Goal: Task Accomplishment & Management: Complete application form

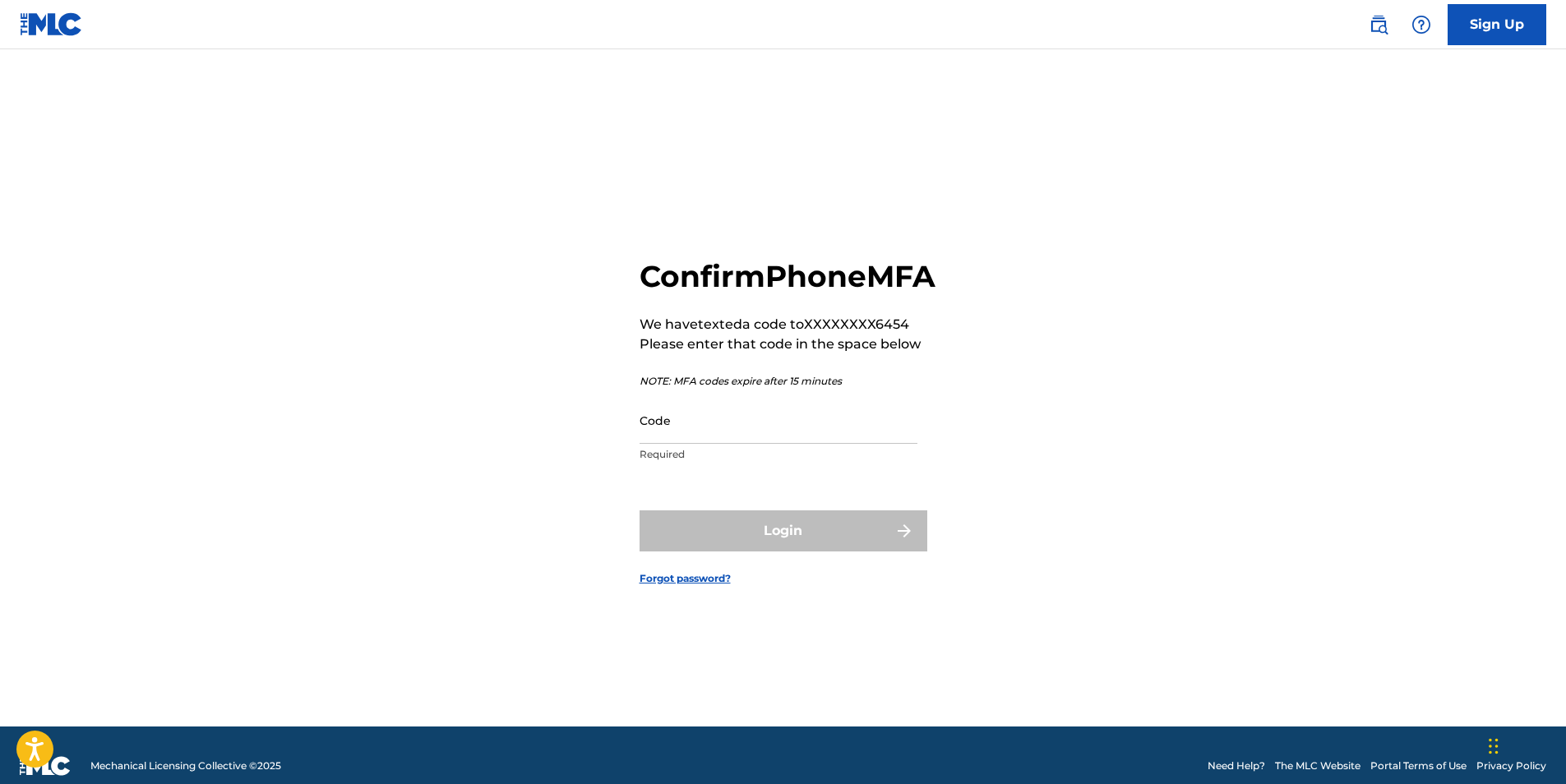
click at [680, 441] on input "Code" at bounding box center [779, 419] width 278 height 47
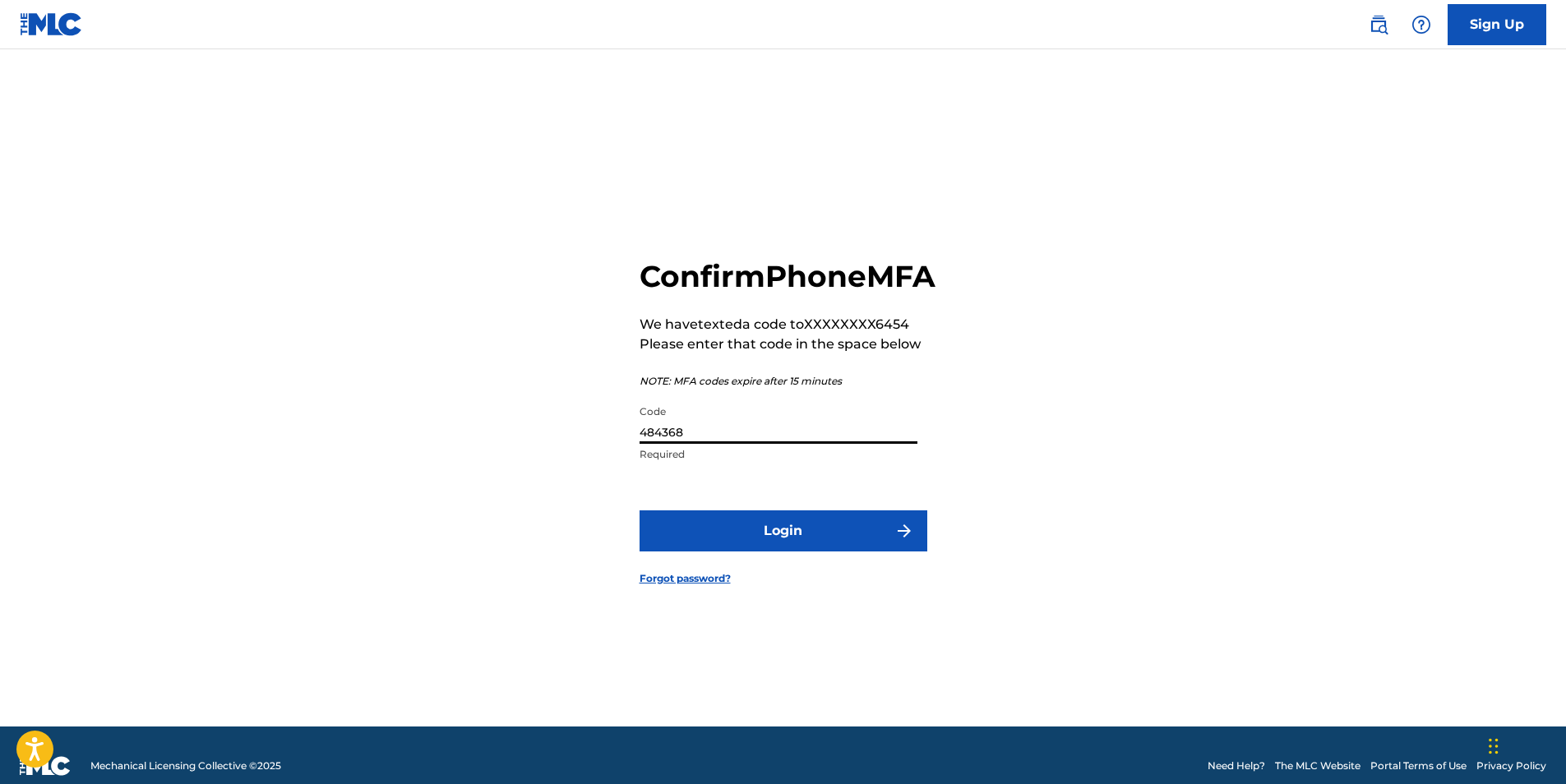
type input "484368"
click at [748, 549] on button "Login" at bounding box center [783, 530] width 288 height 41
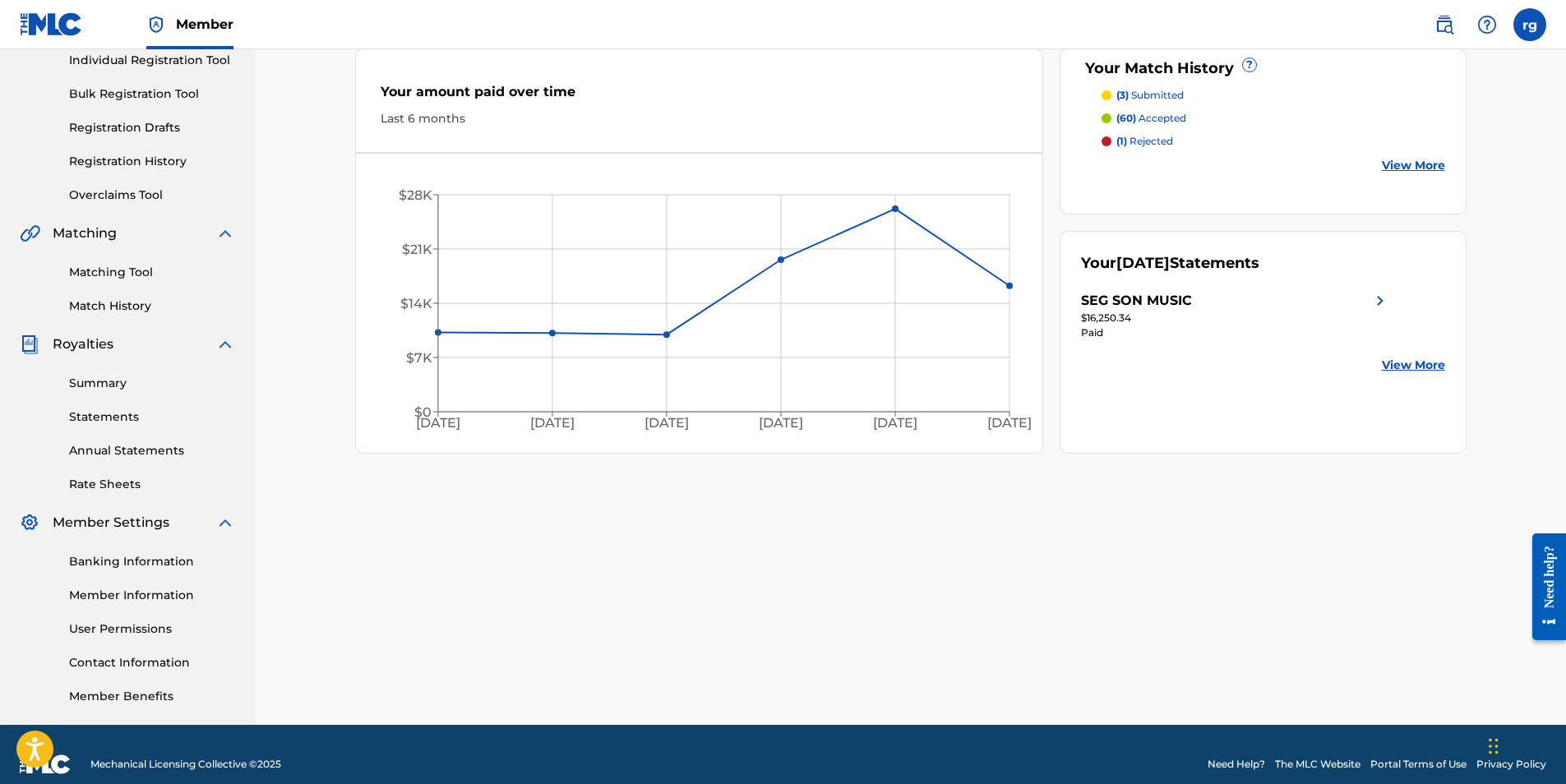
scroll to position [235, 0]
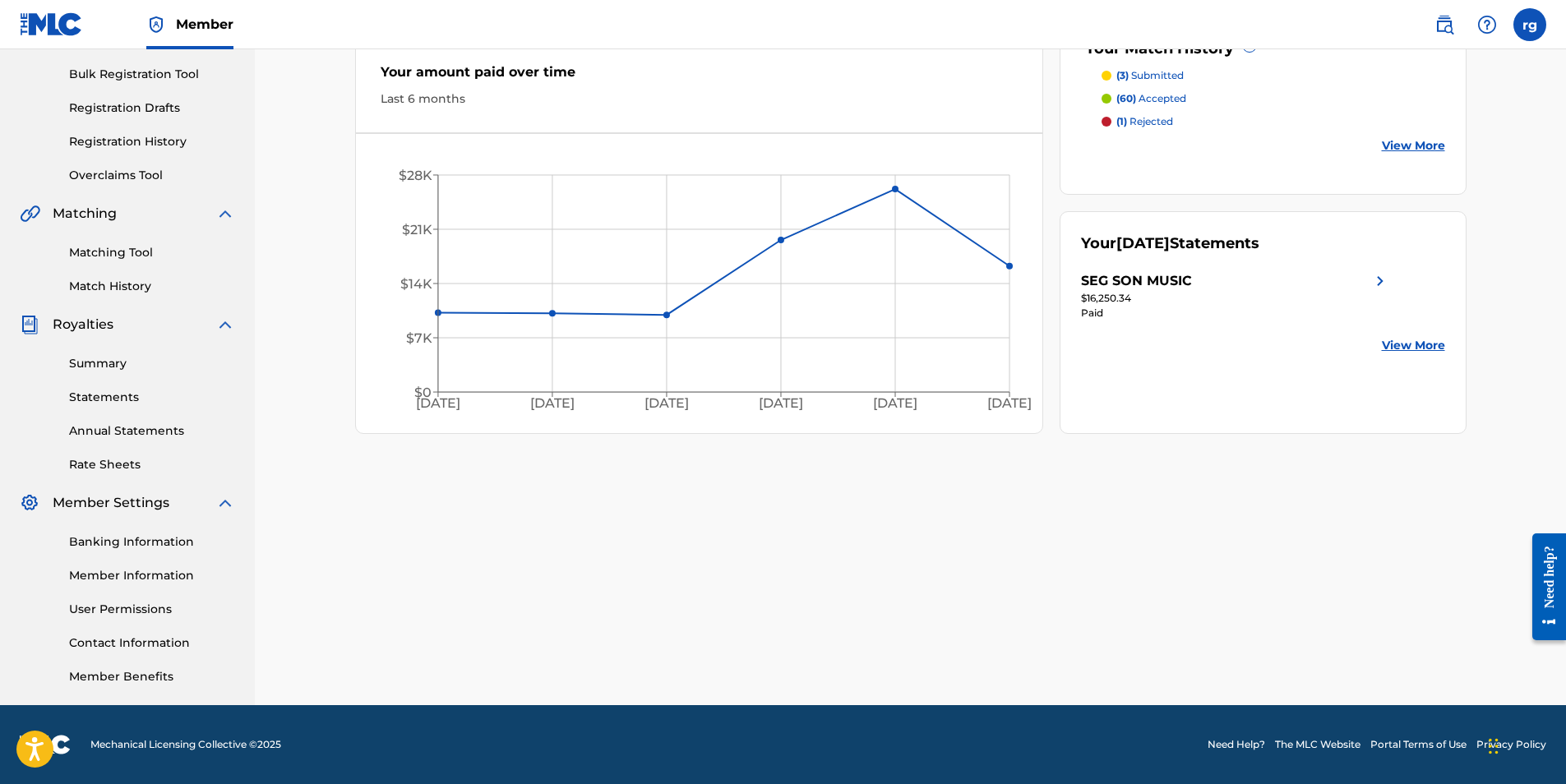
click at [1528, 32] on label at bounding box center [1530, 24] width 33 height 33
click at [1530, 25] on input "rg [PERSON_NAME] [PERSON_NAME][EMAIL_ADDRESS][DOMAIN_NAME] Notification Prefere…" at bounding box center [1530, 25] width 0 height 0
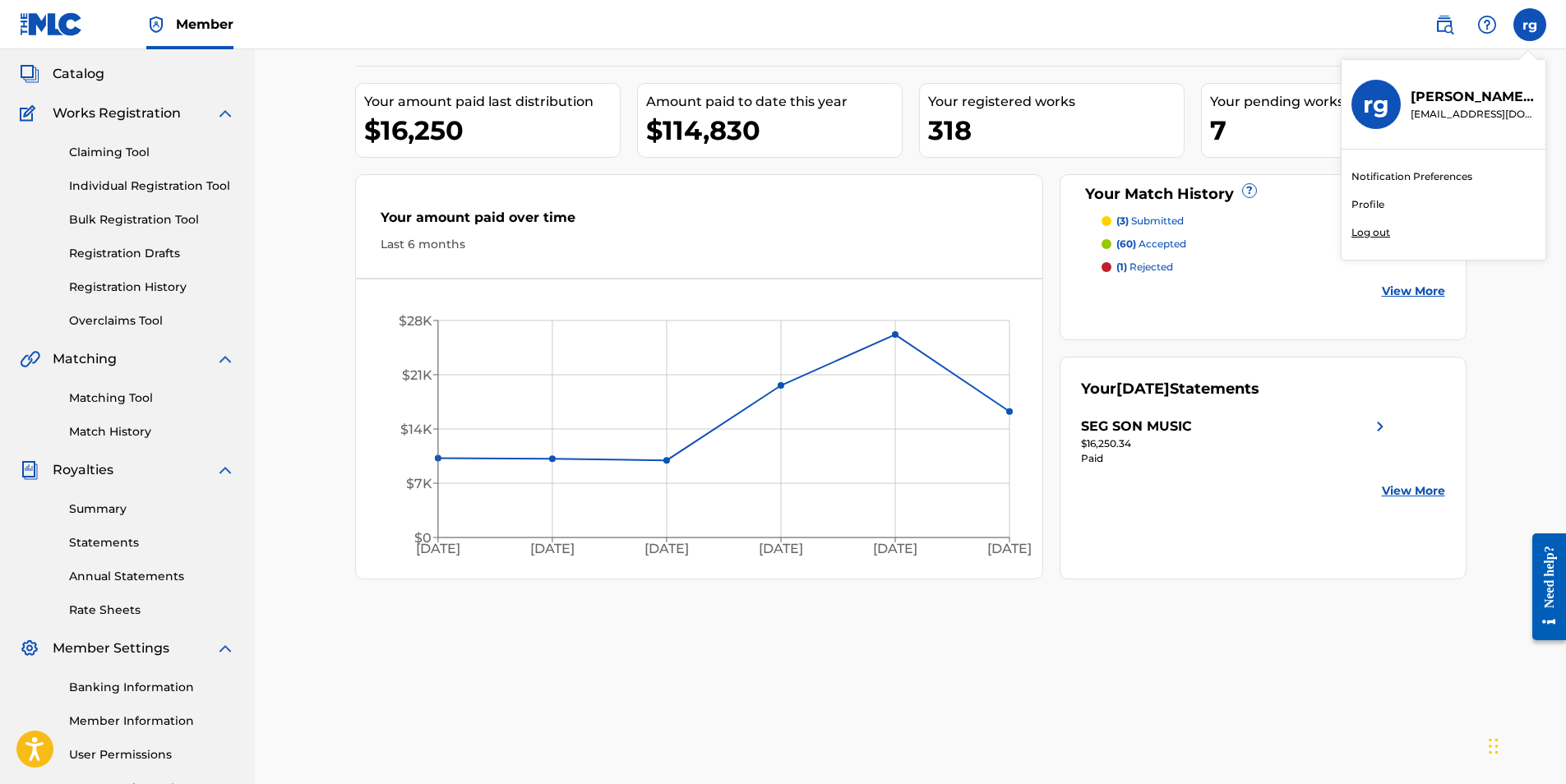
scroll to position [0, 0]
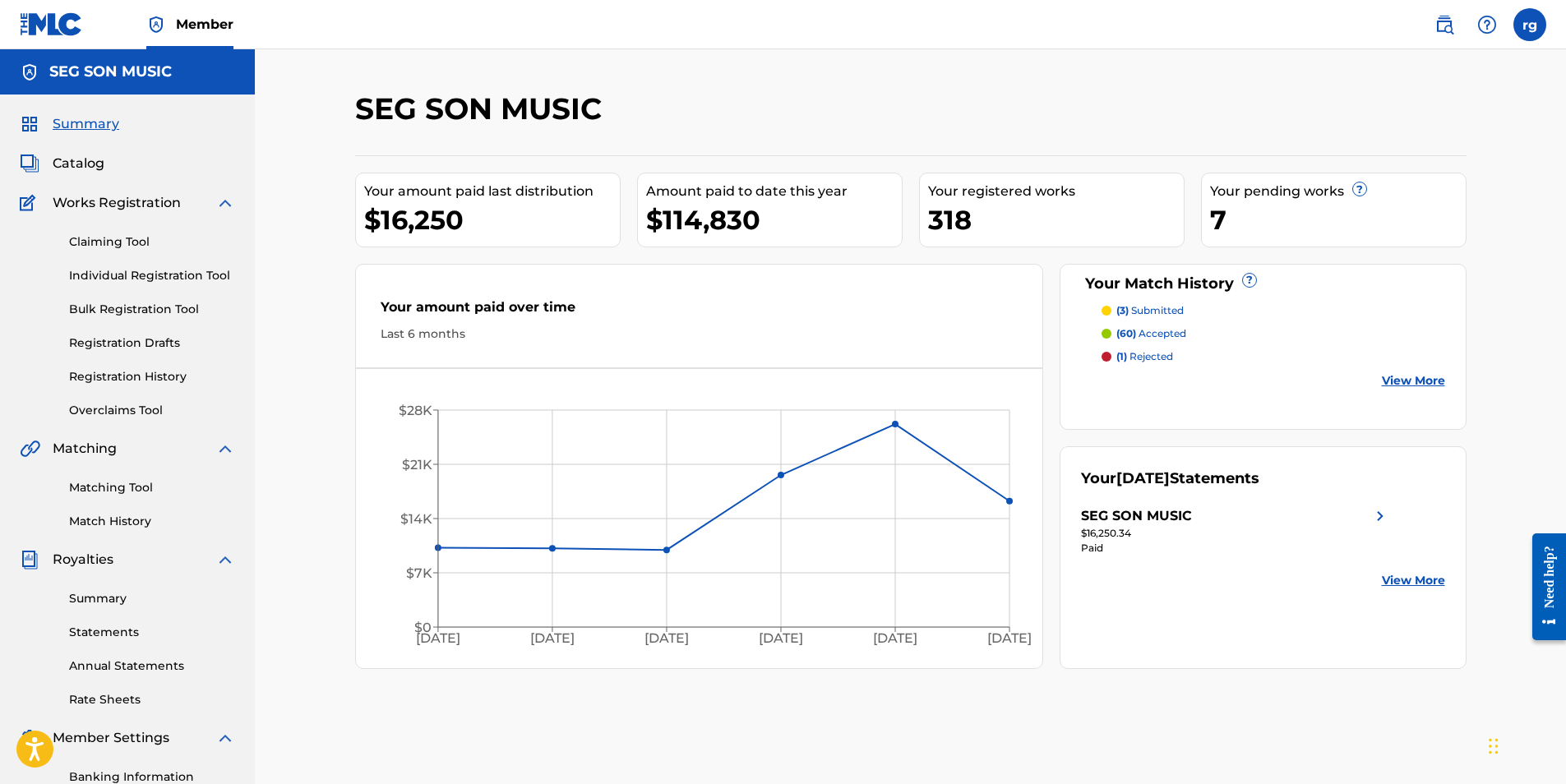
click at [28, 71] on img at bounding box center [30, 73] width 20 height 20
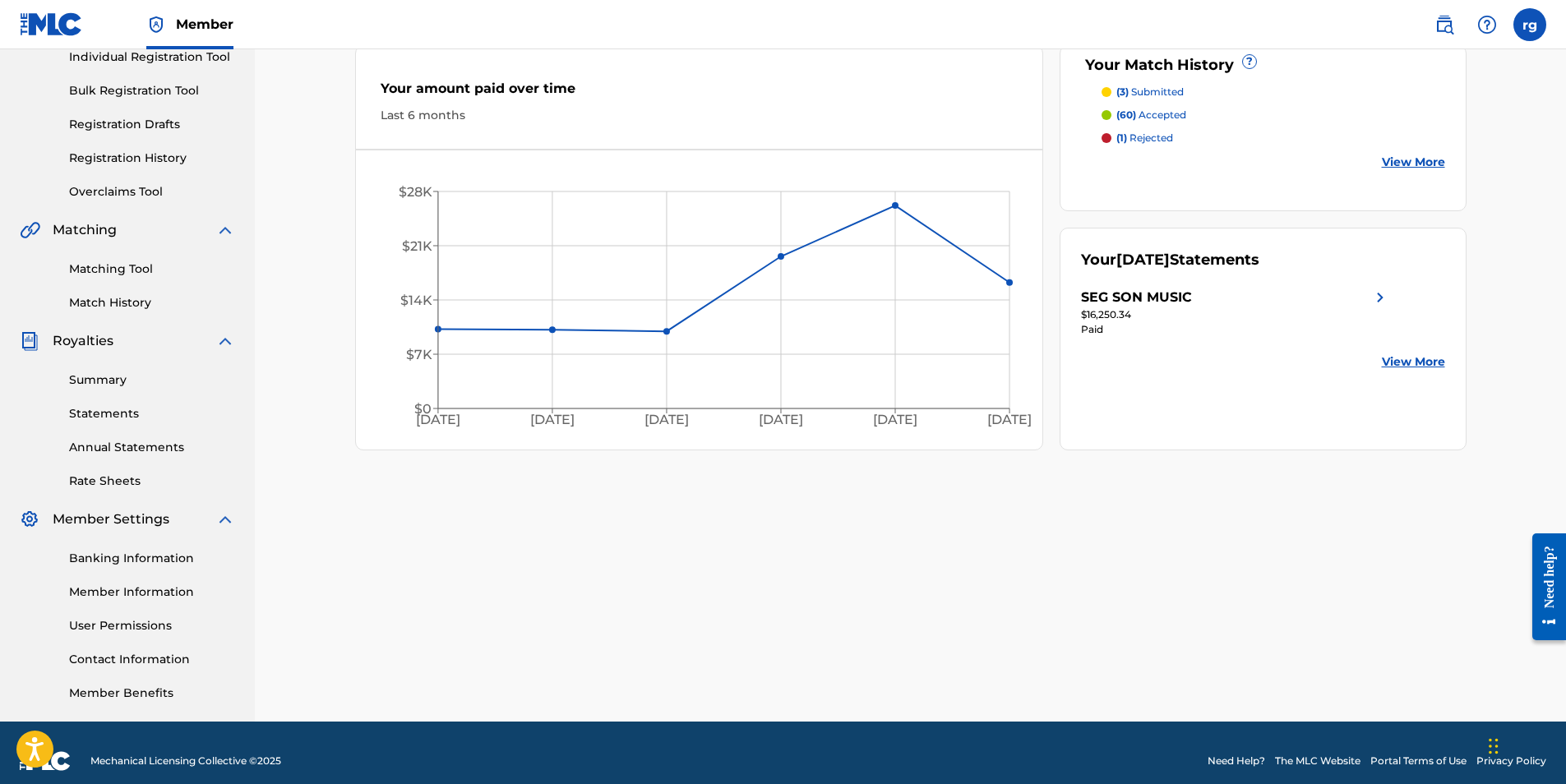
scroll to position [235, 0]
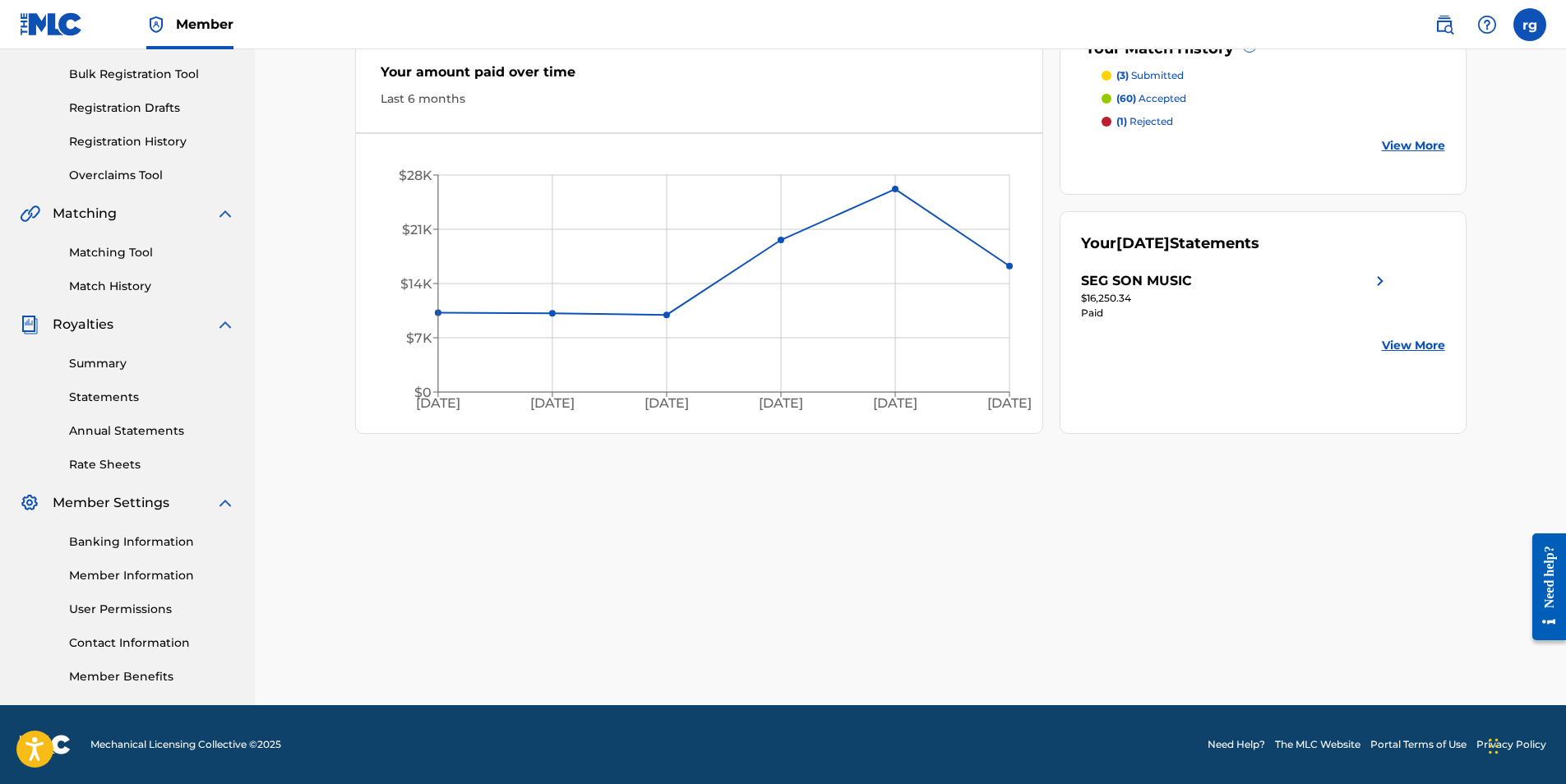
click at [120, 607] on link "User Permissions" at bounding box center [152, 609] width 166 height 17
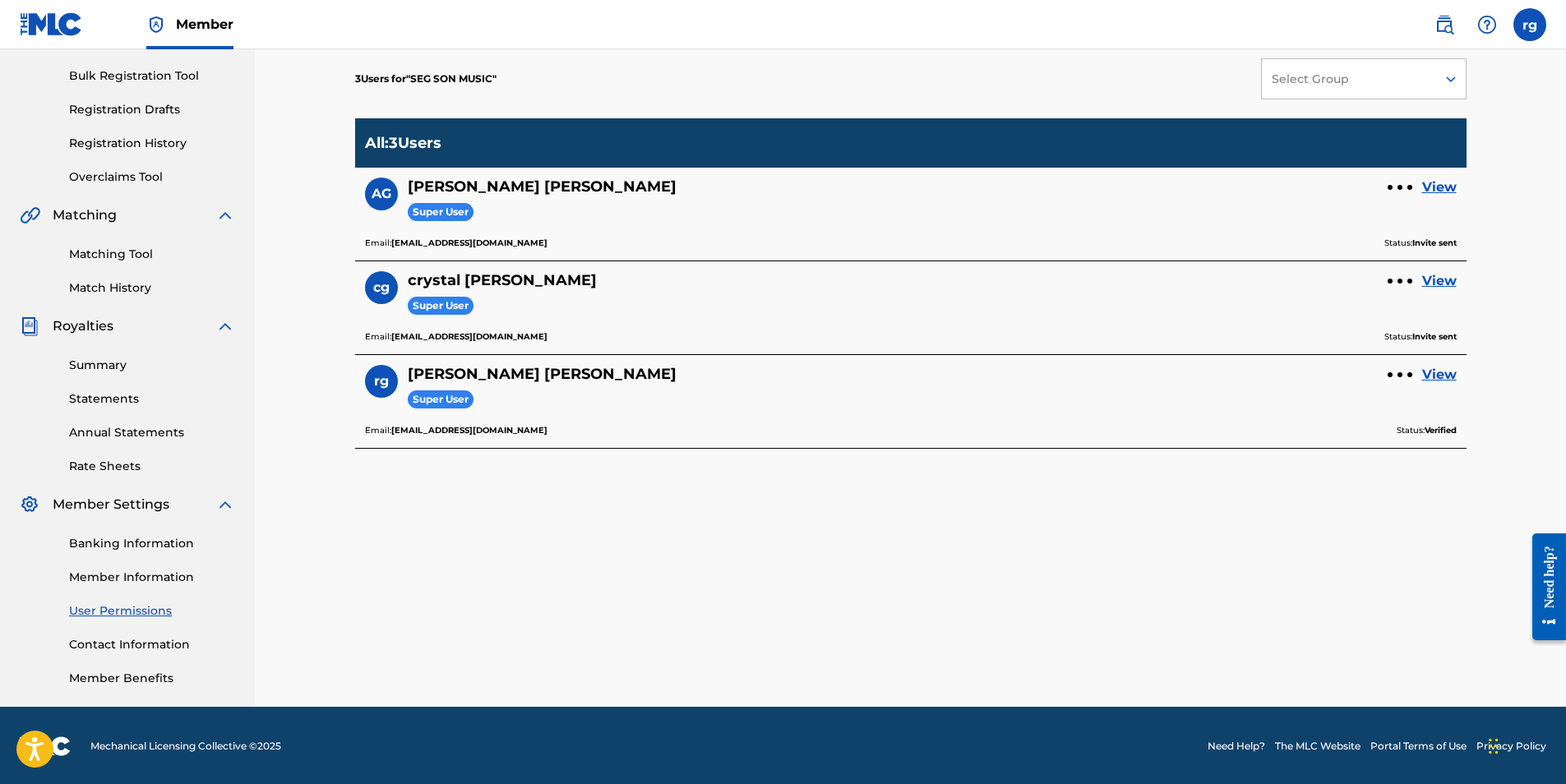
scroll to position [235, 0]
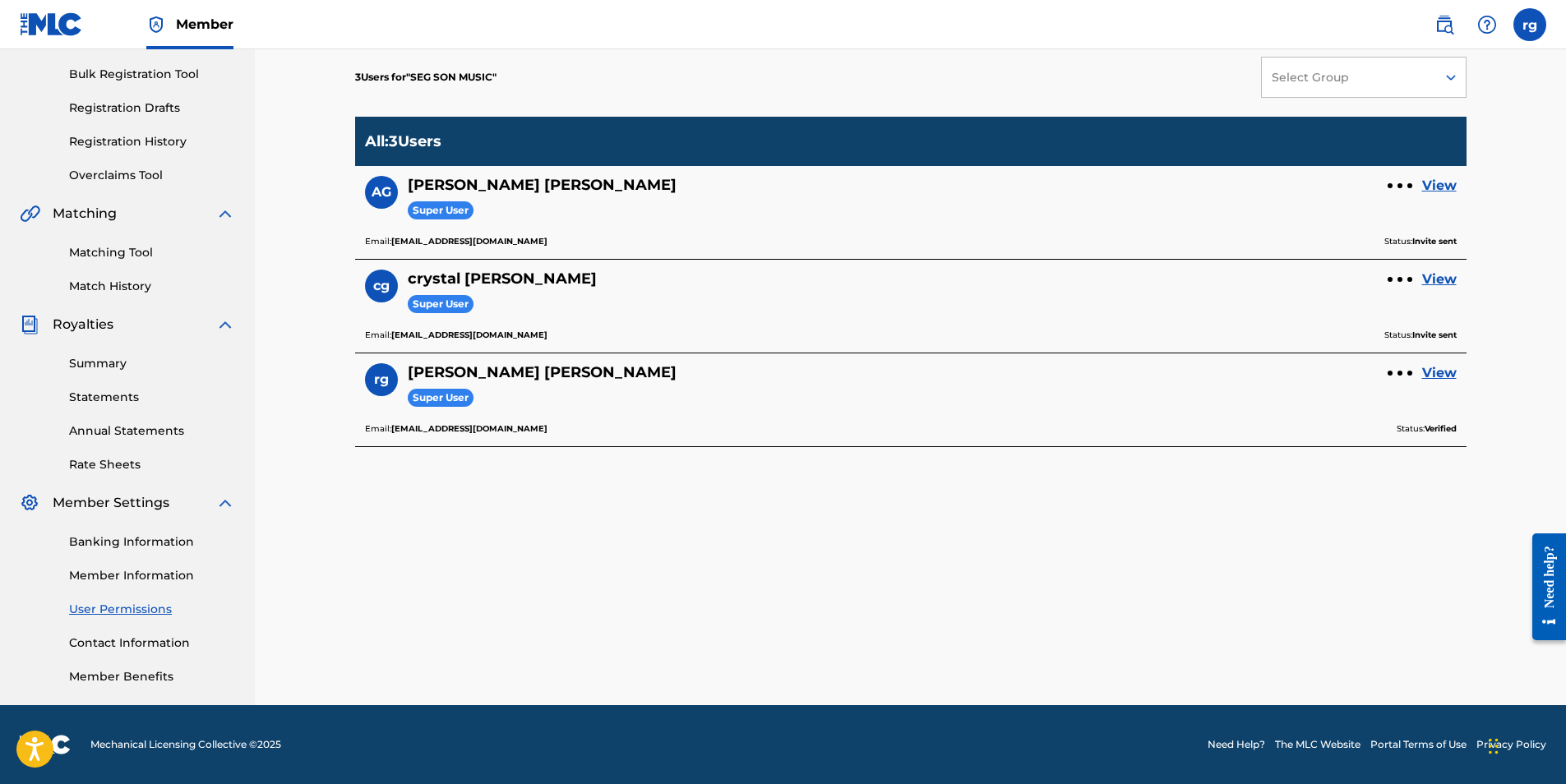
click at [111, 571] on link "Member Information" at bounding box center [152, 575] width 166 height 17
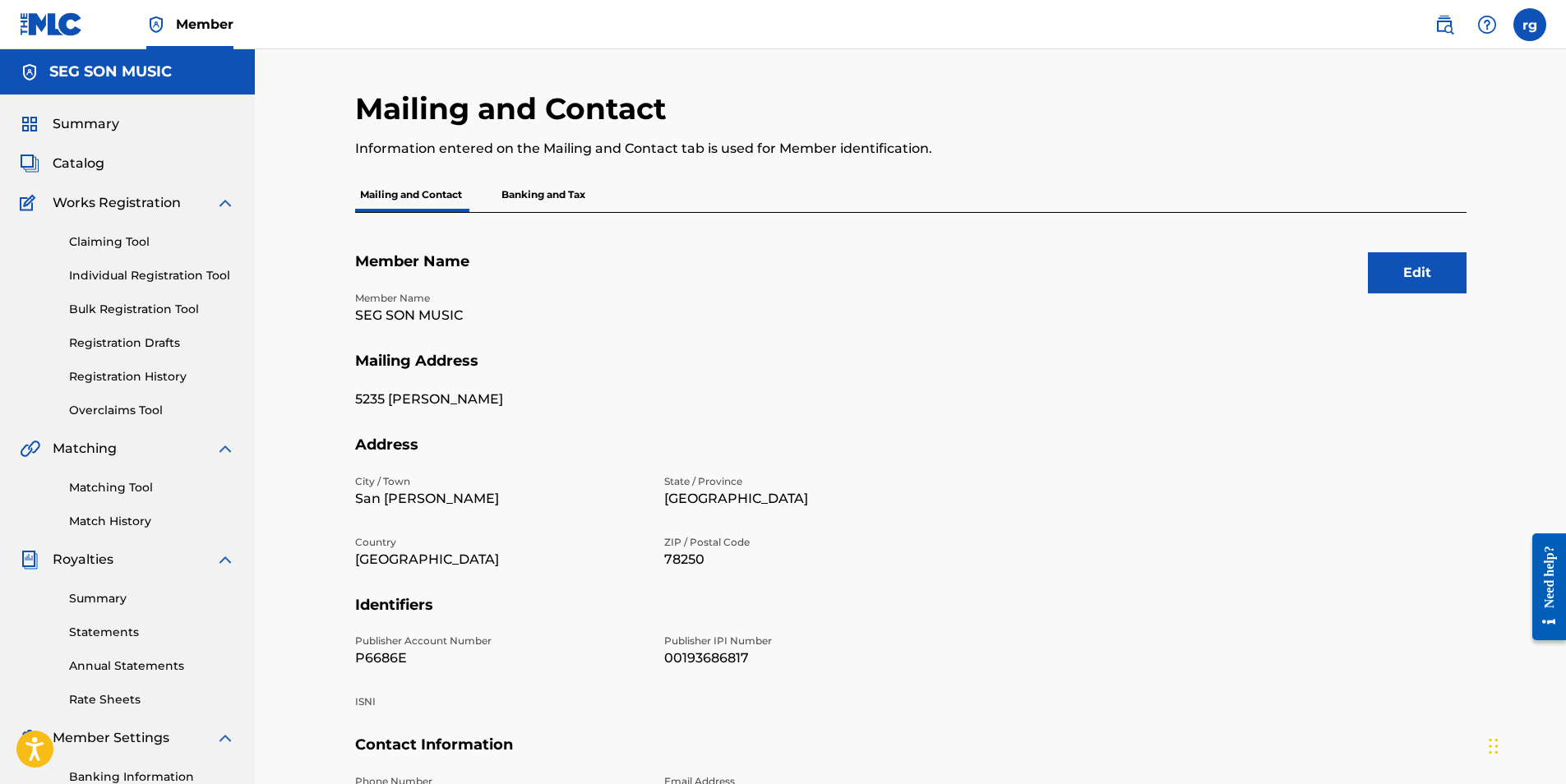
click at [441, 193] on p "Mailing and Contact" at bounding box center [411, 194] width 112 height 35
click at [1533, 29] on label at bounding box center [1530, 24] width 33 height 33
click at [1530, 25] on input "rg [PERSON_NAME] [PERSON_NAME][EMAIL_ADDRESS][DOMAIN_NAME] Notification Prefere…" at bounding box center [1530, 25] width 0 height 0
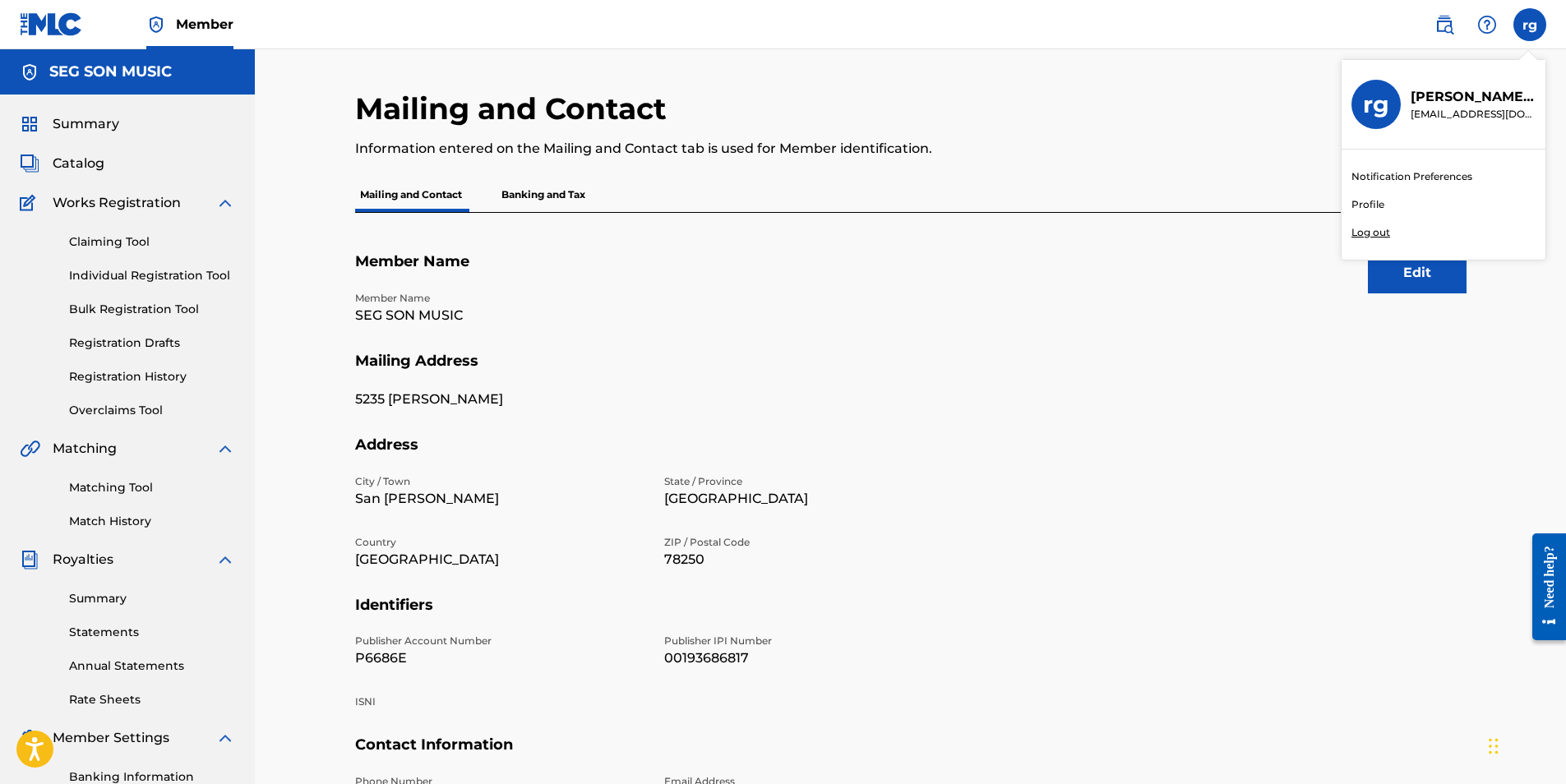
click at [1034, 398] on section "Mailing Address [STREET_ADDRESS][PERSON_NAME]" at bounding box center [910, 393] width 1111 height 85
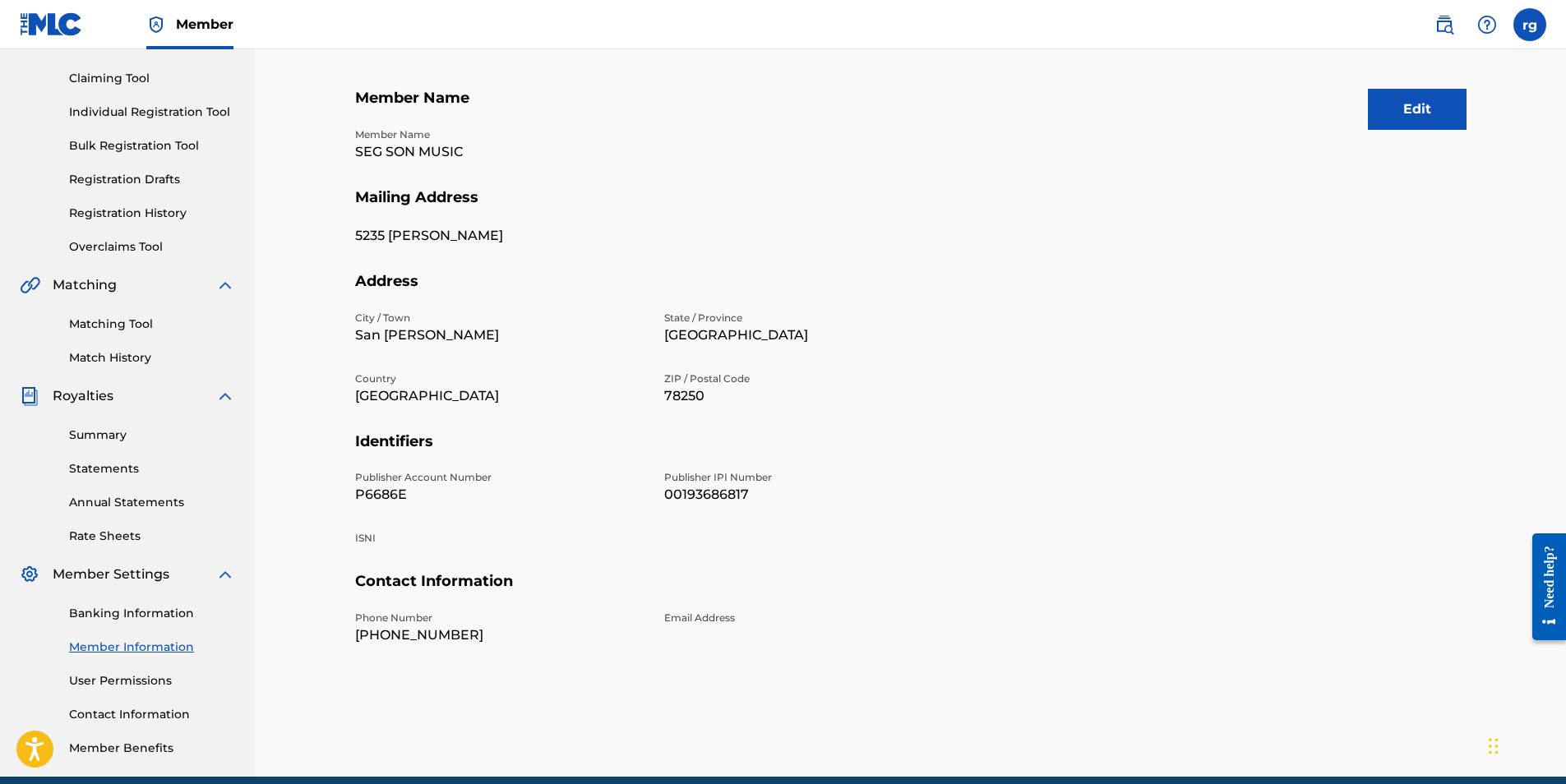
scroll to position [164, 0]
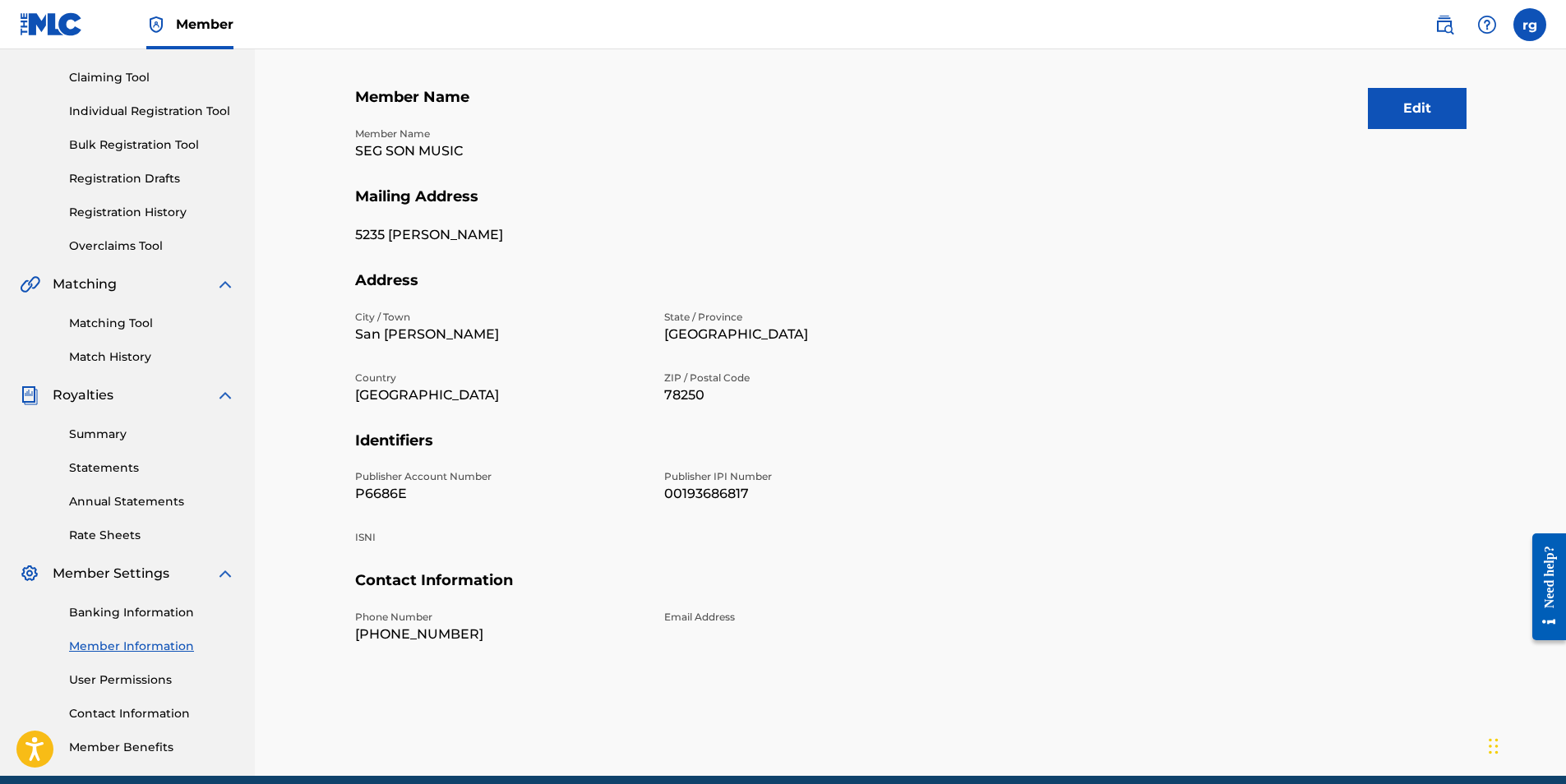
click at [1422, 108] on button "Edit" at bounding box center [1417, 108] width 99 height 41
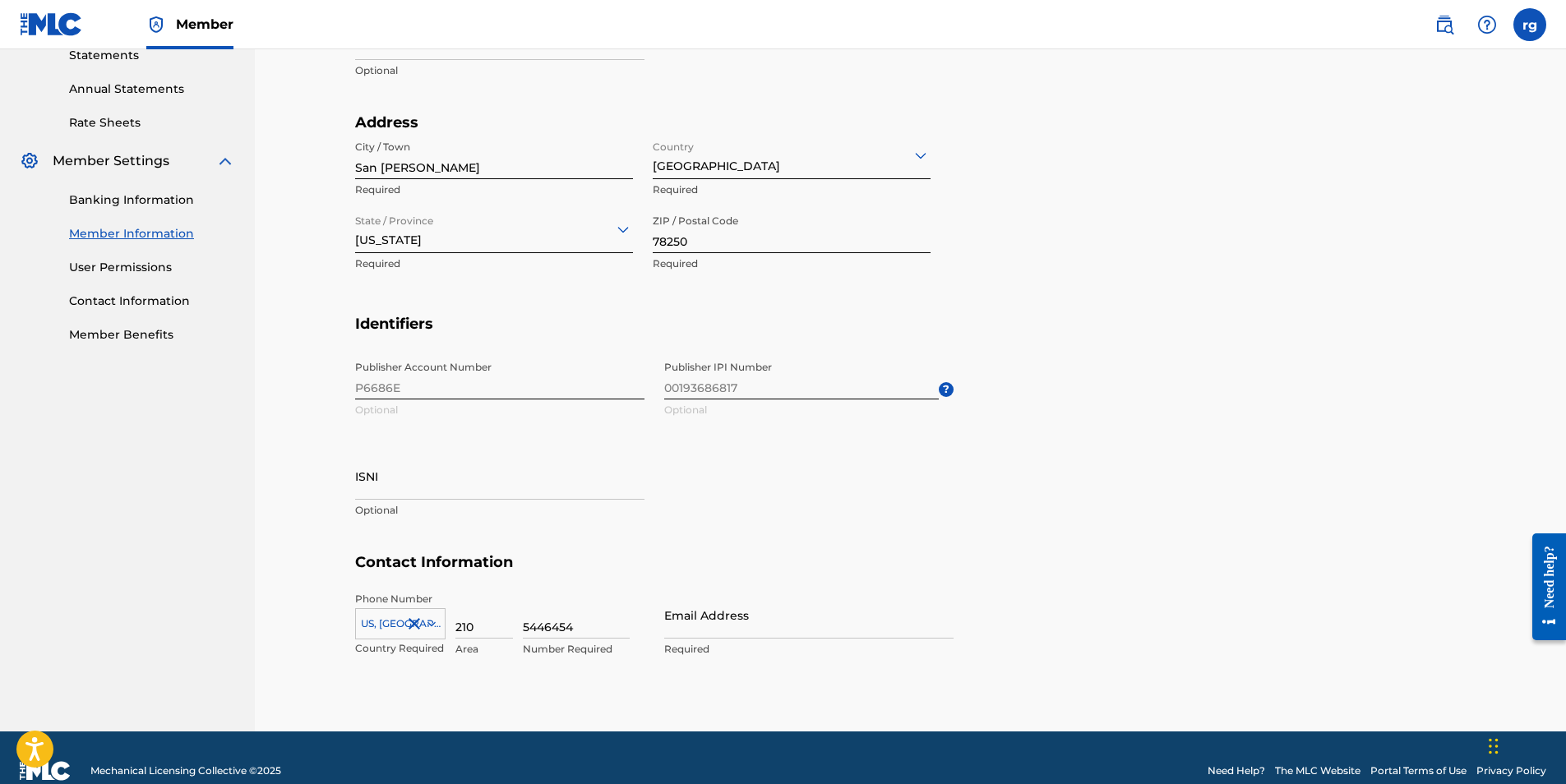
scroll to position [603, 0]
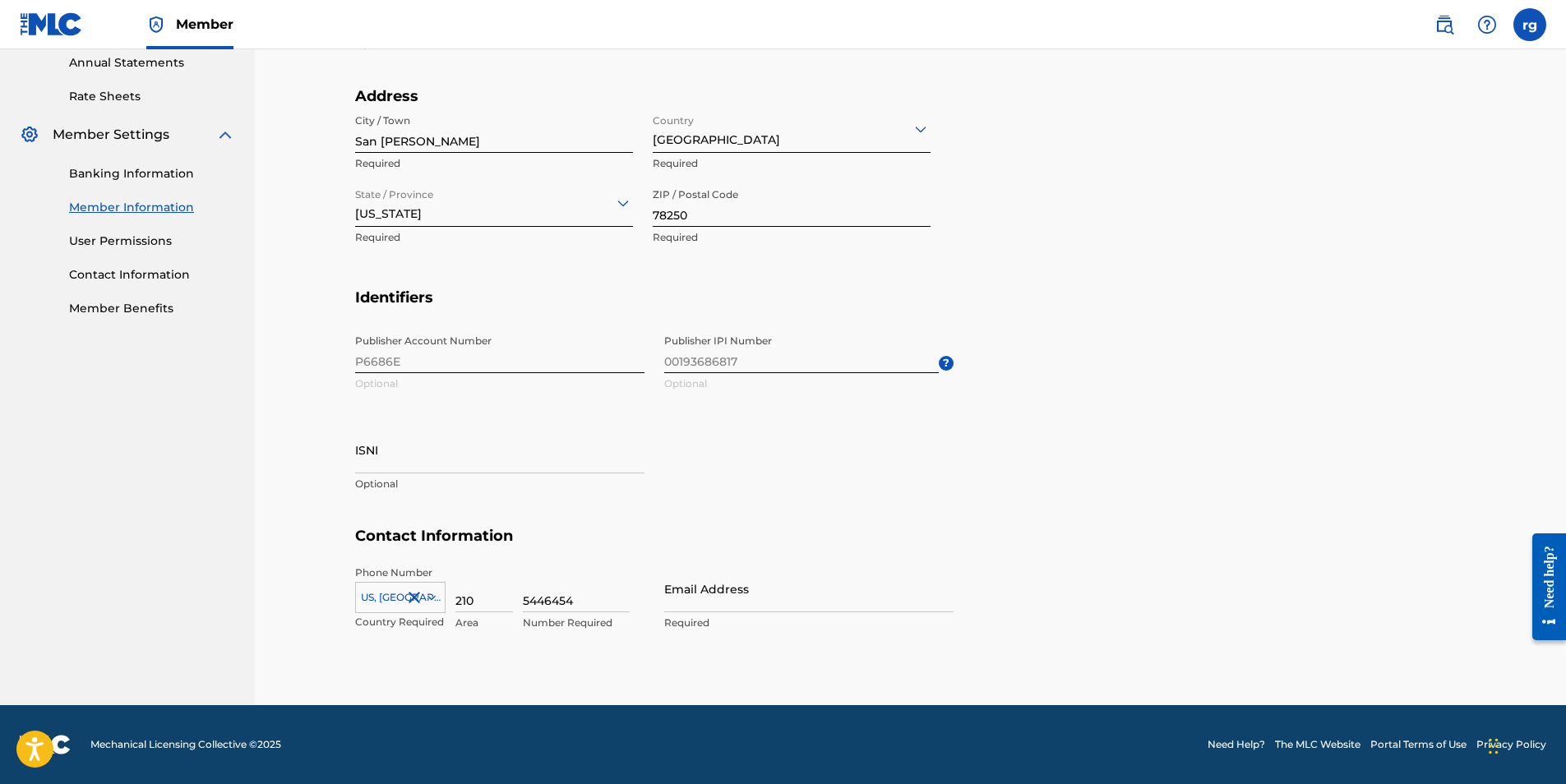
click at [691, 609] on input "Email Address" at bounding box center [808, 588] width 289 height 47
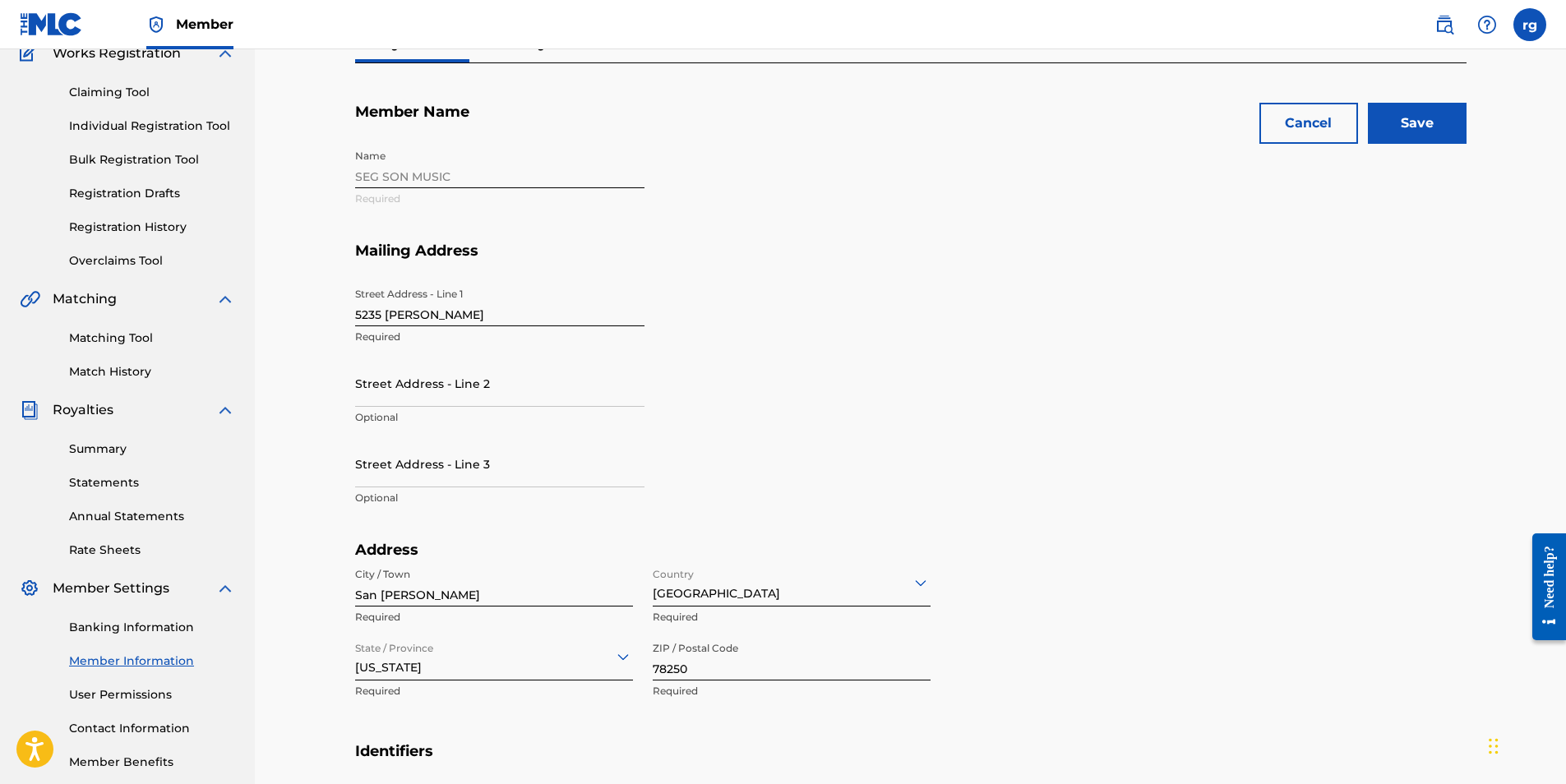
scroll to position [111, 0]
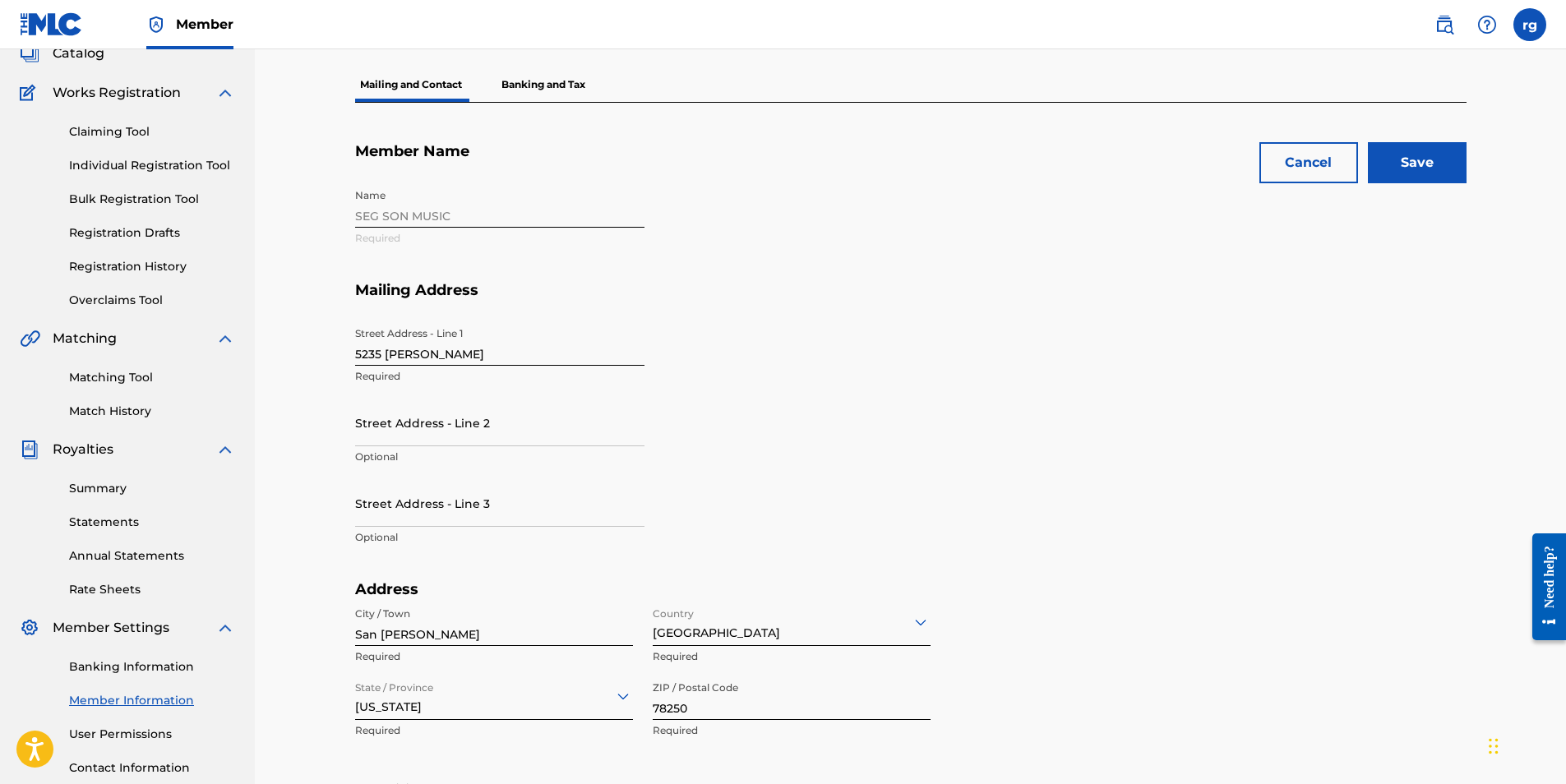
type input "[EMAIL_ADDRESS][DOMAIN_NAME]"
click at [1410, 161] on input "Save" at bounding box center [1417, 162] width 99 height 41
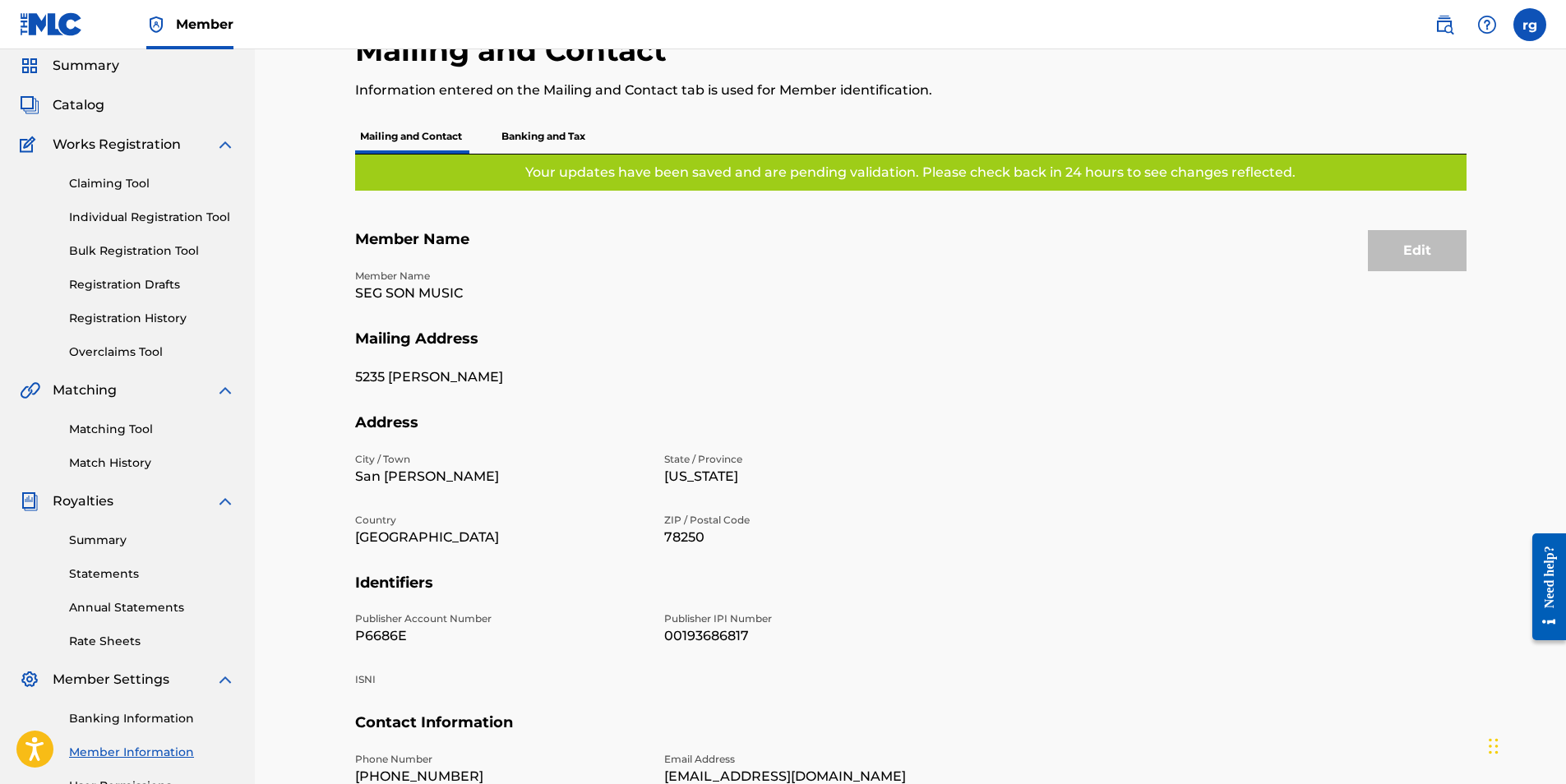
scroll to position [0, 0]
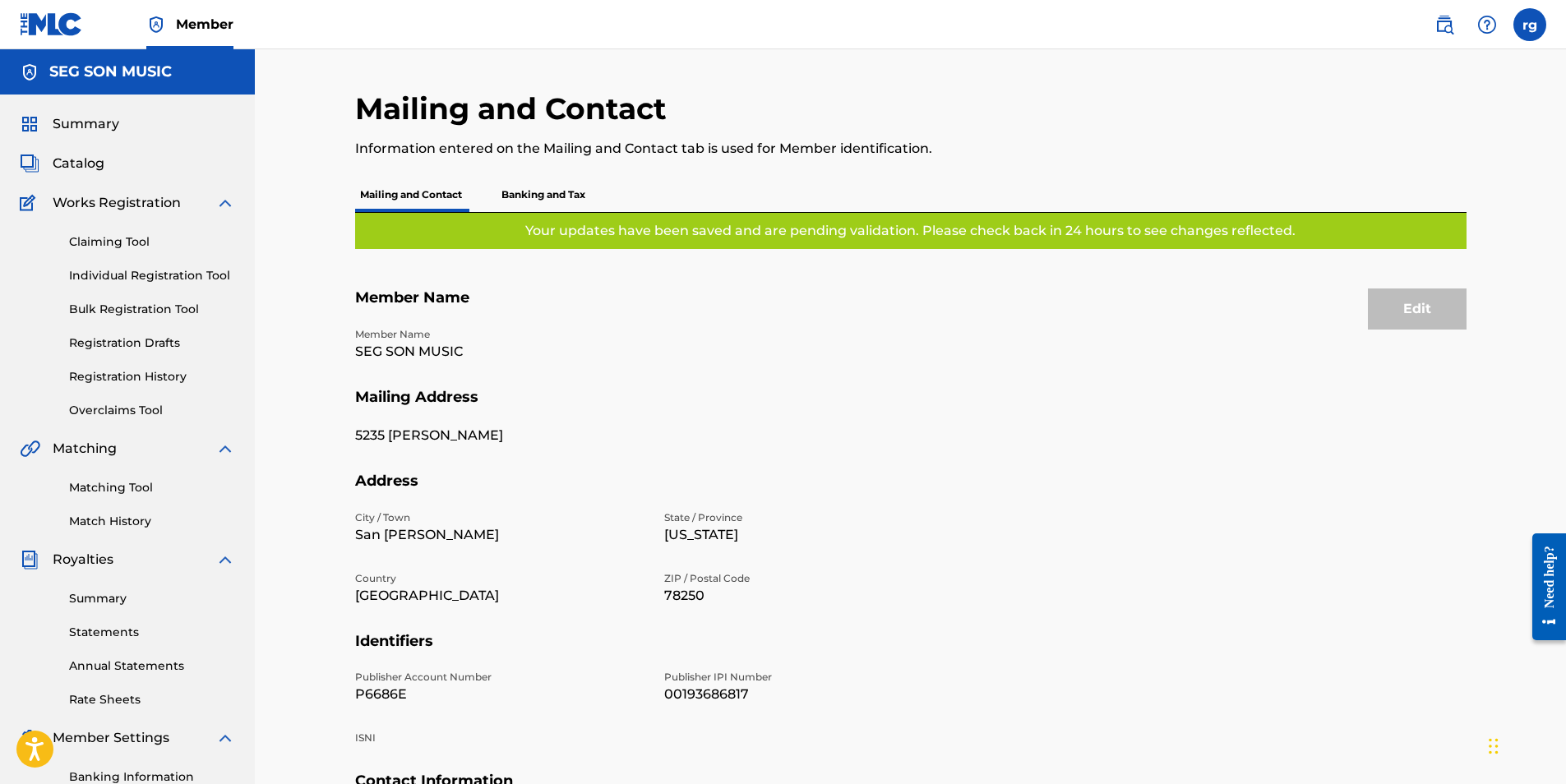
click at [1443, 29] on img at bounding box center [1444, 25] width 20 height 20
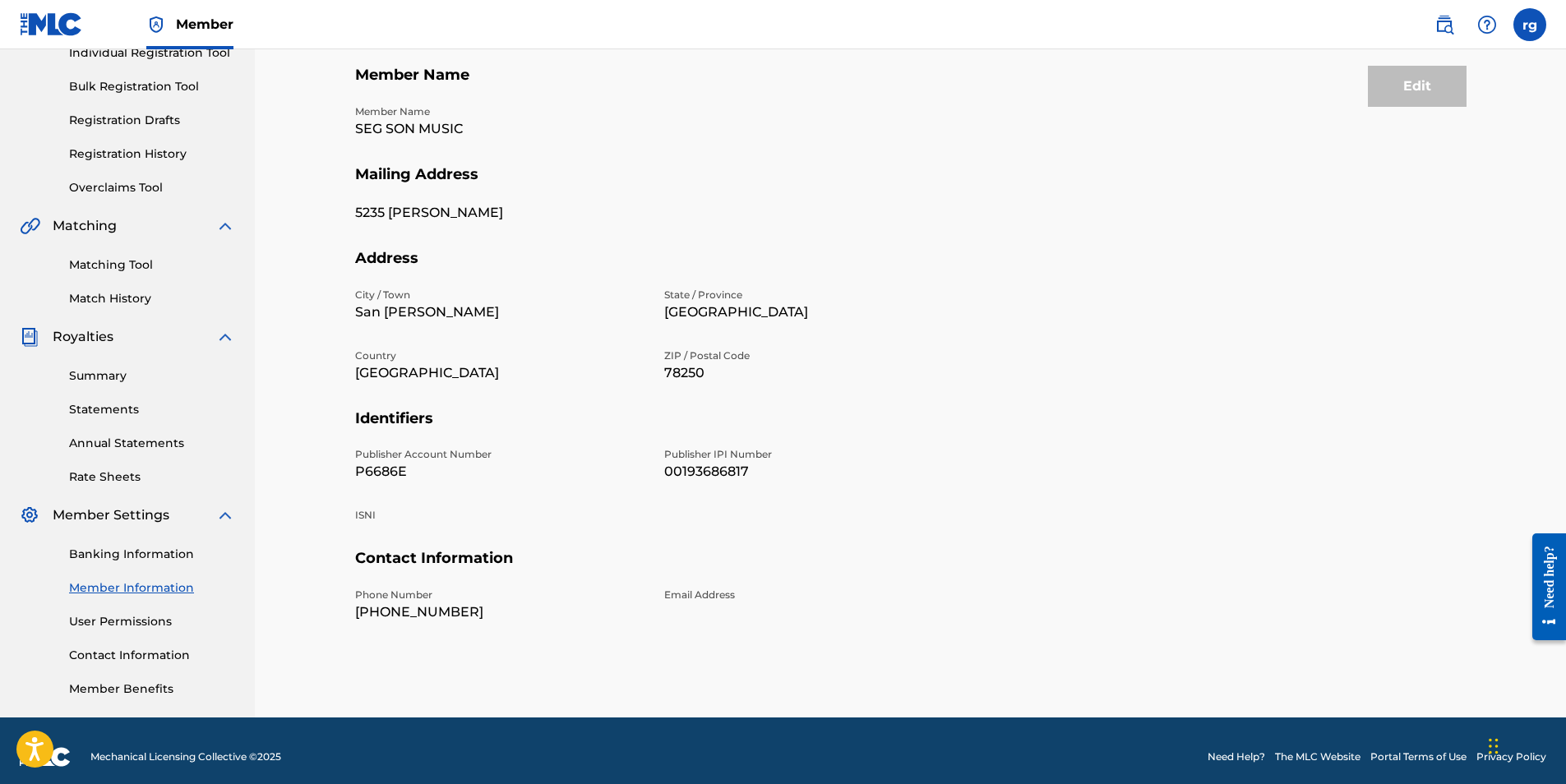
scroll to position [235, 0]
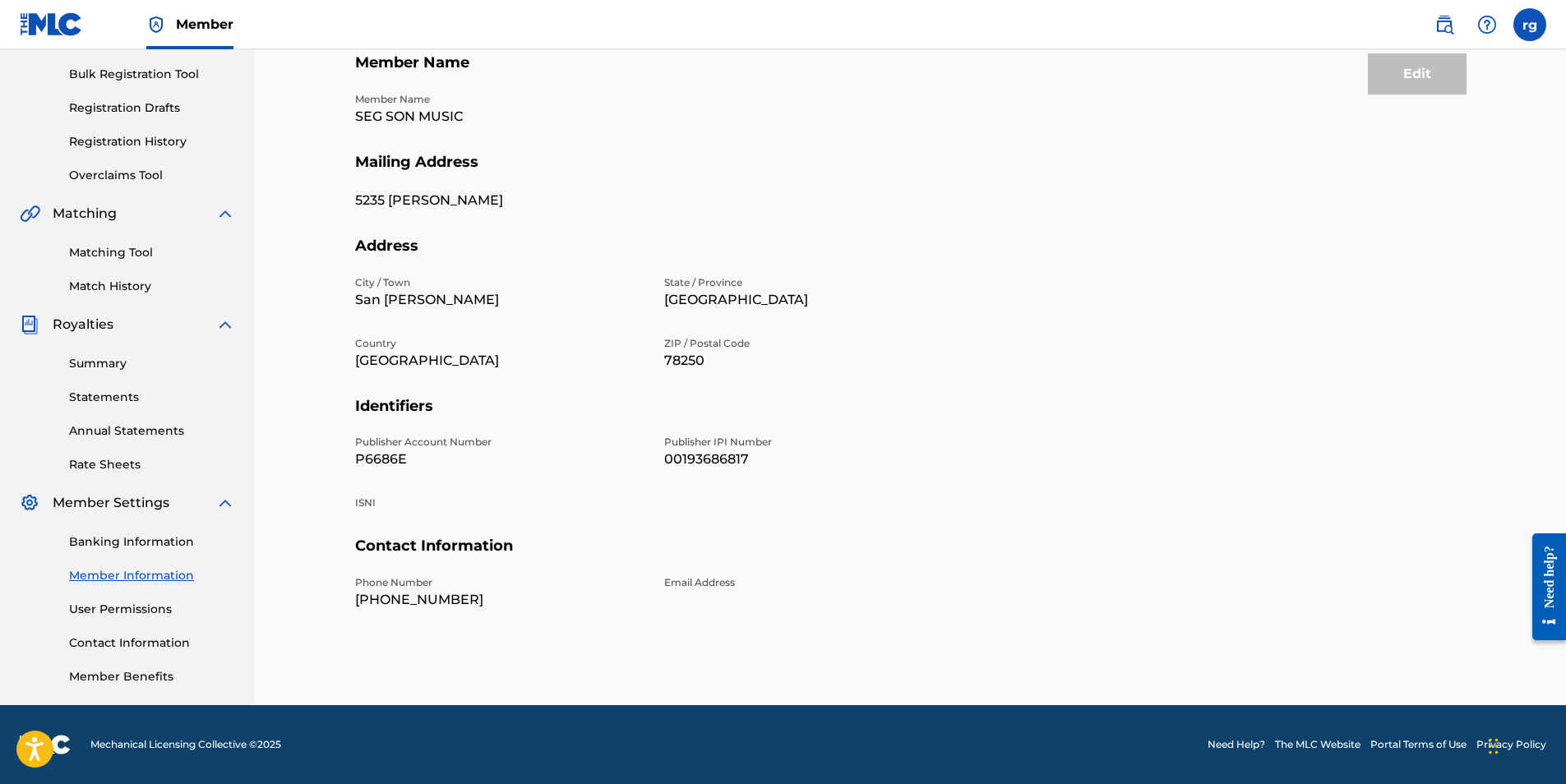
click at [120, 607] on link "User Permissions" at bounding box center [152, 609] width 166 height 17
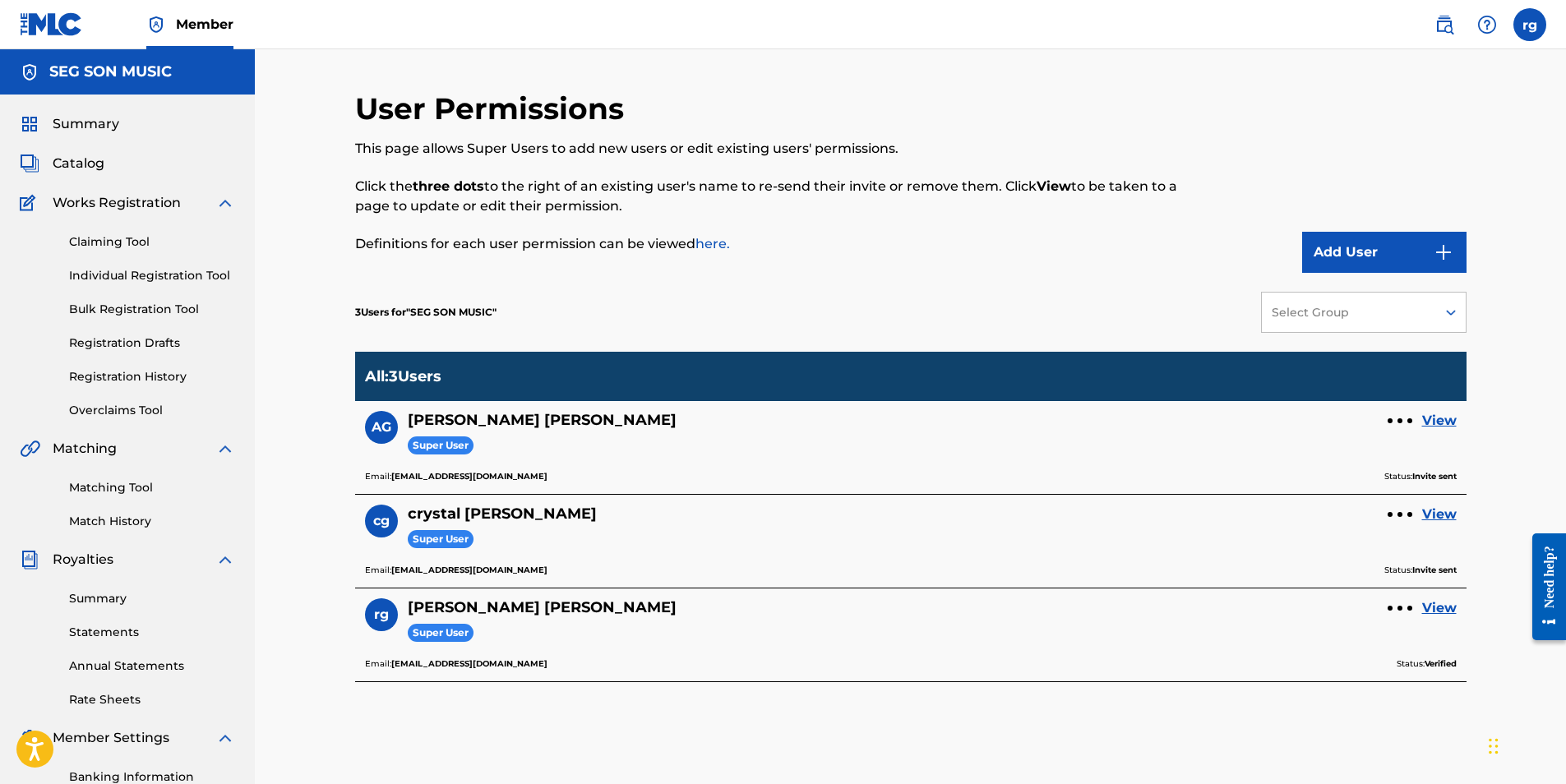
click at [1443, 312] on icon at bounding box center [1451, 312] width 16 height 16
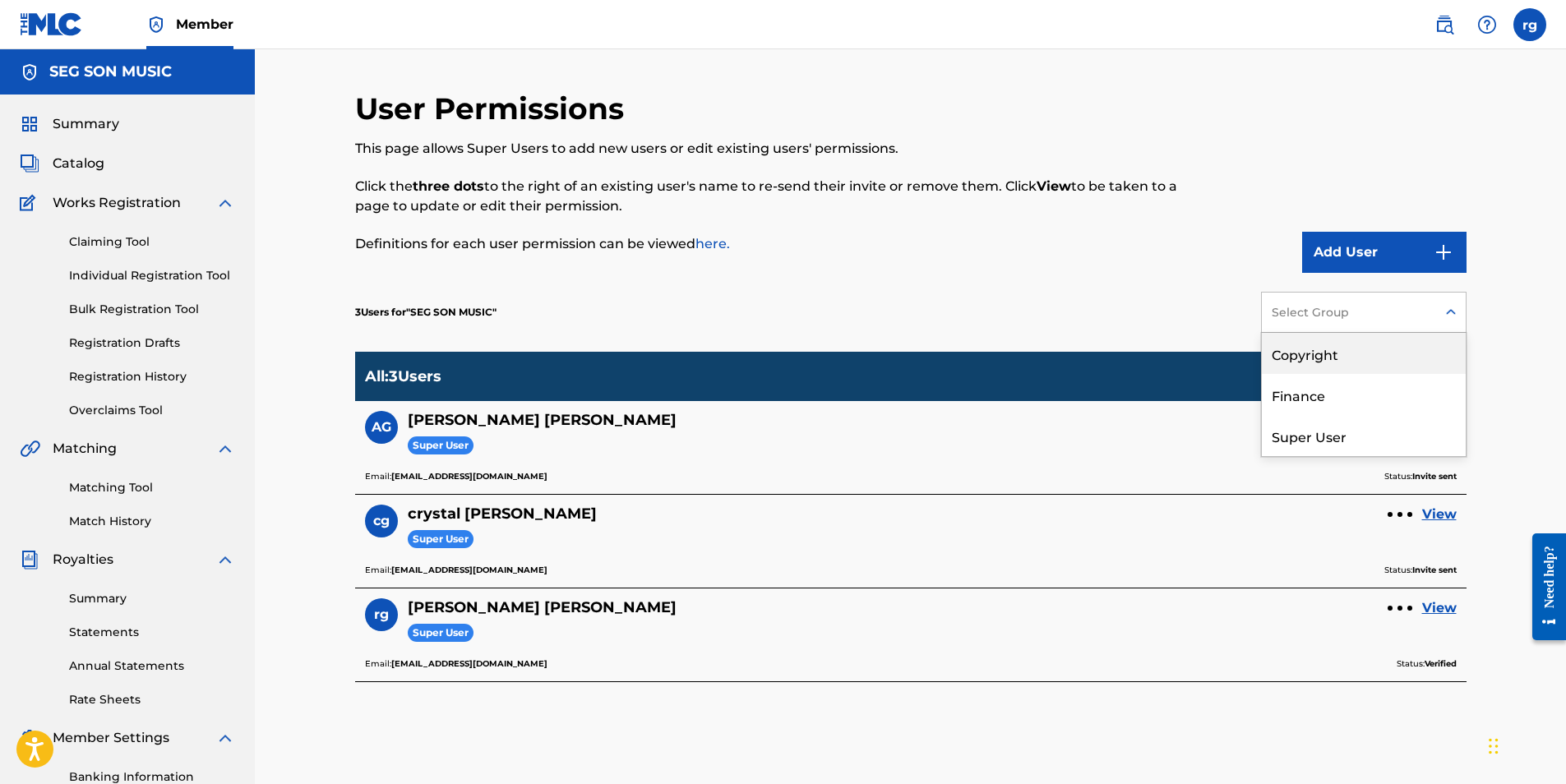
click at [791, 263] on div "User Permissions This page allows Super Users to add new users or edit existing…" at bounding box center [783, 181] width 856 height 182
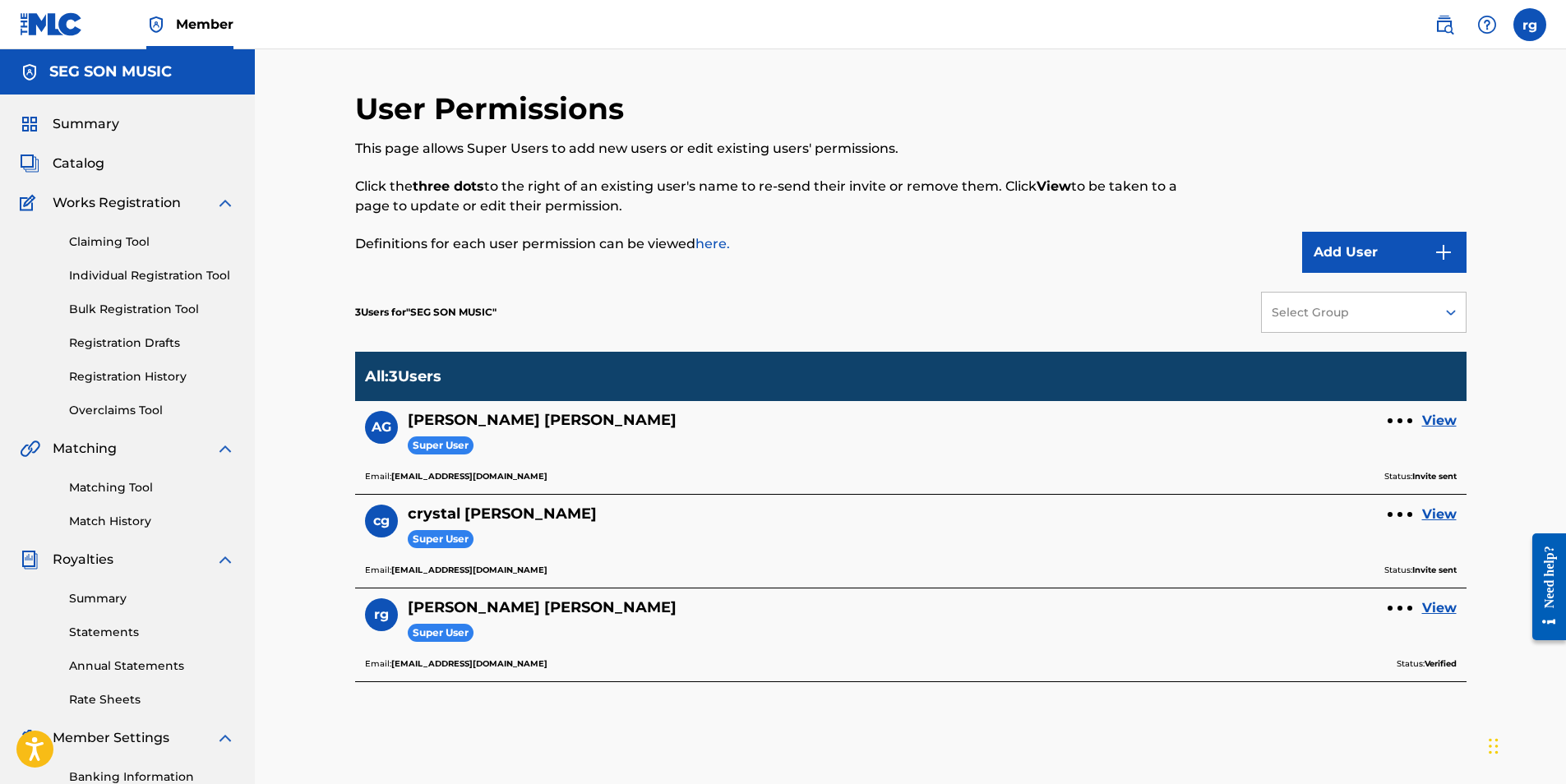
click at [76, 123] on span "Summary" at bounding box center [86, 125] width 67 height 20
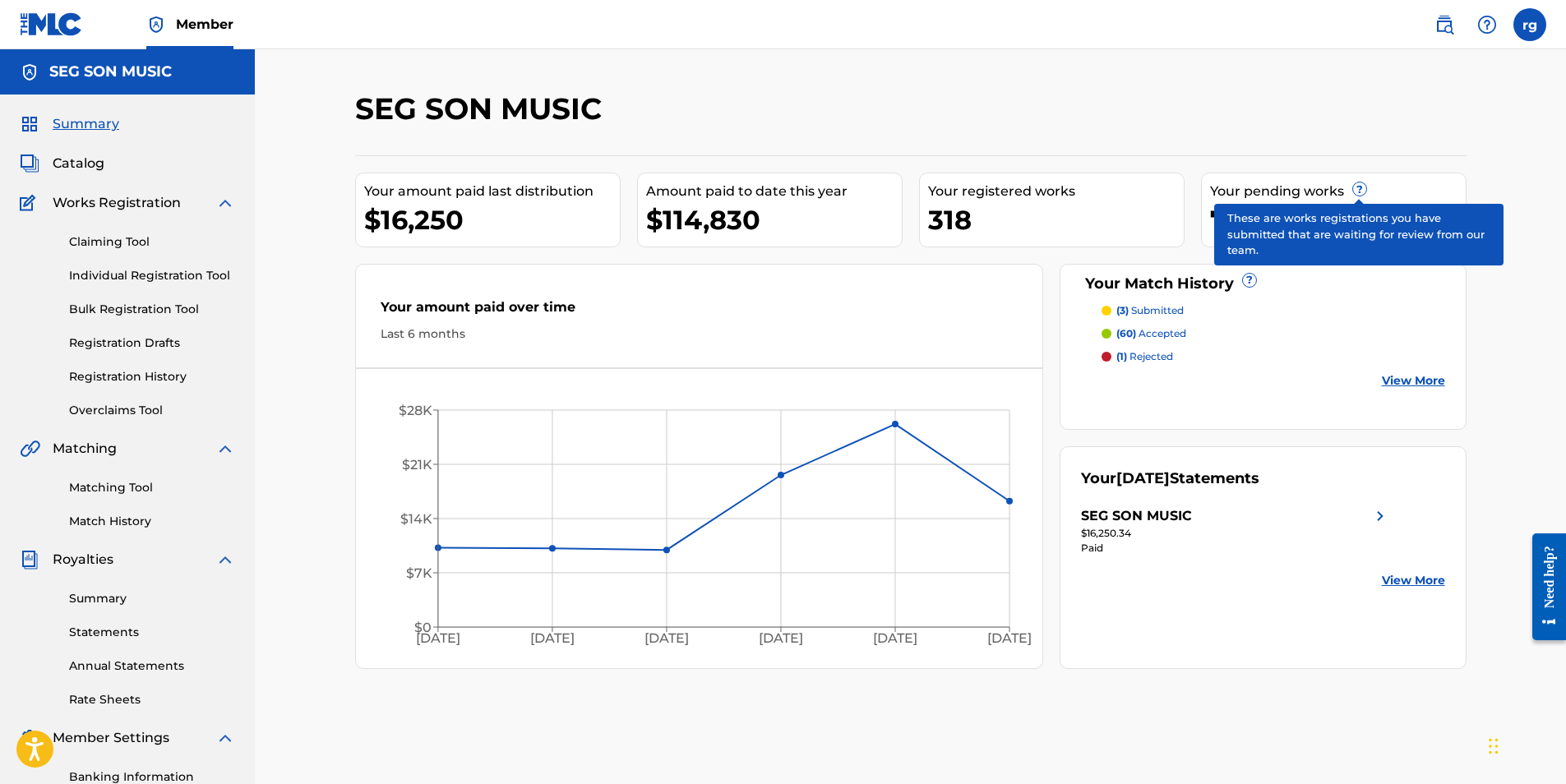
click at [1357, 188] on span "?" at bounding box center [1360, 188] width 13 height 13
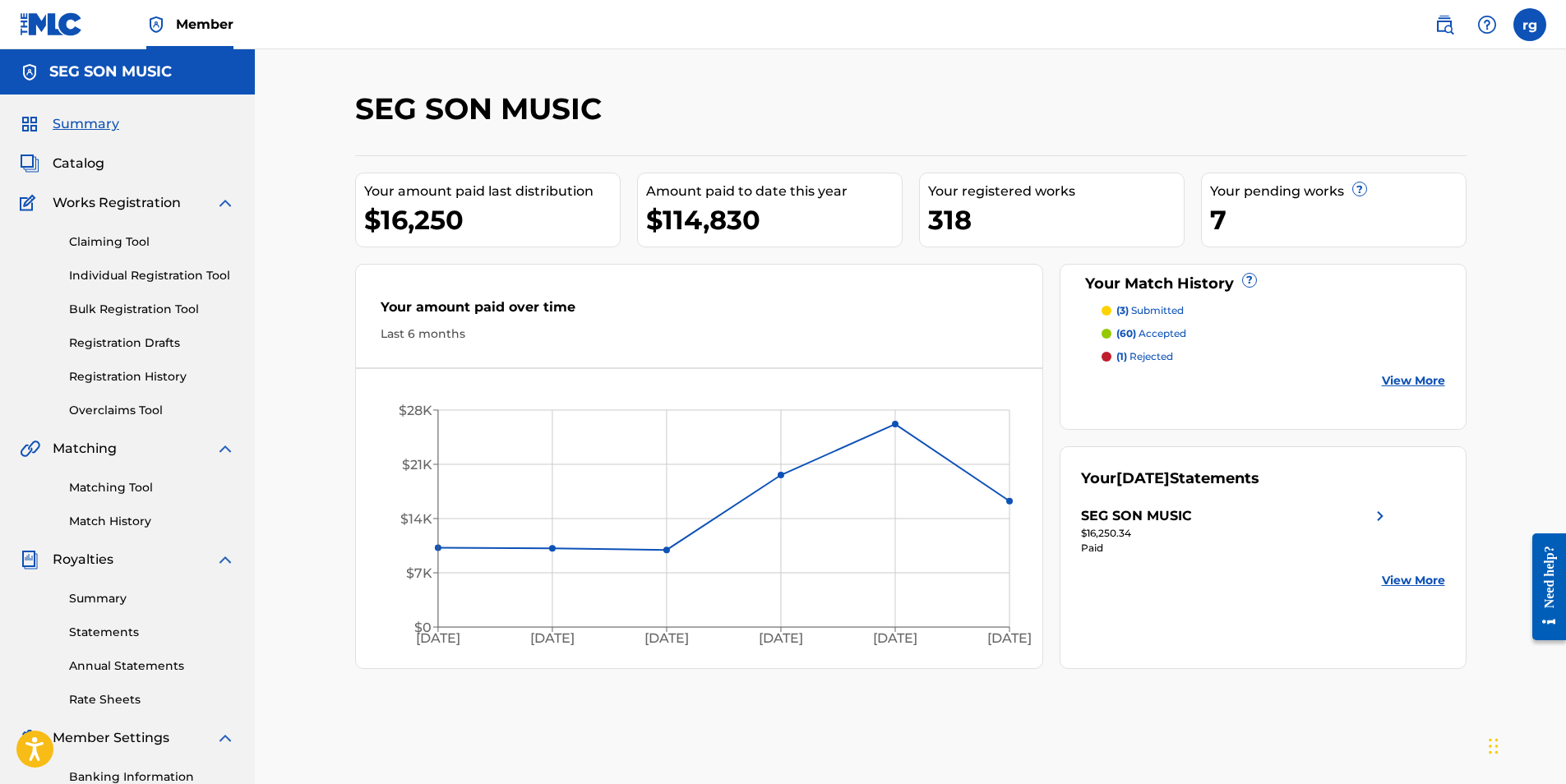
click at [81, 163] on span "Catalog" at bounding box center [79, 163] width 52 height 20
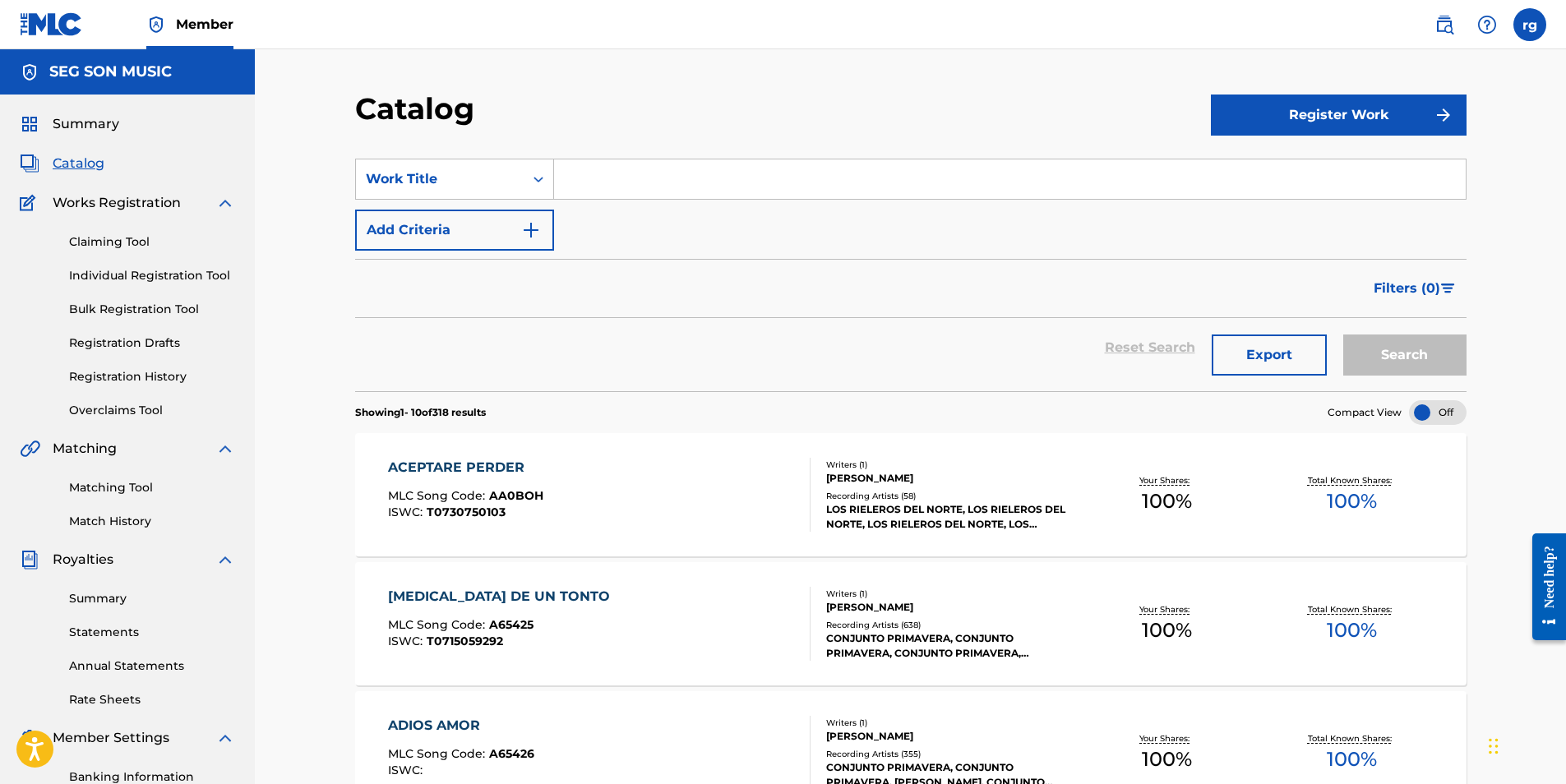
click at [1533, 26] on label at bounding box center [1530, 24] width 33 height 33
click at [1530, 25] on input "rg [PERSON_NAME] [PERSON_NAME][EMAIL_ADDRESS][DOMAIN_NAME] Notification Prefere…" at bounding box center [1530, 25] width 0 height 0
click at [1370, 204] on link "Profile" at bounding box center [1368, 204] width 33 height 15
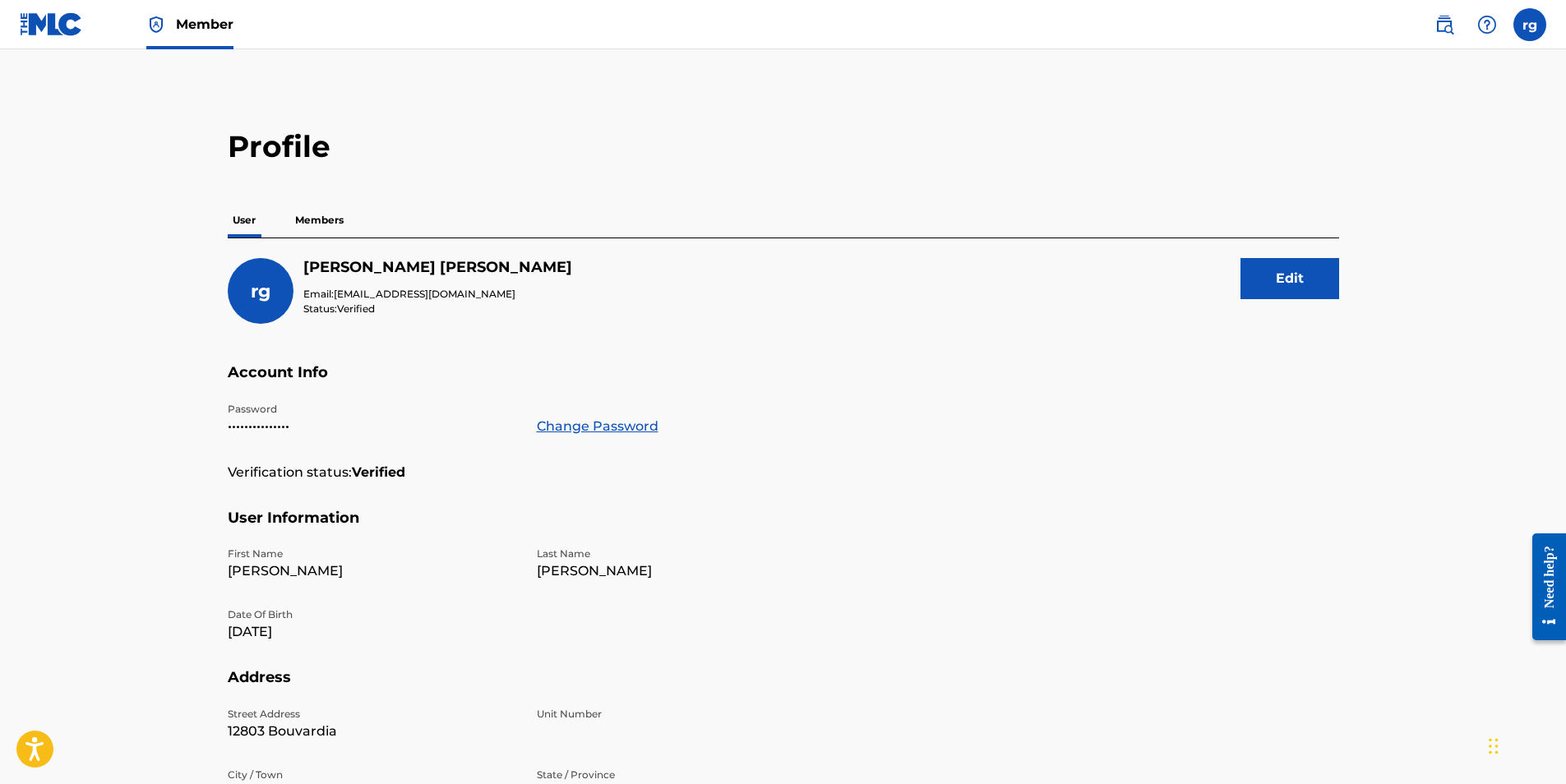
click at [322, 217] on p "Members" at bounding box center [319, 220] width 59 height 35
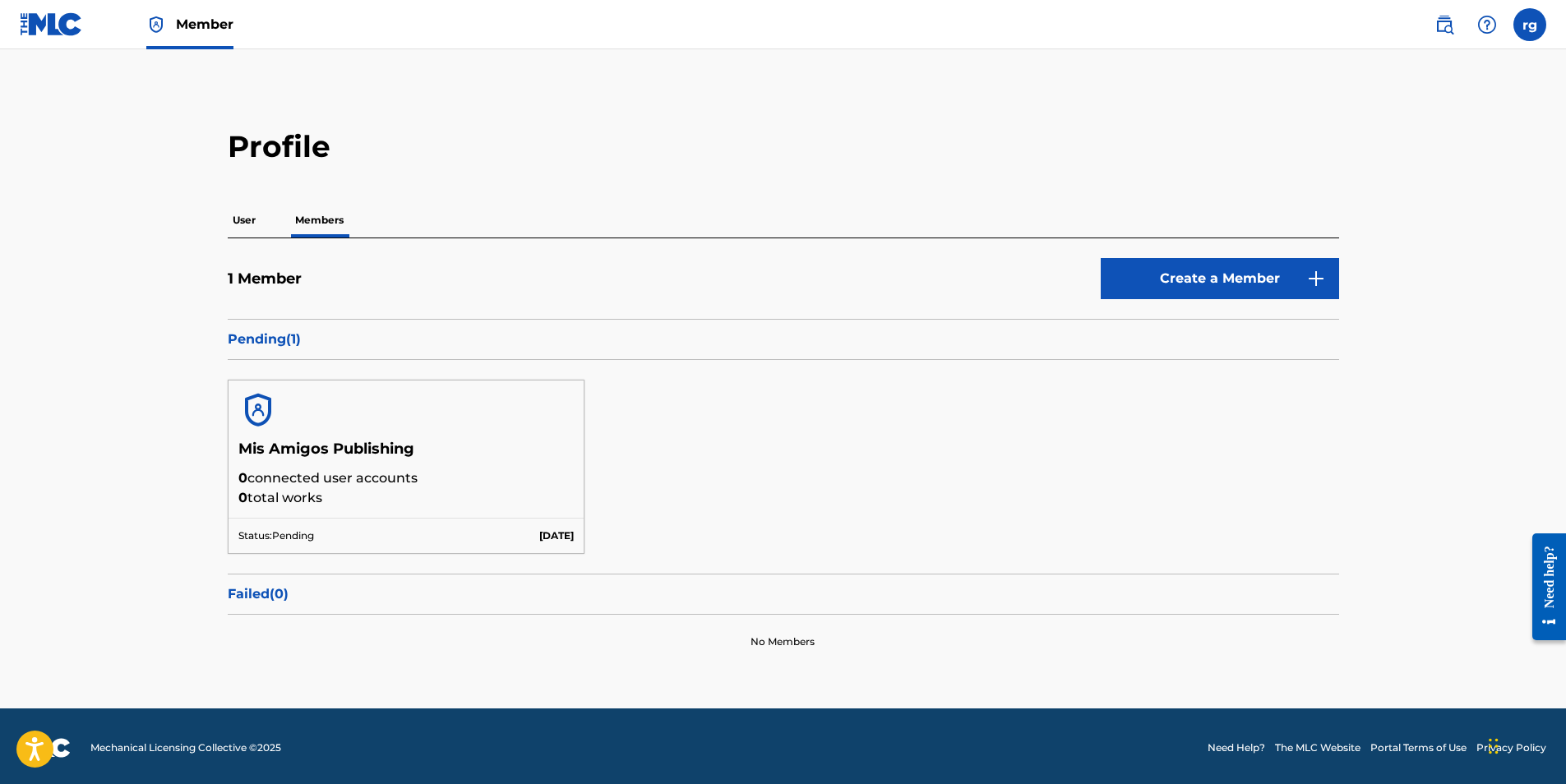
click at [1184, 279] on link "Create a Member" at bounding box center [1219, 278] width 238 height 41
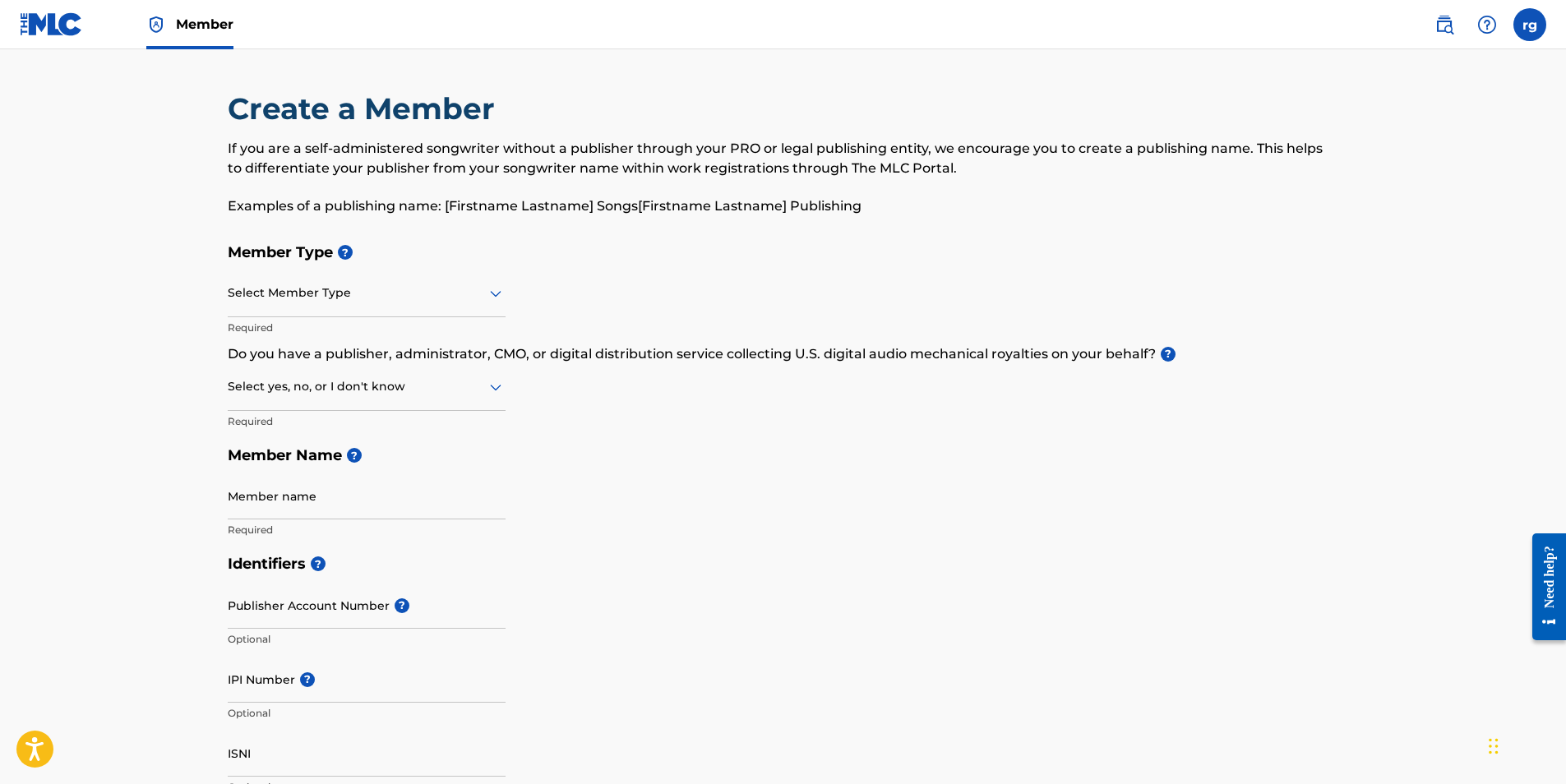
click at [492, 294] on icon at bounding box center [496, 294] width 12 height 7
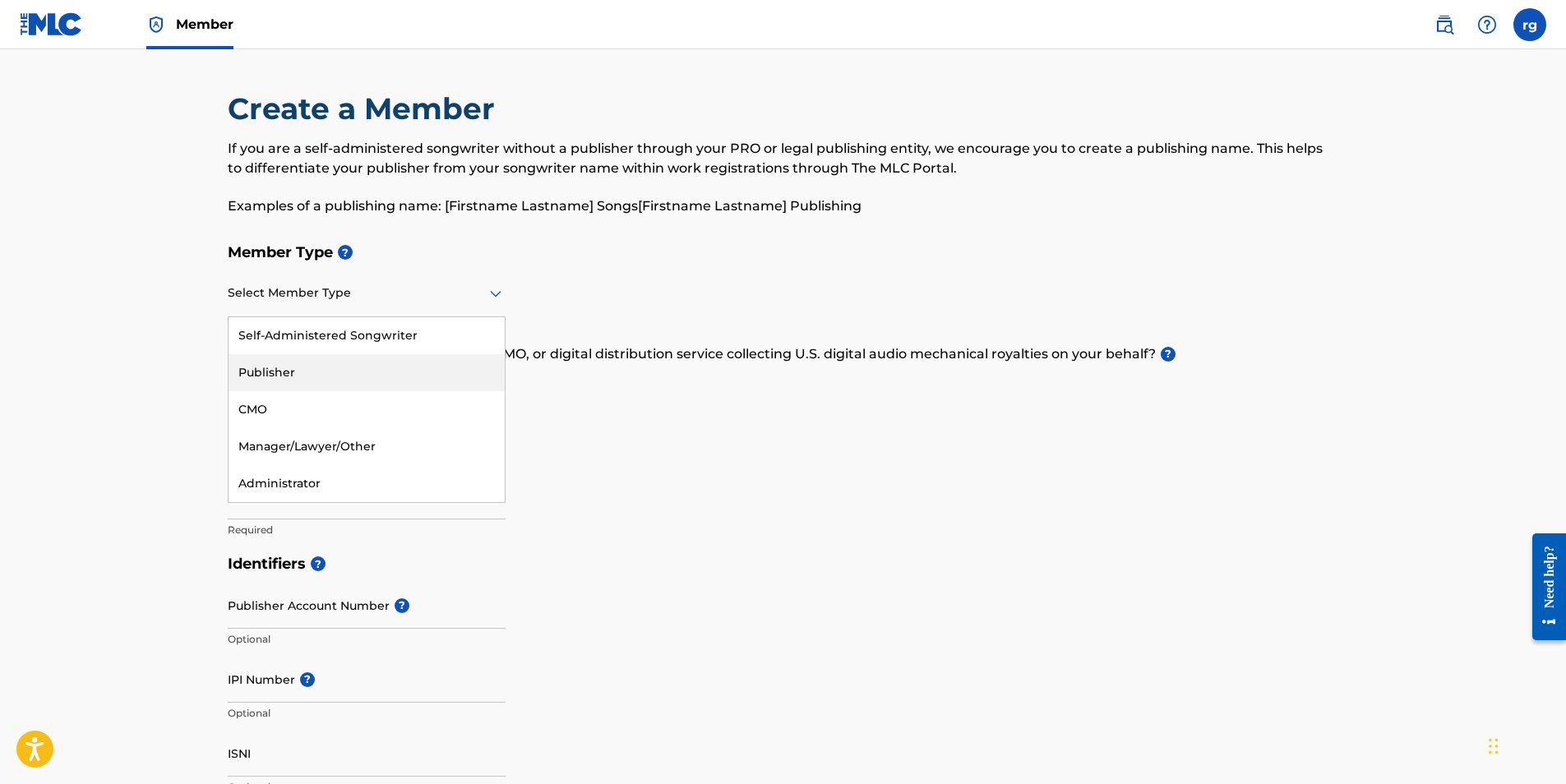
click at [266, 372] on div "Publisher" at bounding box center [366, 373] width 276 height 37
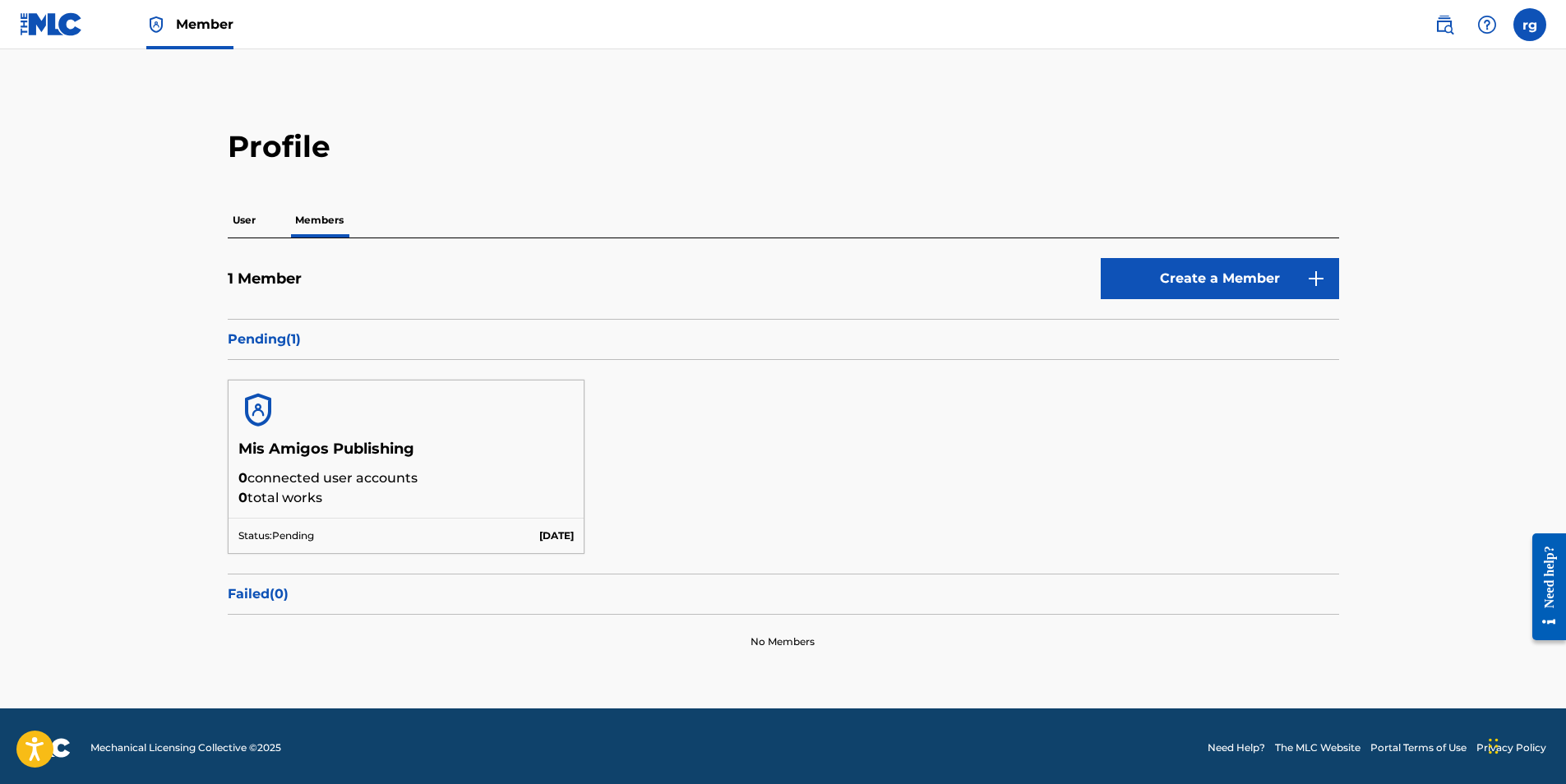
click at [1526, 27] on label at bounding box center [1530, 24] width 33 height 33
click at [1530, 25] on input "rg [PERSON_NAME] [PERSON_NAME][EMAIL_ADDRESS][DOMAIN_NAME] Notification Prefere…" at bounding box center [1530, 25] width 0 height 0
click at [1371, 232] on p "Log out" at bounding box center [1371, 232] width 39 height 15
click at [1530, 25] on input "rg [PERSON_NAME] [PERSON_NAME][EMAIL_ADDRESS][DOMAIN_NAME] Notification Prefere…" at bounding box center [1530, 25] width 0 height 0
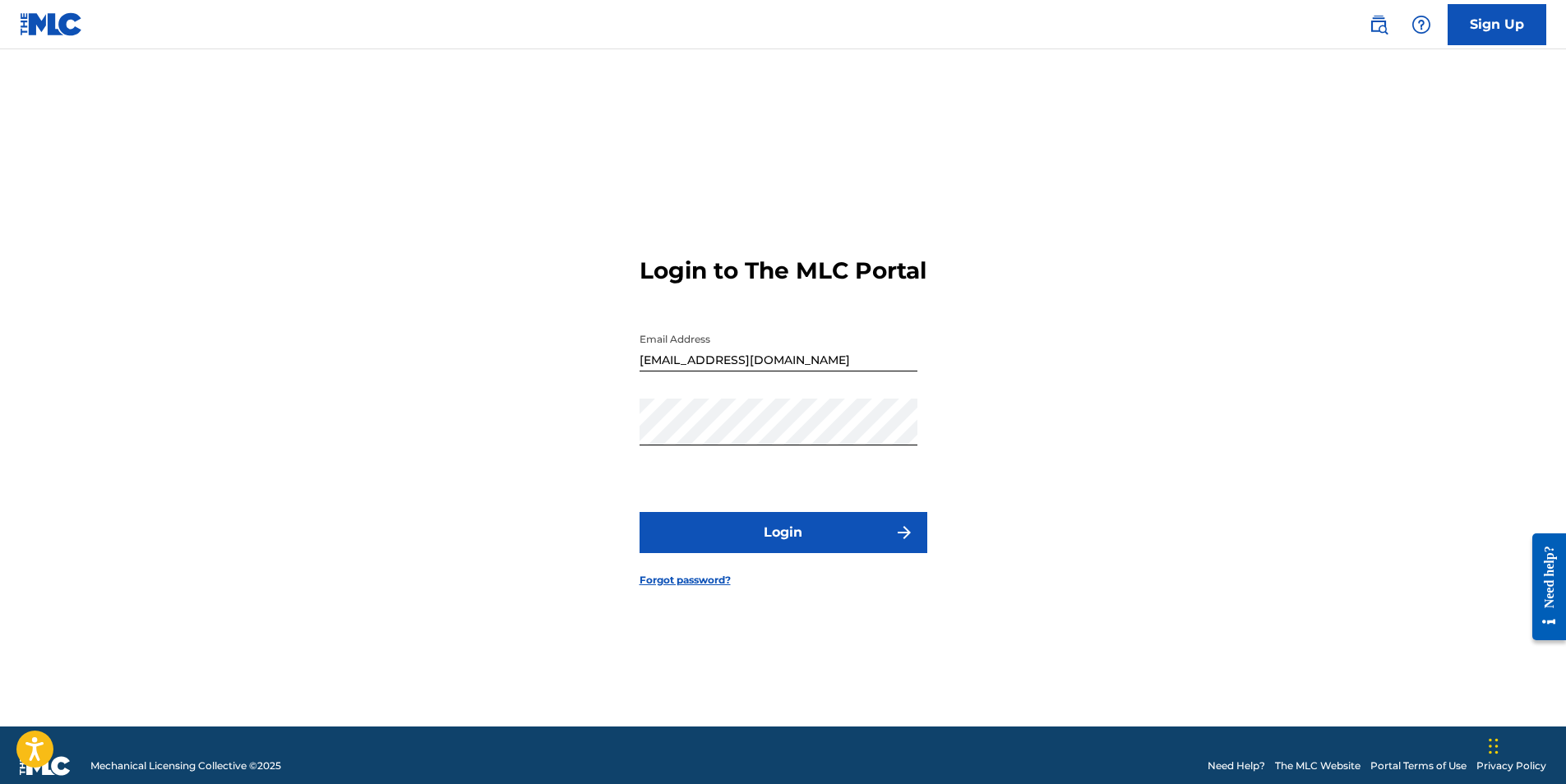
click at [728, 372] on input "[EMAIL_ADDRESS][DOMAIN_NAME]" at bounding box center [779, 348] width 278 height 47
type input "[EMAIL_ADDRESS][DOMAIN_NAME]"
click at [748, 543] on button "Login" at bounding box center [783, 532] width 288 height 41
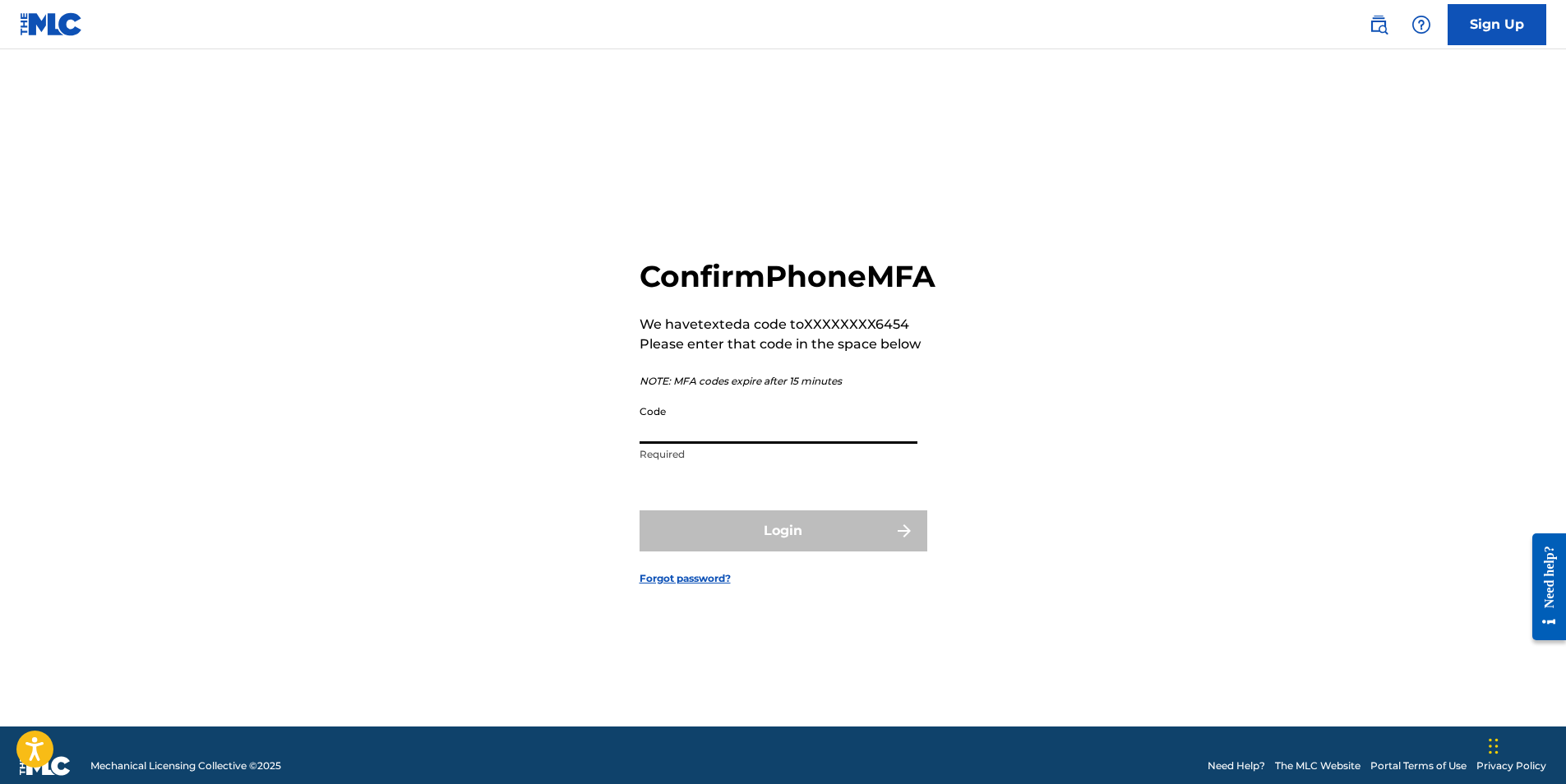
click at [702, 442] on input "Code" at bounding box center [779, 419] width 278 height 47
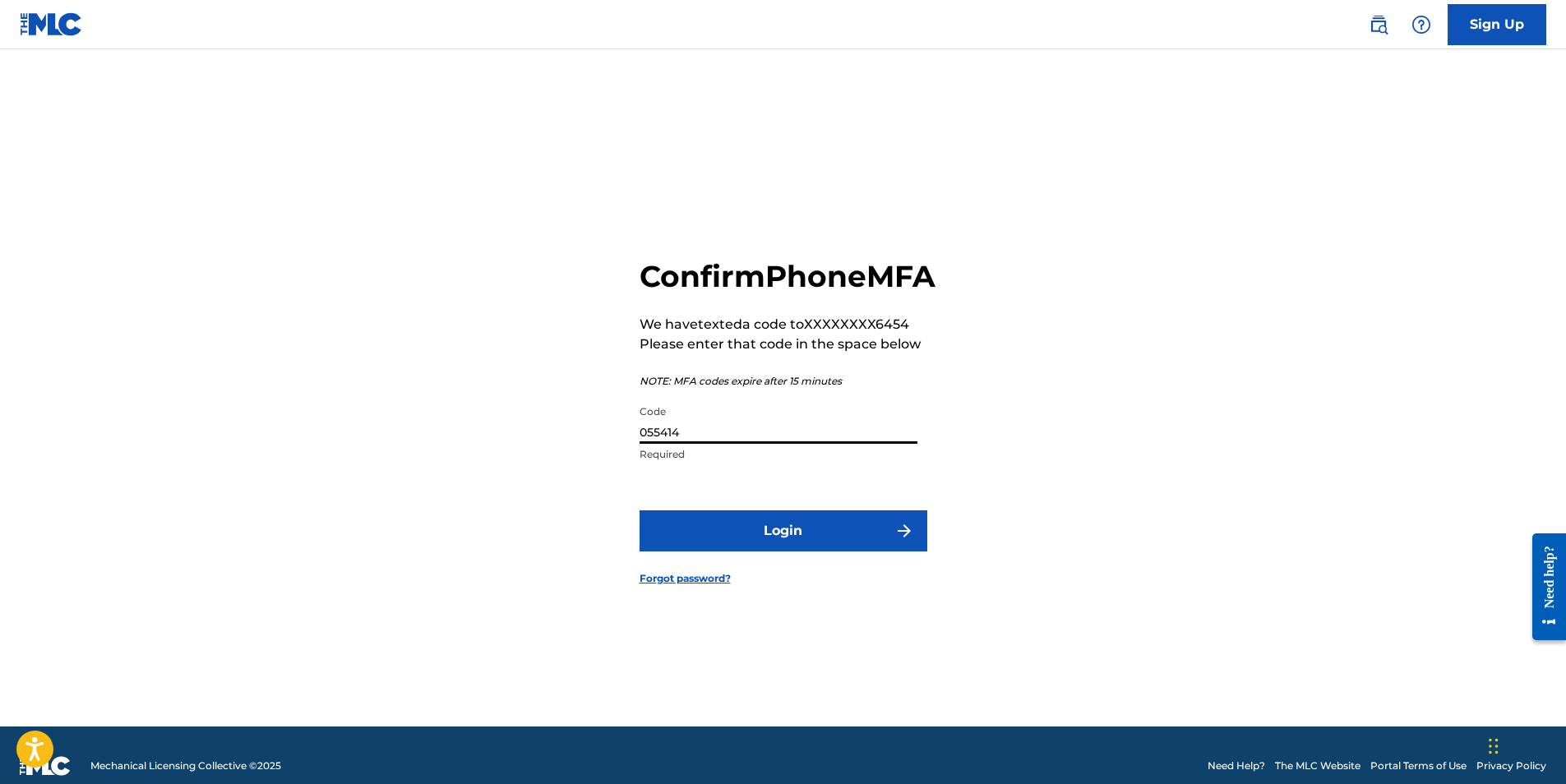
type input "055414"
click at [773, 547] on button "Login" at bounding box center [783, 530] width 288 height 41
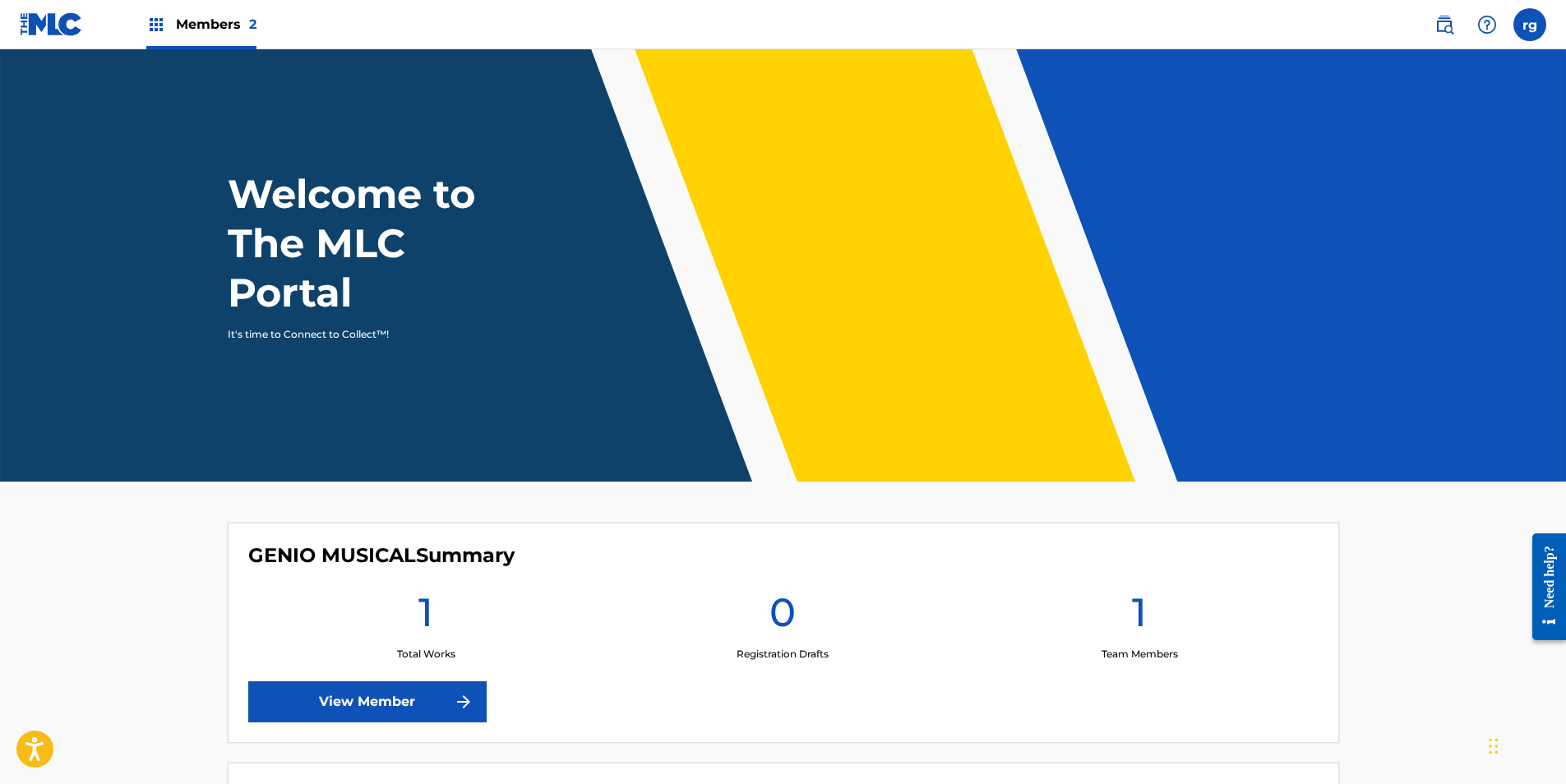
click at [405, 701] on link "View Member" at bounding box center [367, 701] width 238 height 41
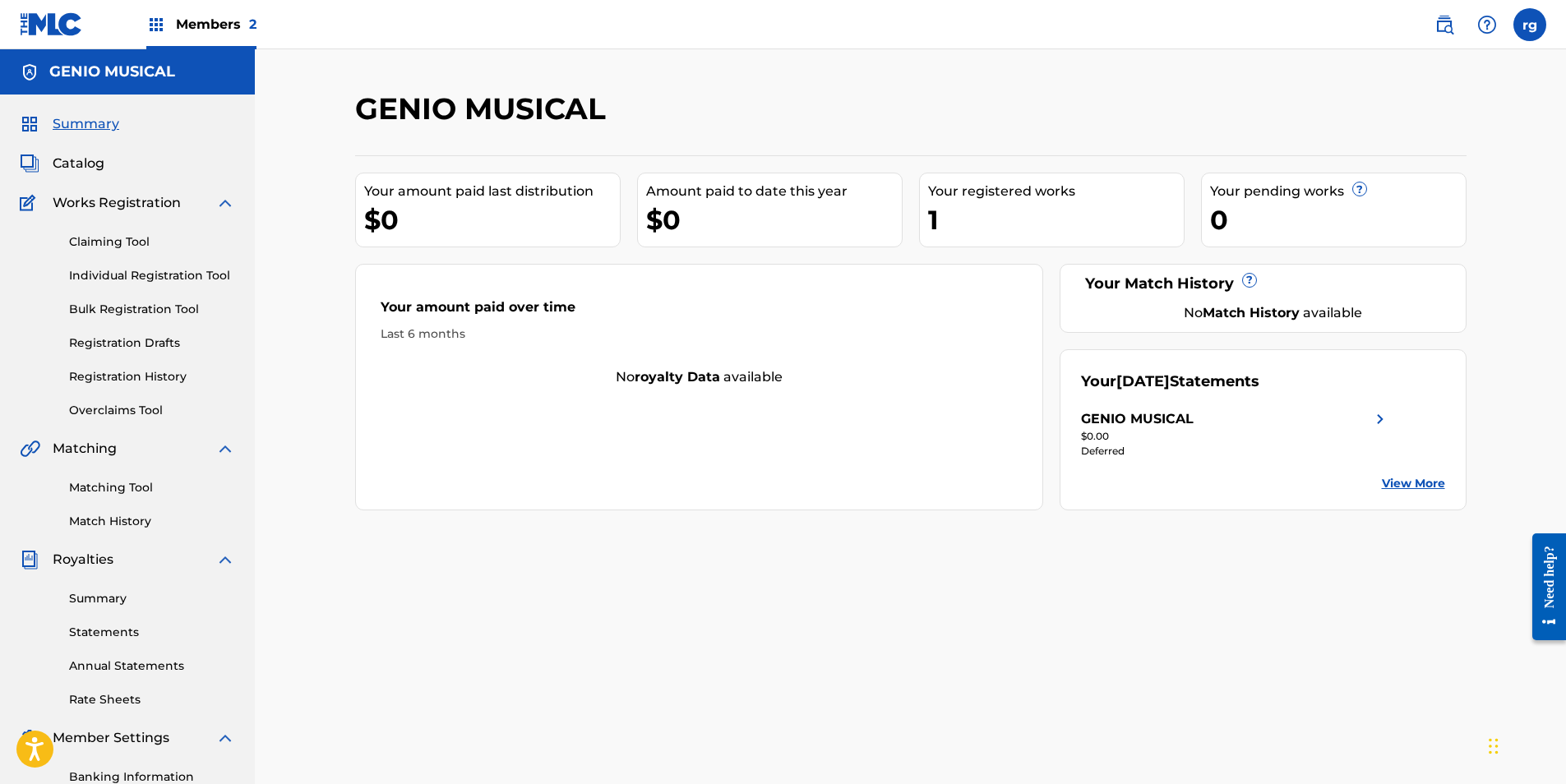
click at [80, 160] on span "Catalog" at bounding box center [79, 163] width 52 height 20
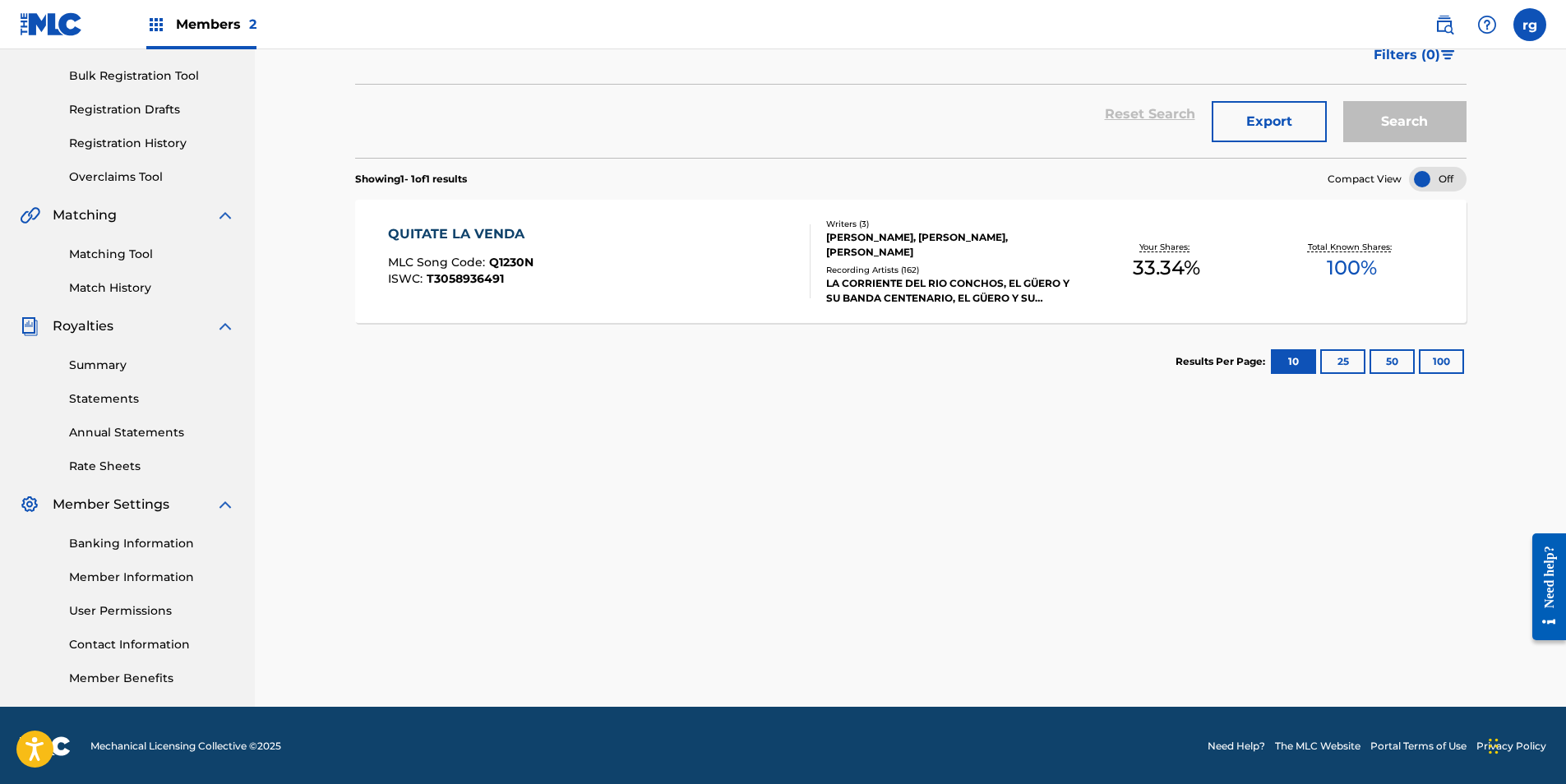
scroll to position [235, 0]
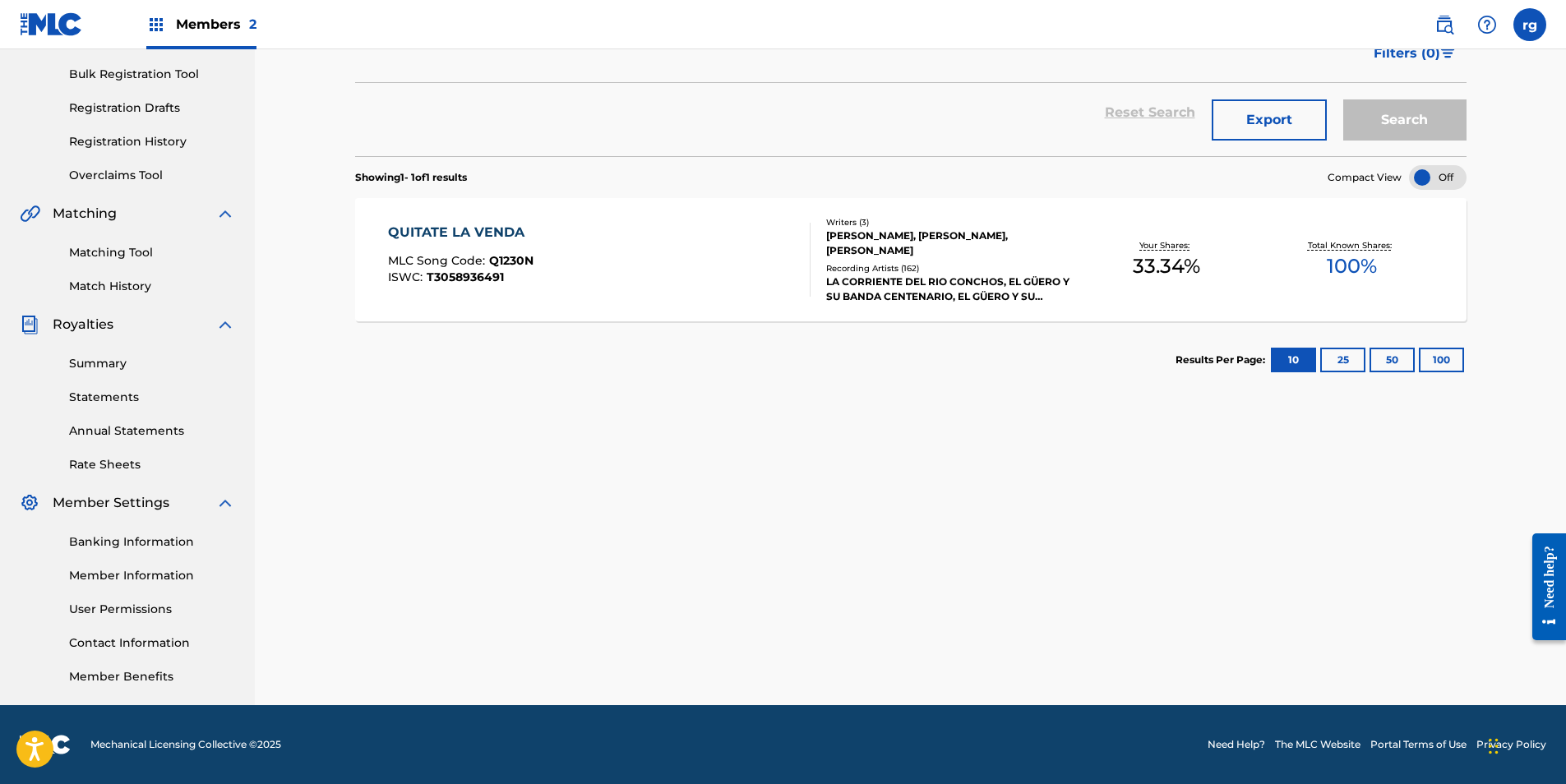
click at [137, 540] on link "Banking Information" at bounding box center [152, 541] width 166 height 17
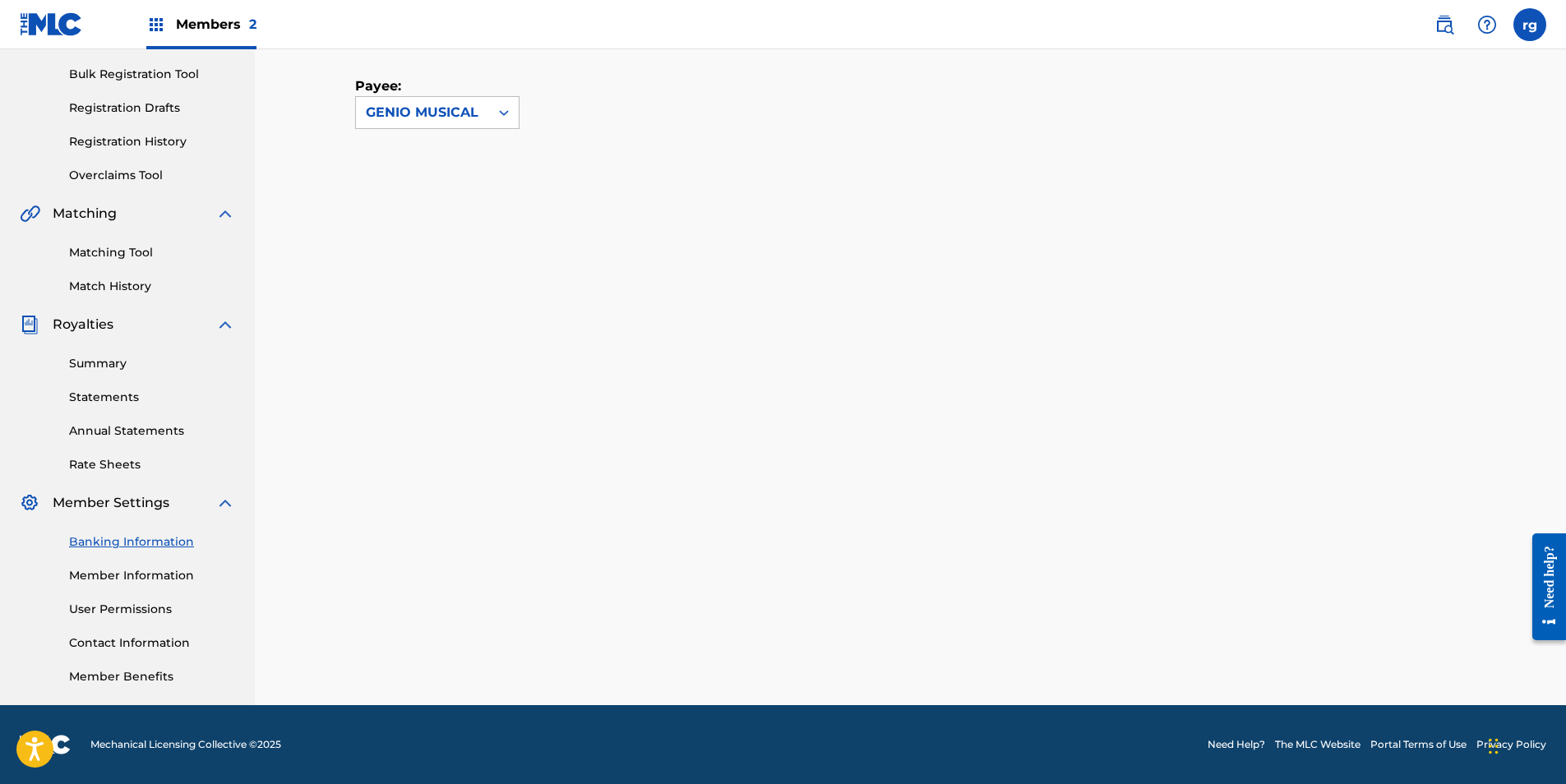
scroll to position [235, 0]
click at [1530, 25] on label at bounding box center [1530, 24] width 33 height 33
click at [1530, 25] on input "rg [PERSON_NAME] [PERSON_NAME][EMAIL_ADDRESS][DOMAIN_NAME] Notification Prefere…" at bounding box center [1530, 25] width 0 height 0
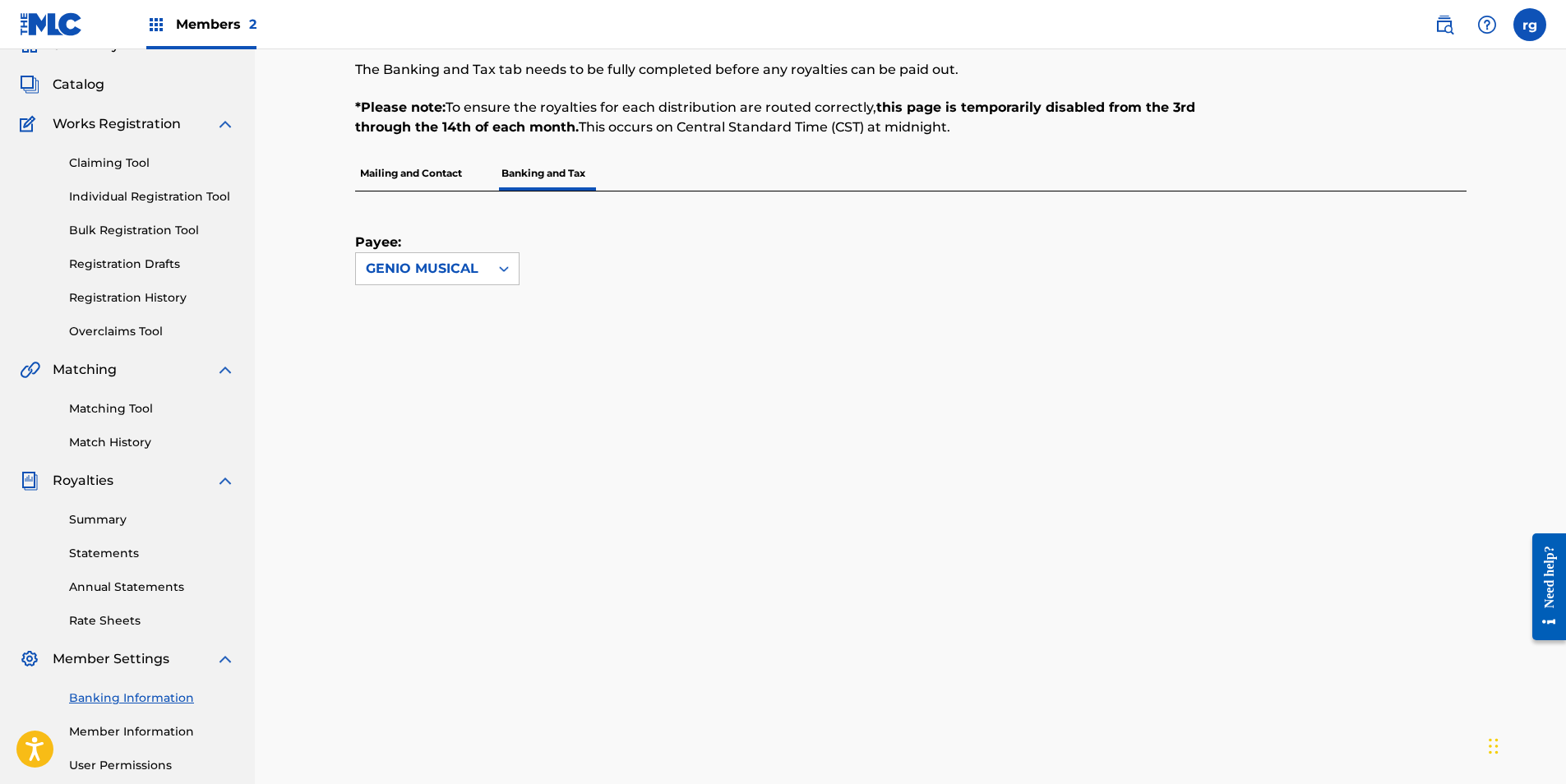
scroll to position [0, 0]
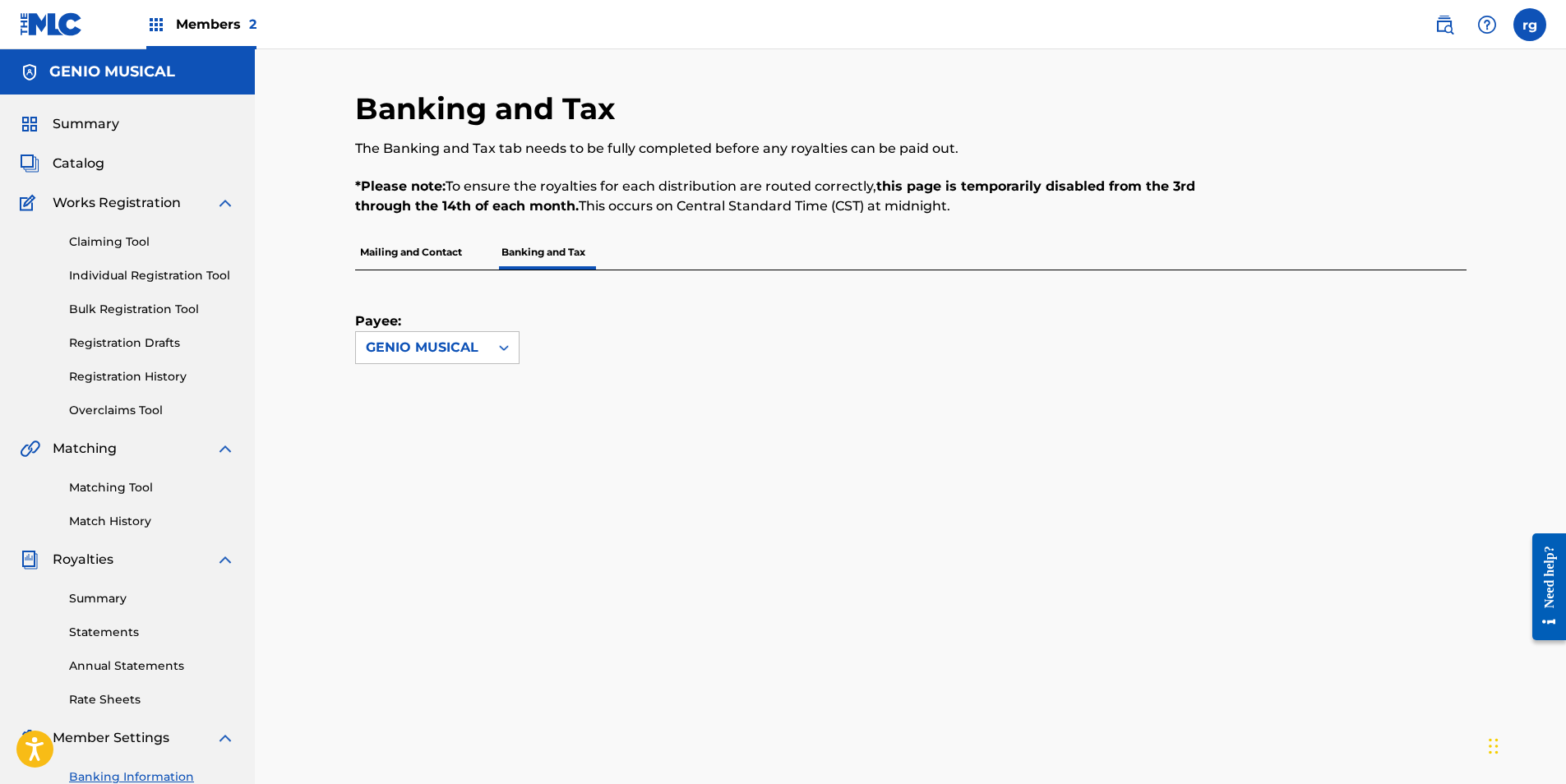
click at [92, 165] on span "Catalog" at bounding box center [79, 163] width 52 height 20
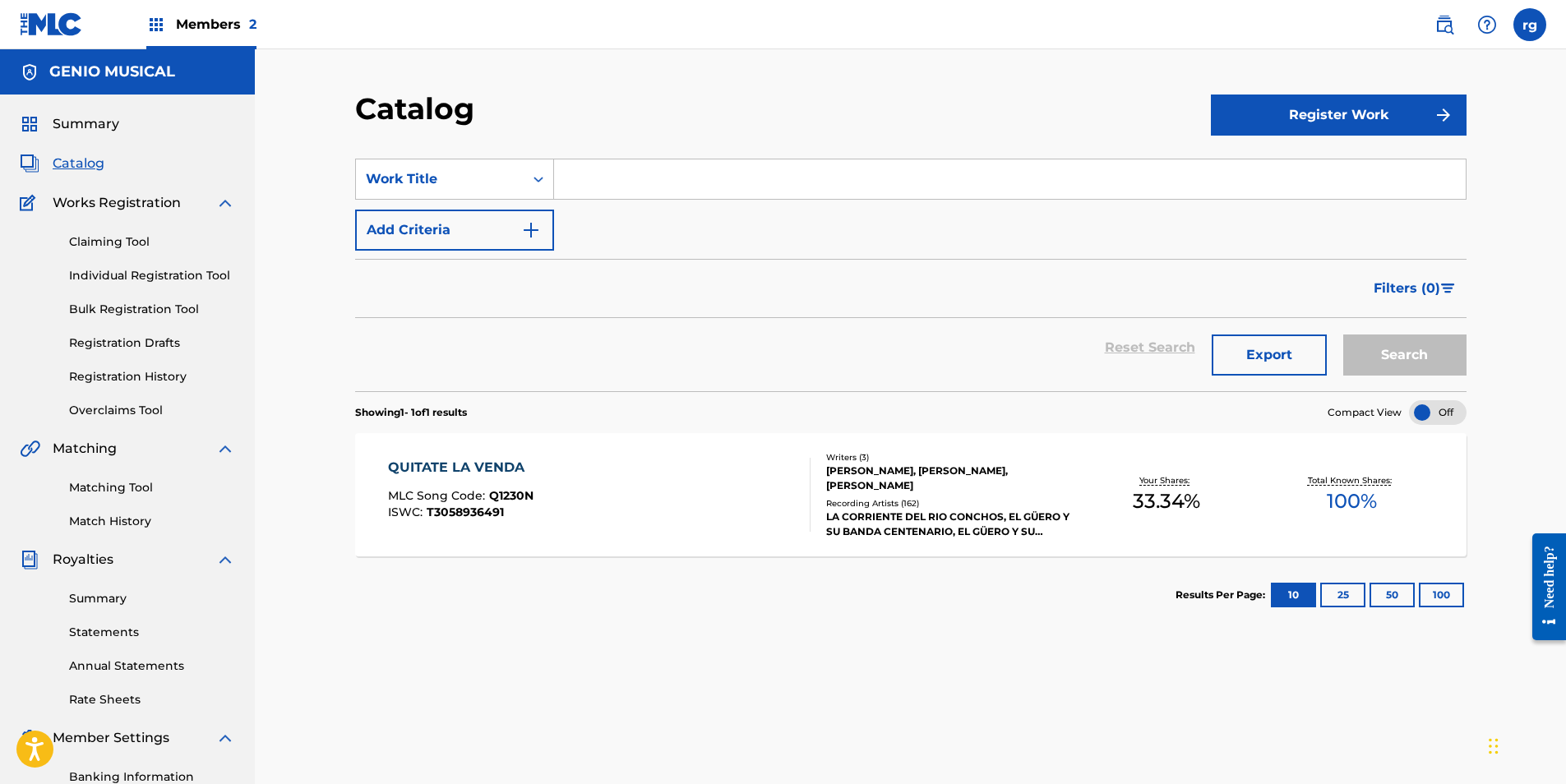
click at [1528, 21] on label at bounding box center [1530, 24] width 33 height 33
click at [1530, 25] on input "rg [PERSON_NAME] [PERSON_NAME][EMAIL_ADDRESS][DOMAIN_NAME] Notification Prefere…" at bounding box center [1530, 25] width 0 height 0
click at [1377, 232] on p "Log out" at bounding box center [1371, 232] width 39 height 15
click at [1530, 25] on input "rg [PERSON_NAME] [PERSON_NAME][EMAIL_ADDRESS][DOMAIN_NAME] Notification Prefere…" at bounding box center [1530, 25] width 0 height 0
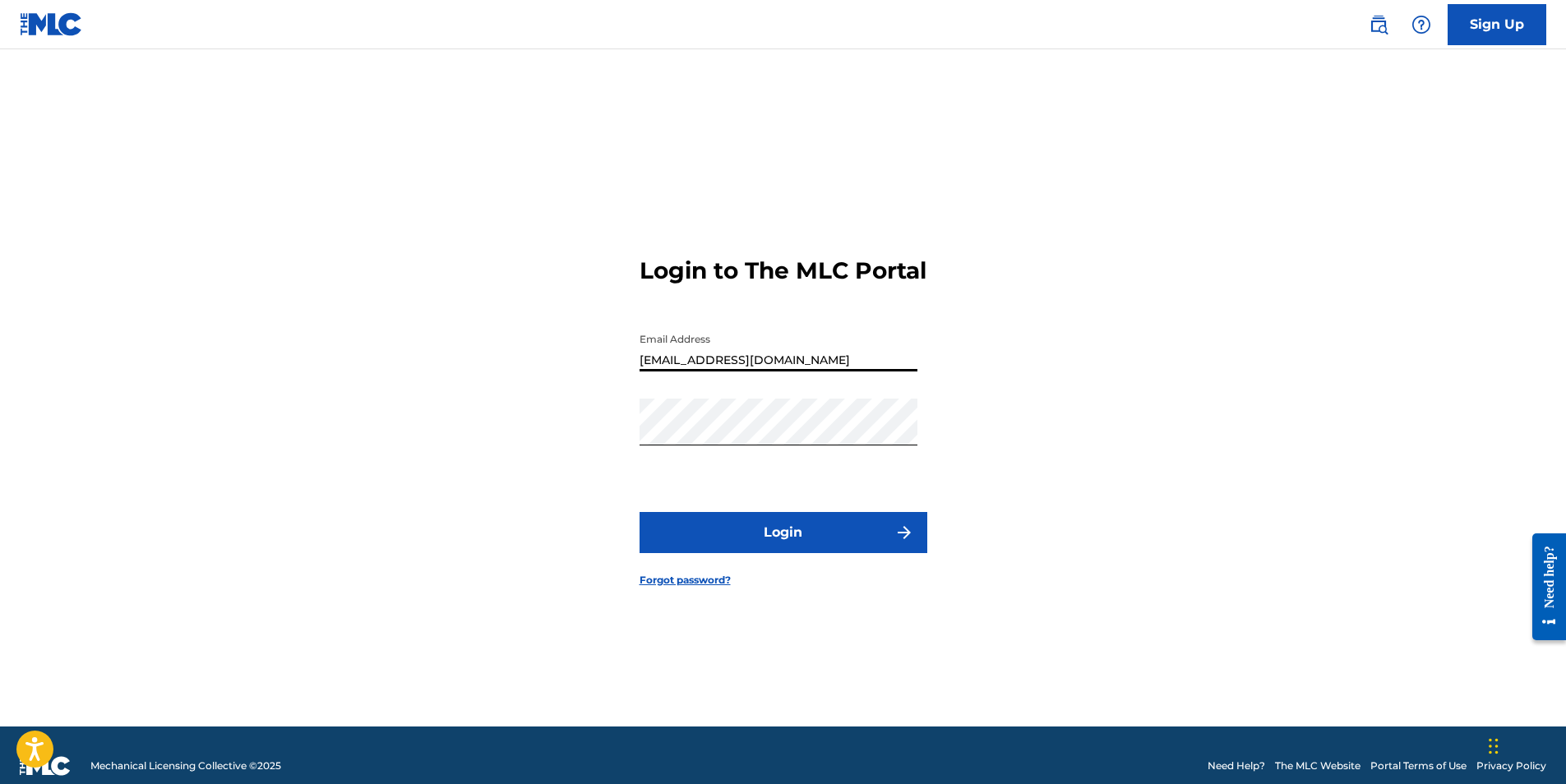
click at [743, 372] on input "[EMAIL_ADDRESS][DOMAIN_NAME]" at bounding box center [779, 348] width 278 height 47
type input "[EMAIL_ADDRESS][DOMAIN_NAME]"
click at [763, 545] on button "Login" at bounding box center [783, 532] width 288 height 41
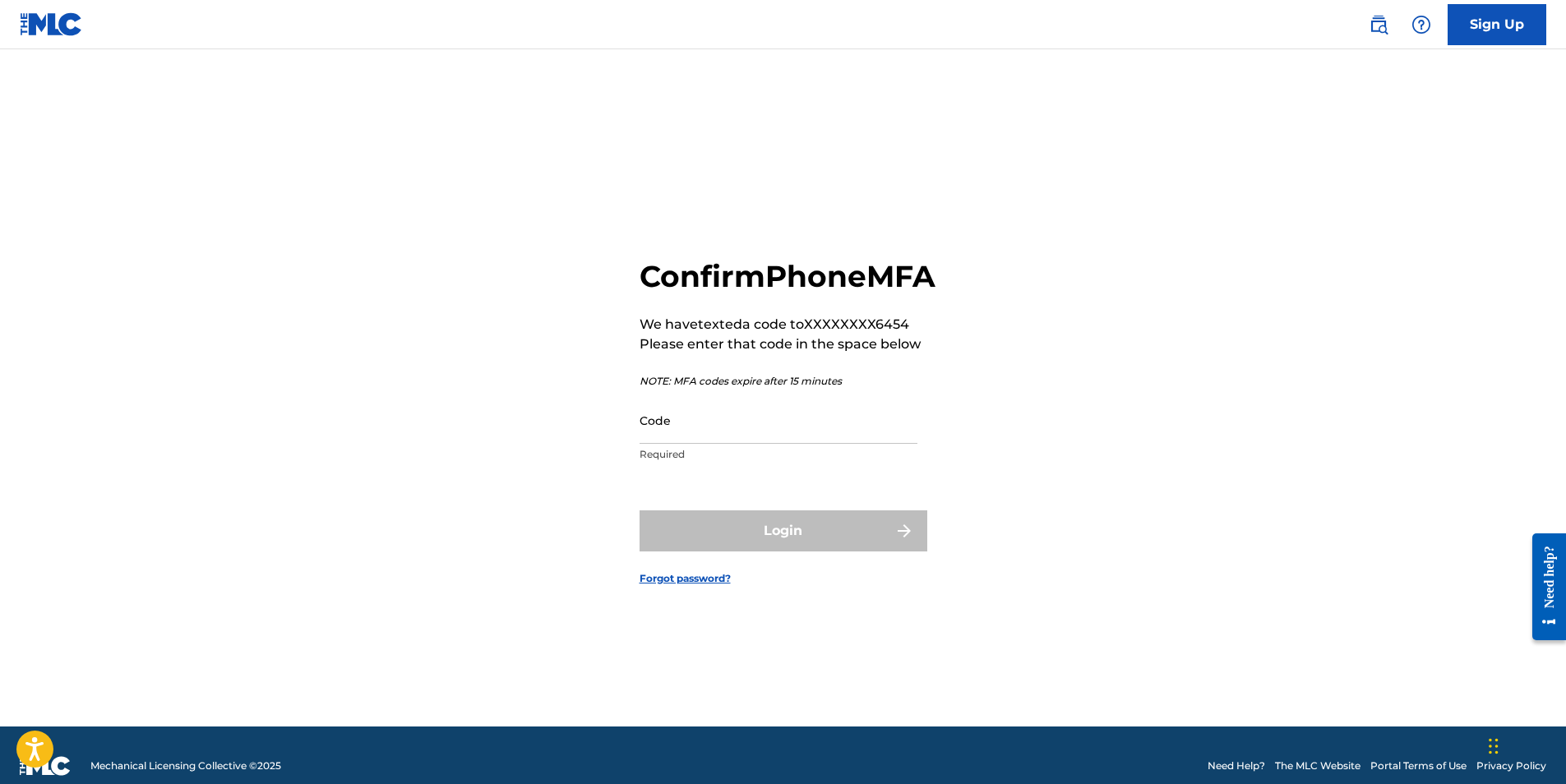
click at [671, 443] on input "Code" at bounding box center [779, 419] width 278 height 47
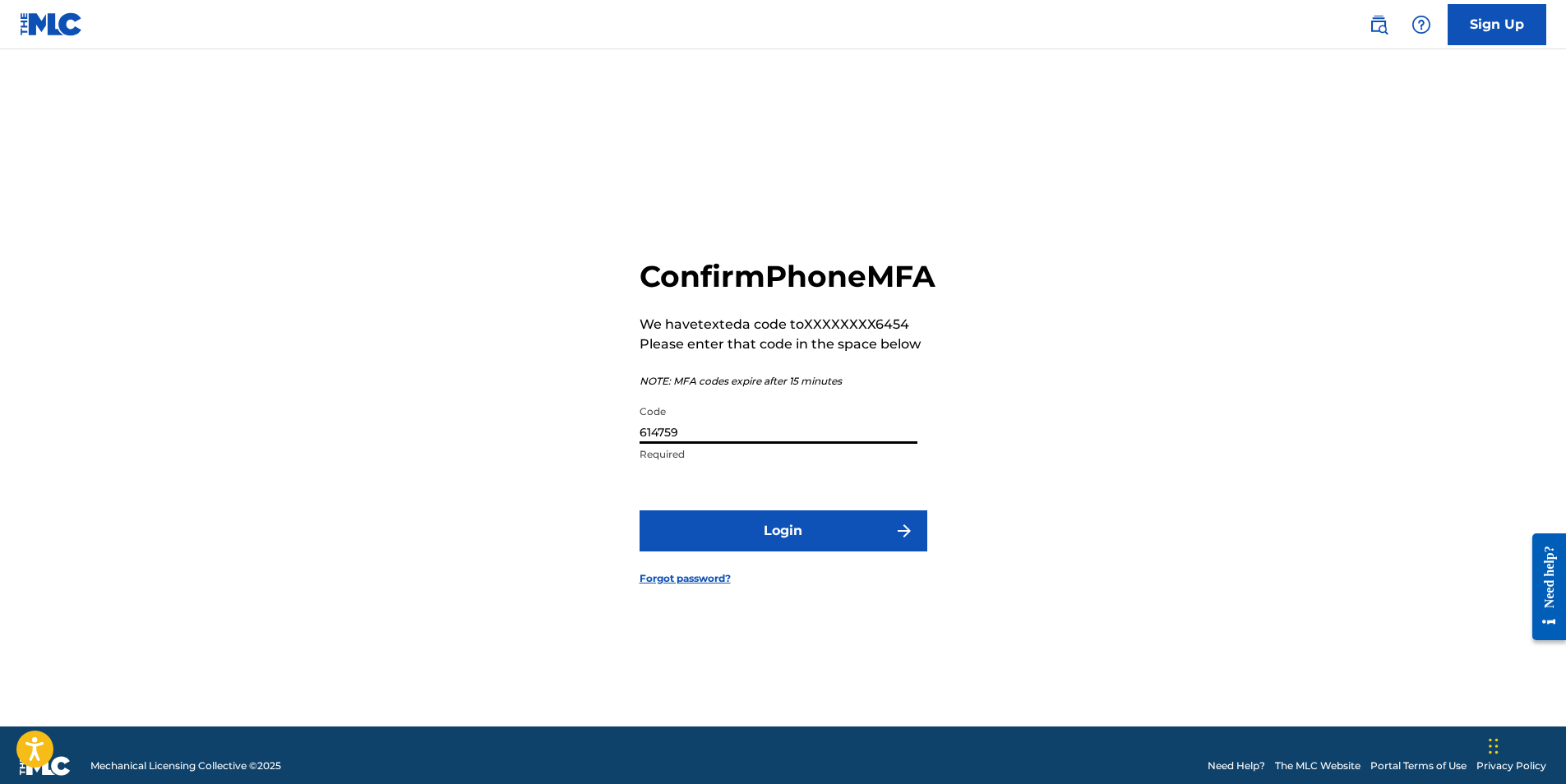
type input "614759"
click at [793, 551] on button "Login" at bounding box center [783, 530] width 288 height 41
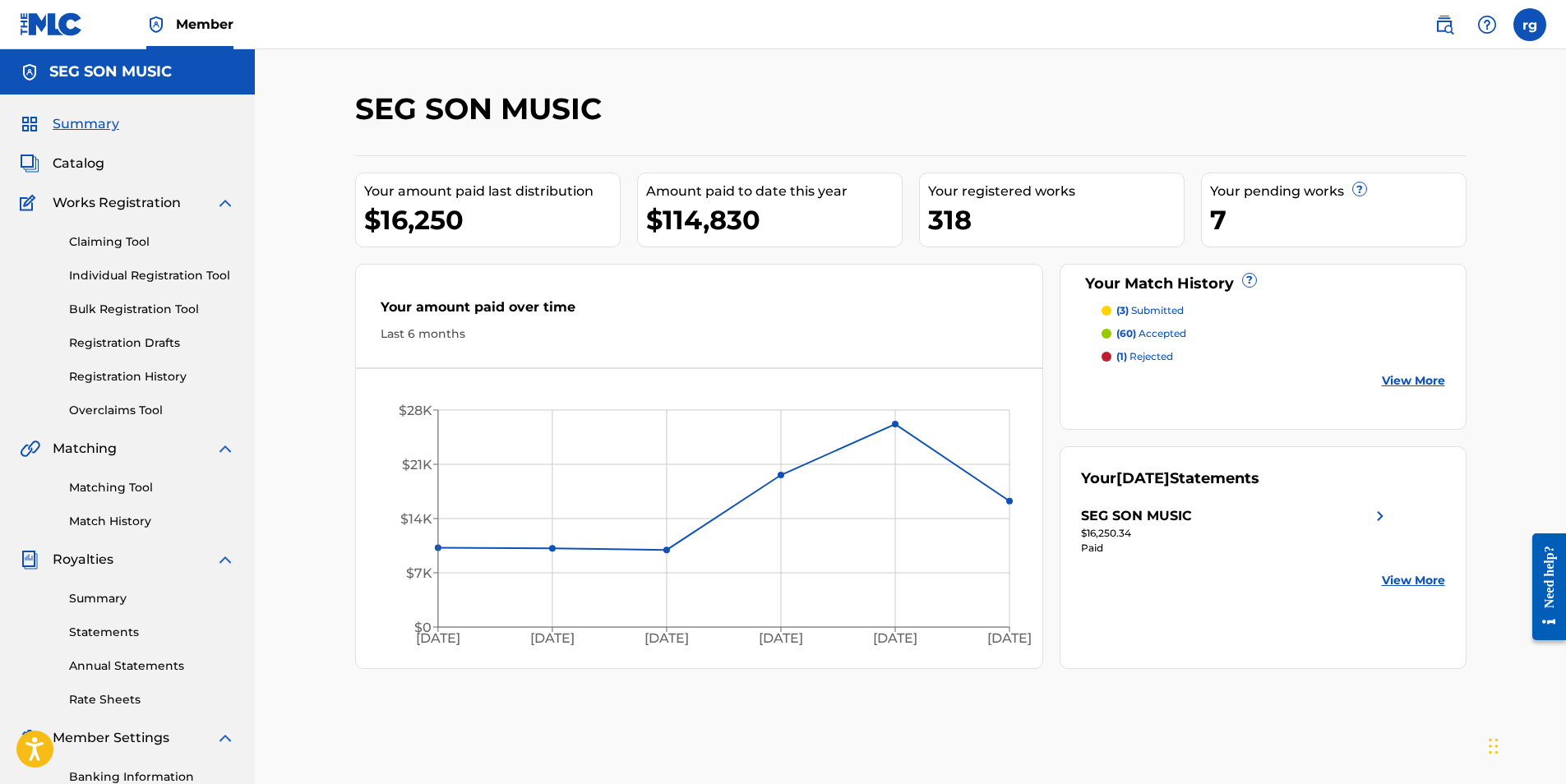
click at [80, 161] on span "Catalog" at bounding box center [79, 163] width 52 height 20
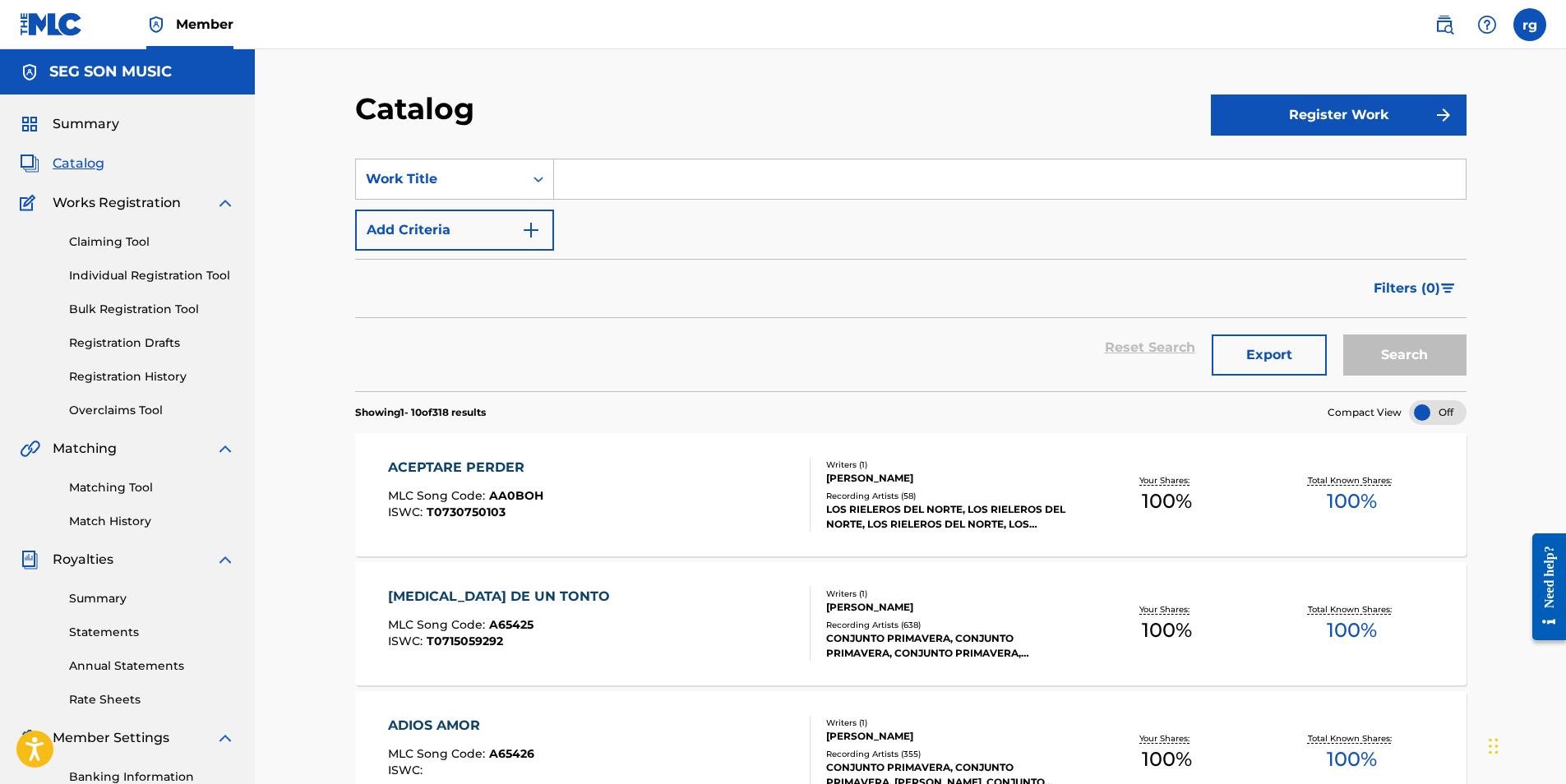
click at [565, 180] on input "Search Form" at bounding box center [1010, 179] width 912 height 40
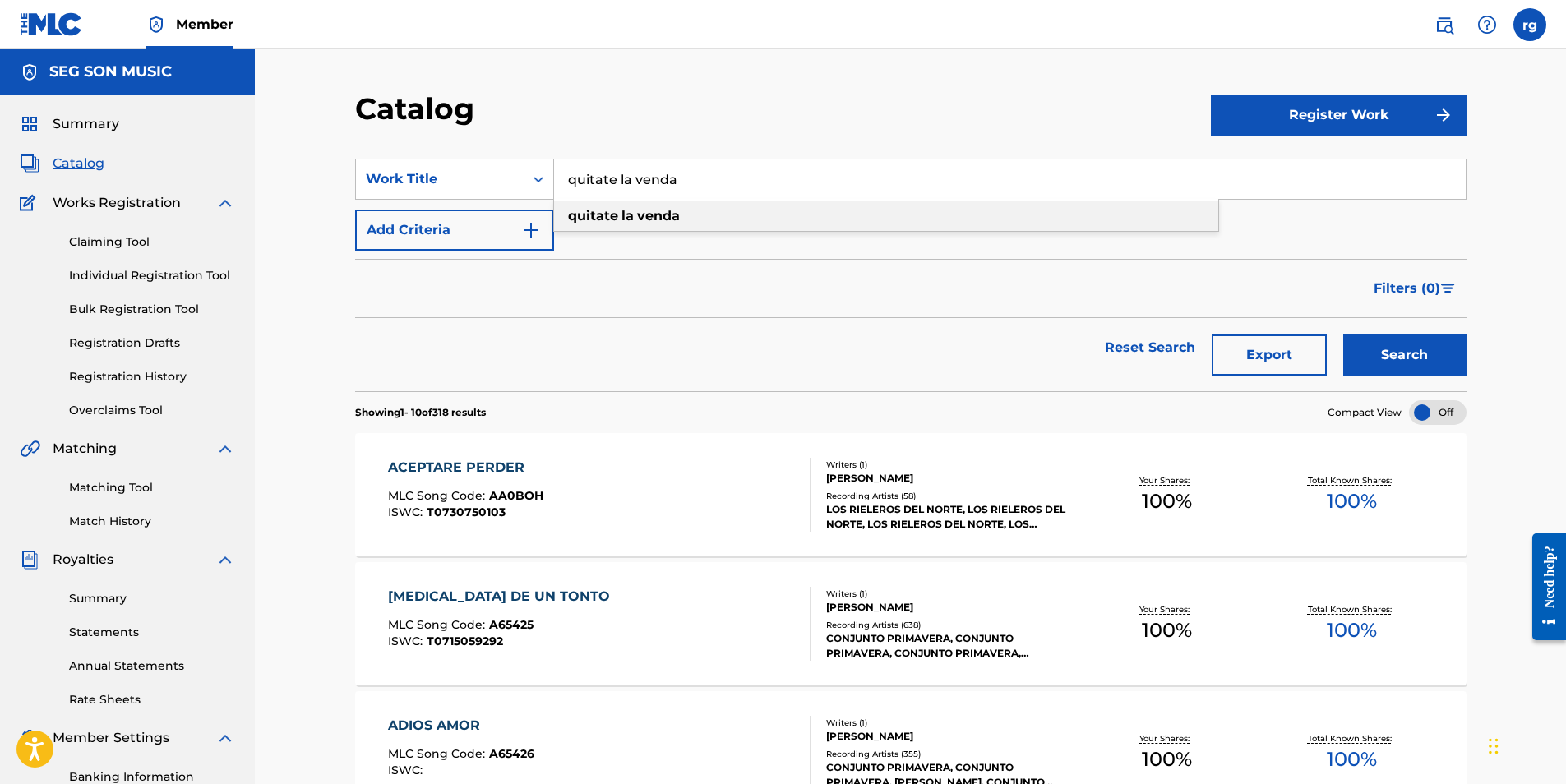
click at [626, 216] on strong "la" at bounding box center [628, 216] width 12 height 16
type input "quitate la venda"
click at [1387, 349] on button "Search" at bounding box center [1406, 355] width 124 height 41
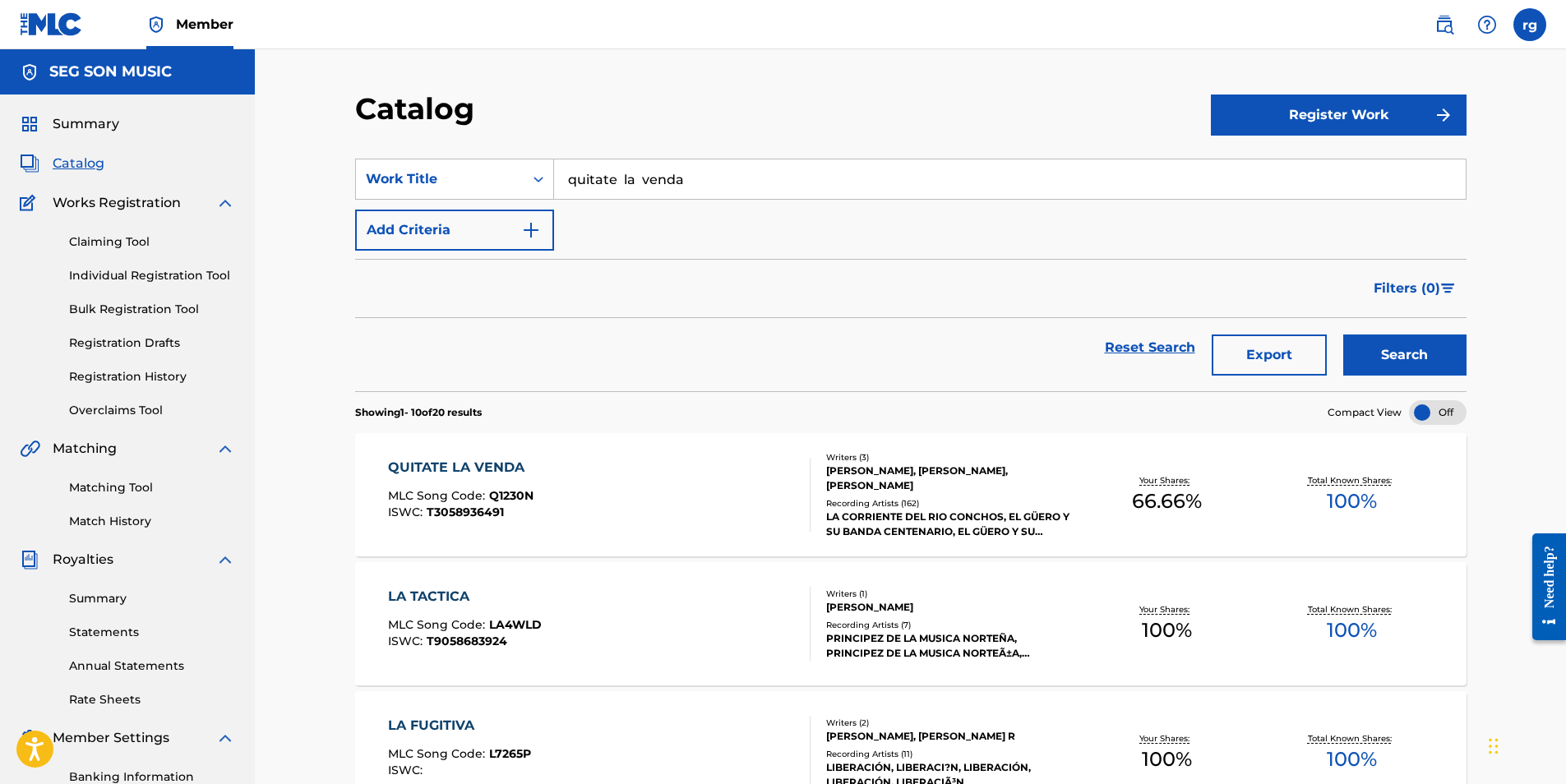
click at [98, 488] on link "Matching Tool" at bounding box center [152, 487] width 166 height 17
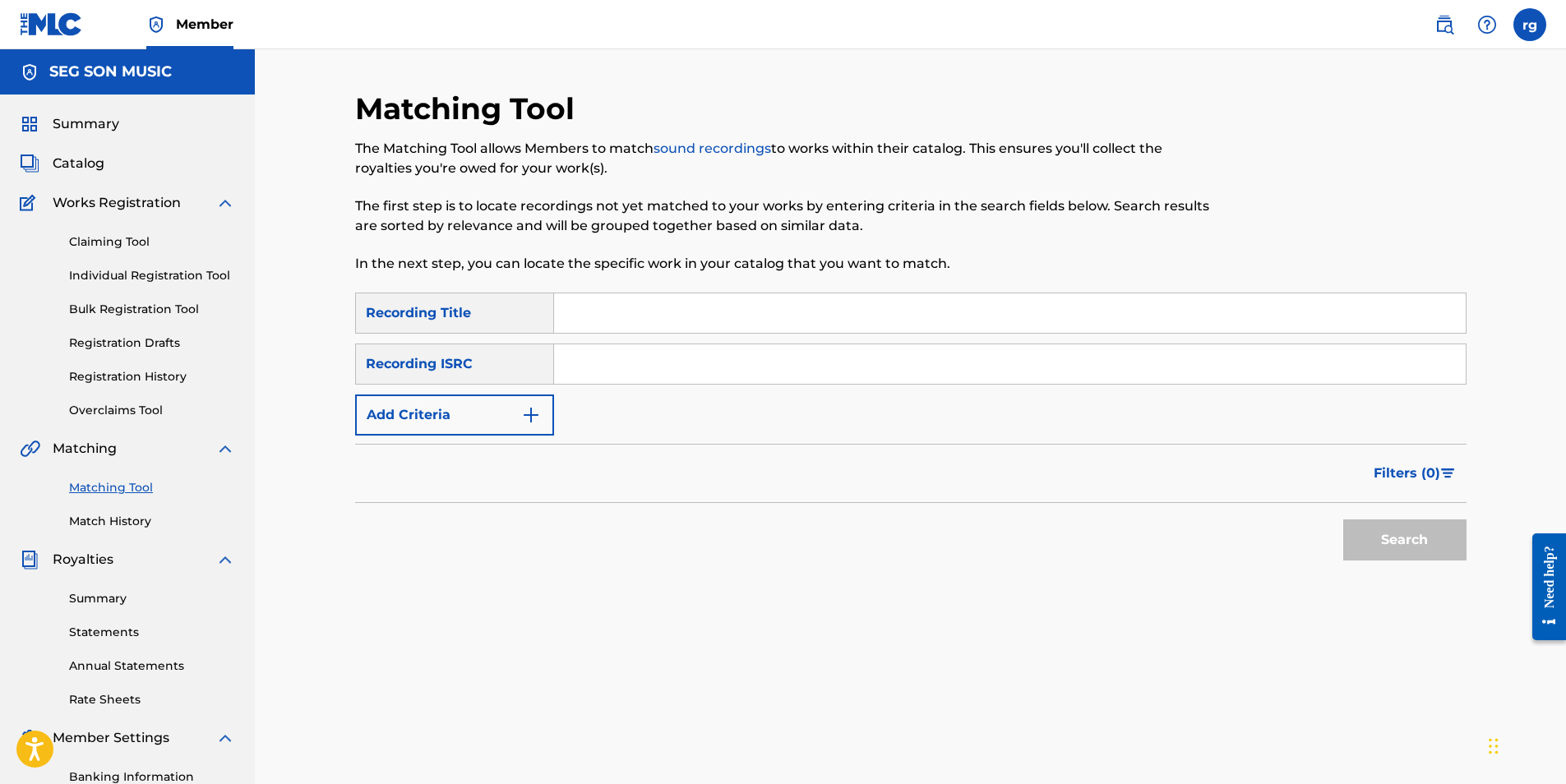
click at [600, 311] on input "Search Form" at bounding box center [1010, 313] width 912 height 40
type input "quitate la venda"
click at [527, 416] on img "Search Form" at bounding box center [531, 415] width 20 height 20
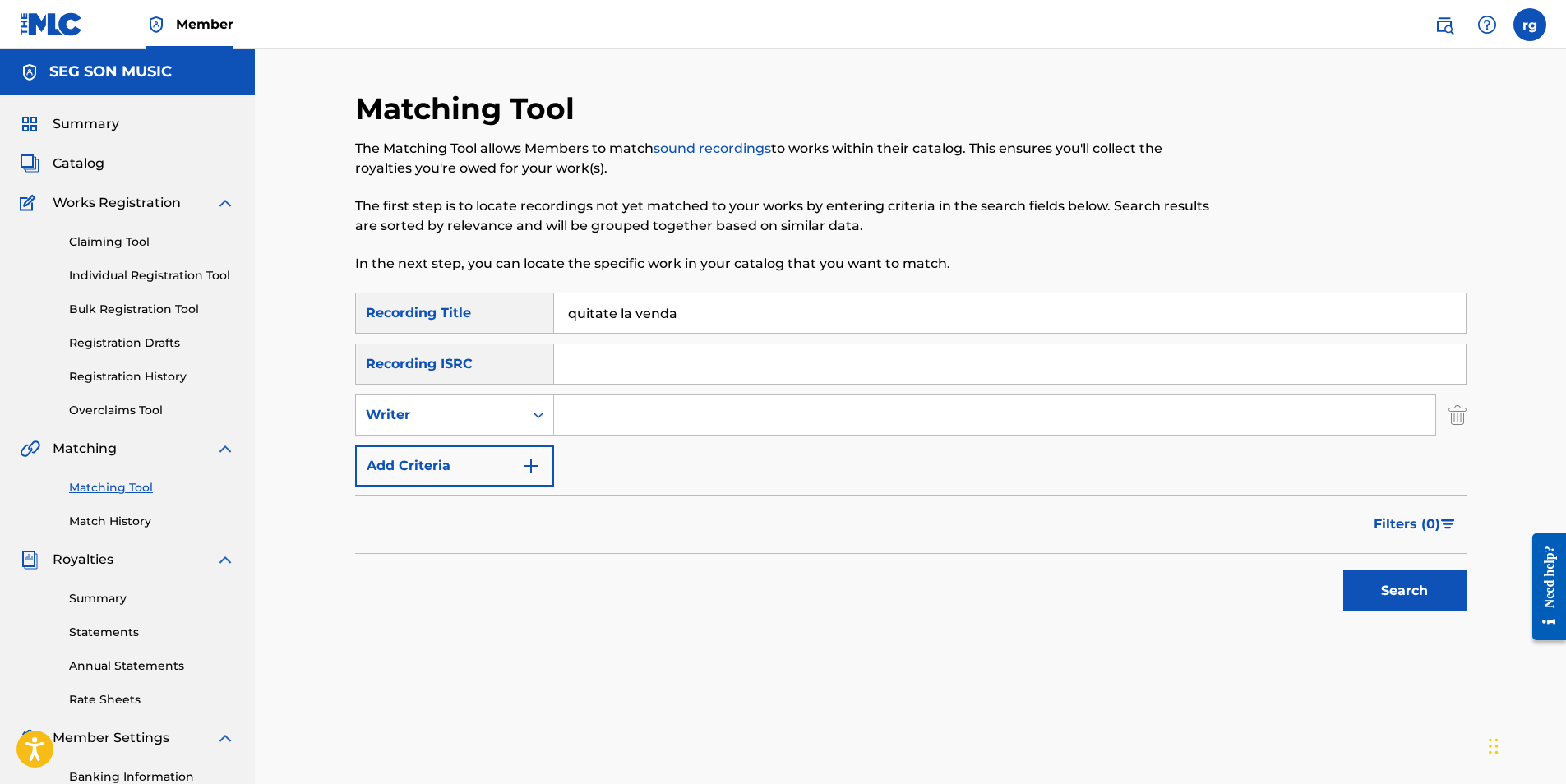
click at [604, 415] on input "Search Form" at bounding box center [995, 415] width 881 height 40
type input "[PERSON_NAME]"
click at [1402, 586] on button "Search" at bounding box center [1406, 590] width 124 height 41
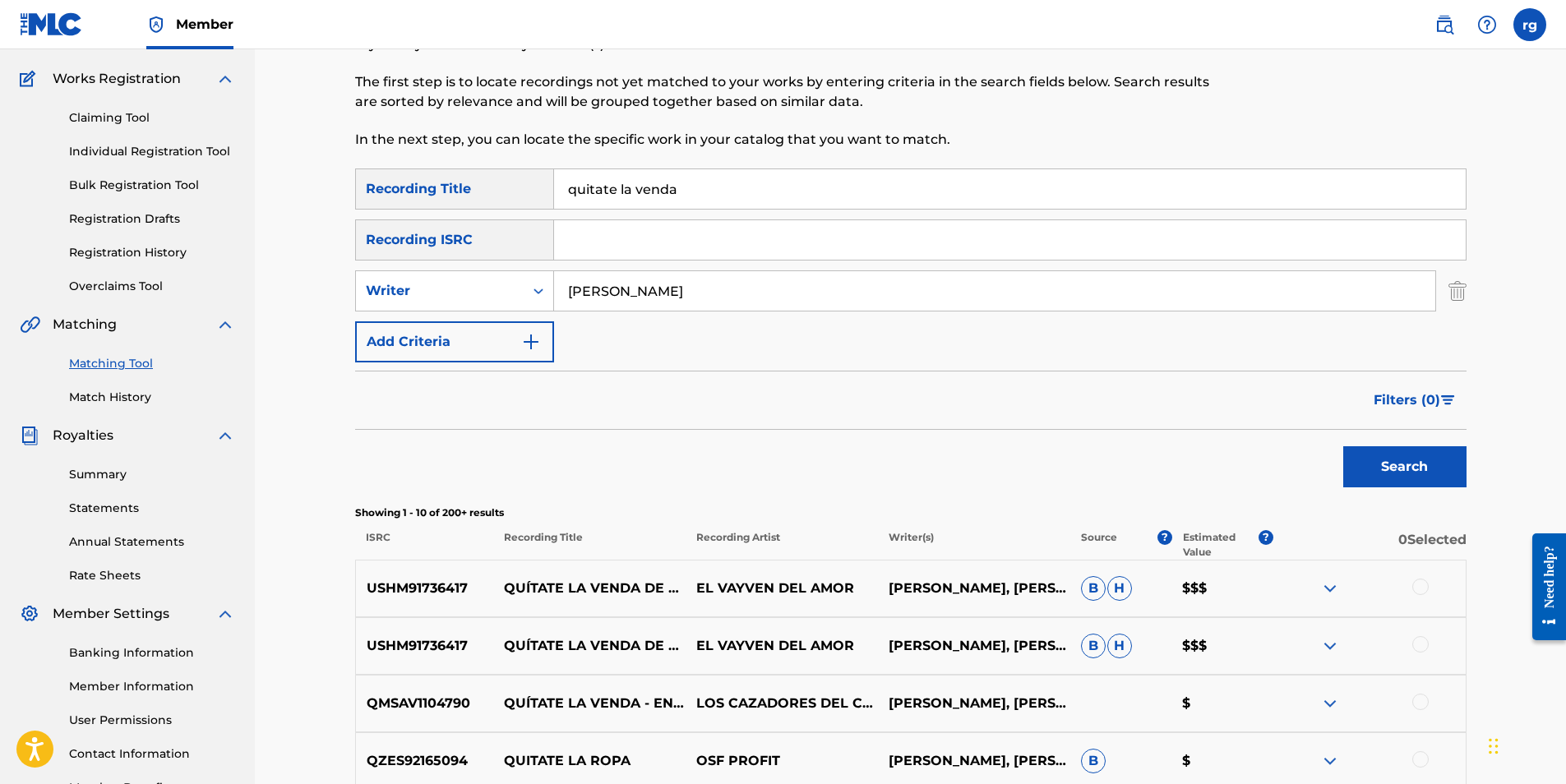
scroll to position [164, 0]
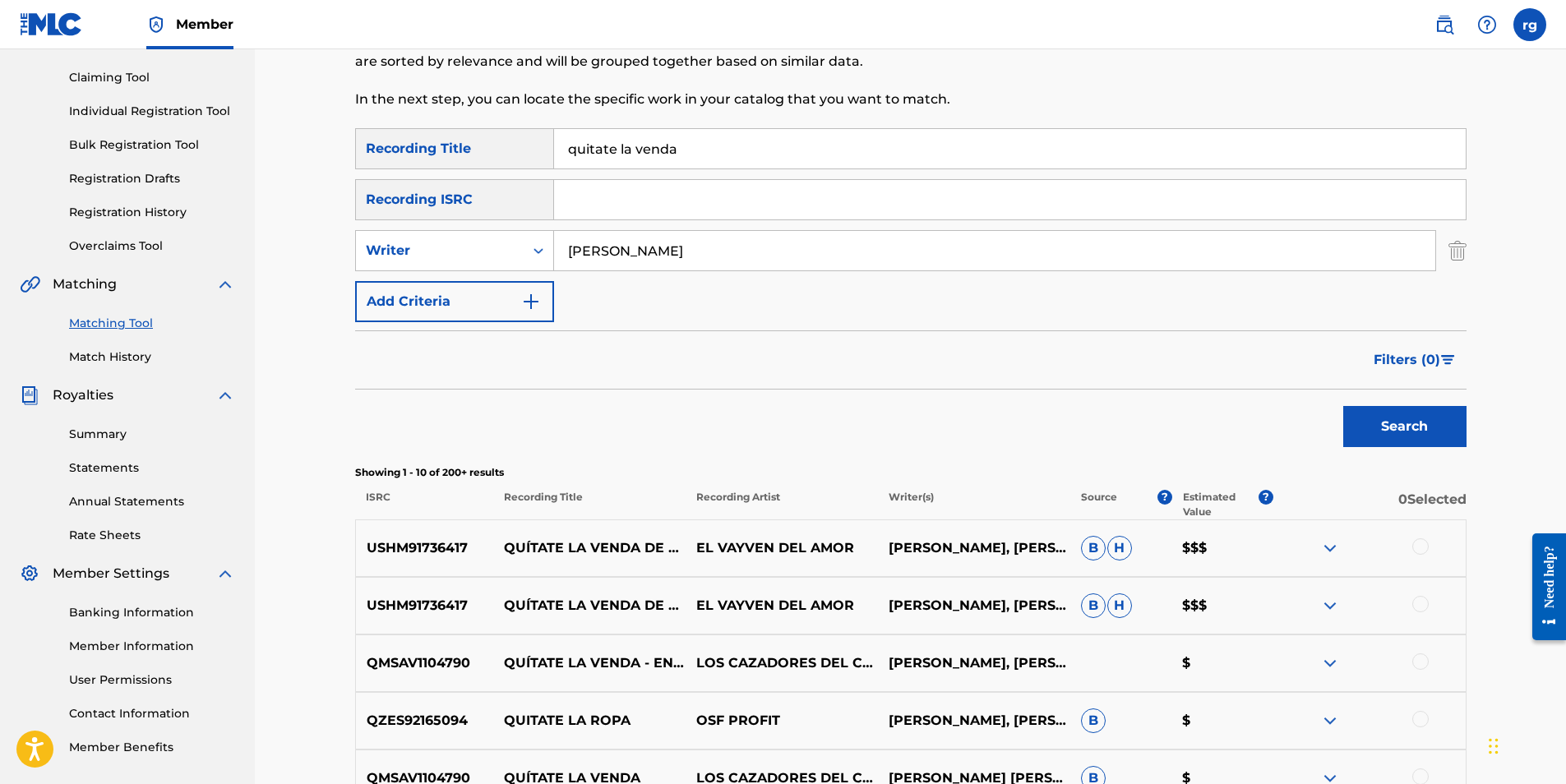
click at [1418, 543] on div at bounding box center [1420, 546] width 16 height 16
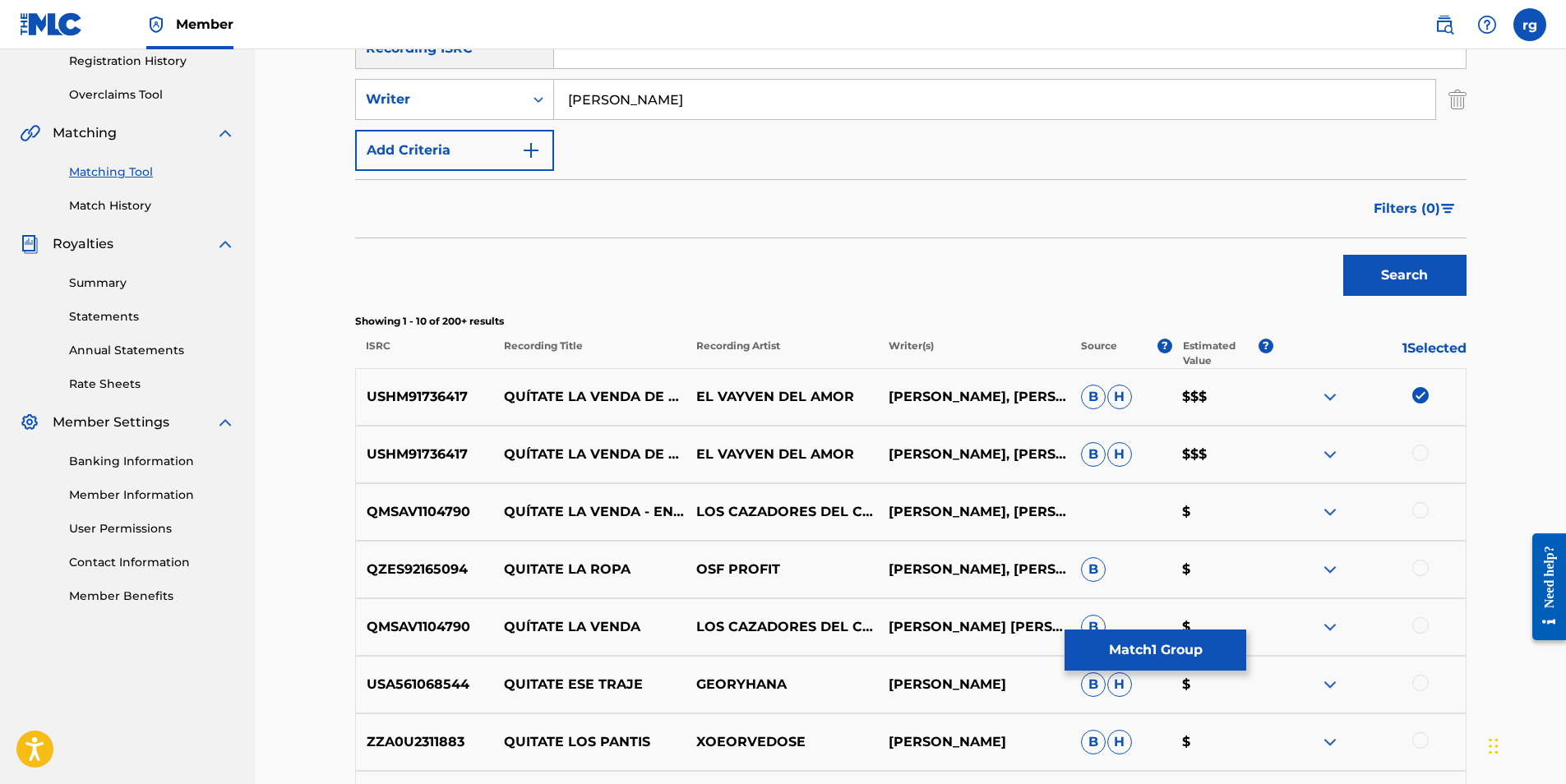
scroll to position [329, 0]
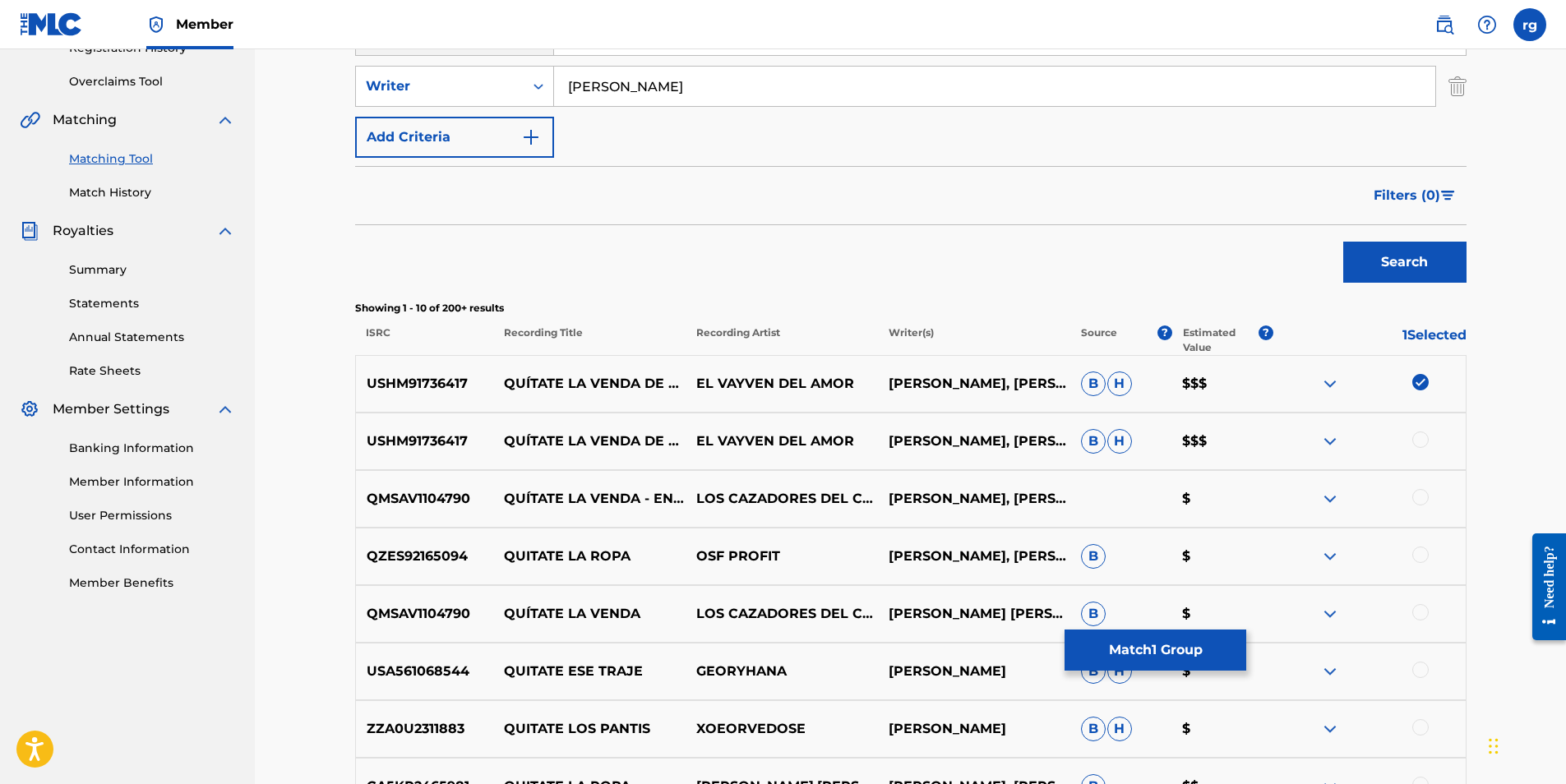
click at [1420, 437] on div at bounding box center [1420, 439] width 16 height 16
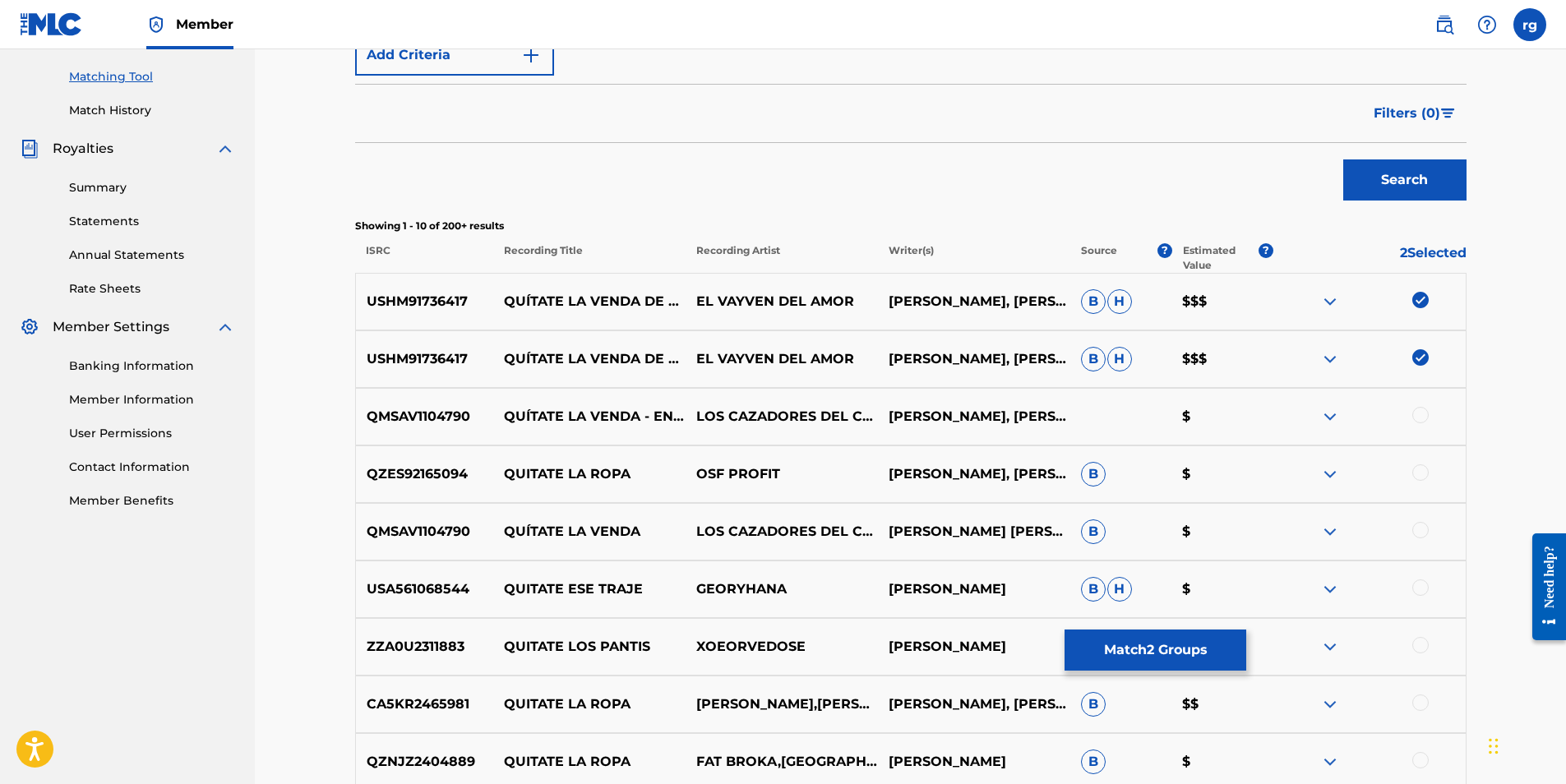
click at [1332, 415] on img at bounding box center [1331, 416] width 20 height 20
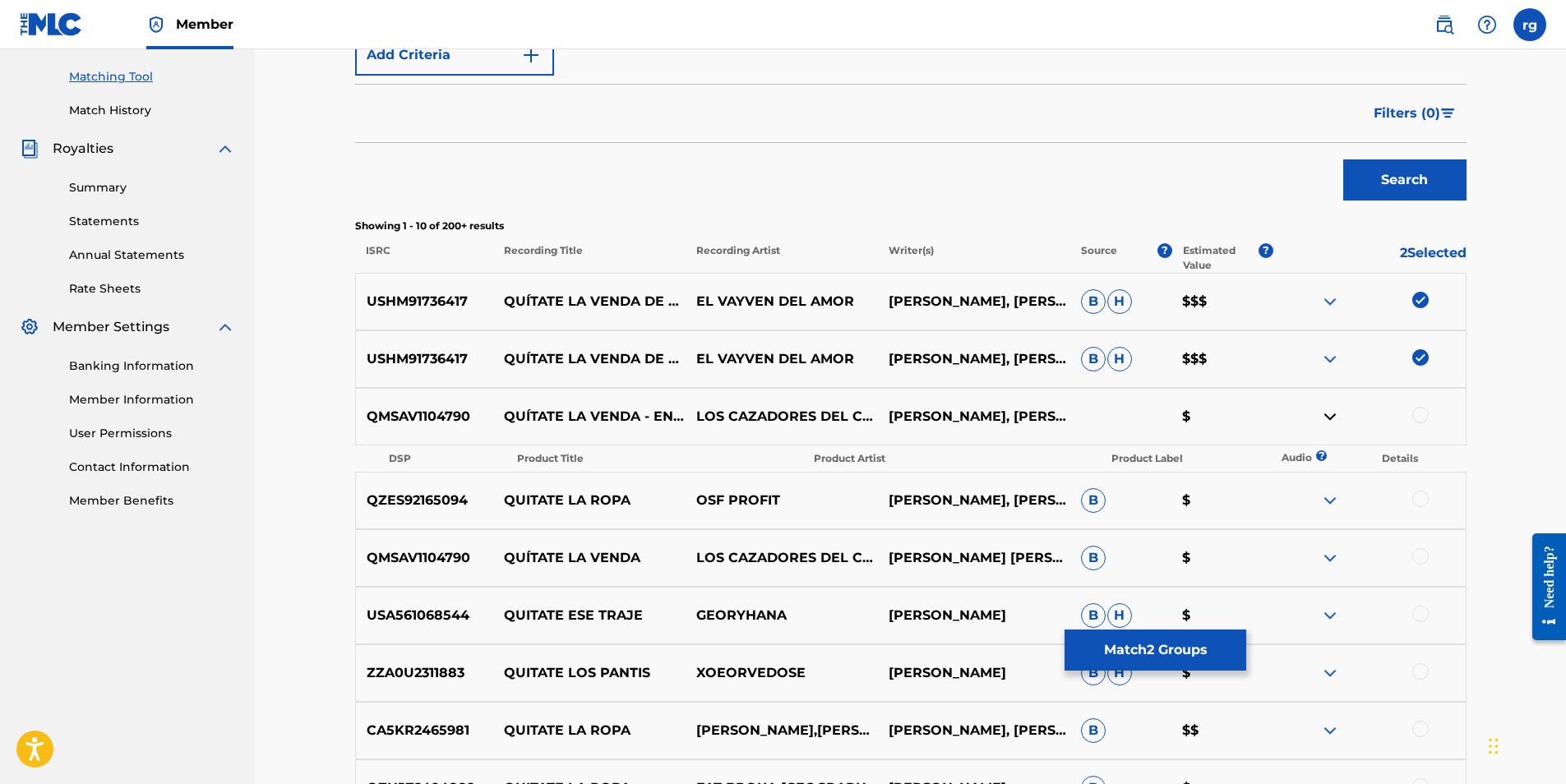
click at [1331, 415] on img at bounding box center [1331, 416] width 20 height 20
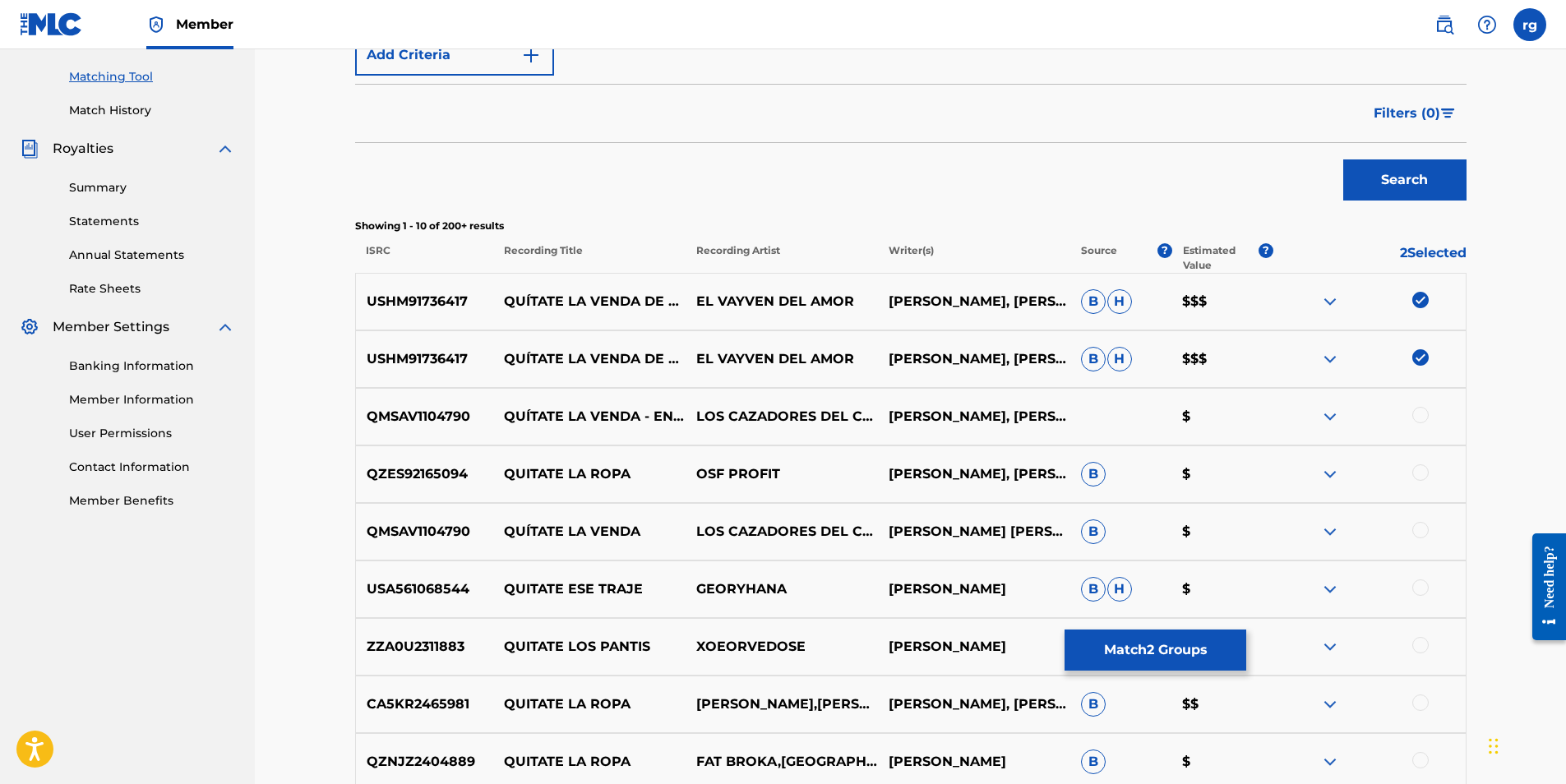
click at [1420, 415] on div at bounding box center [1420, 414] width 16 height 16
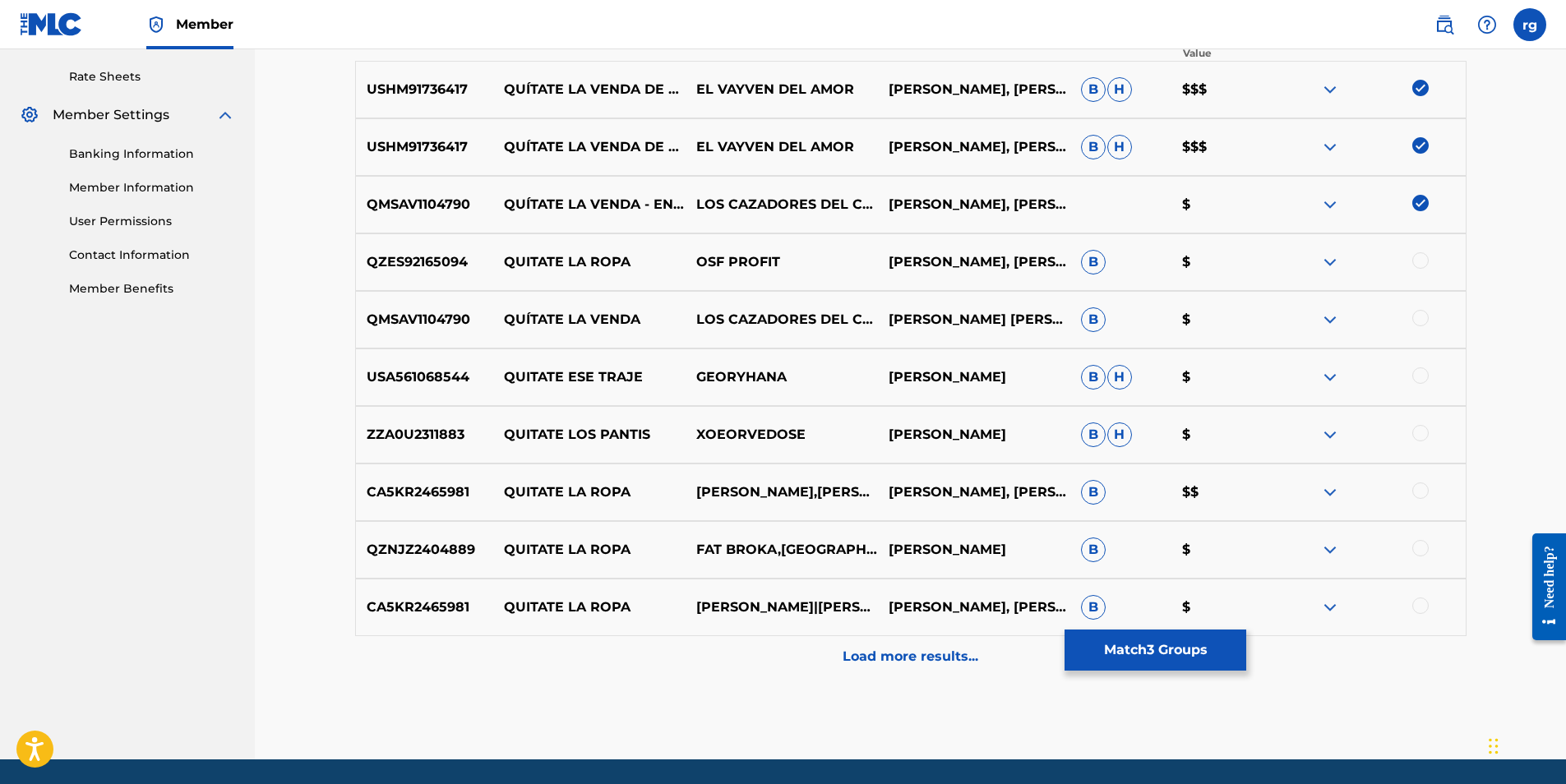
scroll to position [657, 0]
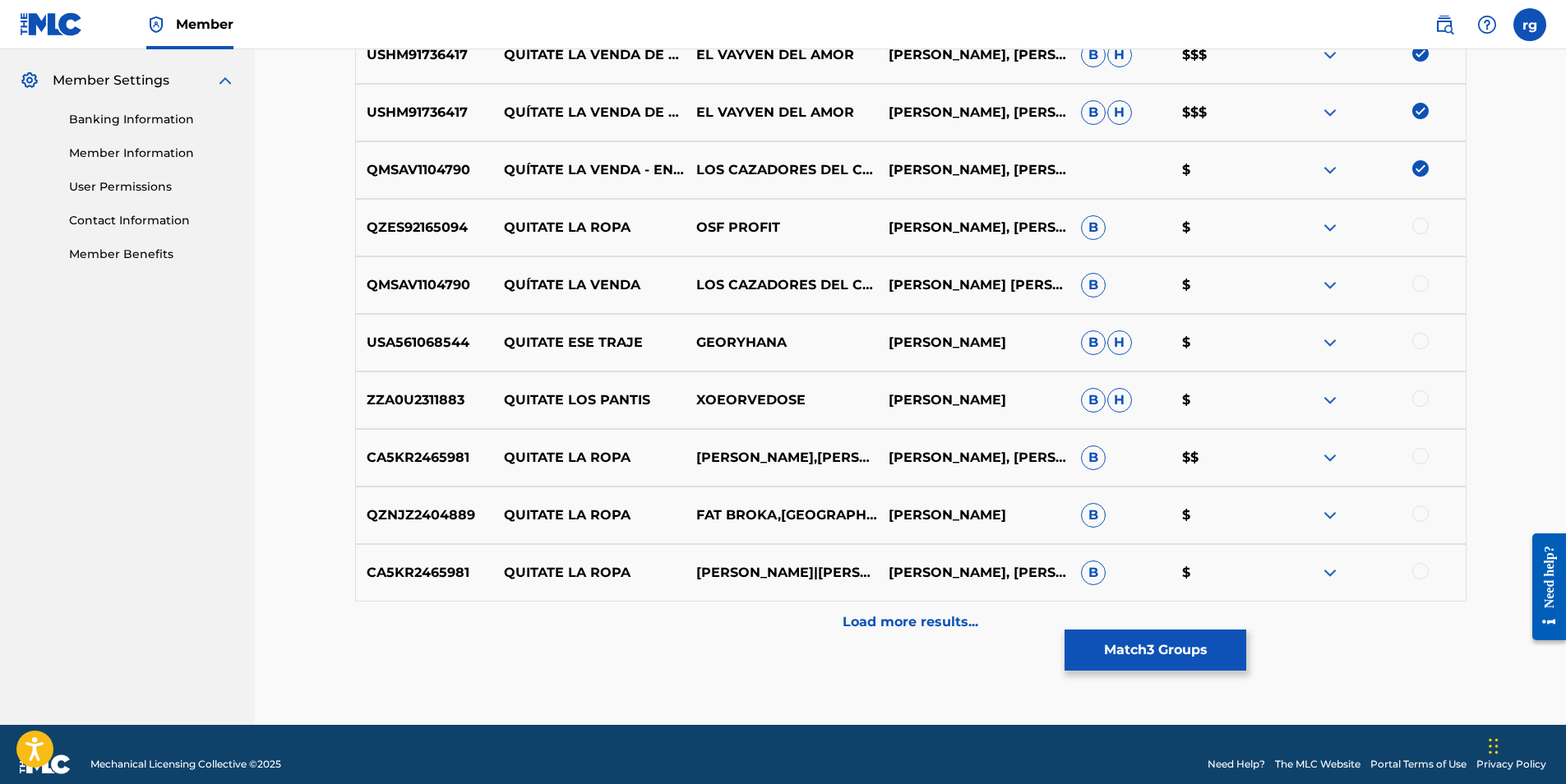
click at [1421, 282] on div at bounding box center [1420, 283] width 16 height 16
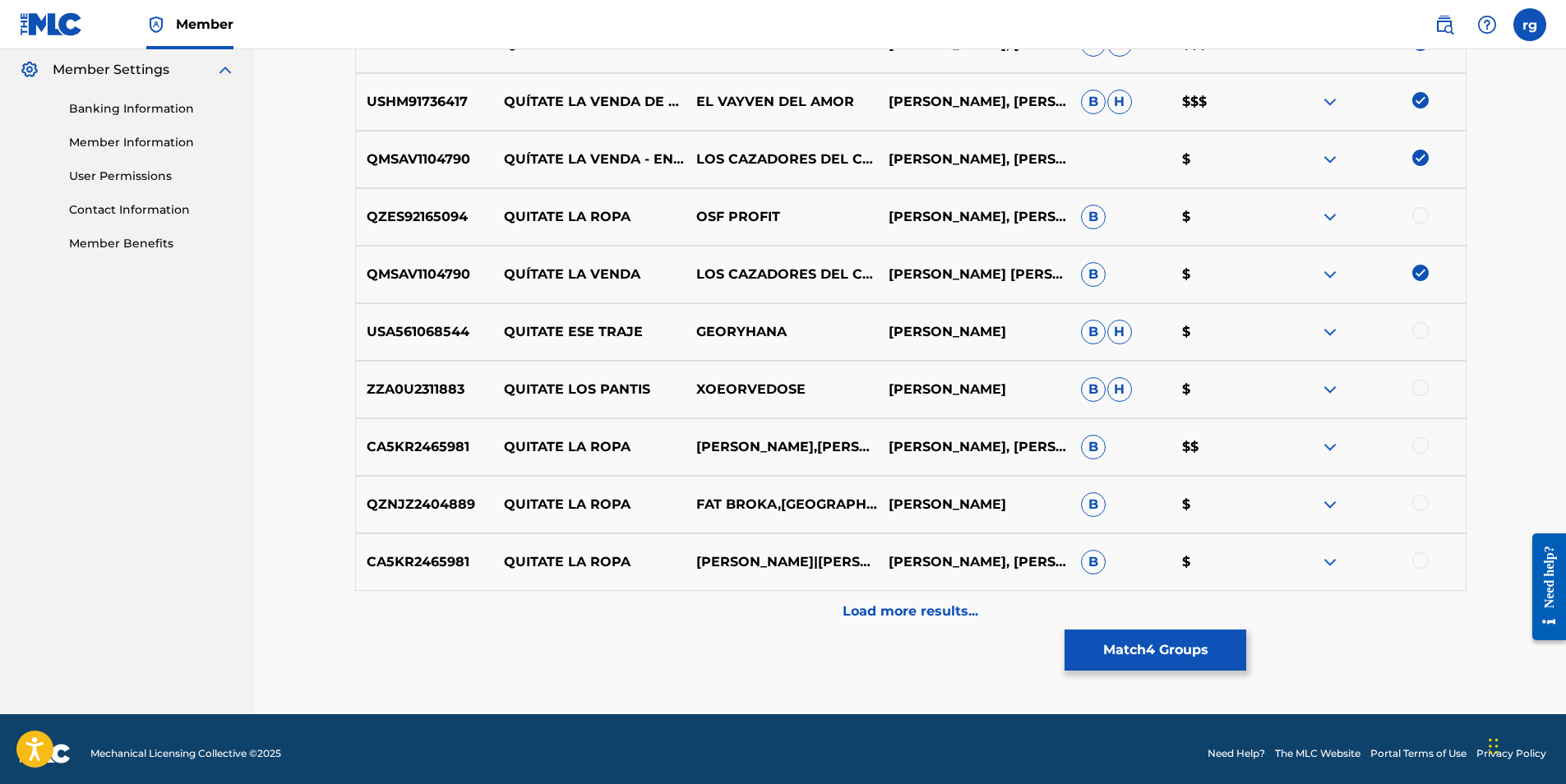
scroll to position [677, 0]
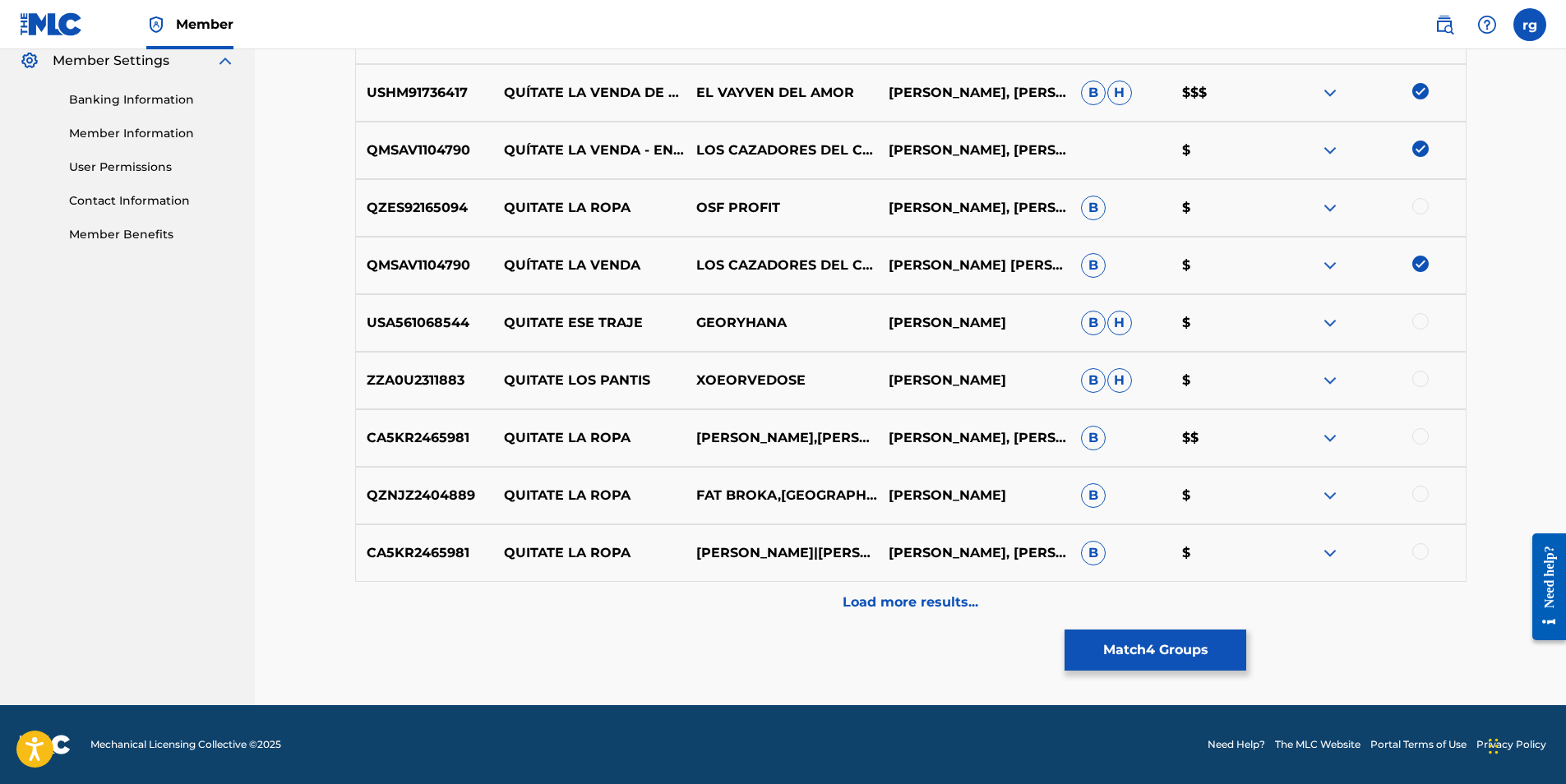
click at [909, 598] on p "Load more results..." at bounding box center [910, 603] width 136 height 20
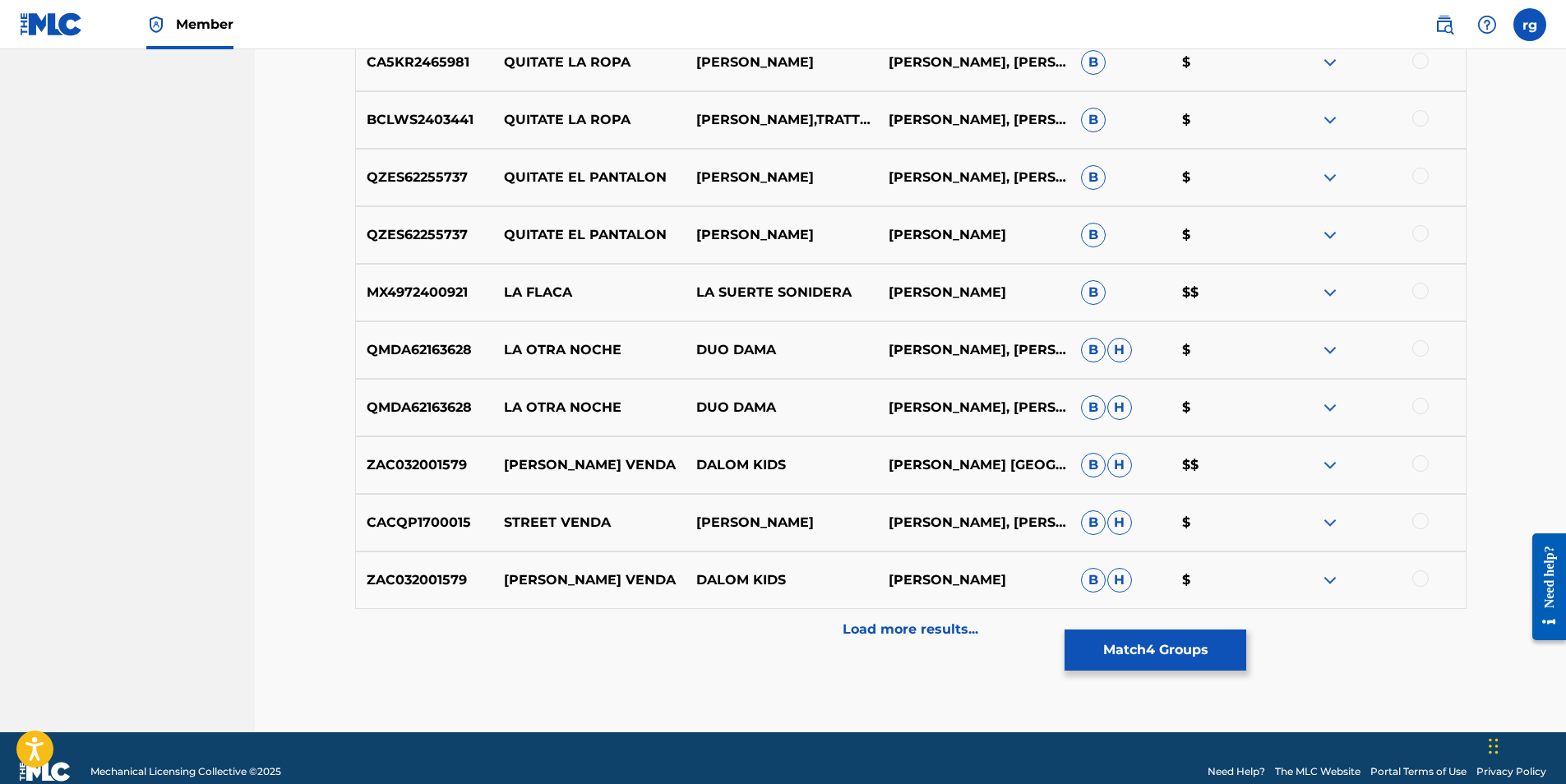
scroll to position [1252, 0]
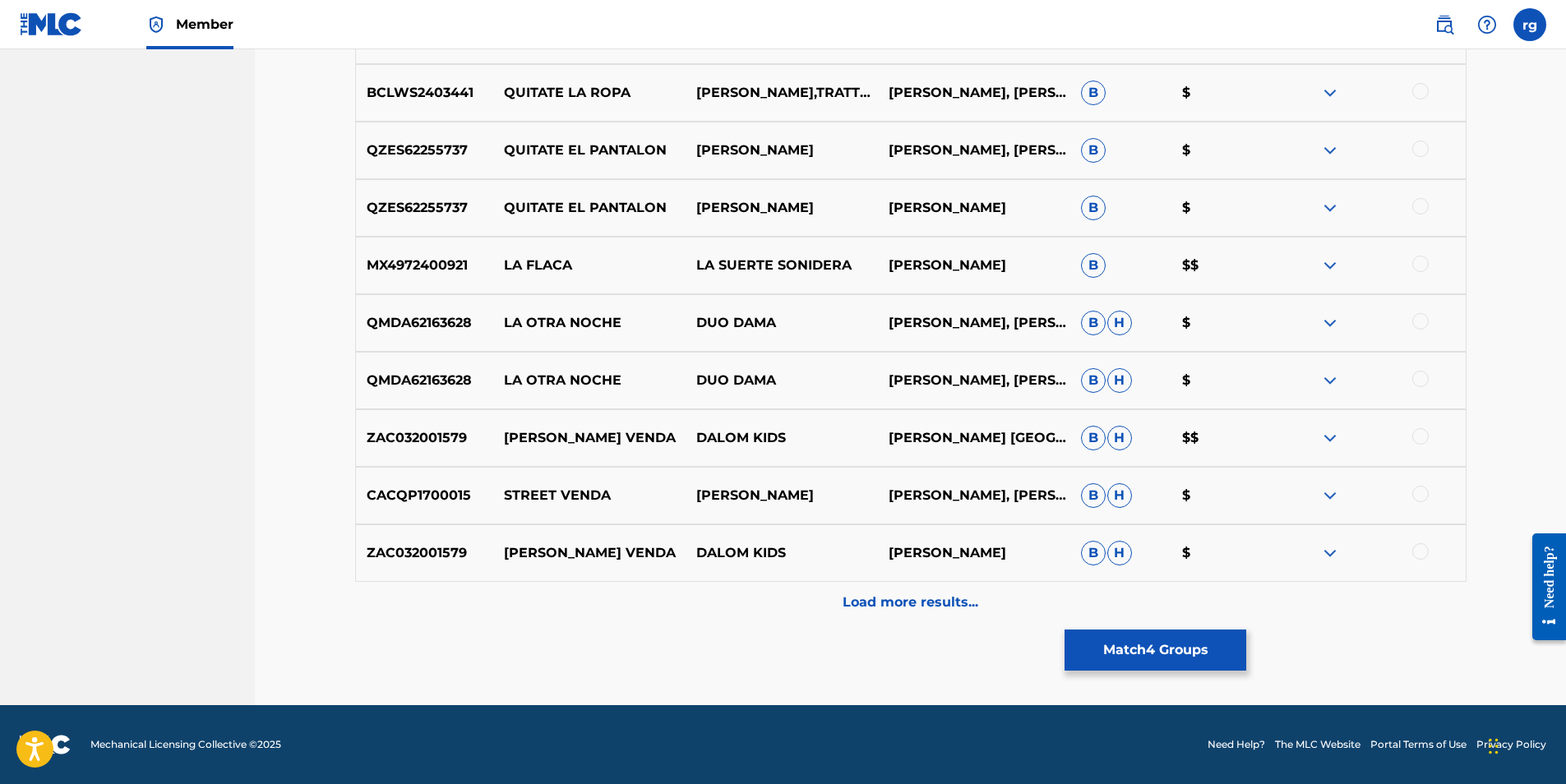
click at [1151, 650] on button "Match 4 Groups" at bounding box center [1155, 650] width 181 height 41
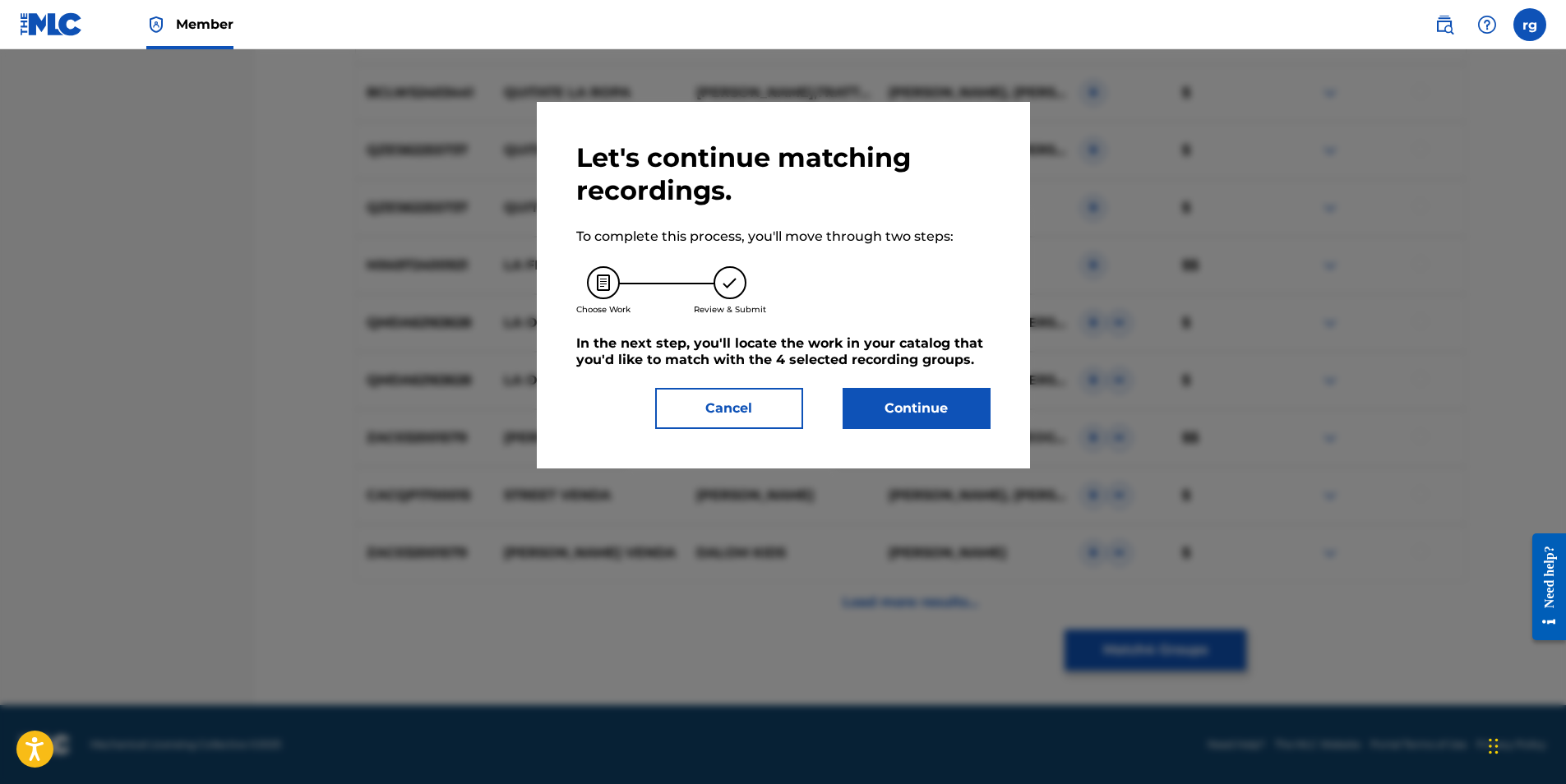
click at [912, 405] on button "Continue" at bounding box center [916, 407] width 148 height 41
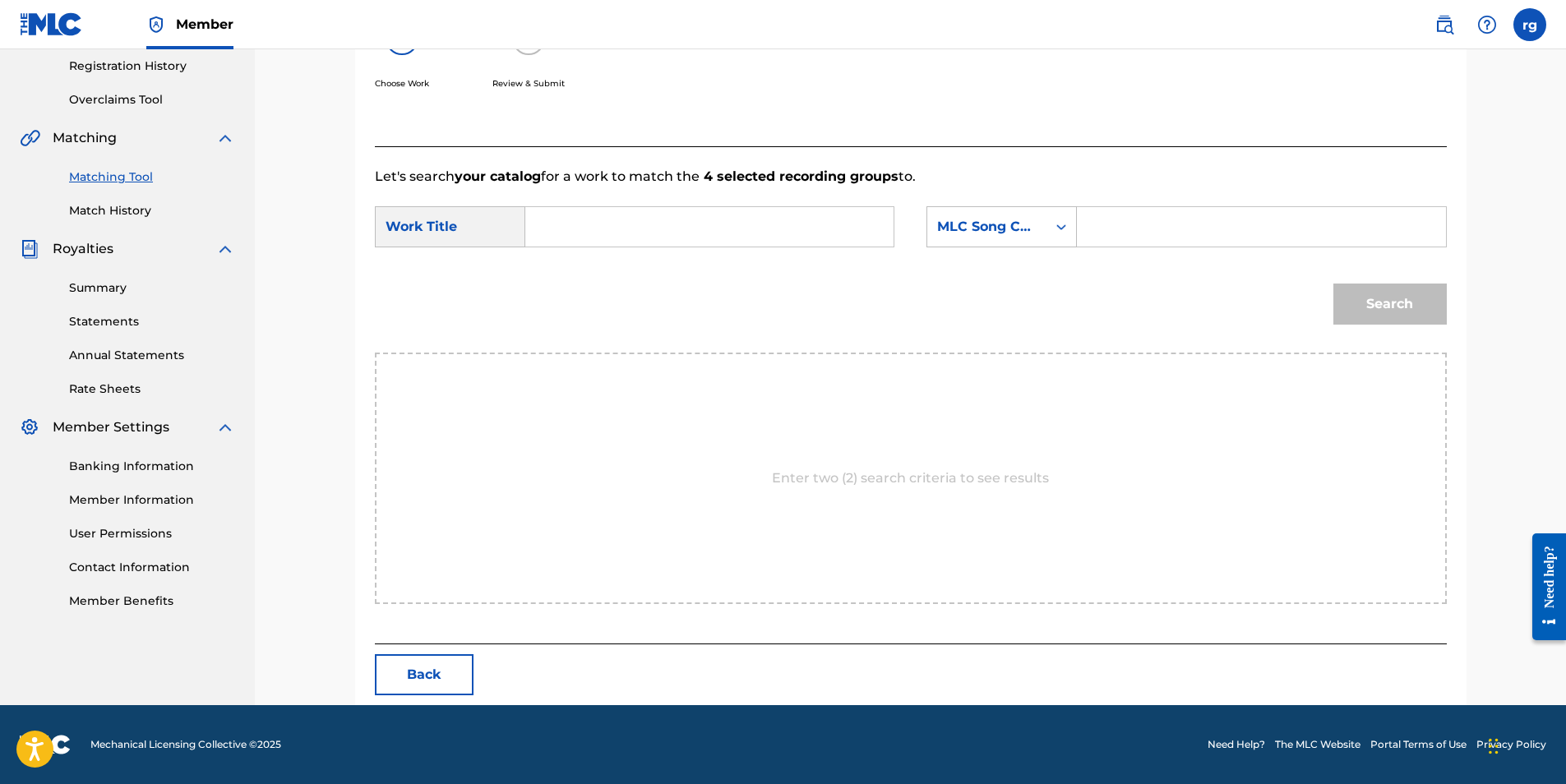
click at [554, 227] on input "Search Form" at bounding box center [709, 227] width 340 height 40
click at [572, 266] on strong "quitate" at bounding box center [578, 264] width 50 height 16
type input "quitate la venda"
click at [1088, 224] on div "Search Form" at bounding box center [1262, 226] width 369 height 41
click at [1059, 224] on icon "Search Form" at bounding box center [1062, 226] width 16 height 16
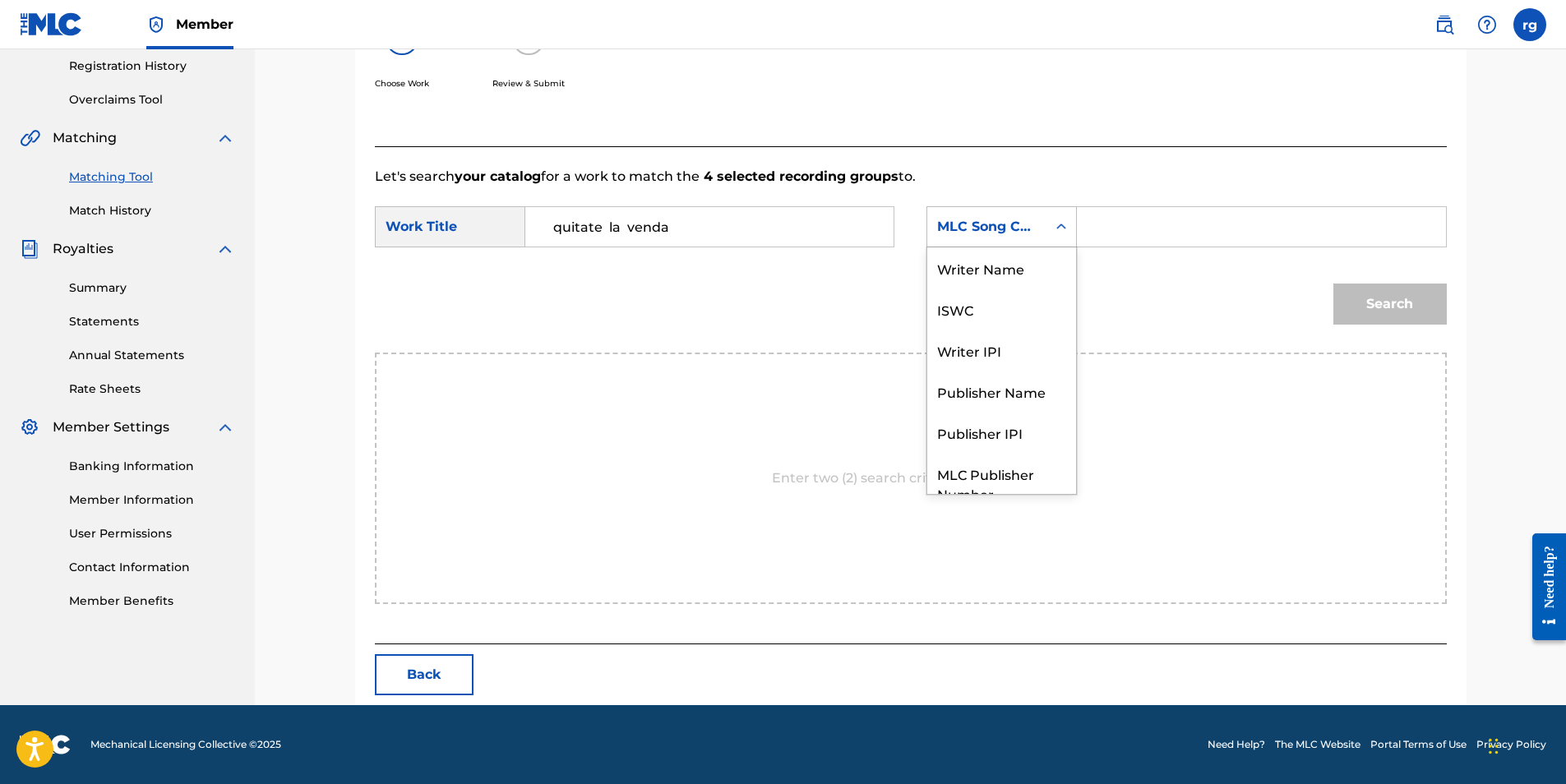
scroll to position [61, 0]
click at [1084, 223] on div "Search Form" at bounding box center [1262, 226] width 369 height 41
drag, startPoint x: 1425, startPoint y: 86, endPoint x: 1402, endPoint y: 90, distance: 23.3
click at [1114, 229] on input "Search Form" at bounding box center [1261, 227] width 340 height 40
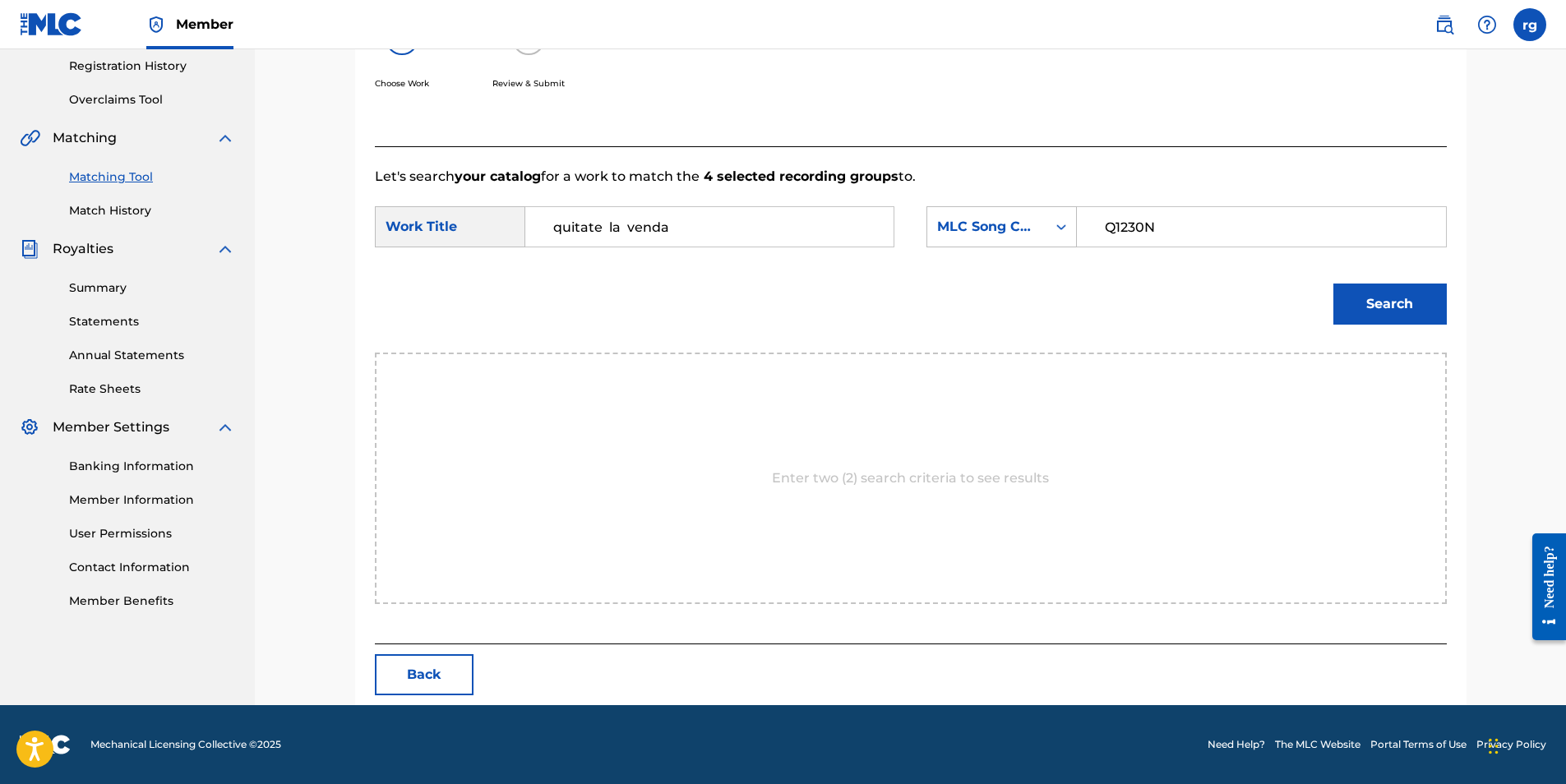
type input "Q1230N"
click at [1380, 303] on button "Search" at bounding box center [1391, 304] width 114 height 41
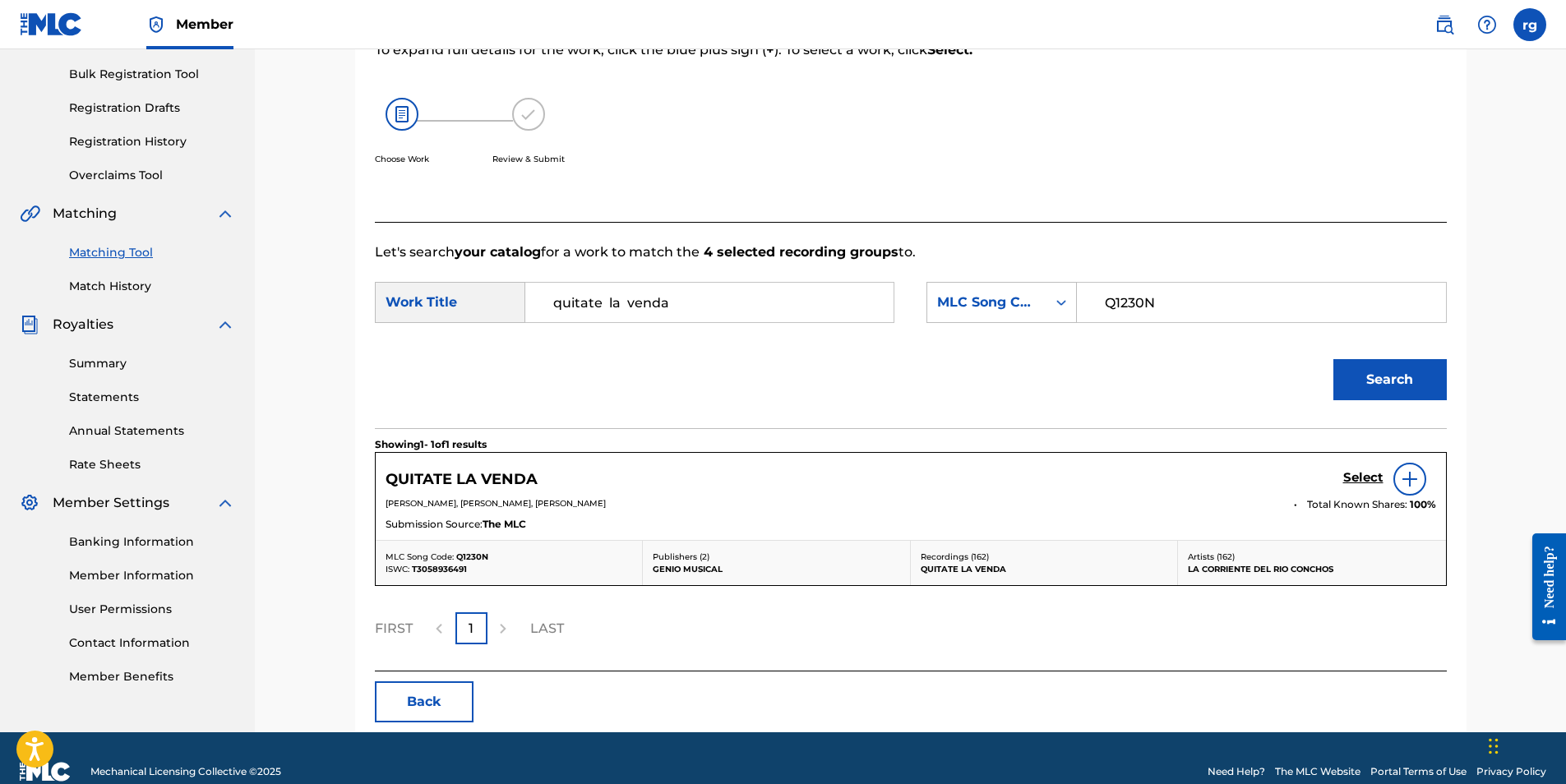
scroll to position [262, 0]
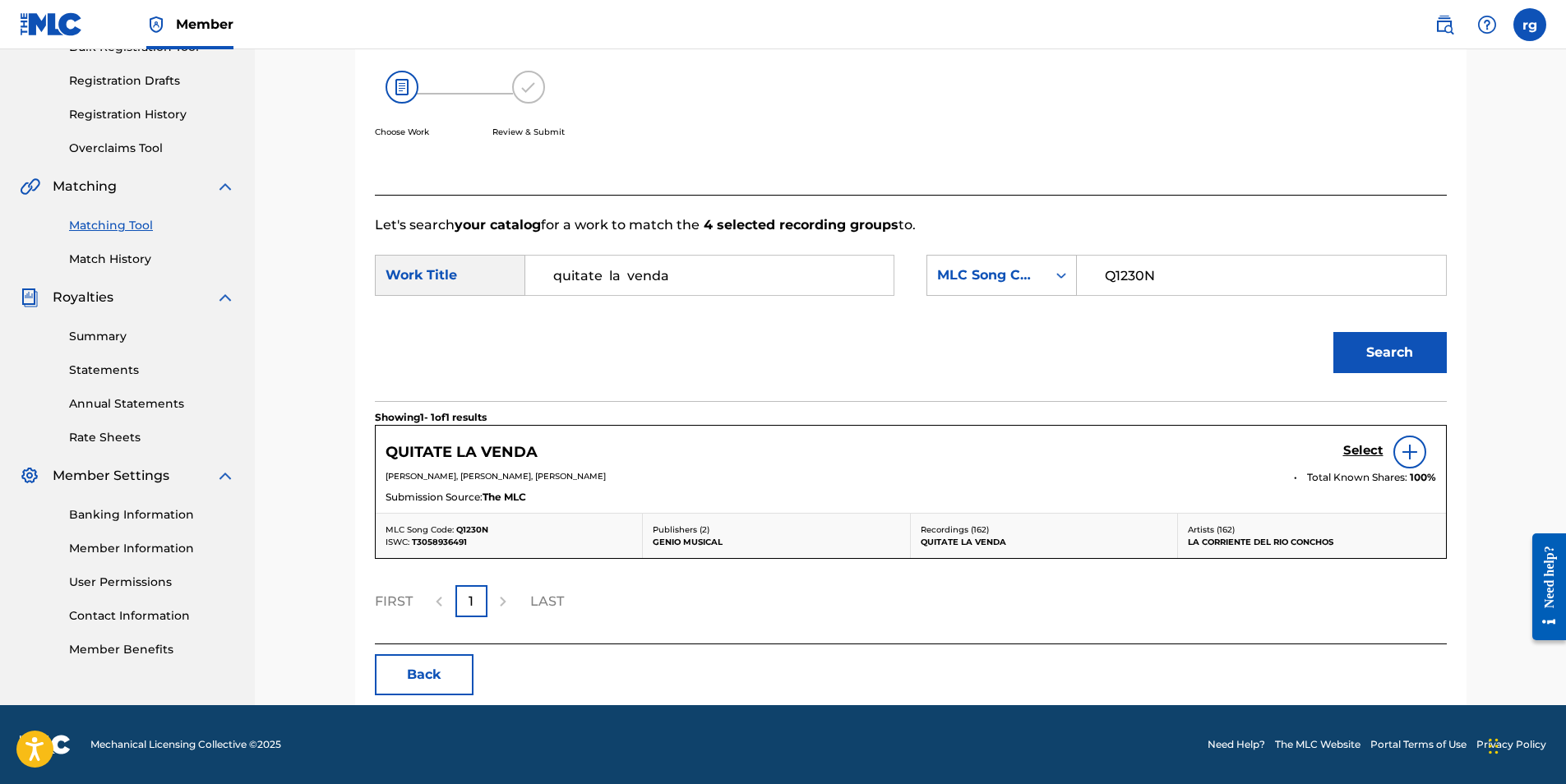
click at [1369, 447] on h5 "Select" at bounding box center [1364, 451] width 40 height 16
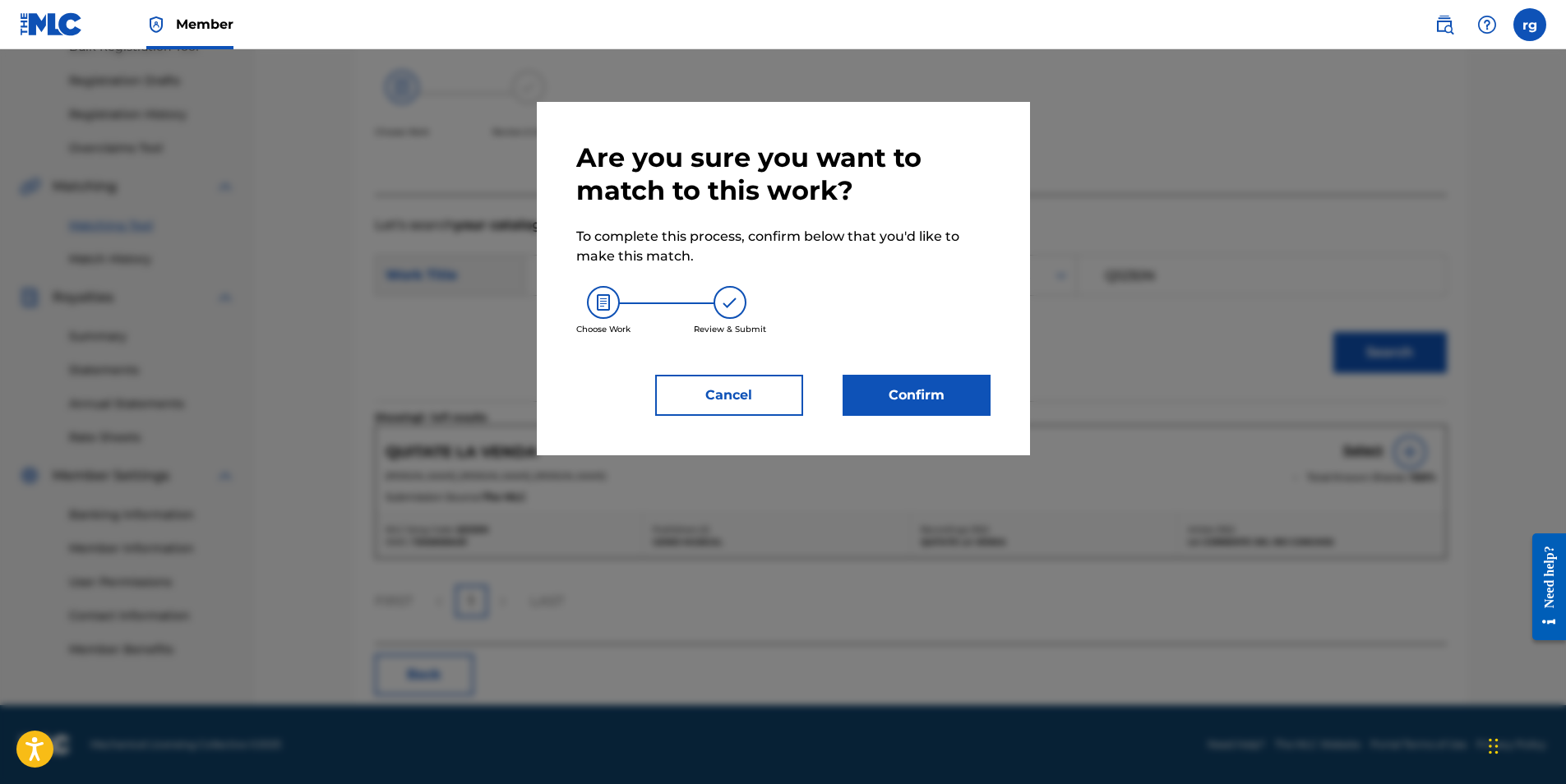
click at [723, 397] on button "Cancel" at bounding box center [729, 394] width 148 height 41
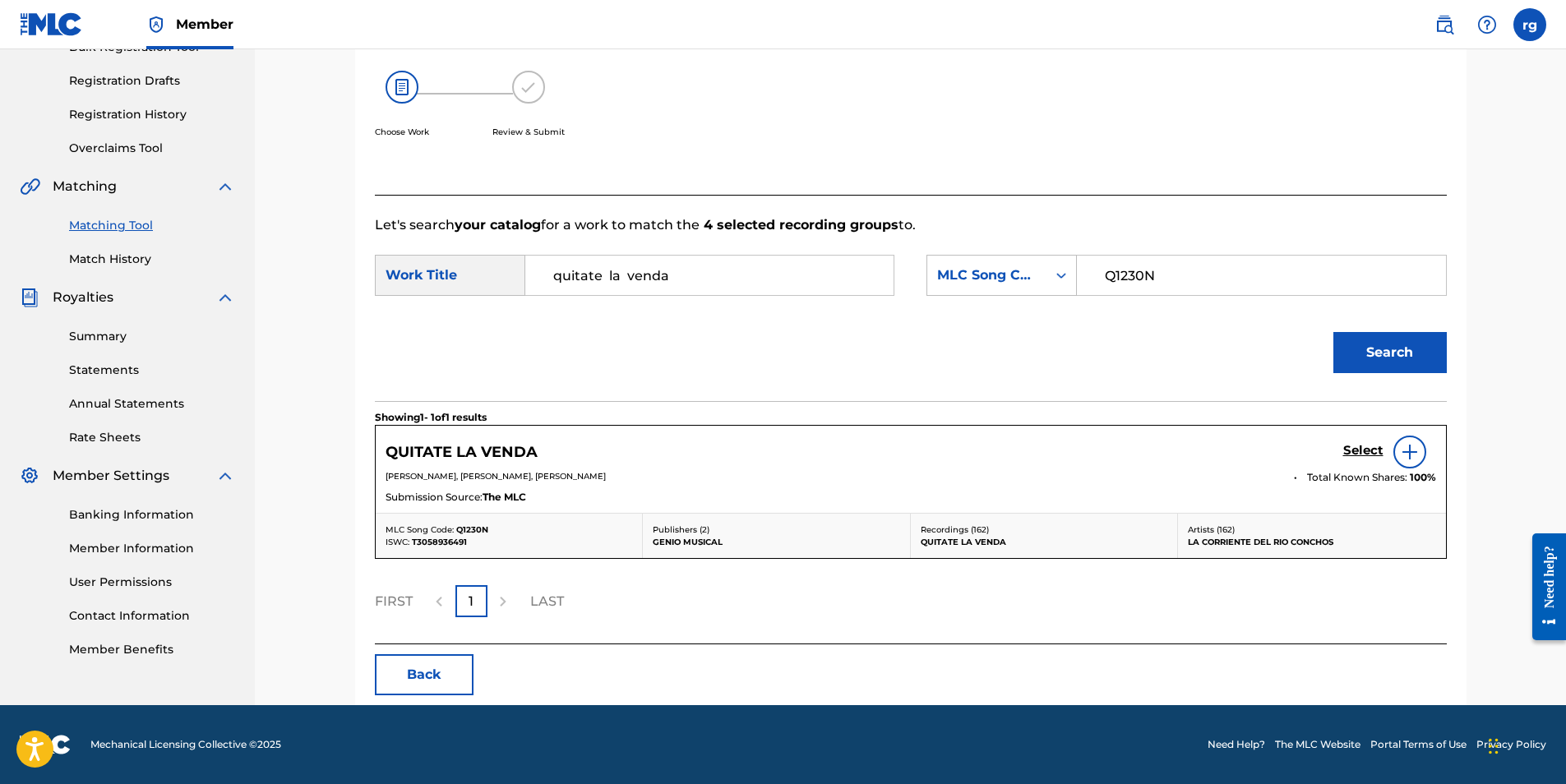
click at [1363, 449] on h5 "Select" at bounding box center [1364, 451] width 40 height 16
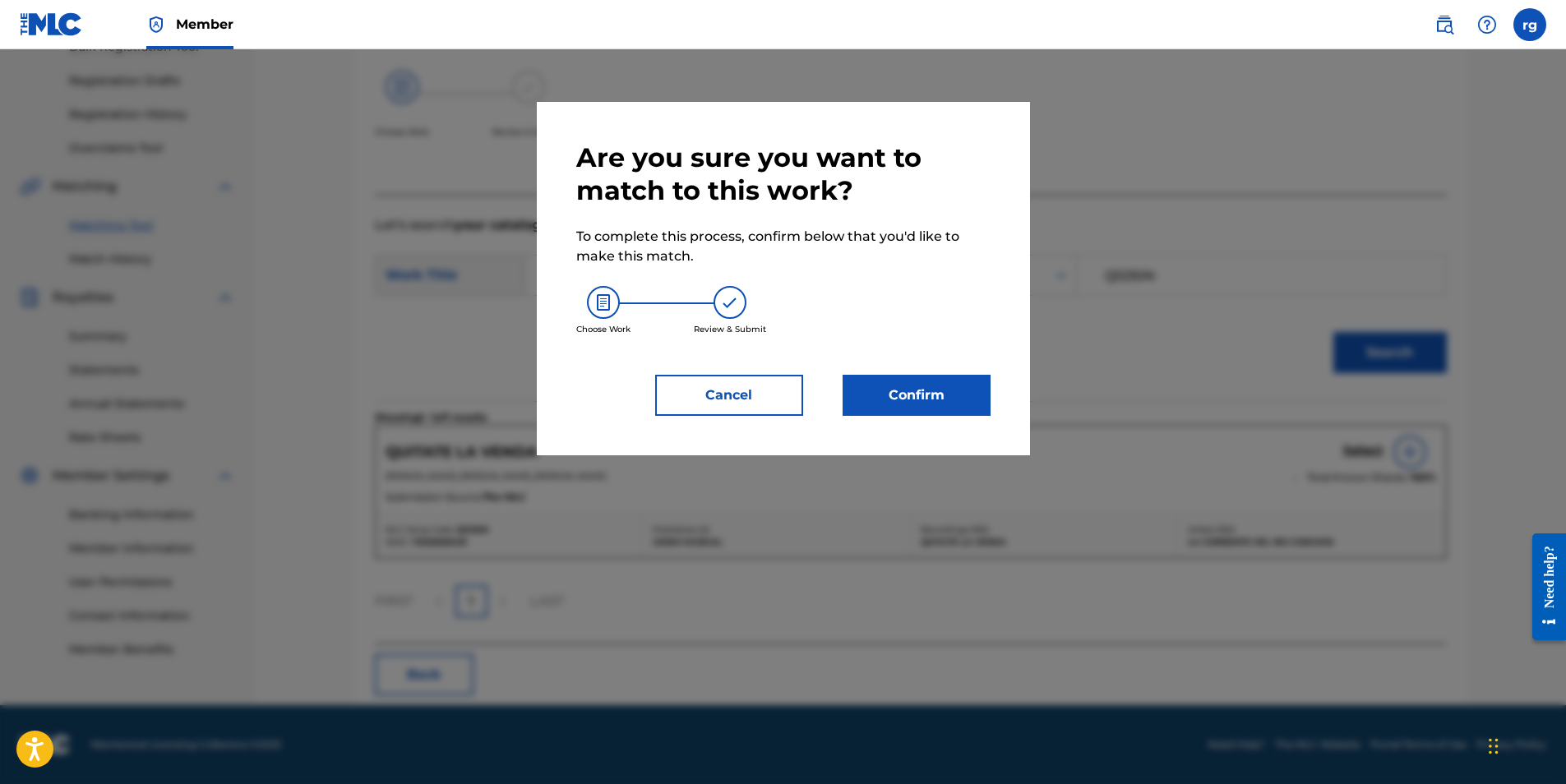
click at [922, 392] on button "Confirm" at bounding box center [916, 394] width 148 height 41
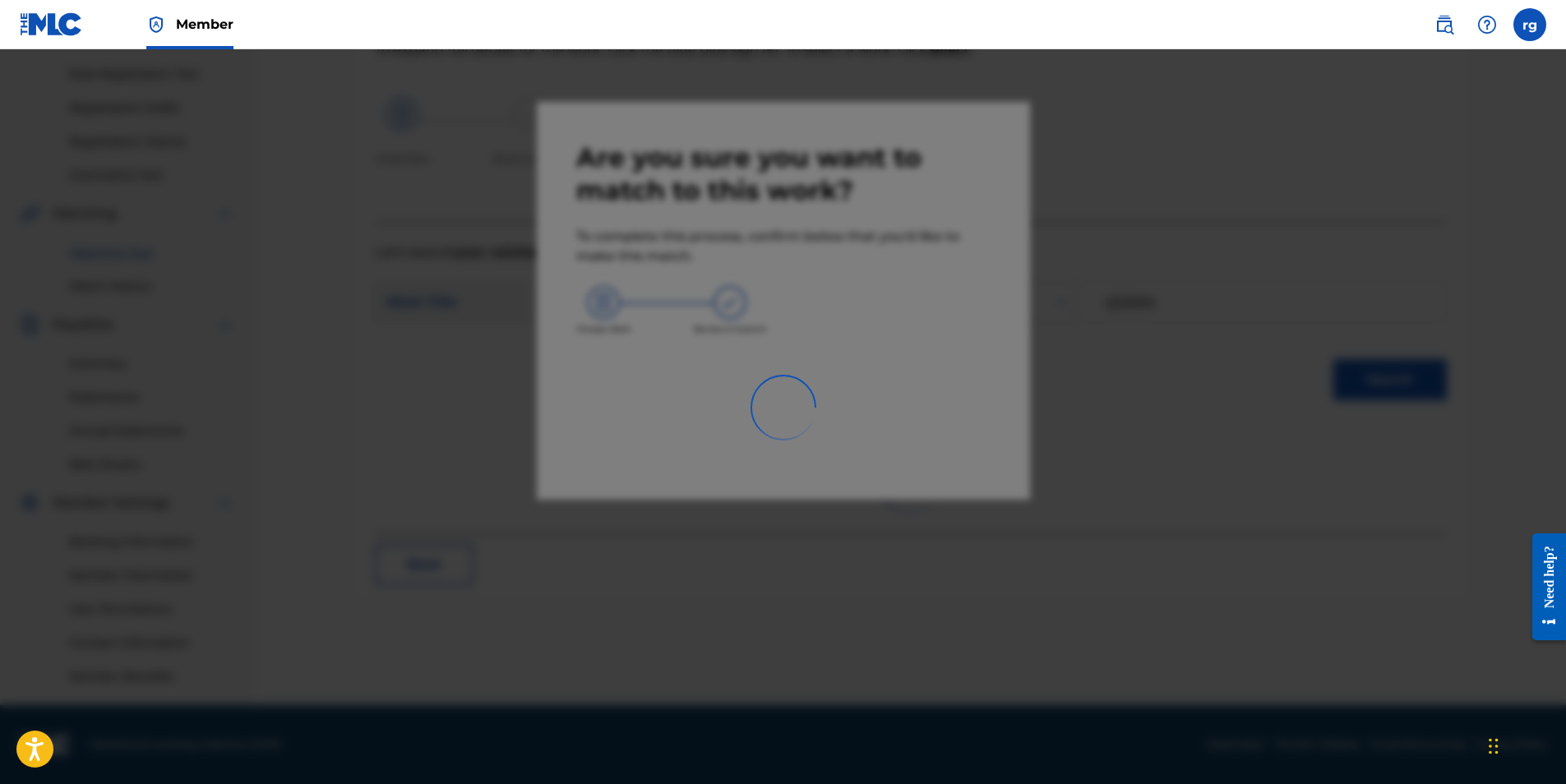
scroll to position [235, 0]
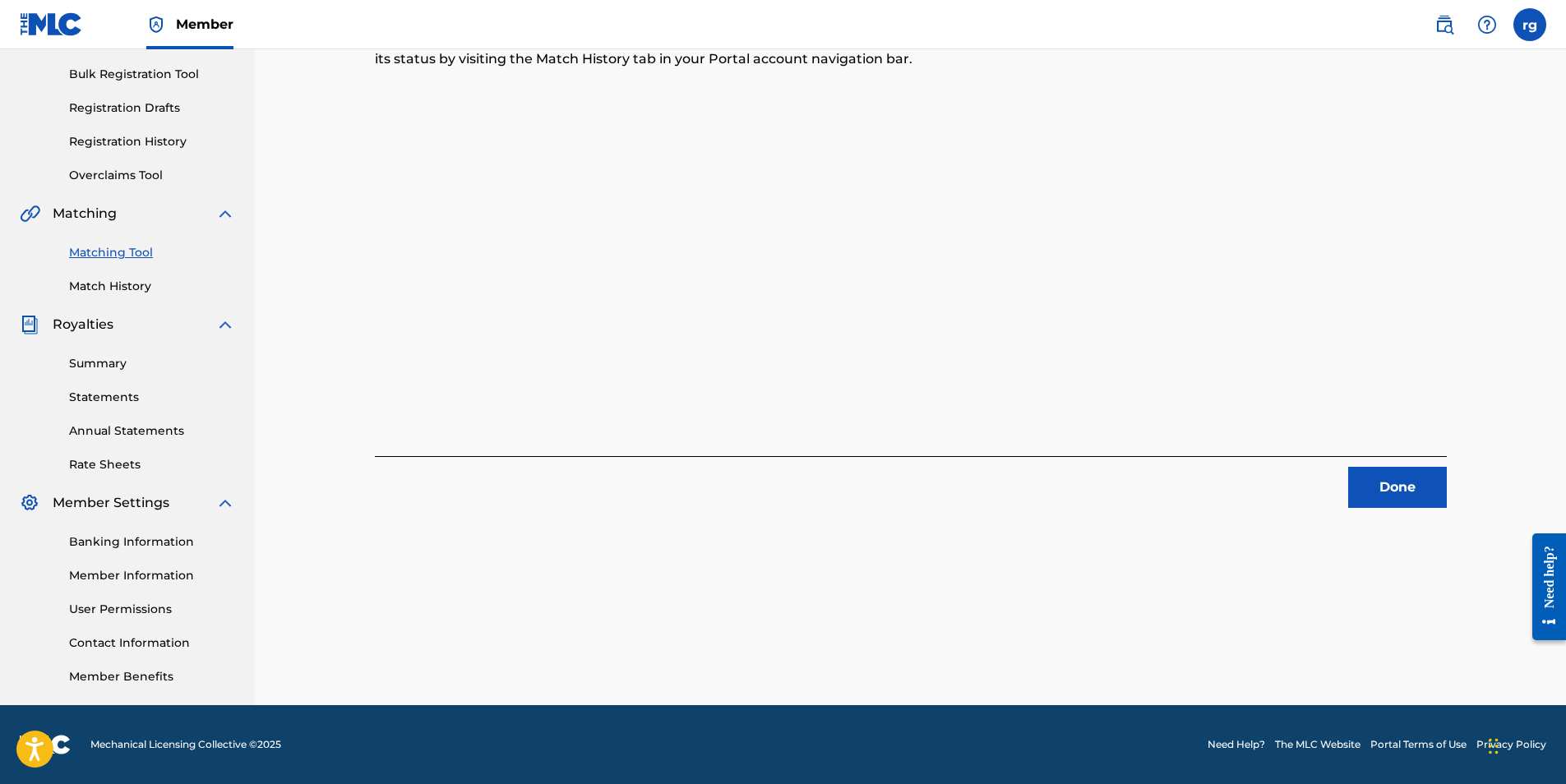
click at [1388, 482] on button "Done" at bounding box center [1398, 487] width 99 height 41
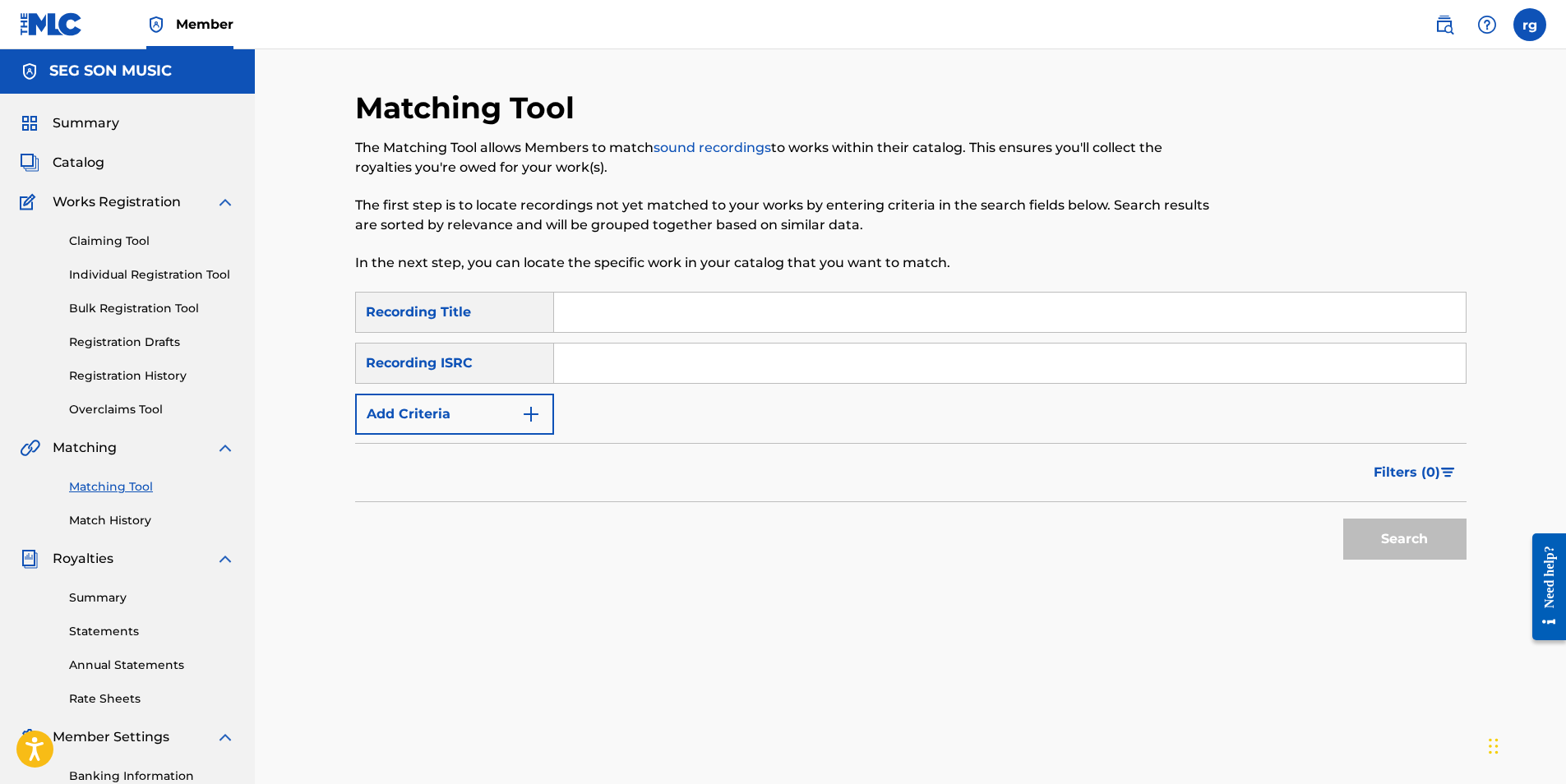
scroll to position [0, 0]
click at [82, 161] on span "Catalog" at bounding box center [79, 163] width 52 height 20
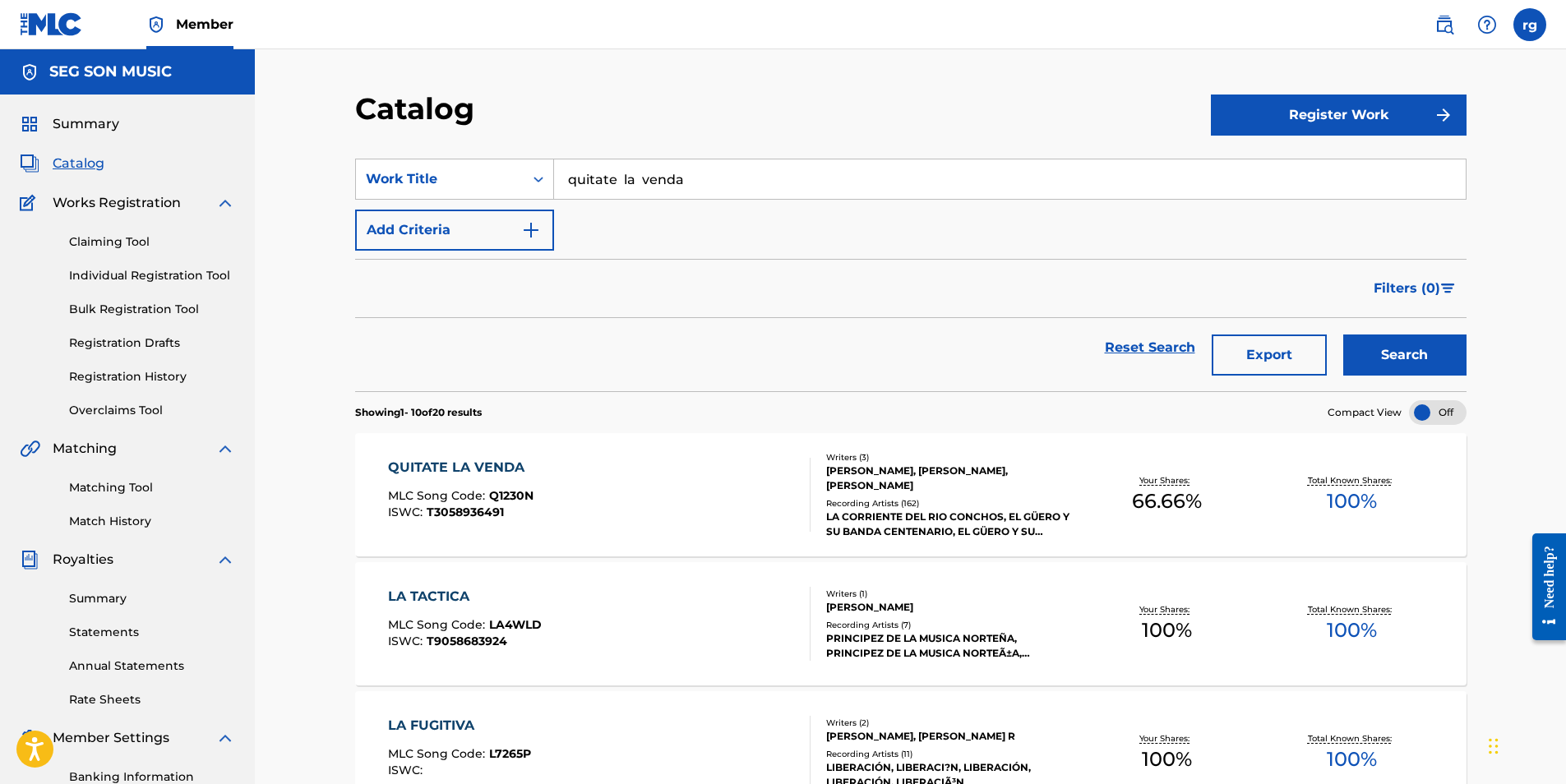
click at [467, 464] on div "QUITATE LA VENDA" at bounding box center [461, 467] width 146 height 20
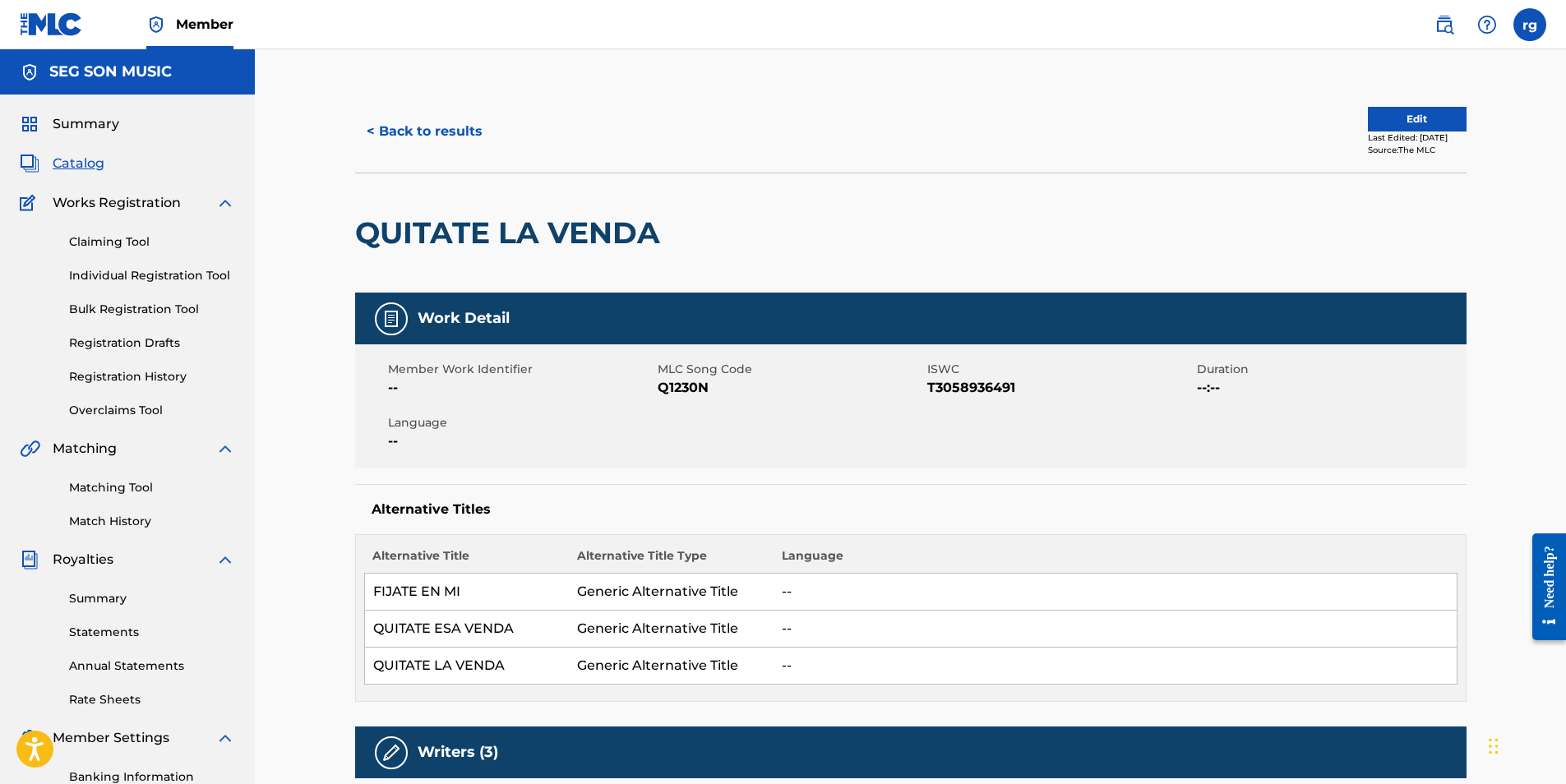
click at [77, 160] on span "Catalog" at bounding box center [79, 163] width 52 height 20
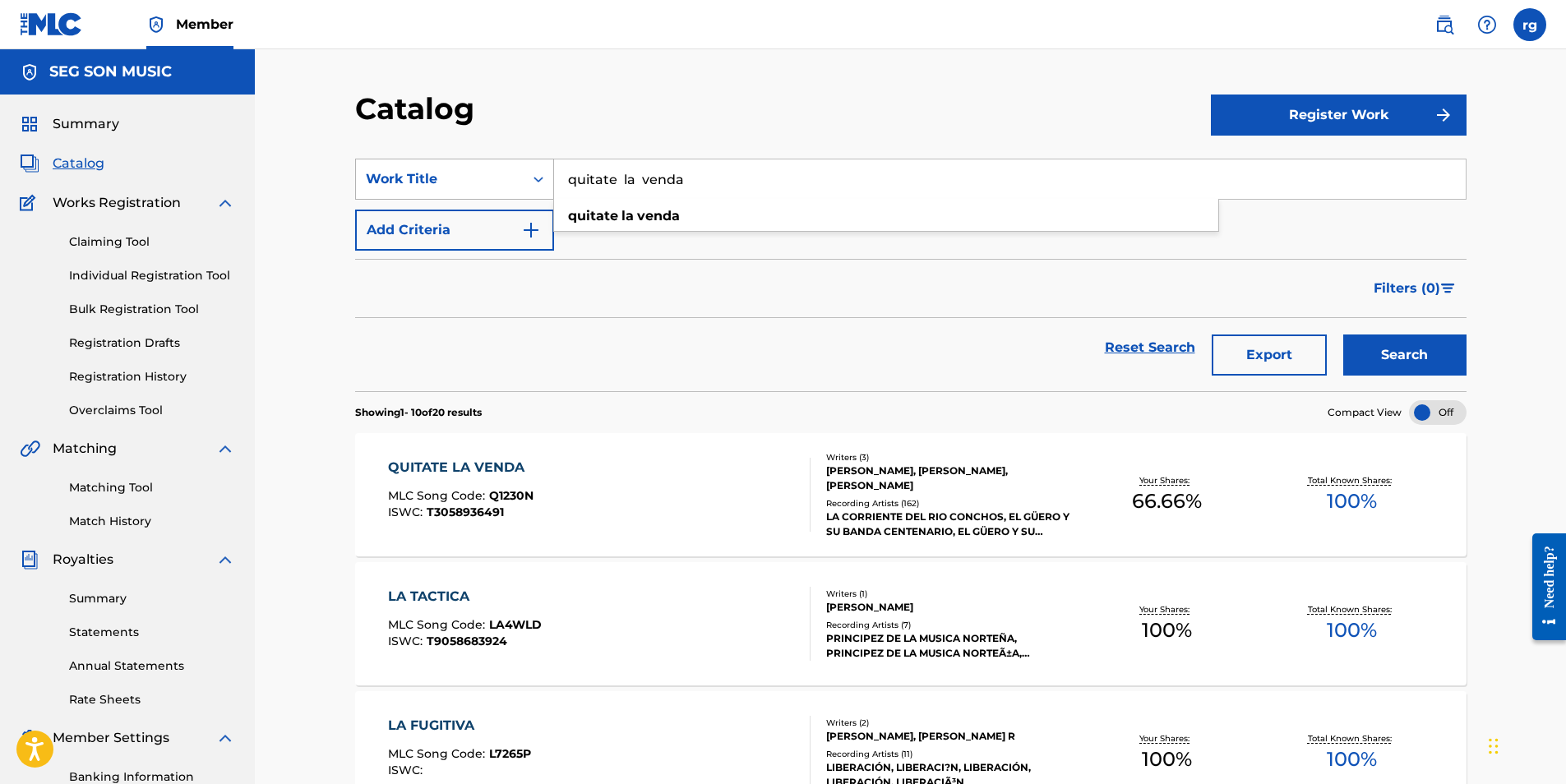
drag, startPoint x: 699, startPoint y: 182, endPoint x: 498, endPoint y: 172, distance: 201.2
click at [517, 175] on div "SearchWithCriteriaede61598-8c04-4e9f-bc55-e2d9560bc351 Work Title quitate la ve…" at bounding box center [910, 178] width 1111 height 41
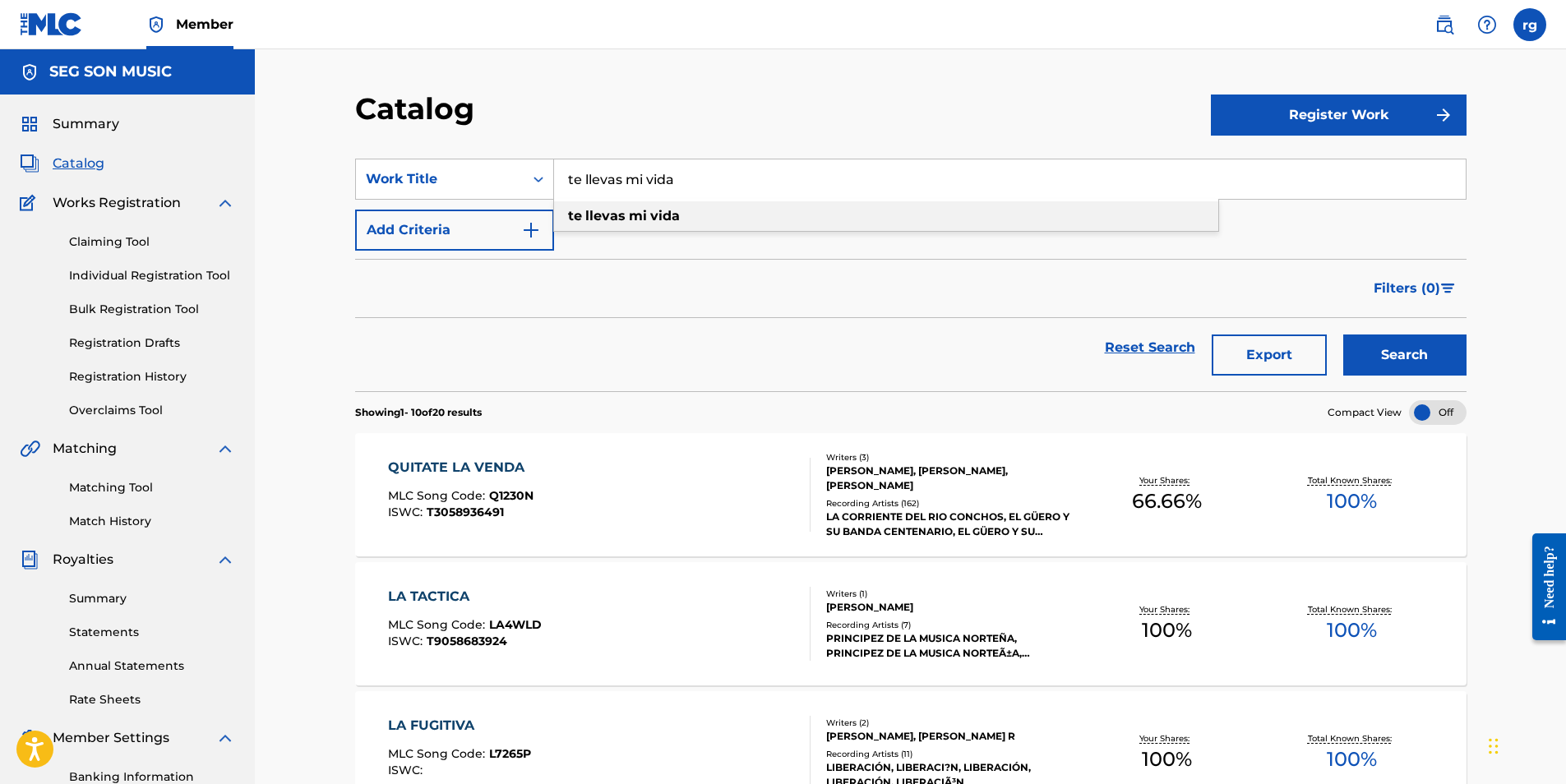
type input "te llevas mi vida"
click at [618, 213] on strong "llevas" at bounding box center [605, 216] width 40 height 16
click at [1398, 358] on button "Search" at bounding box center [1406, 355] width 124 height 41
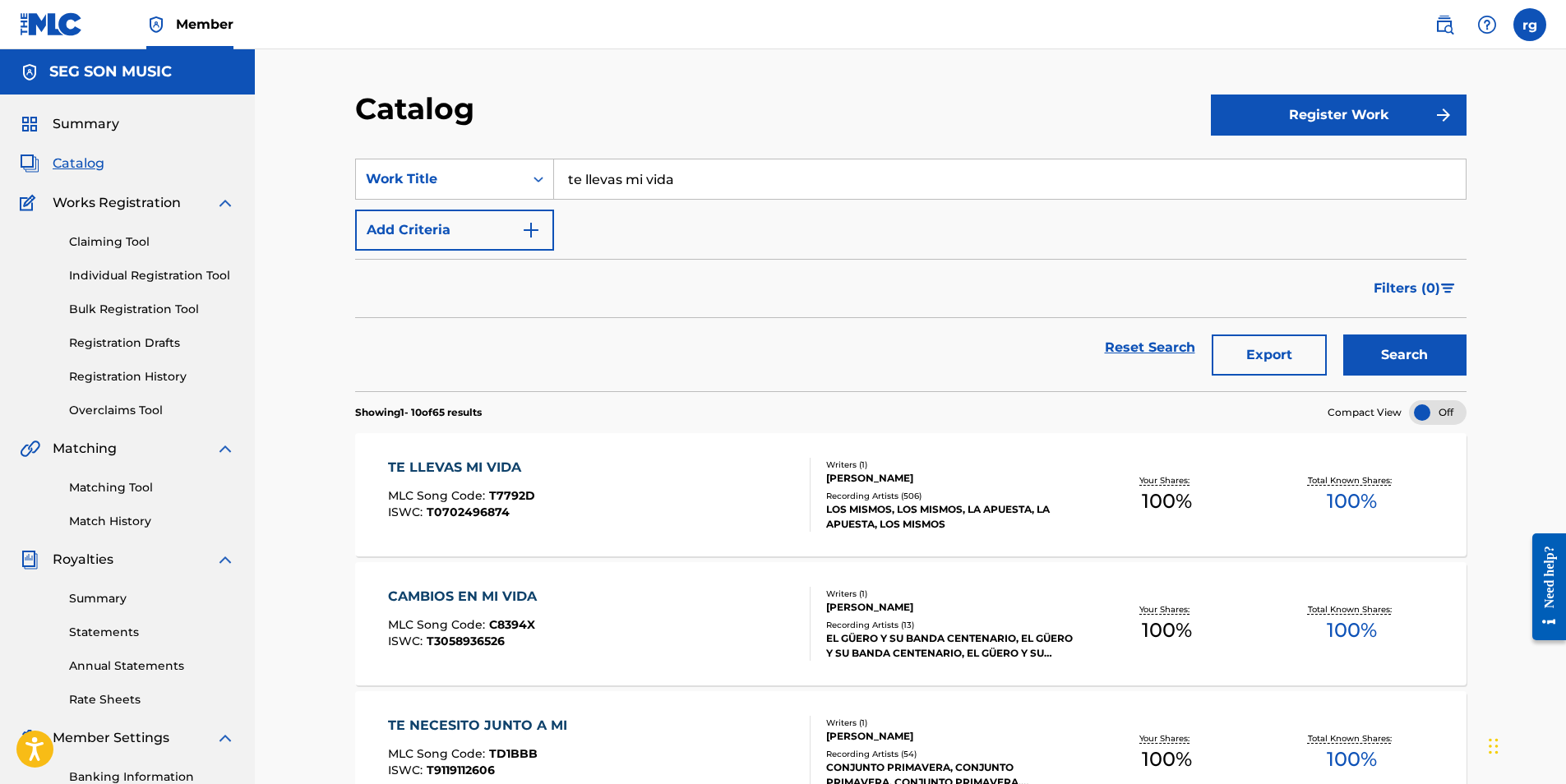
click at [96, 486] on link "Matching Tool" at bounding box center [152, 487] width 166 height 17
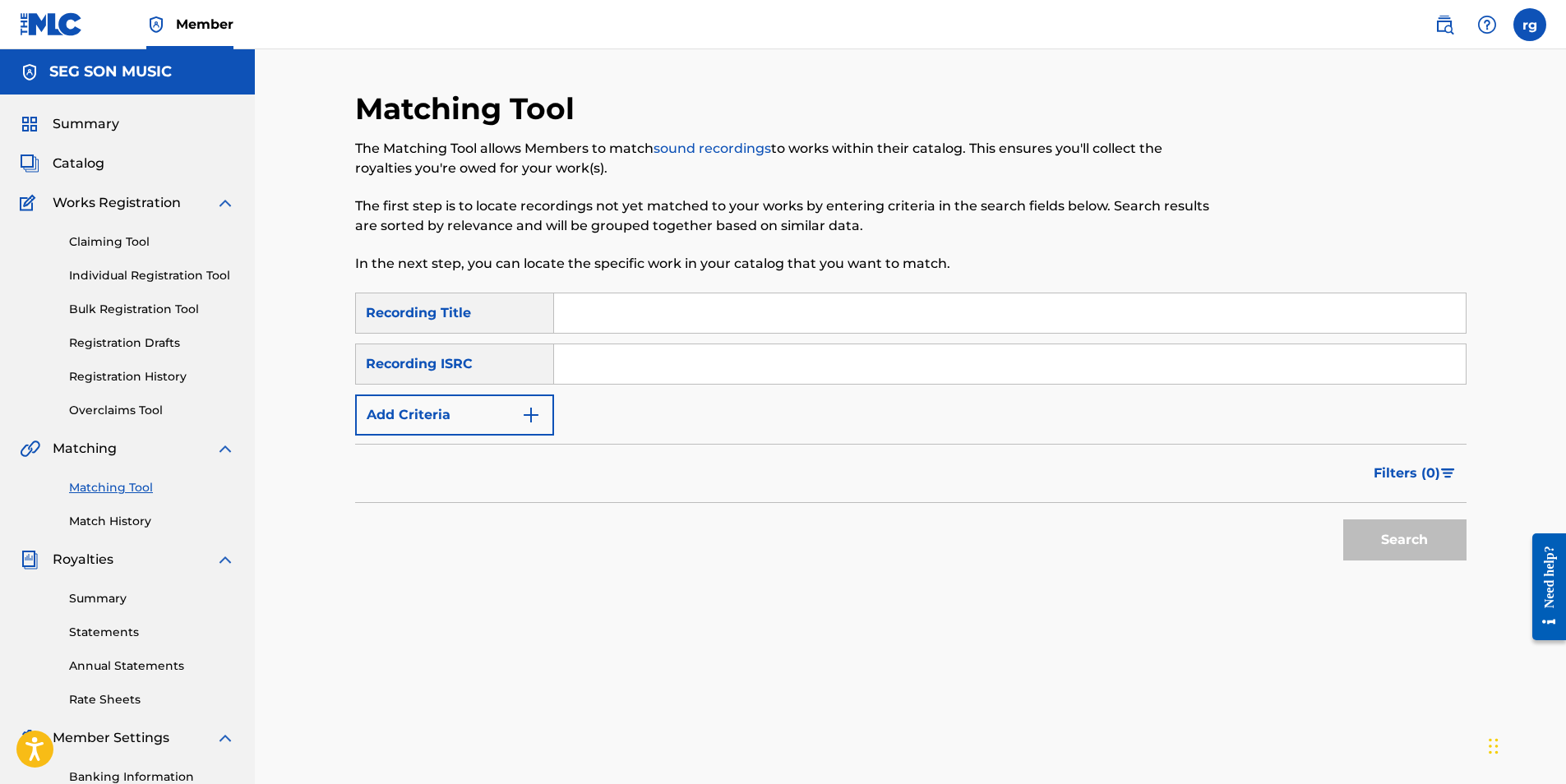
click at [594, 316] on input "Search Form" at bounding box center [1010, 313] width 912 height 40
type input "te llevas mi vida"
click at [532, 414] on img "Search Form" at bounding box center [531, 415] width 20 height 20
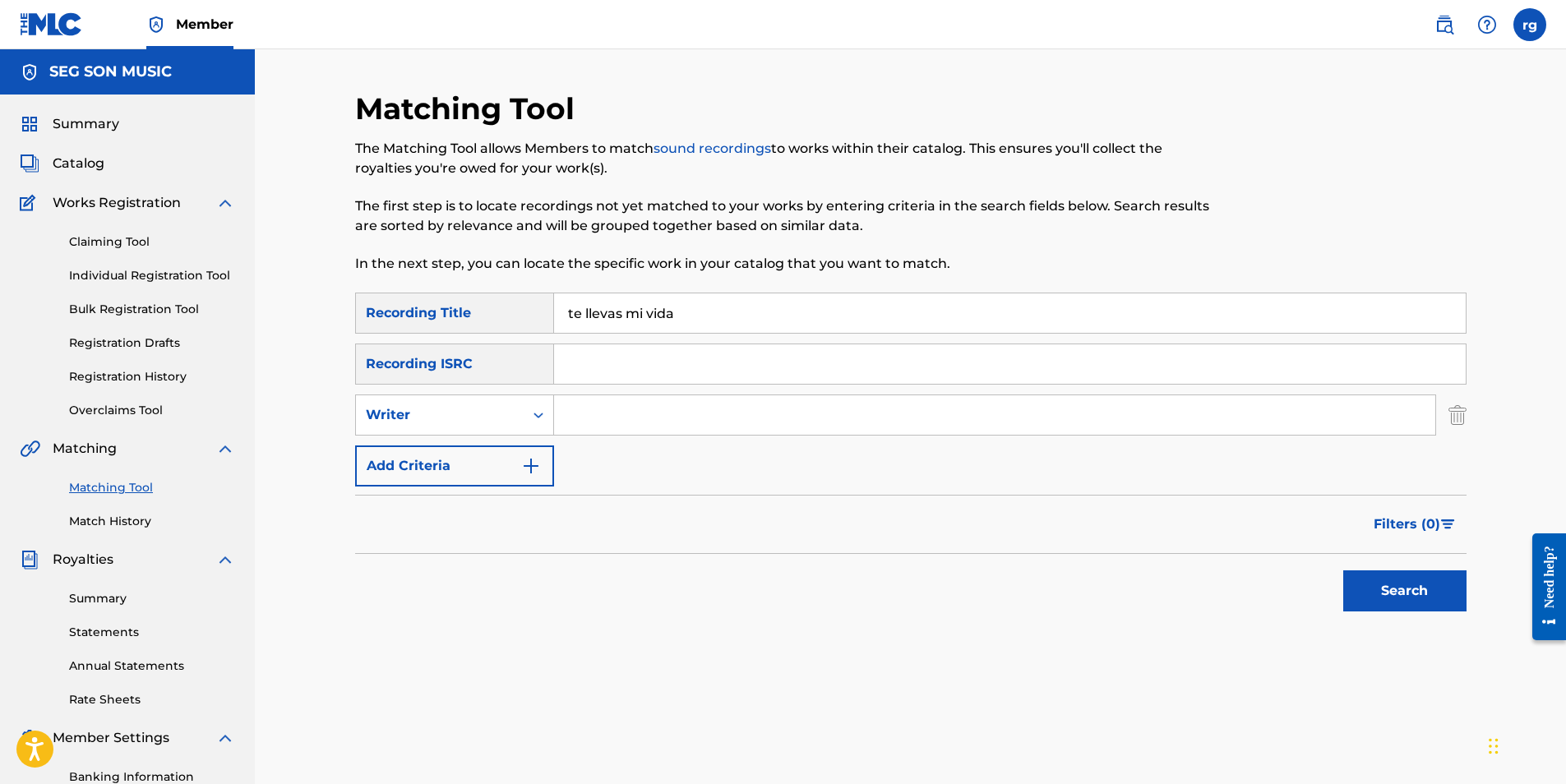
click at [594, 411] on input "Search Form" at bounding box center [995, 415] width 881 height 40
click at [618, 415] on input "Search Form" at bounding box center [995, 415] width 881 height 40
type input "[PERSON_NAME]"
click at [1344, 570] on button "Search" at bounding box center [1406, 590] width 124 height 41
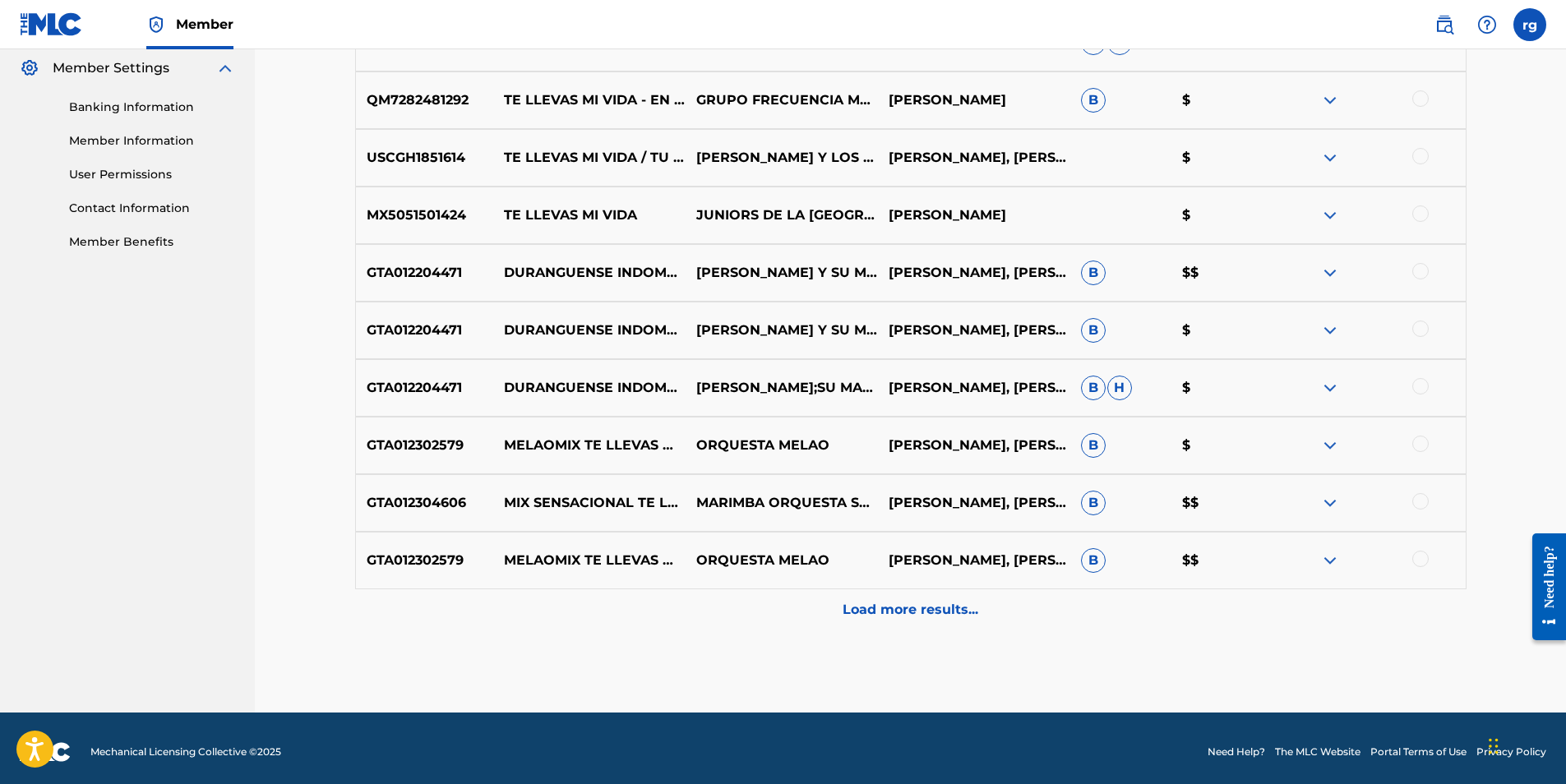
scroll to position [677, 0]
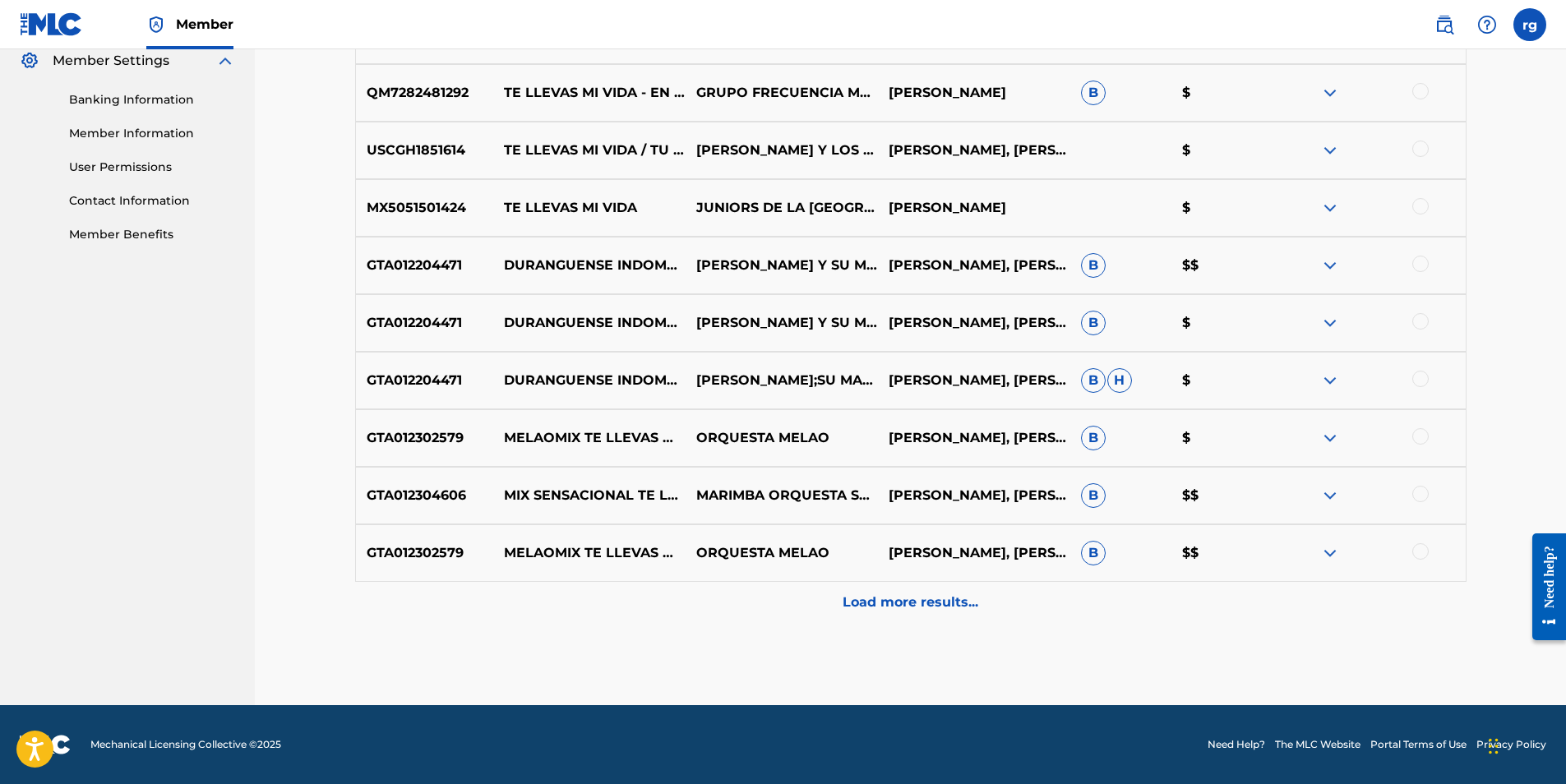
click at [921, 602] on p "Load more results..." at bounding box center [910, 603] width 136 height 20
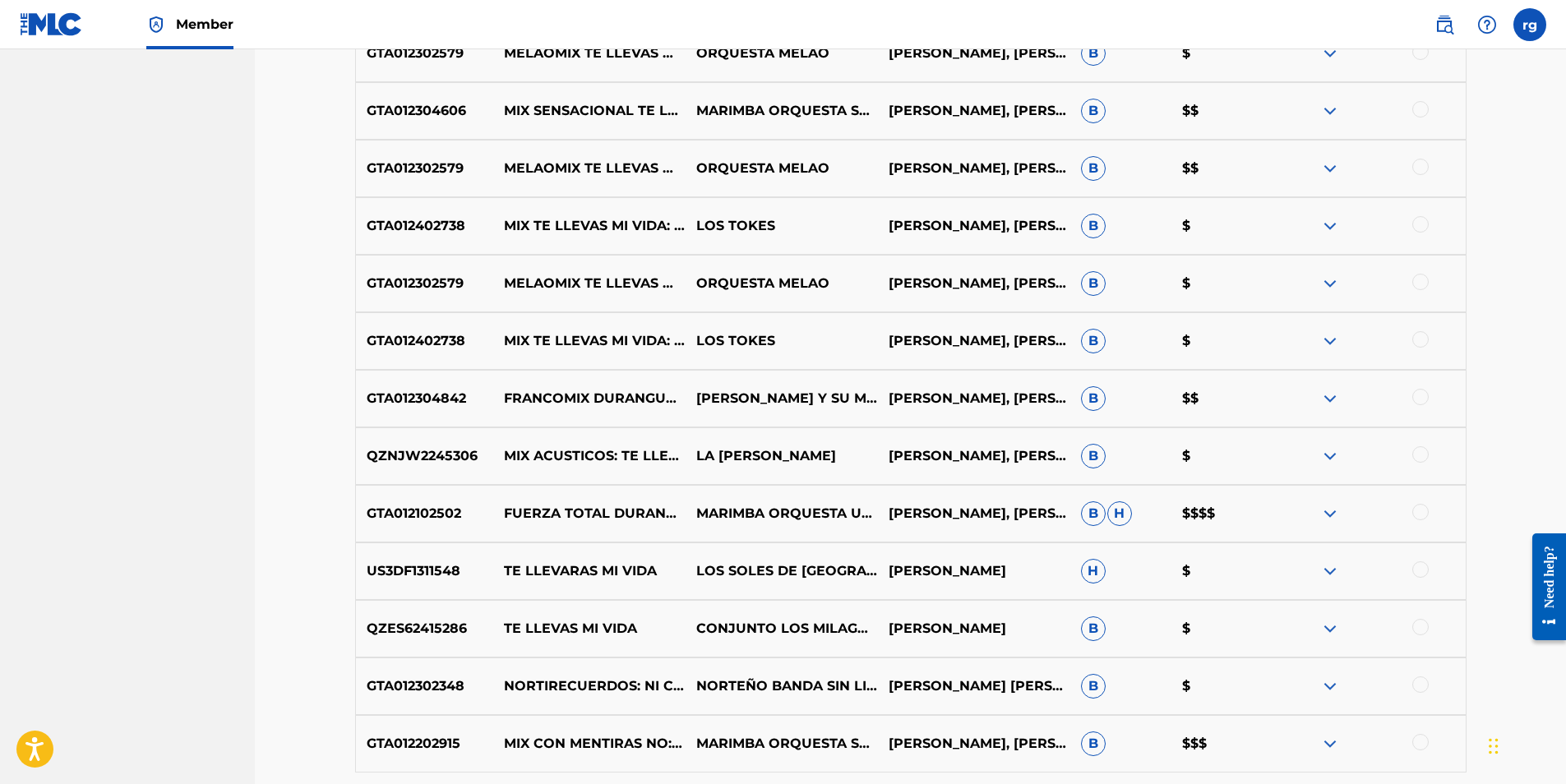
scroll to position [1088, 0]
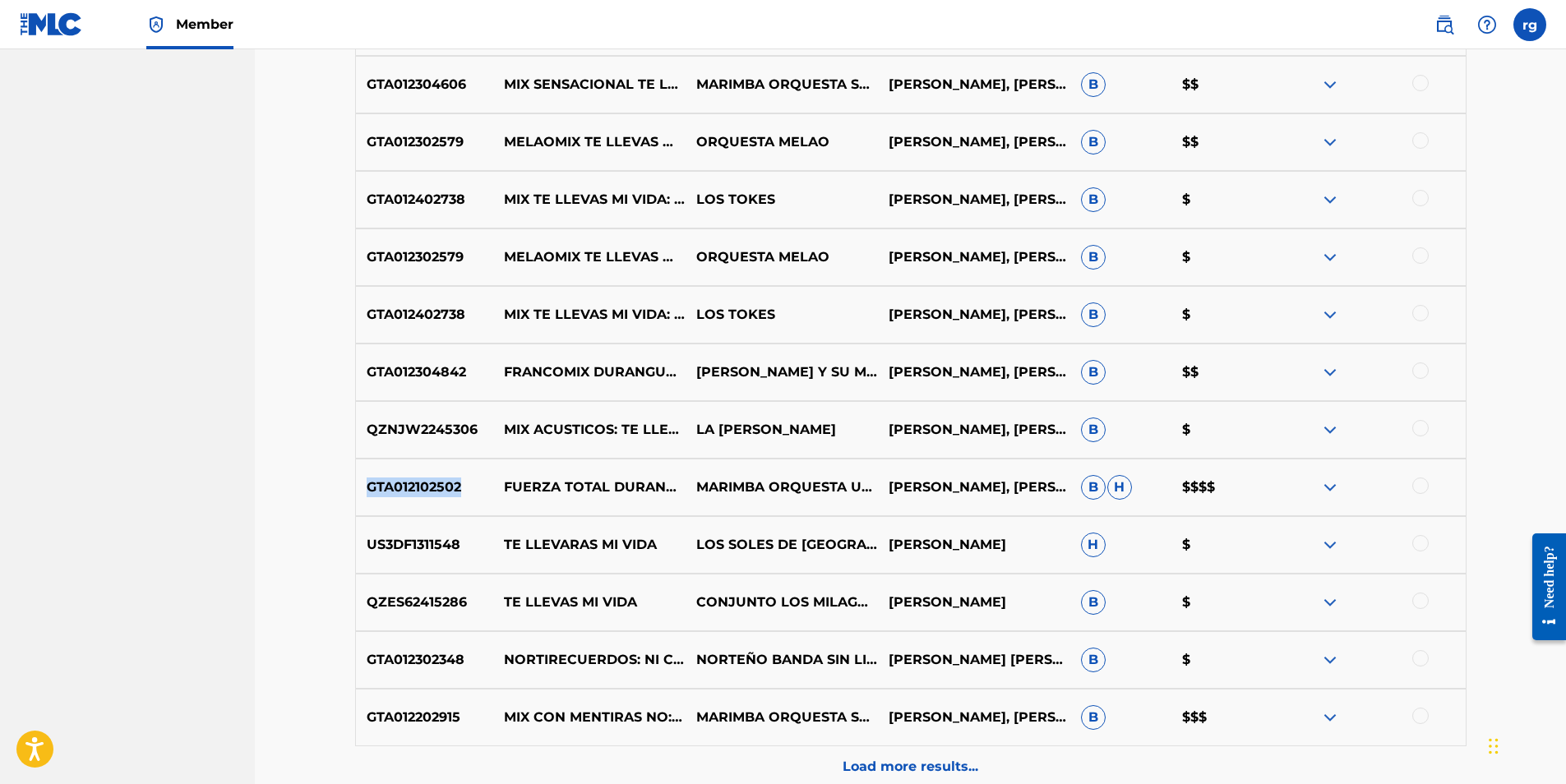
drag, startPoint x: 465, startPoint y: 486, endPoint x: 370, endPoint y: 476, distance: 95.5
click at [370, 476] on div "GTA012102502 FUERZA TOTAL DURANGUENSE: TE LLEVAS MI VIDA / CON MENTIRAS NO MARI…" at bounding box center [910, 487] width 1111 height 58
drag, startPoint x: 370, startPoint y: 476, endPoint x: 424, endPoint y: 486, distance: 54.9
copy p "GTA012102502"
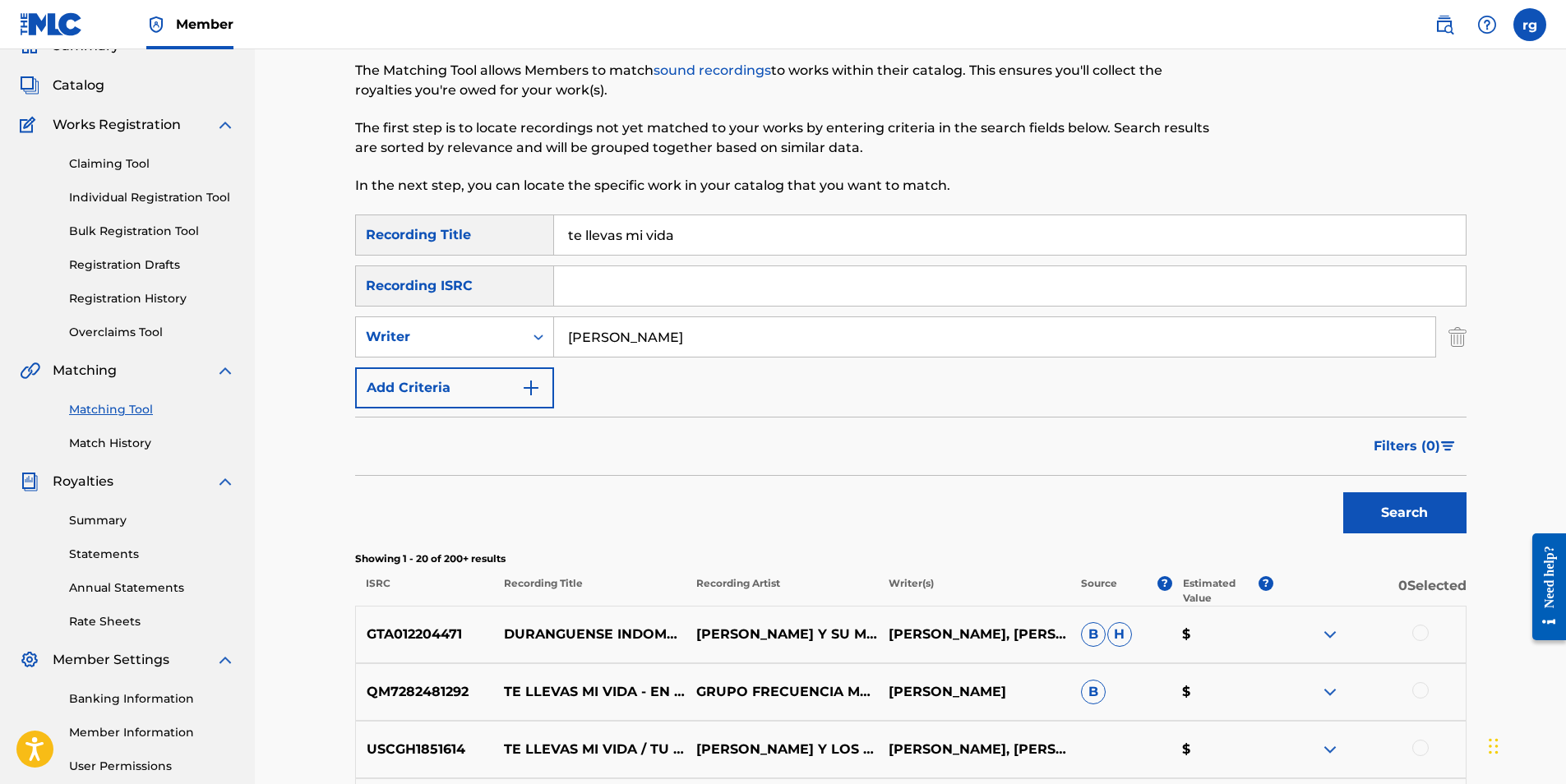
scroll to position [0, 0]
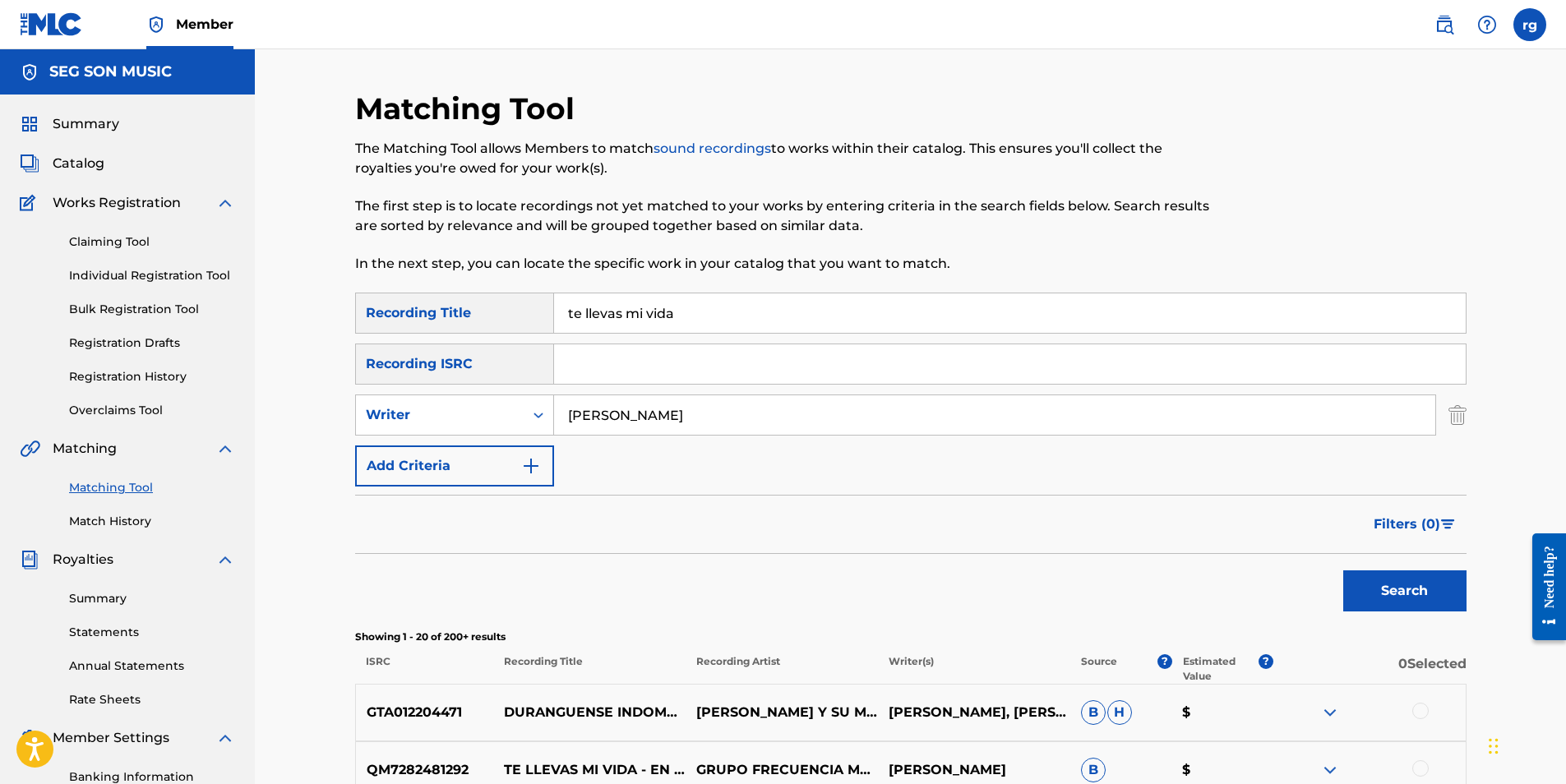
click at [111, 274] on link "Individual Registration Tool" at bounding box center [152, 275] width 166 height 17
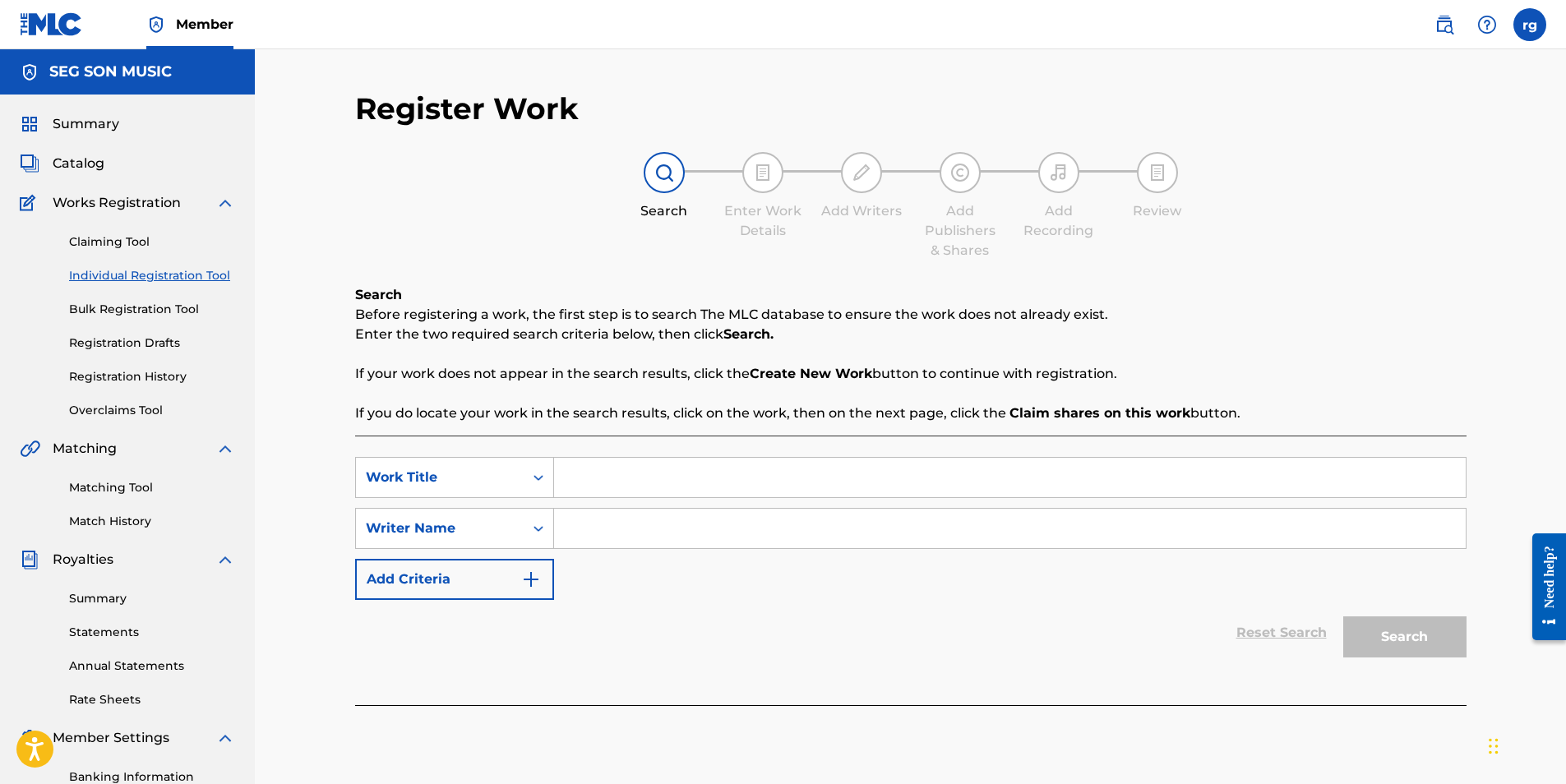
click at [584, 481] on input "Search Form" at bounding box center [1010, 477] width 912 height 40
click at [743, 477] on input "Fuerza Total Duranguense Te Llevas mi vida: Con Mentiras no" at bounding box center [1010, 477] width 912 height 40
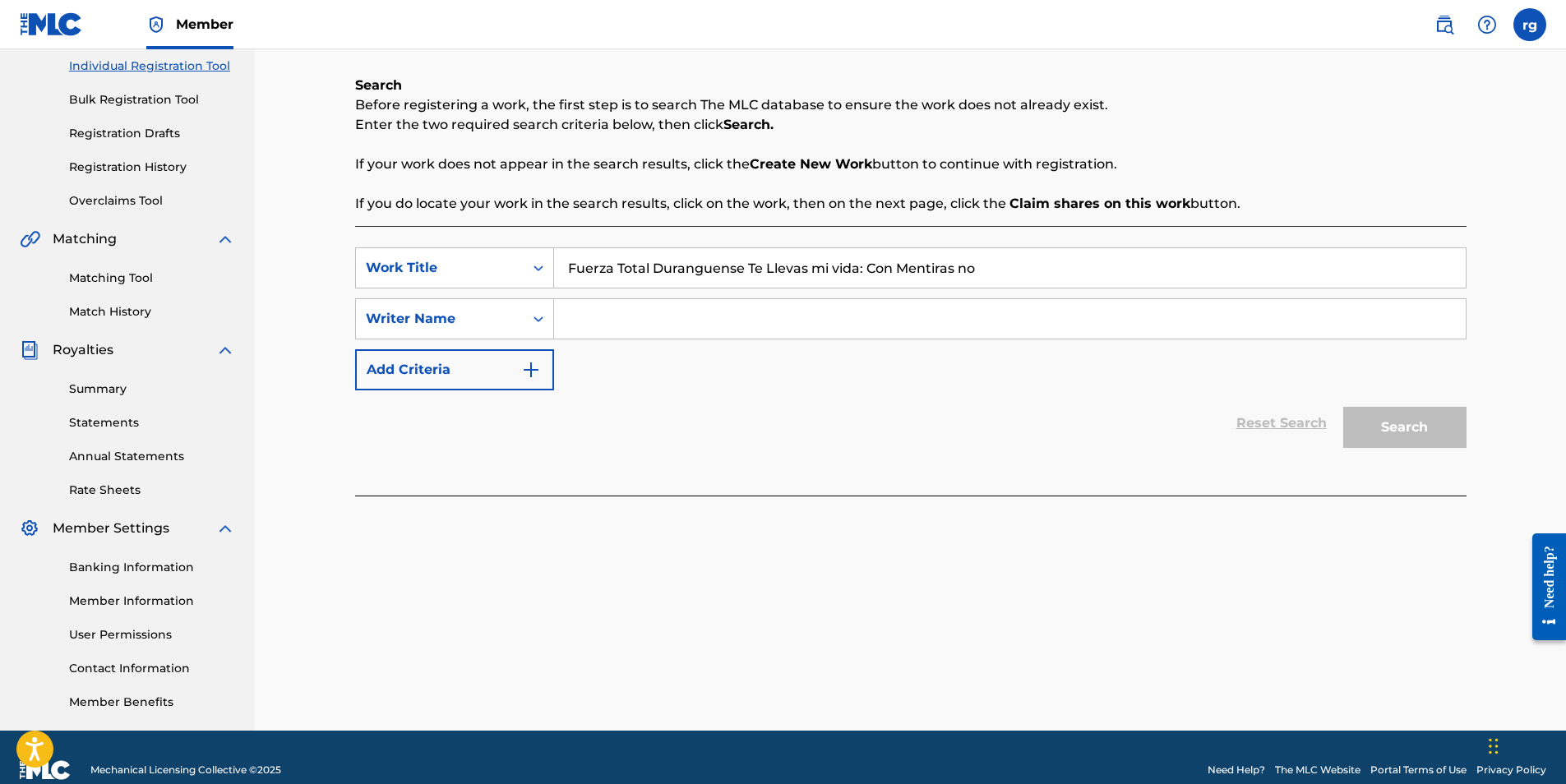
scroll to position [235, 0]
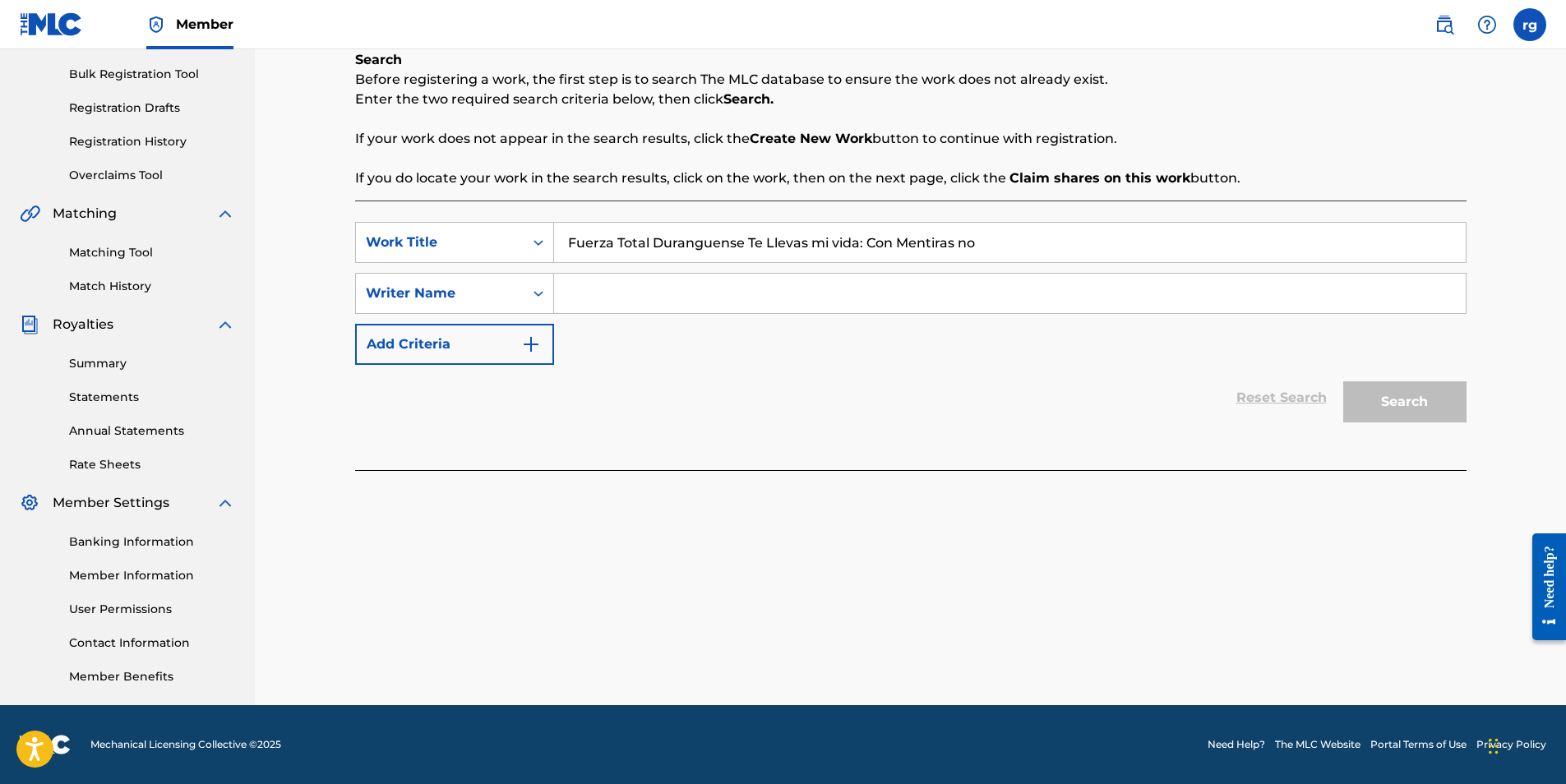
type input "Fuerza Total Duranguense Te Llevas mi vida: Con Mentiras no"
click at [106, 251] on link "Matching Tool" at bounding box center [152, 252] width 166 height 17
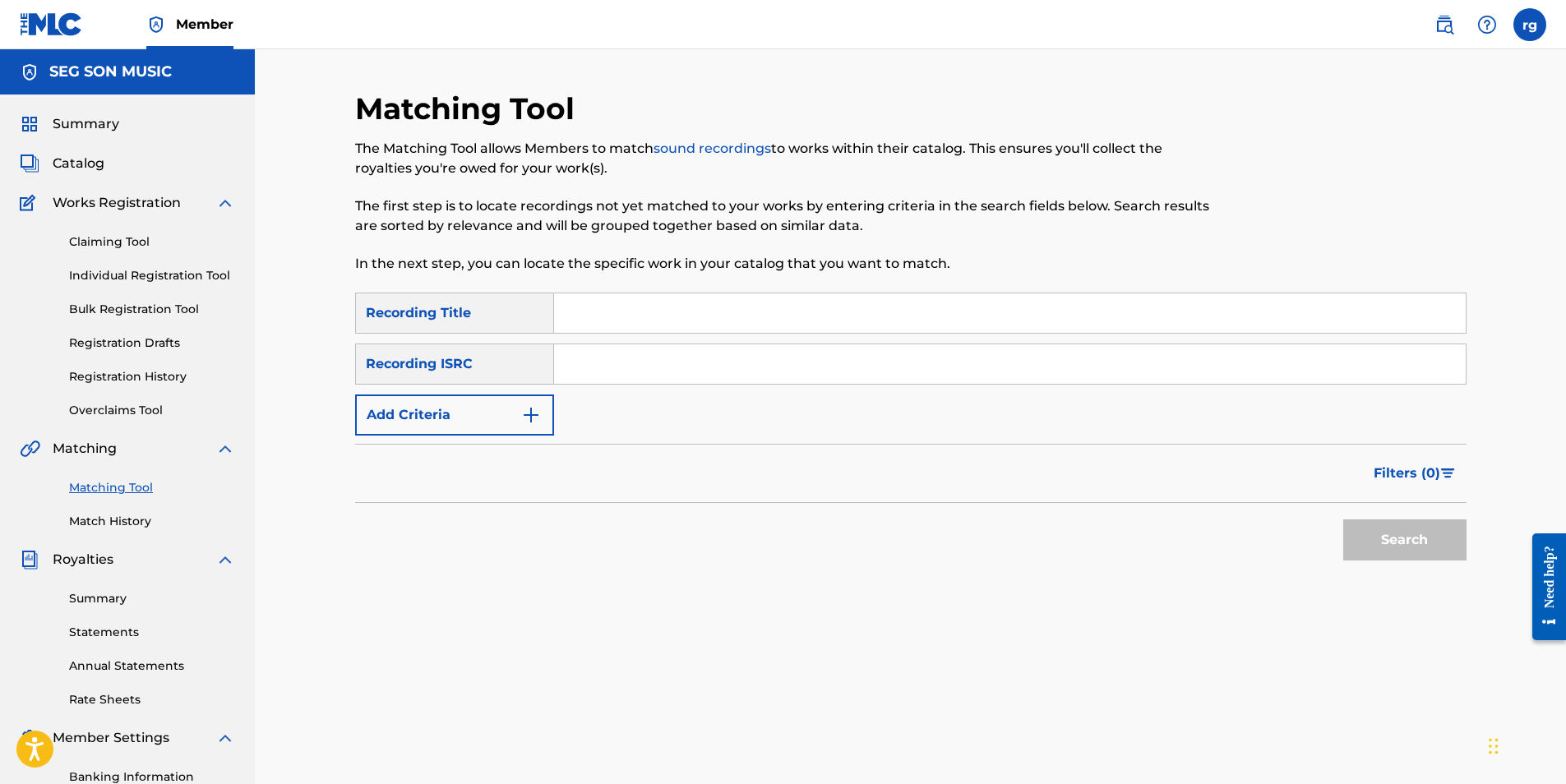
click at [591, 317] on input "Search Form" at bounding box center [1010, 313] width 912 height 40
type input "te llevas mi vida"
click at [471, 416] on button "Add Criteria" at bounding box center [455, 414] width 199 height 41
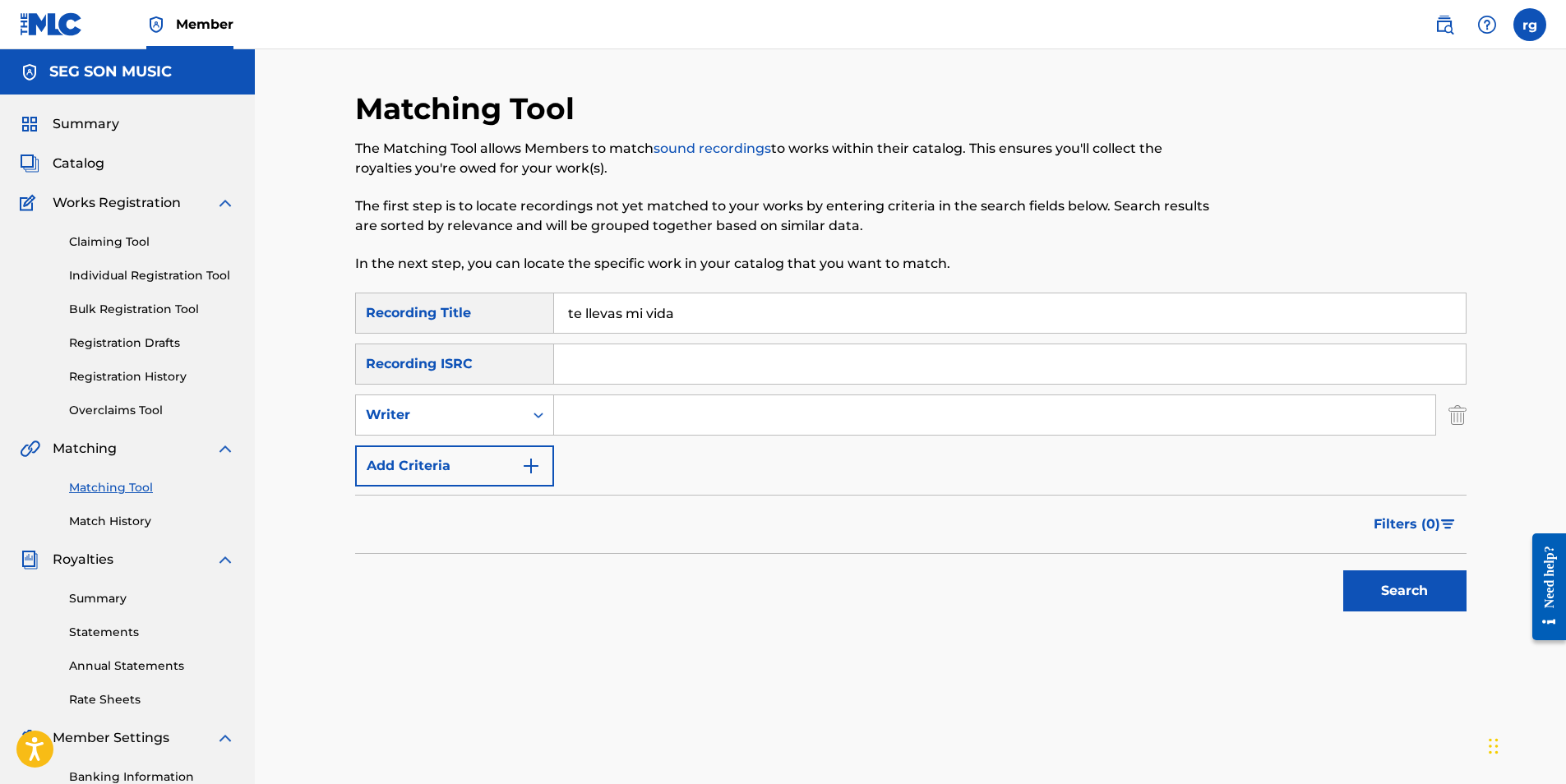
click at [592, 419] on input "Search Form" at bounding box center [995, 415] width 881 height 40
type input "[PERSON_NAME]"
click at [1410, 593] on button "Search" at bounding box center [1406, 590] width 124 height 41
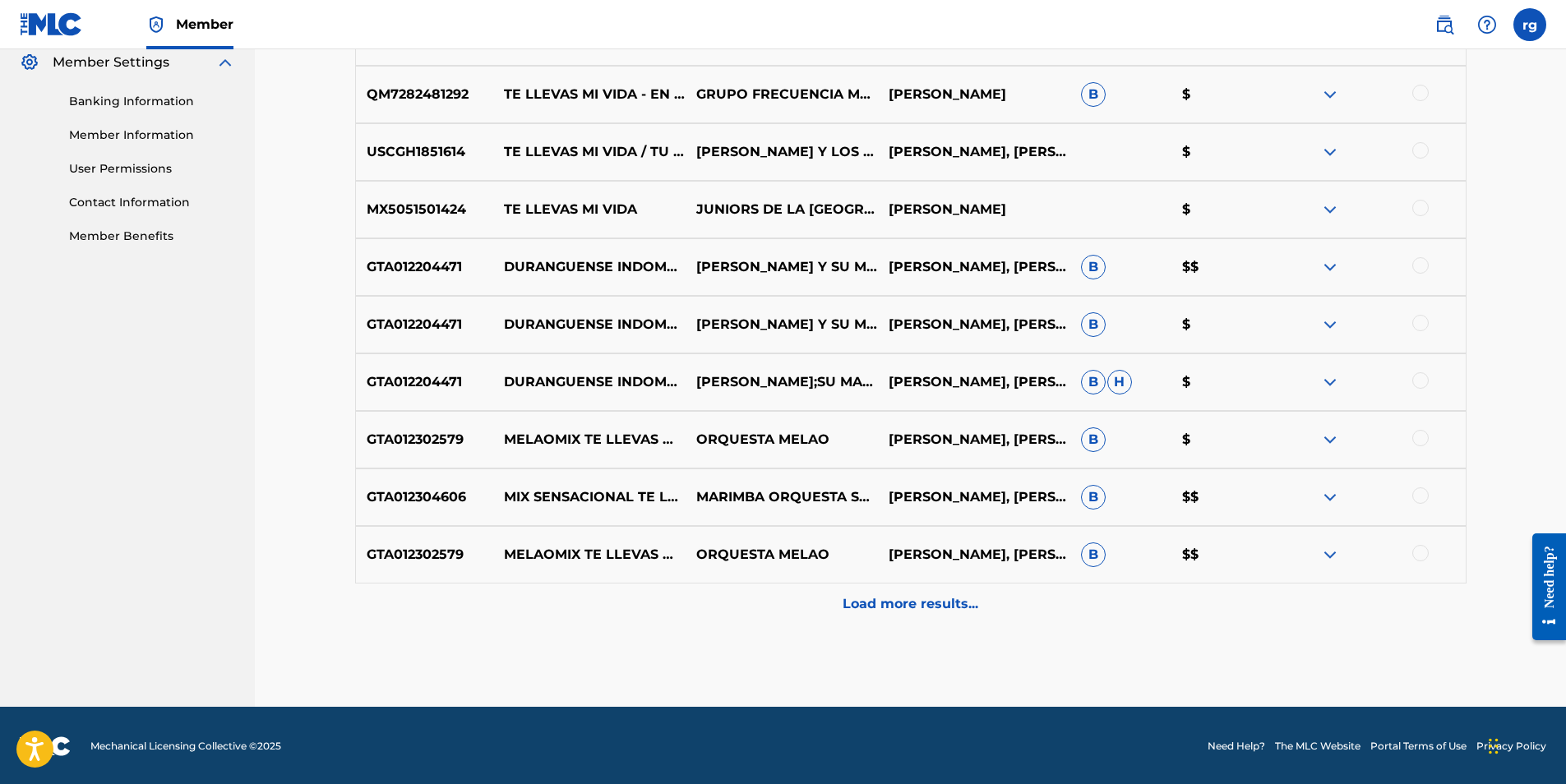
scroll to position [677, 0]
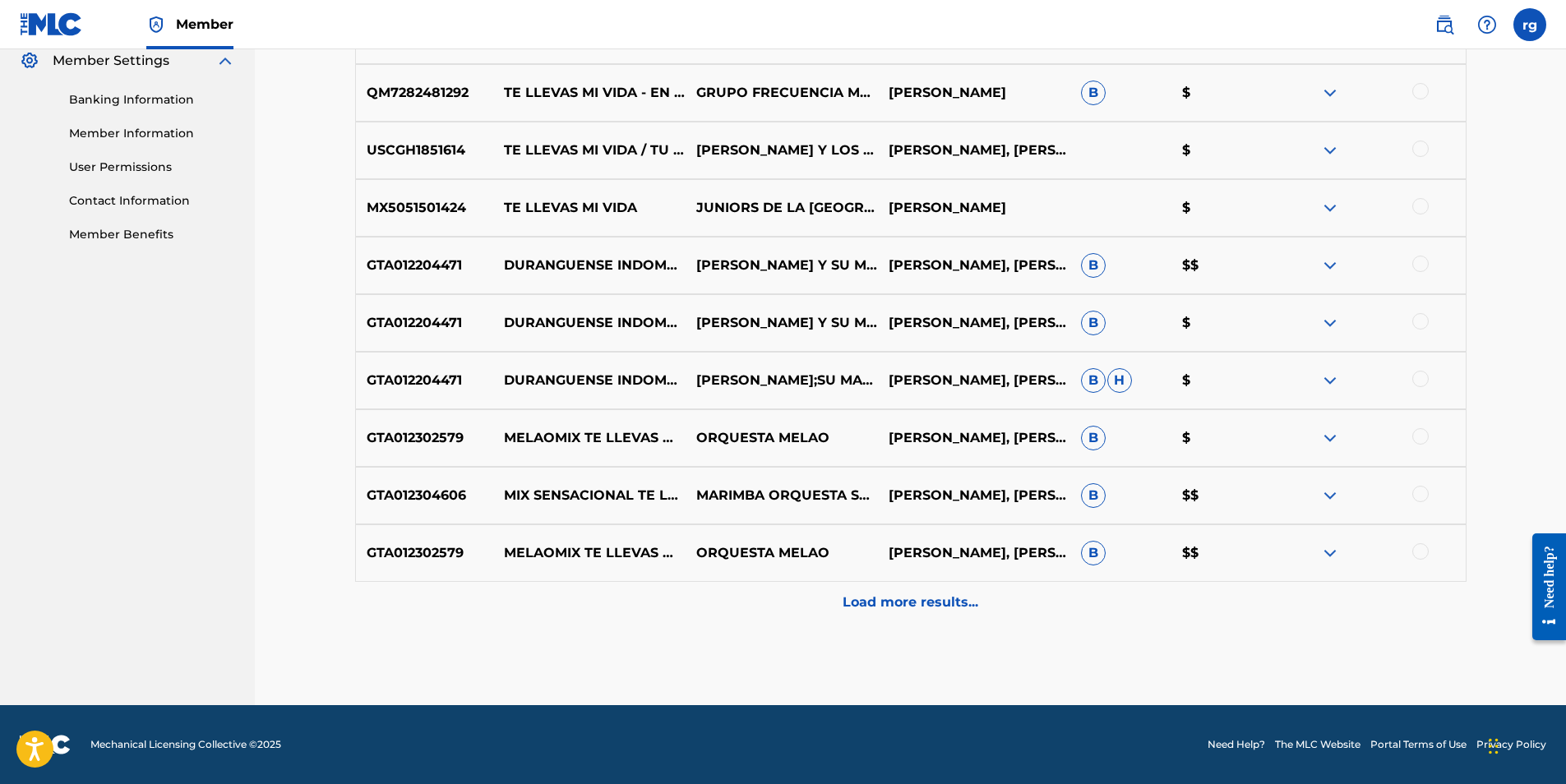
click at [913, 600] on p "Load more results..." at bounding box center [910, 603] width 136 height 20
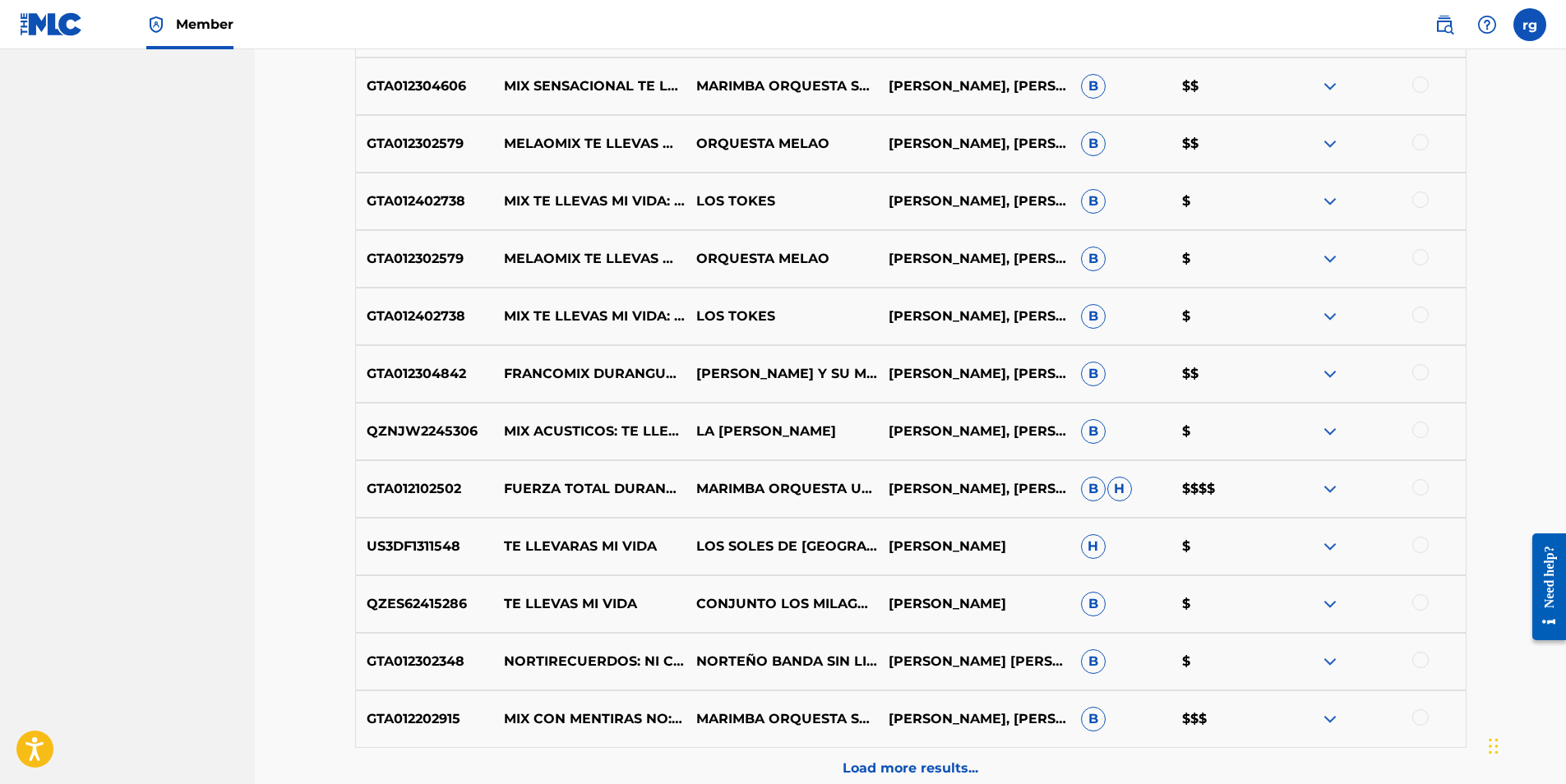
scroll to position [1088, 0]
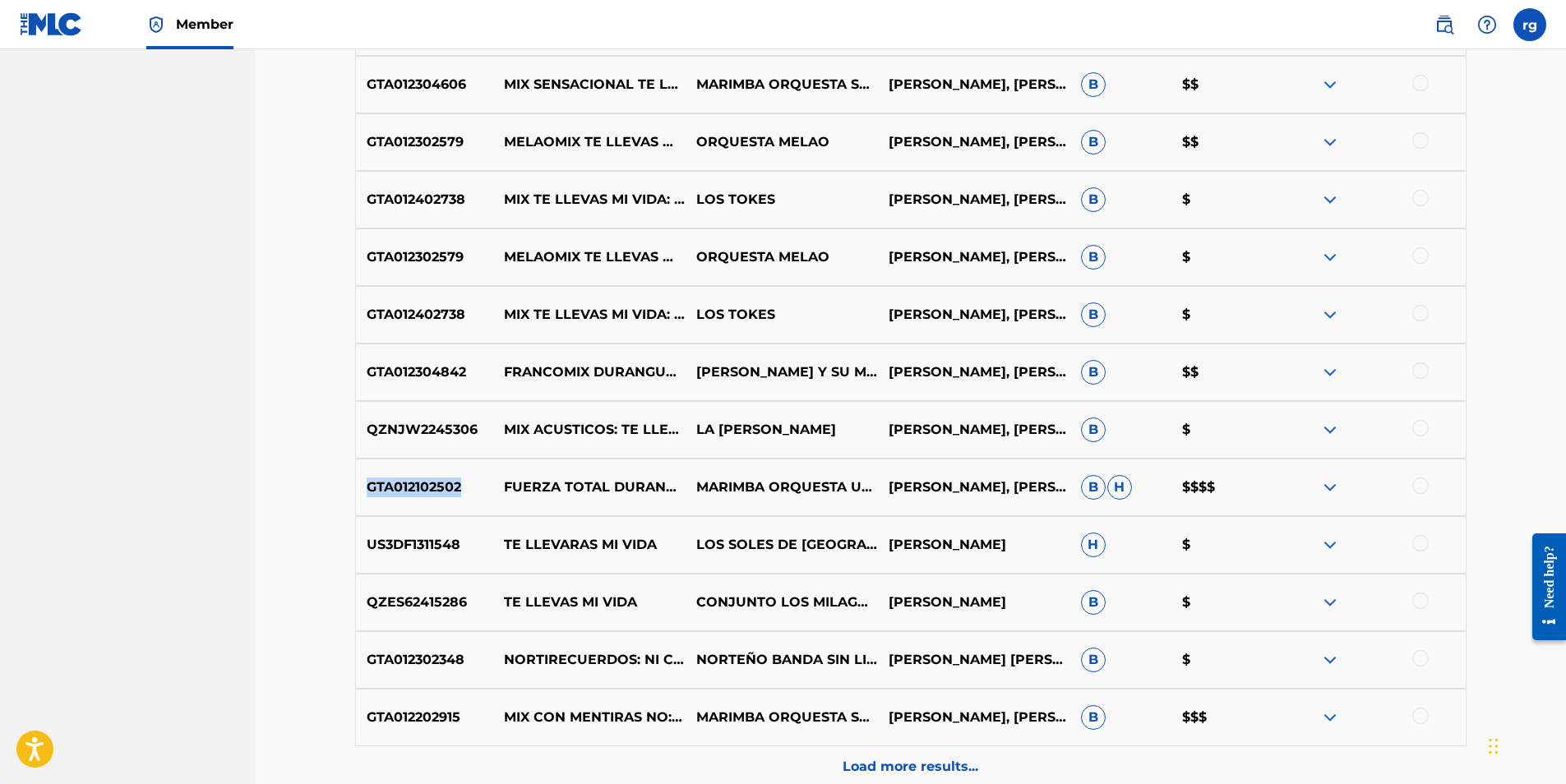
drag, startPoint x: 463, startPoint y: 486, endPoint x: 361, endPoint y: 490, distance: 102.1
click at [361, 490] on p "GTA012102502" at bounding box center [425, 487] width 139 height 20
drag, startPoint x: 361, startPoint y: 490, endPoint x: 431, endPoint y: 484, distance: 70.3
copy p "GTA012102502"
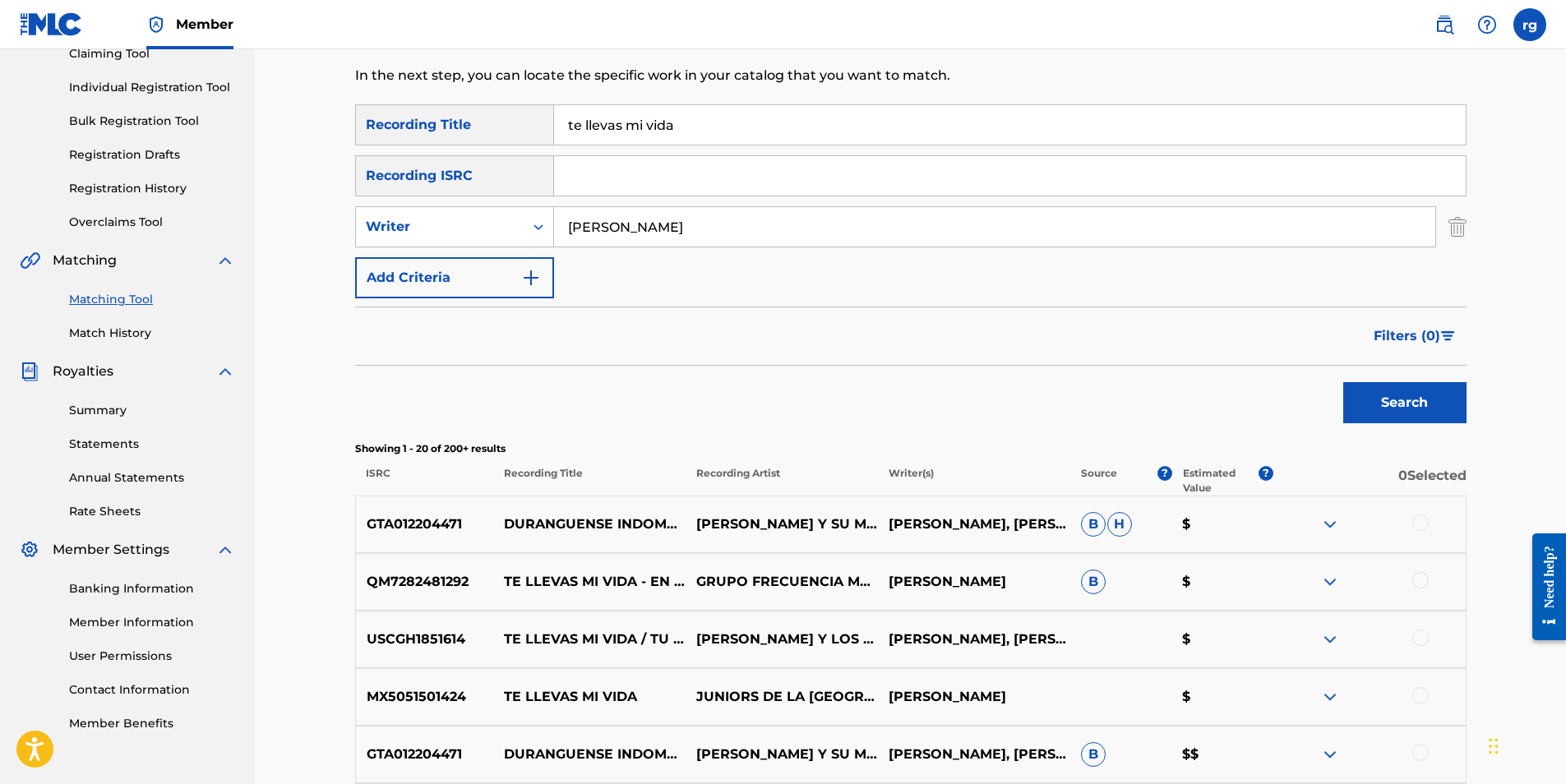
scroll to position [184, 0]
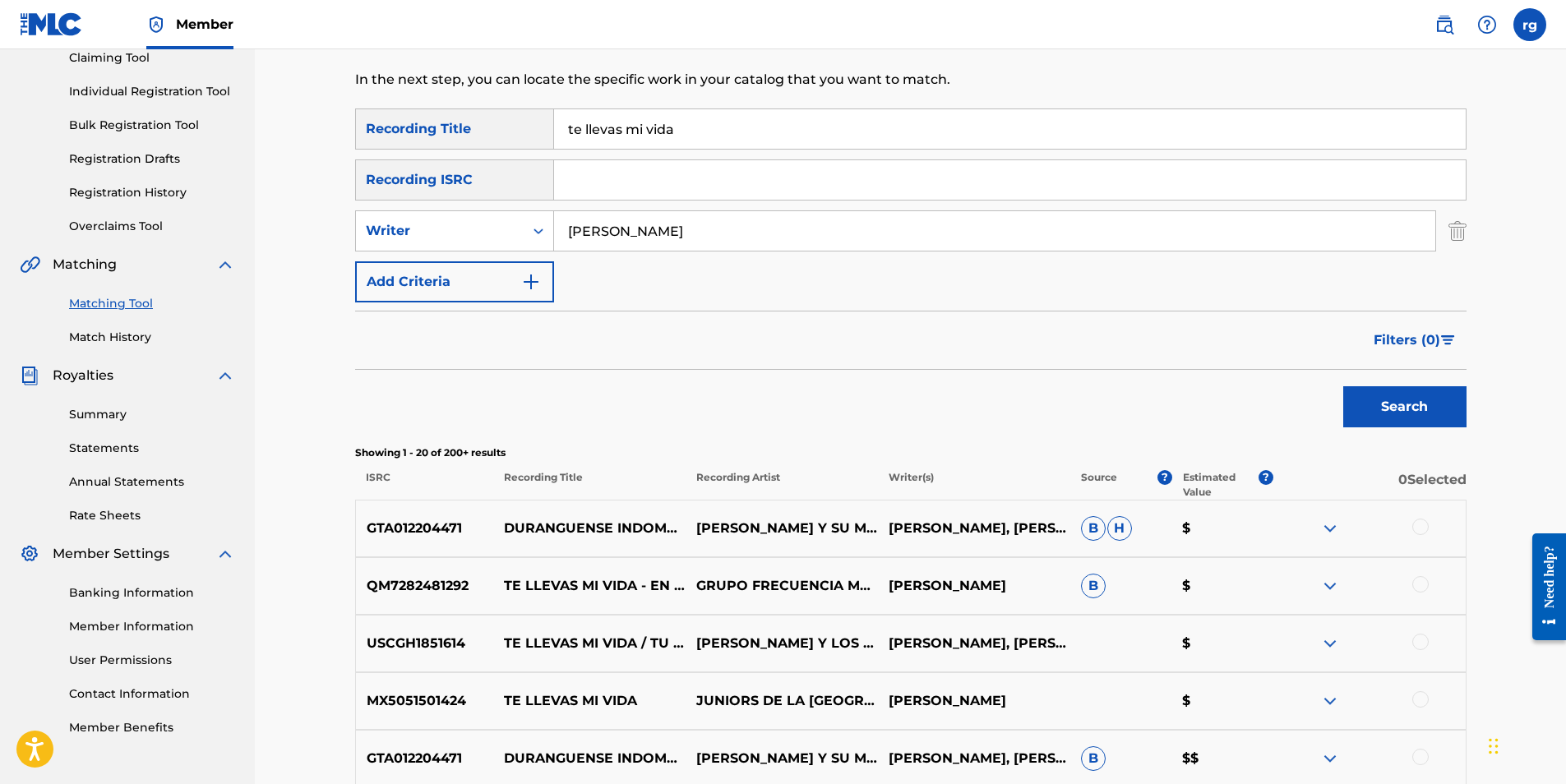
click at [133, 91] on link "Individual Registration Tool" at bounding box center [152, 91] width 166 height 17
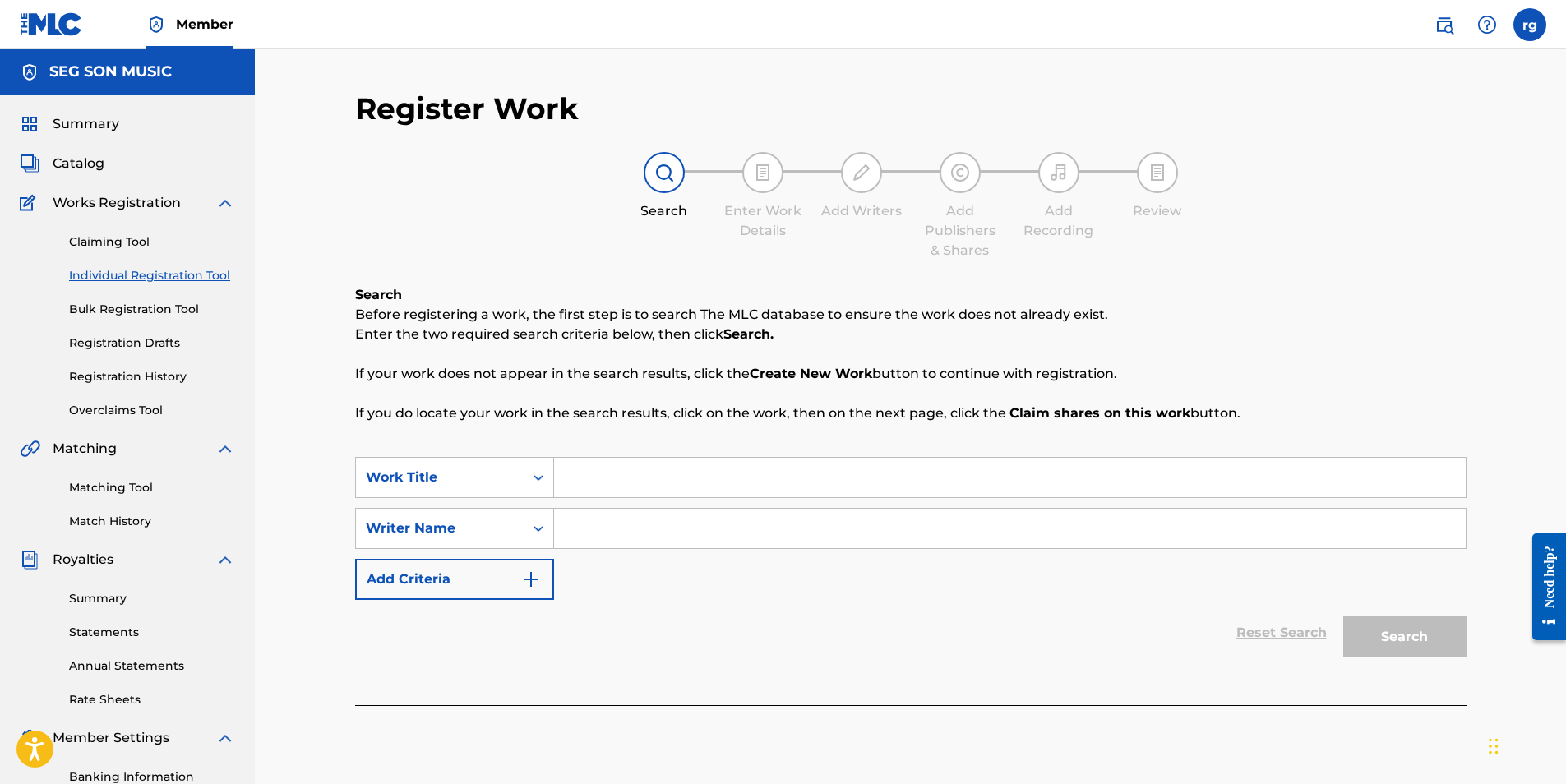
click at [576, 480] on input "Search Form" at bounding box center [1010, 477] width 912 height 40
type input "Fuerza Total Duranguense: Te Llevas Mi Vida/Con Mentiras No"
click at [586, 530] on input "Search Form" at bounding box center [1010, 529] width 912 height 40
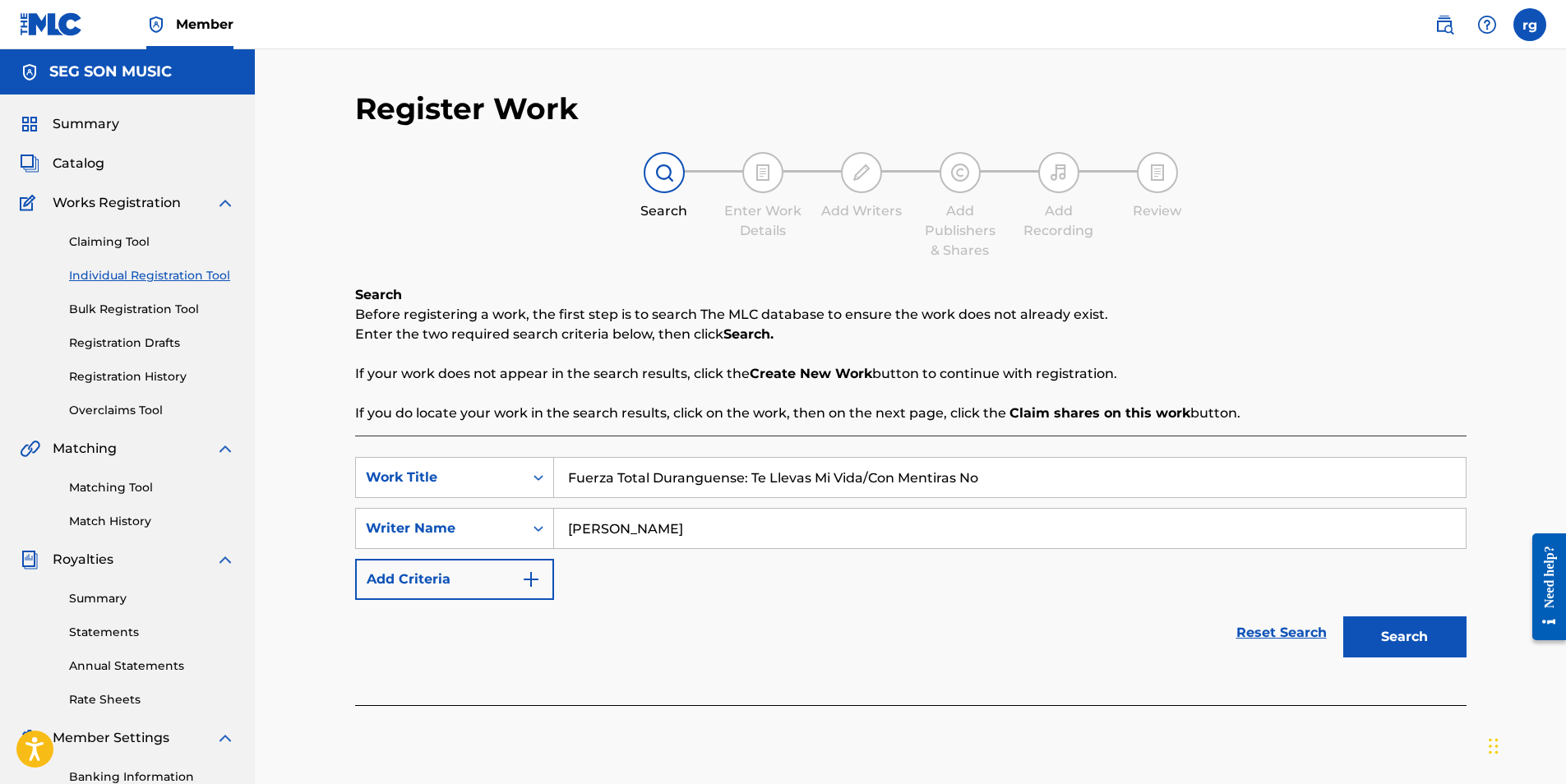
type input "[PERSON_NAME]"
click at [101, 488] on link "Matching Tool" at bounding box center [152, 487] width 166 height 17
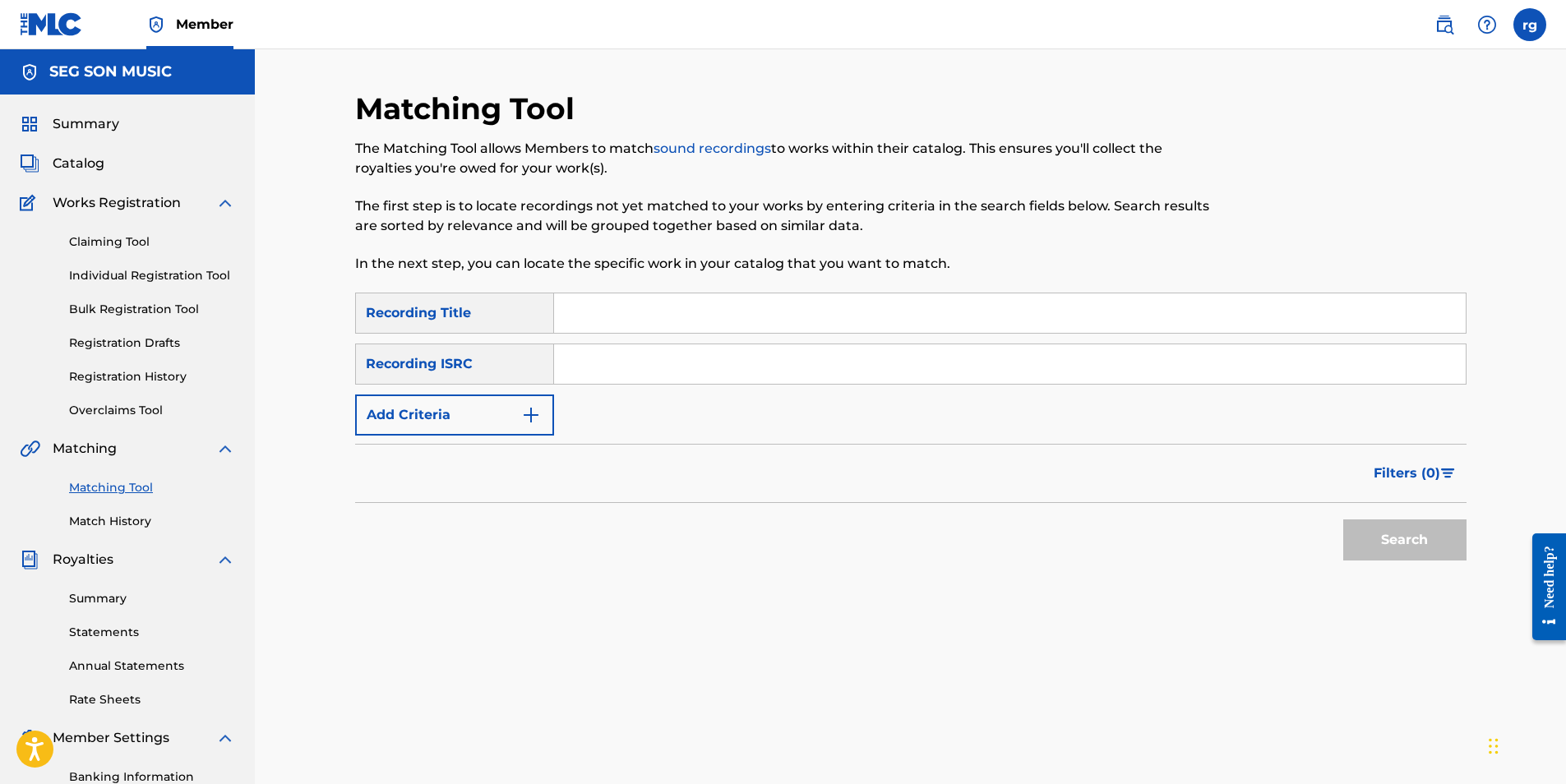
click at [597, 312] on input "Search Form" at bounding box center [1010, 313] width 912 height 40
type input "te llevas mi vida"
click at [466, 417] on button "Add Criteria" at bounding box center [455, 414] width 199 height 41
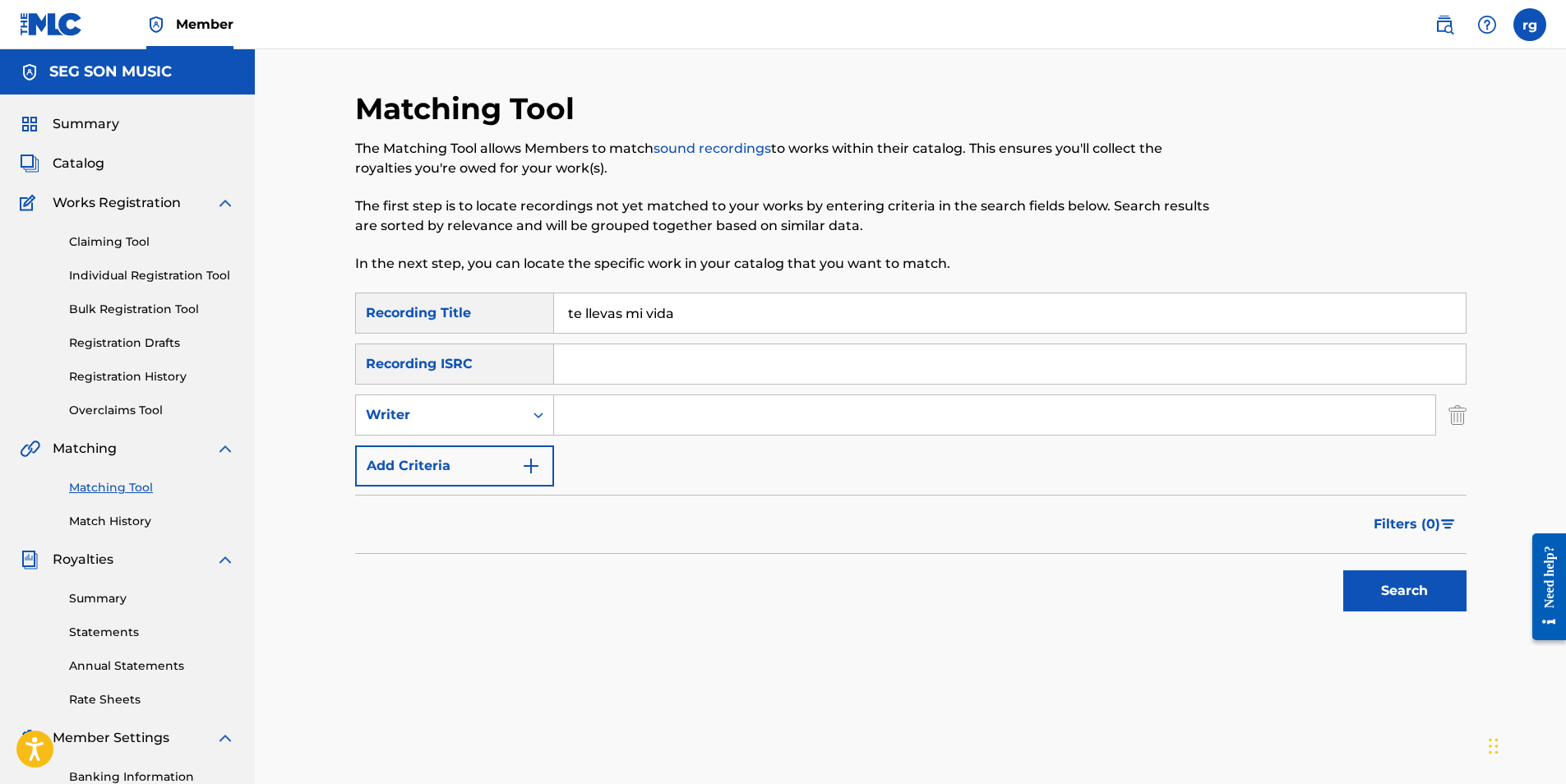
click at [595, 413] on input "Search Form" at bounding box center [995, 415] width 881 height 40
type input "[PERSON_NAME]"
click at [1409, 586] on button "Search" at bounding box center [1406, 590] width 124 height 41
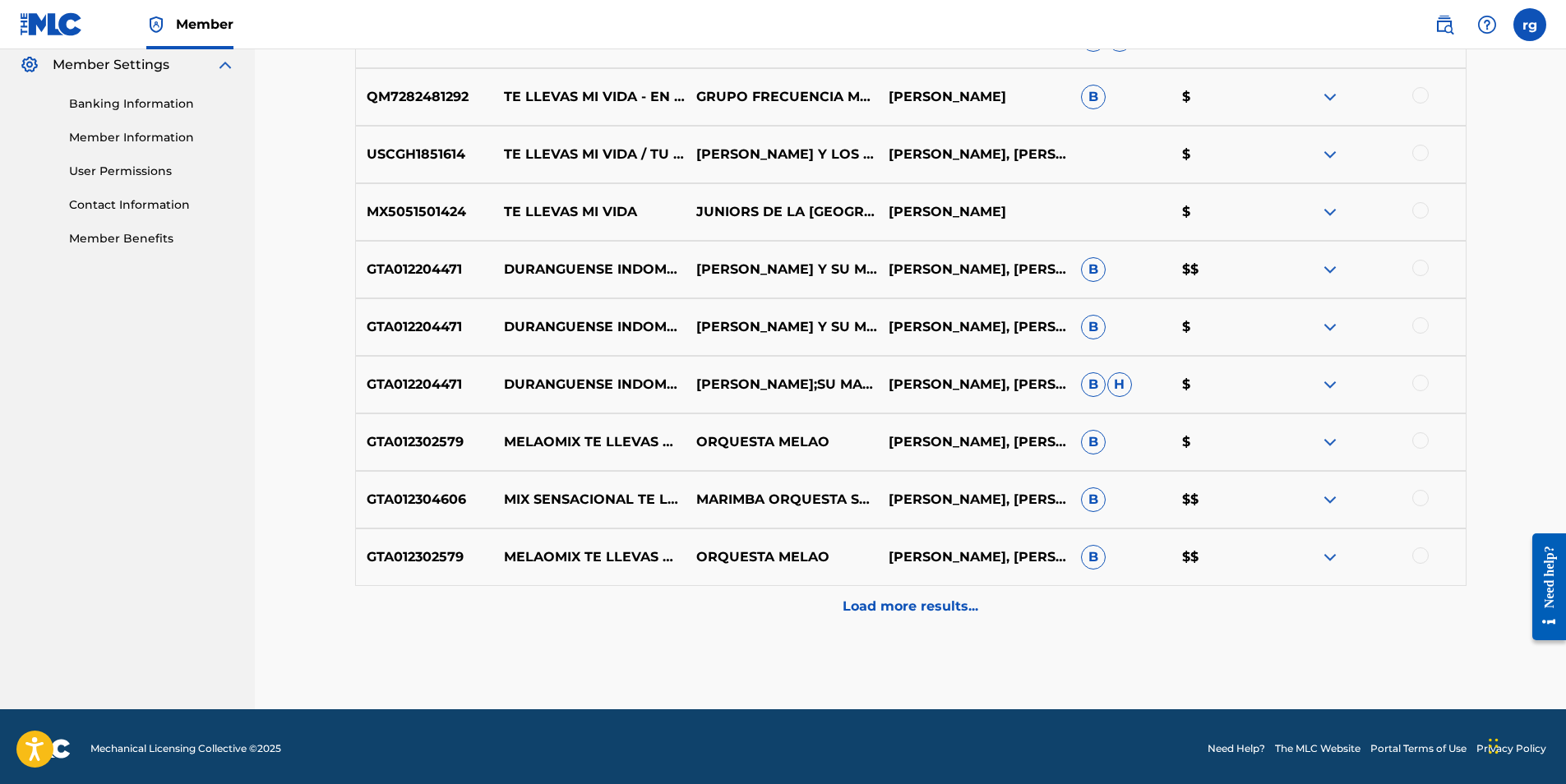
scroll to position [677, 0]
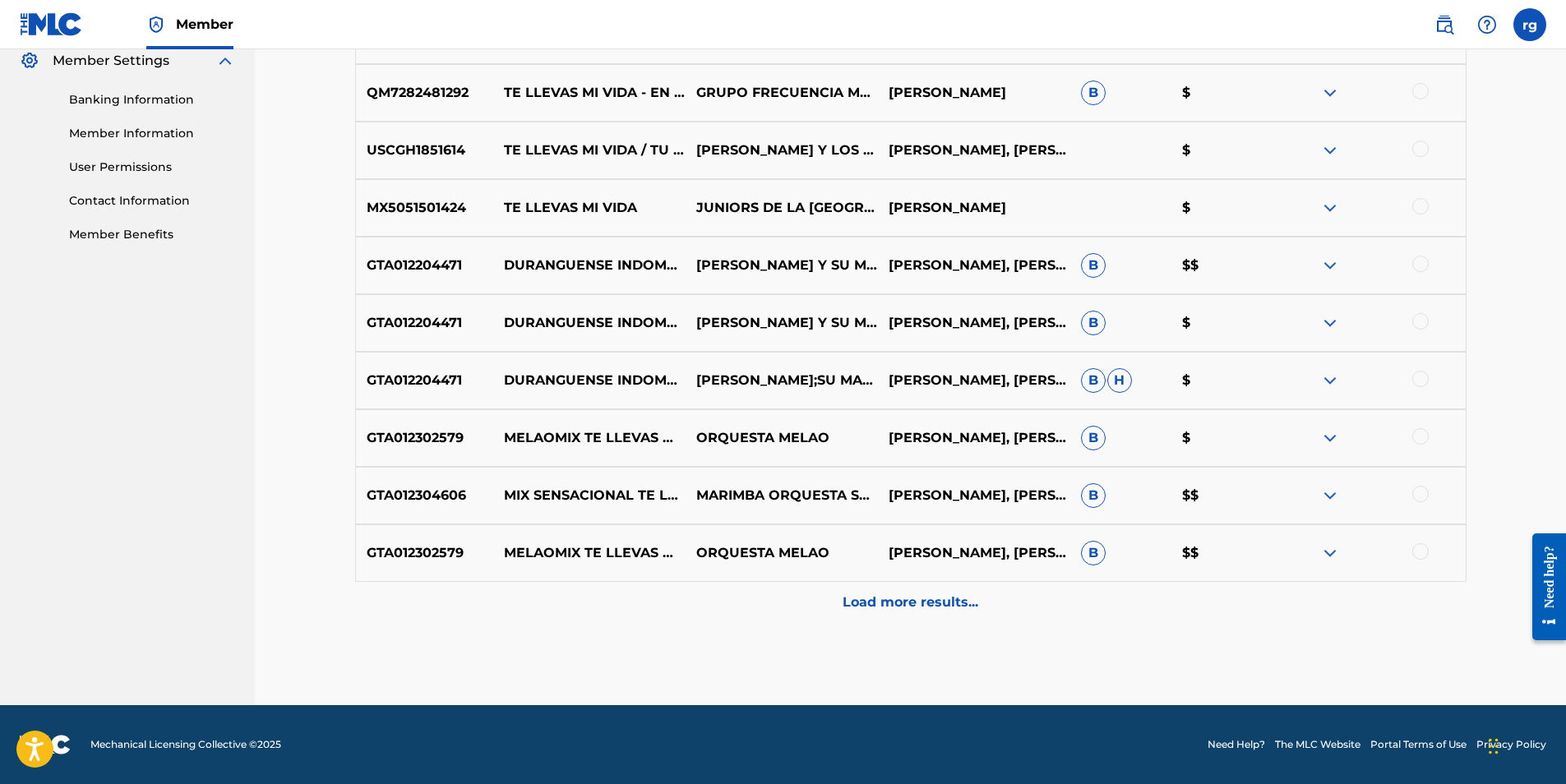
click at [904, 599] on p "Load more results..." at bounding box center [910, 603] width 136 height 20
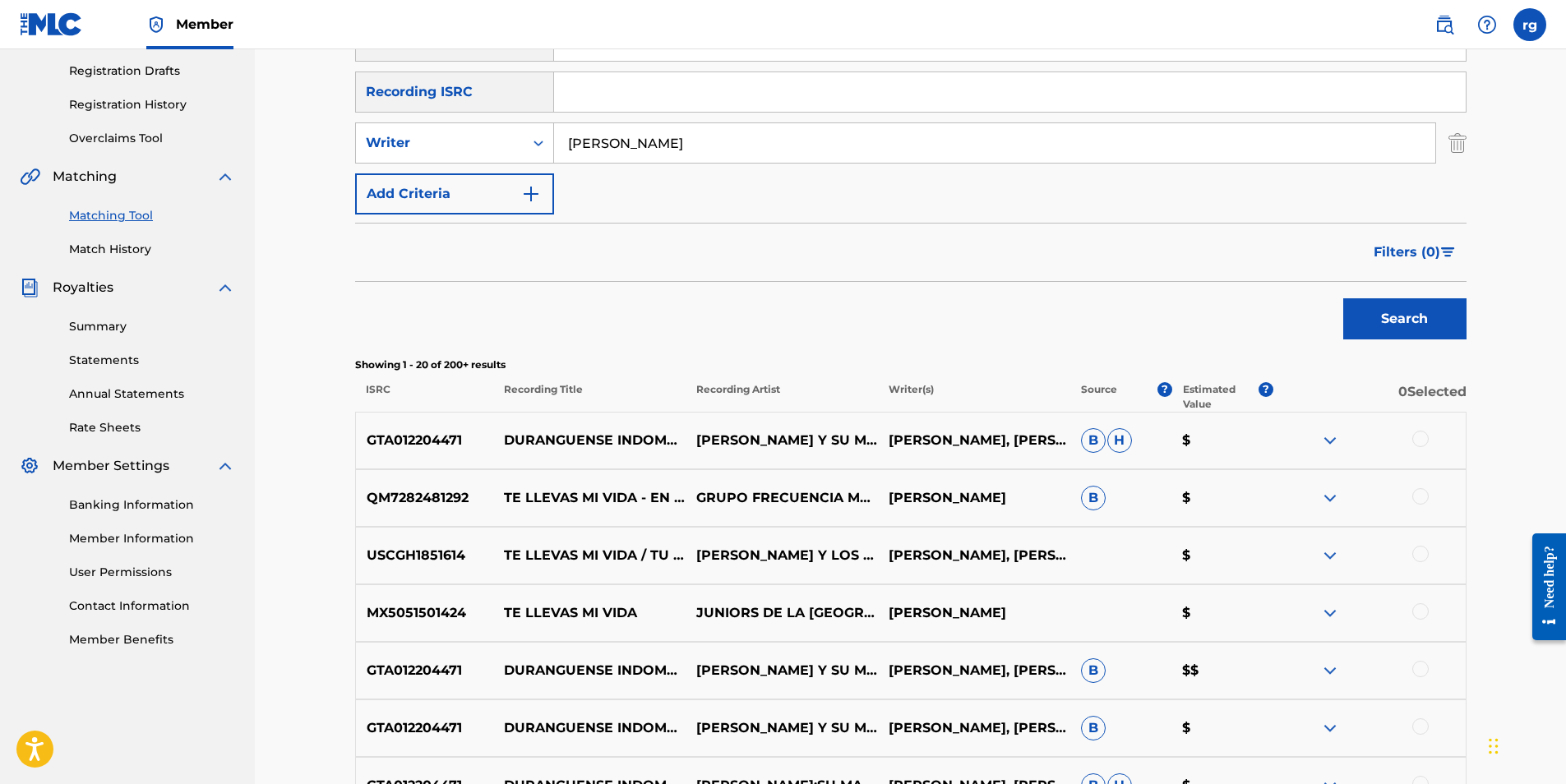
scroll to position [184, 0]
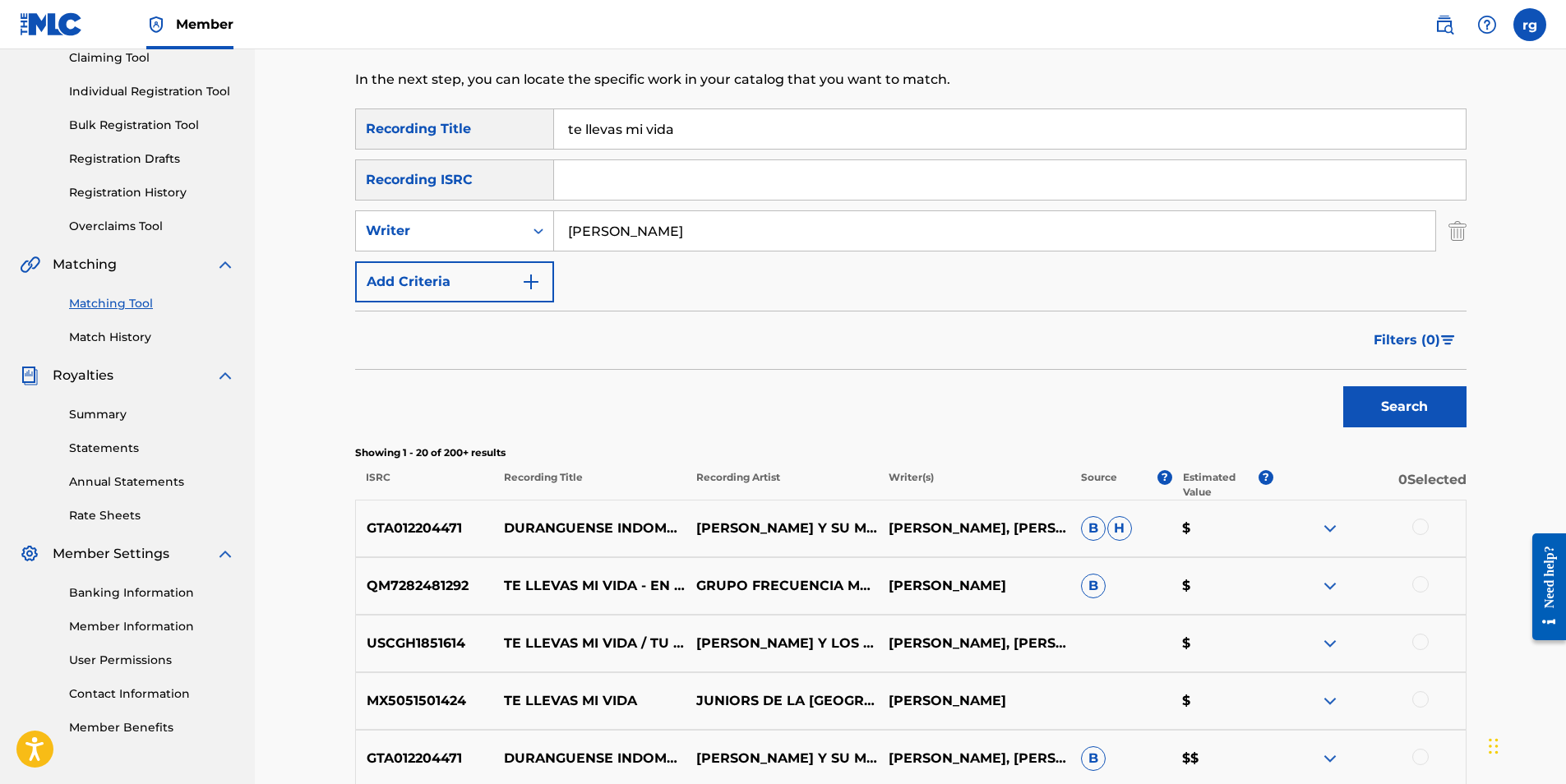
click at [156, 96] on link "Individual Registration Tool" at bounding box center [152, 91] width 166 height 17
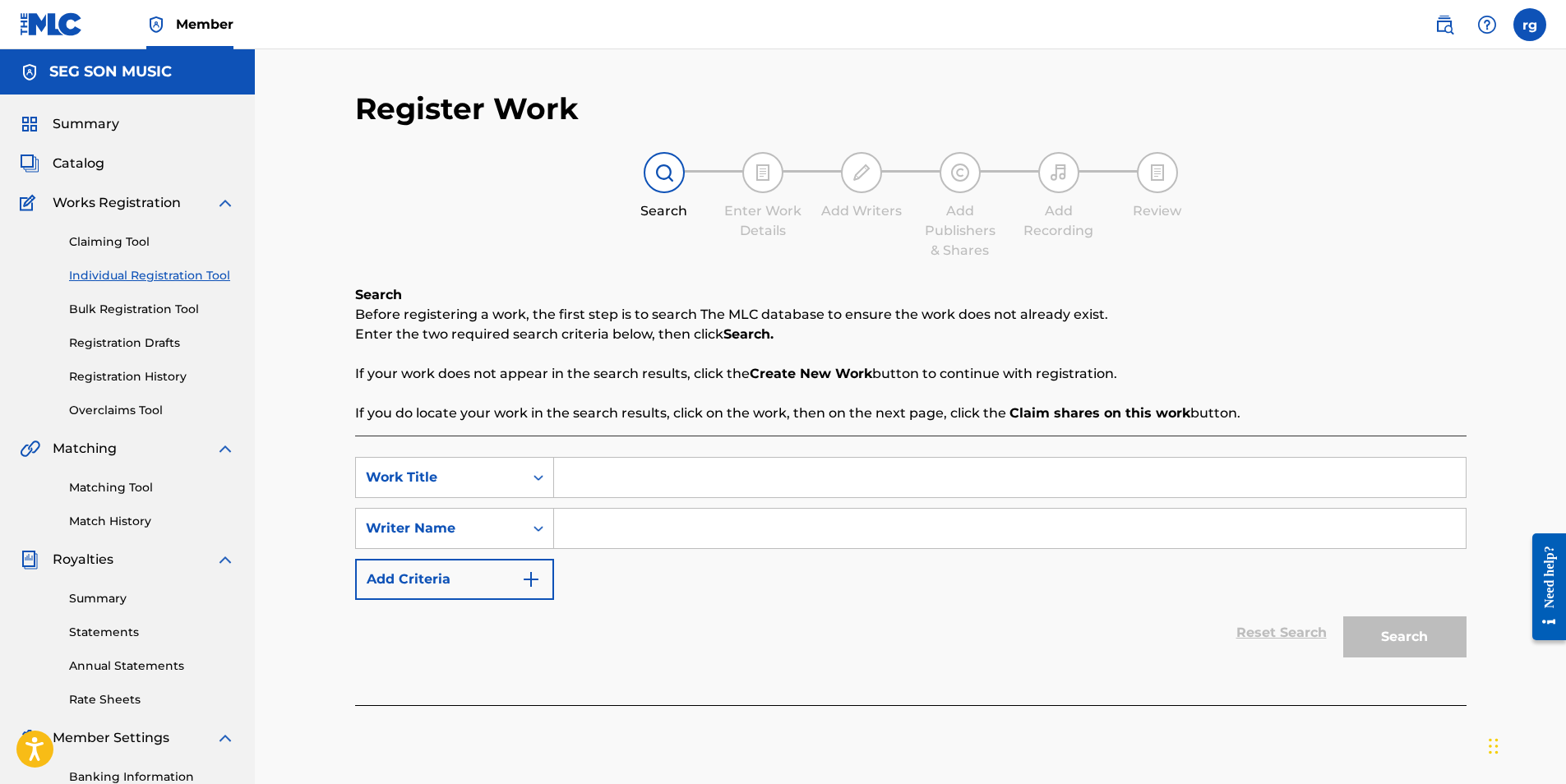
click at [578, 482] on input "Search Form" at bounding box center [1010, 477] width 912 height 40
type input "Fuerza Total Duranguense: TE Llevas Mi Vida / Con Mentiras No"
click at [575, 528] on input "Search Form" at bounding box center [1010, 529] width 912 height 40
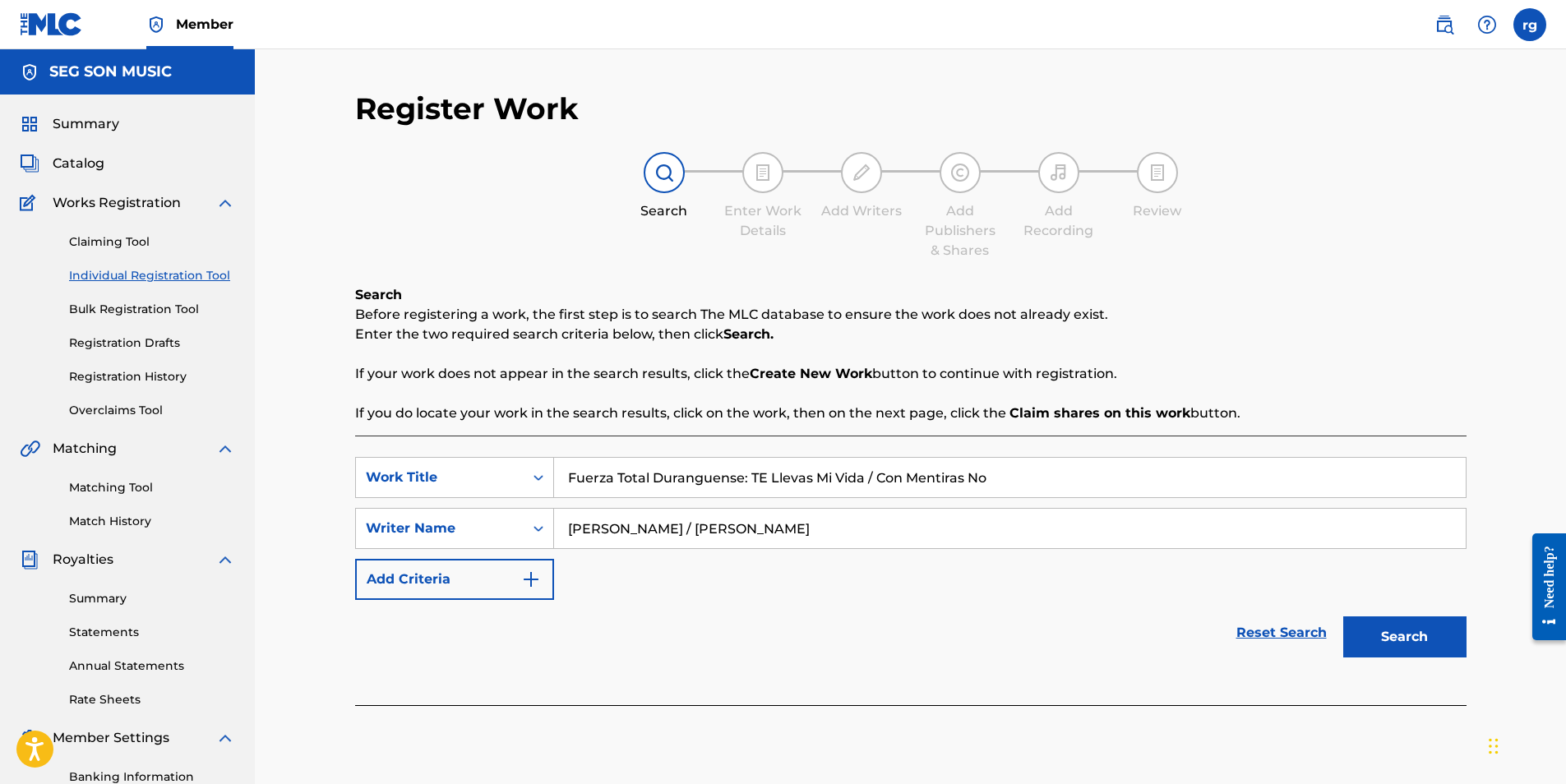
type input "[PERSON_NAME] / [PERSON_NAME]"
click at [528, 577] on img "Search Form" at bounding box center [531, 580] width 20 height 20
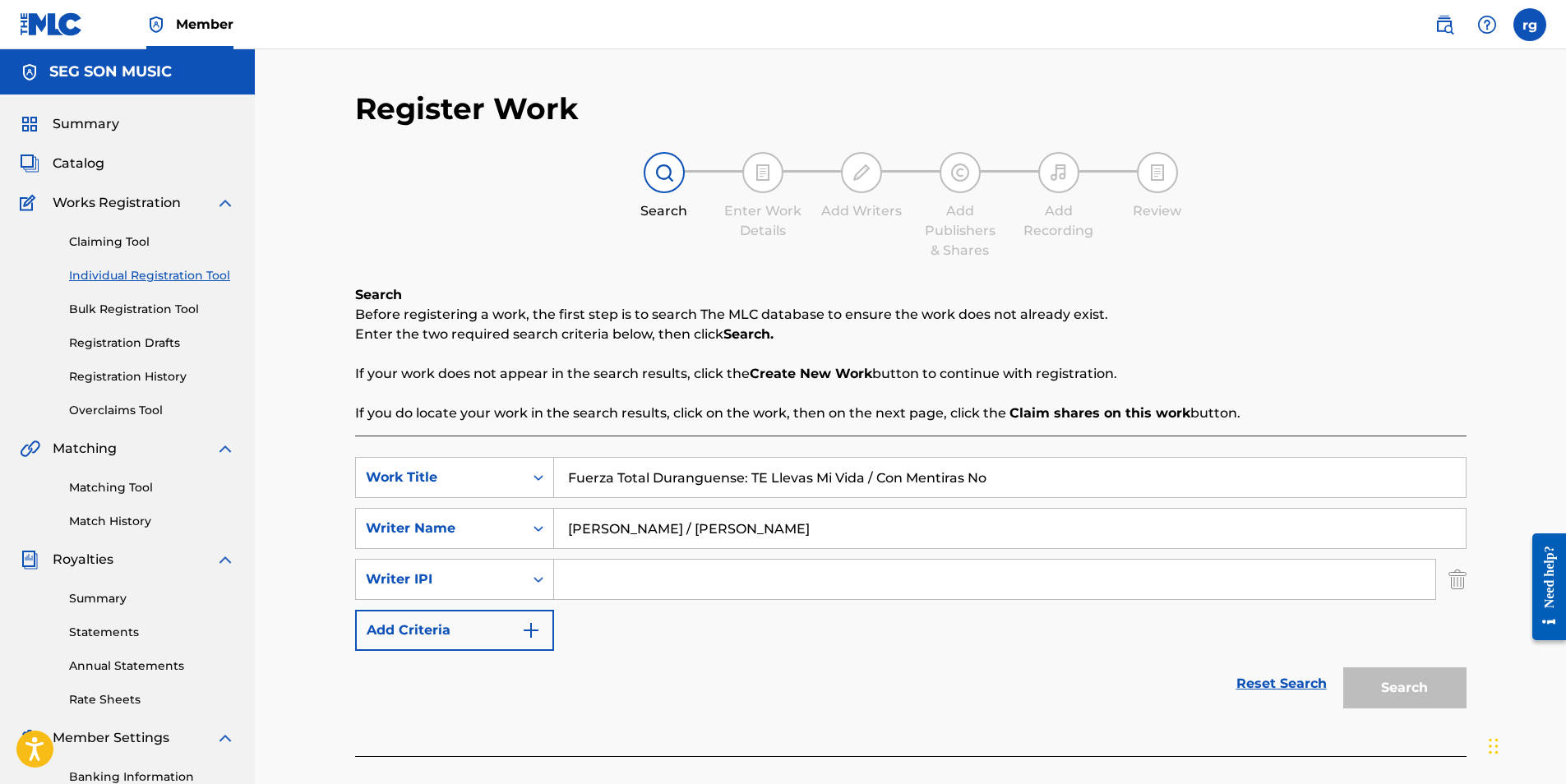
click at [532, 629] on img "Search Form" at bounding box center [531, 631] width 20 height 20
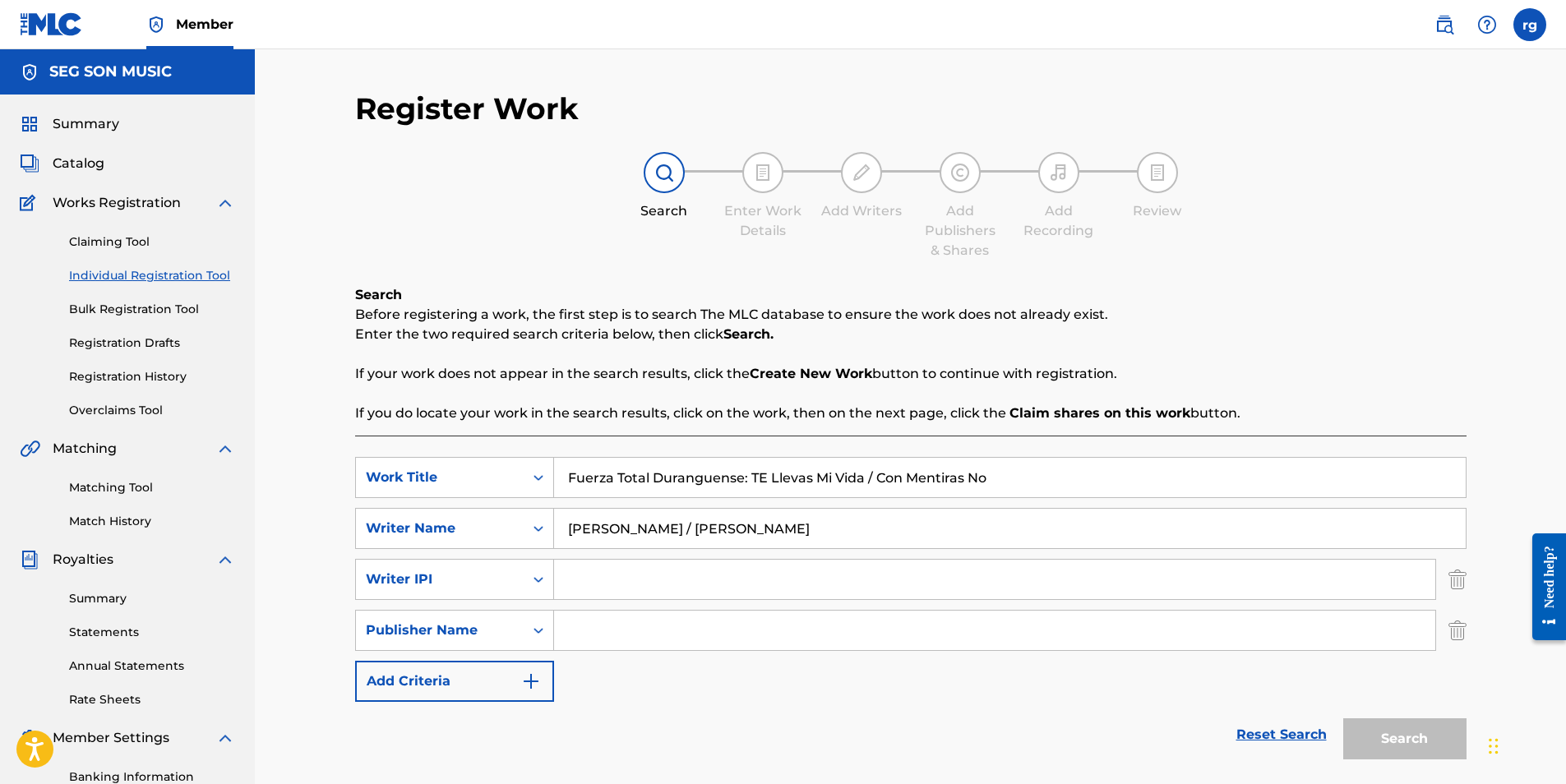
click at [528, 678] on img "Search Form" at bounding box center [531, 681] width 20 height 20
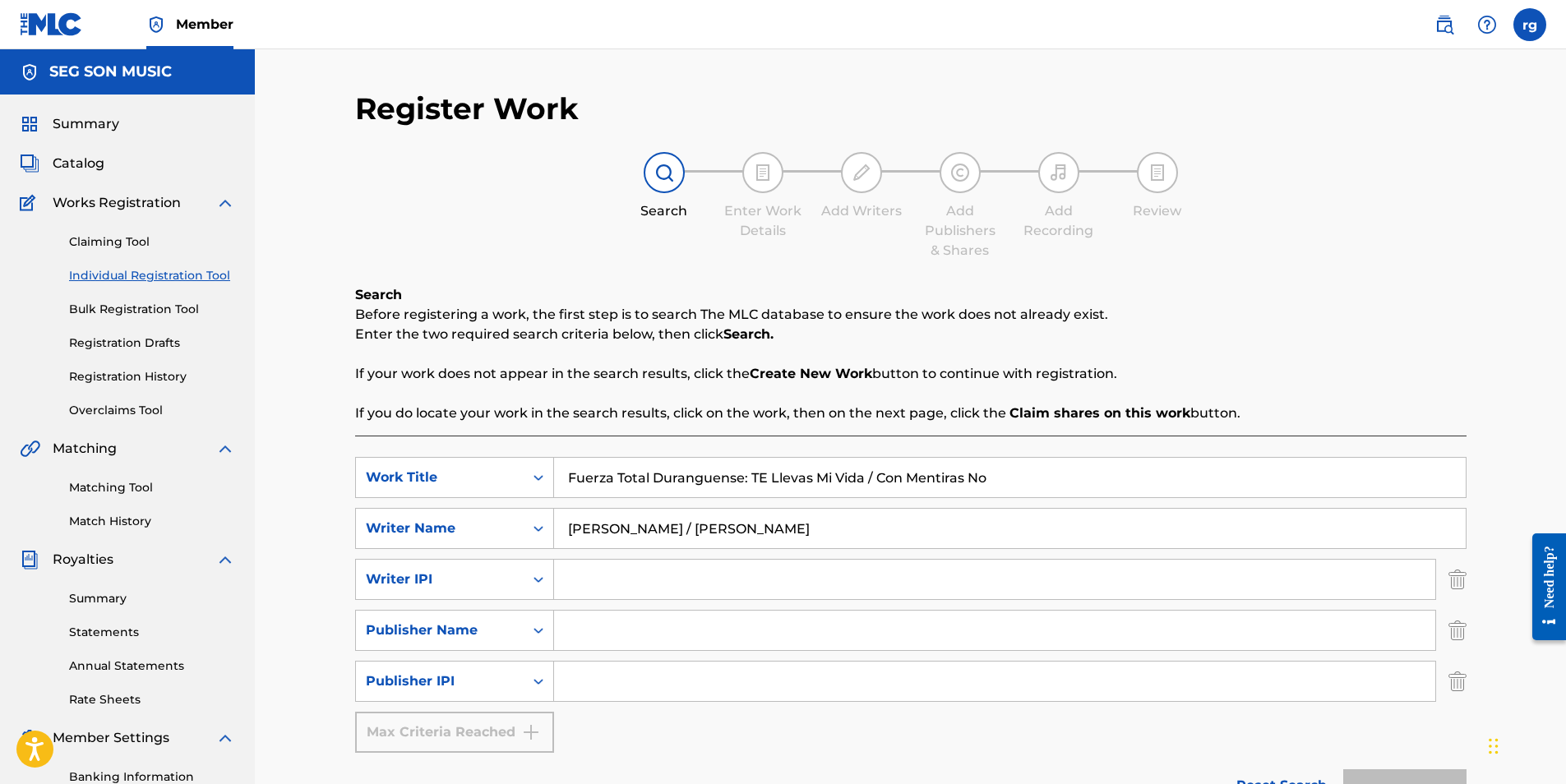
click at [528, 734] on div "Max Criteria Reached" at bounding box center [455, 731] width 199 height 41
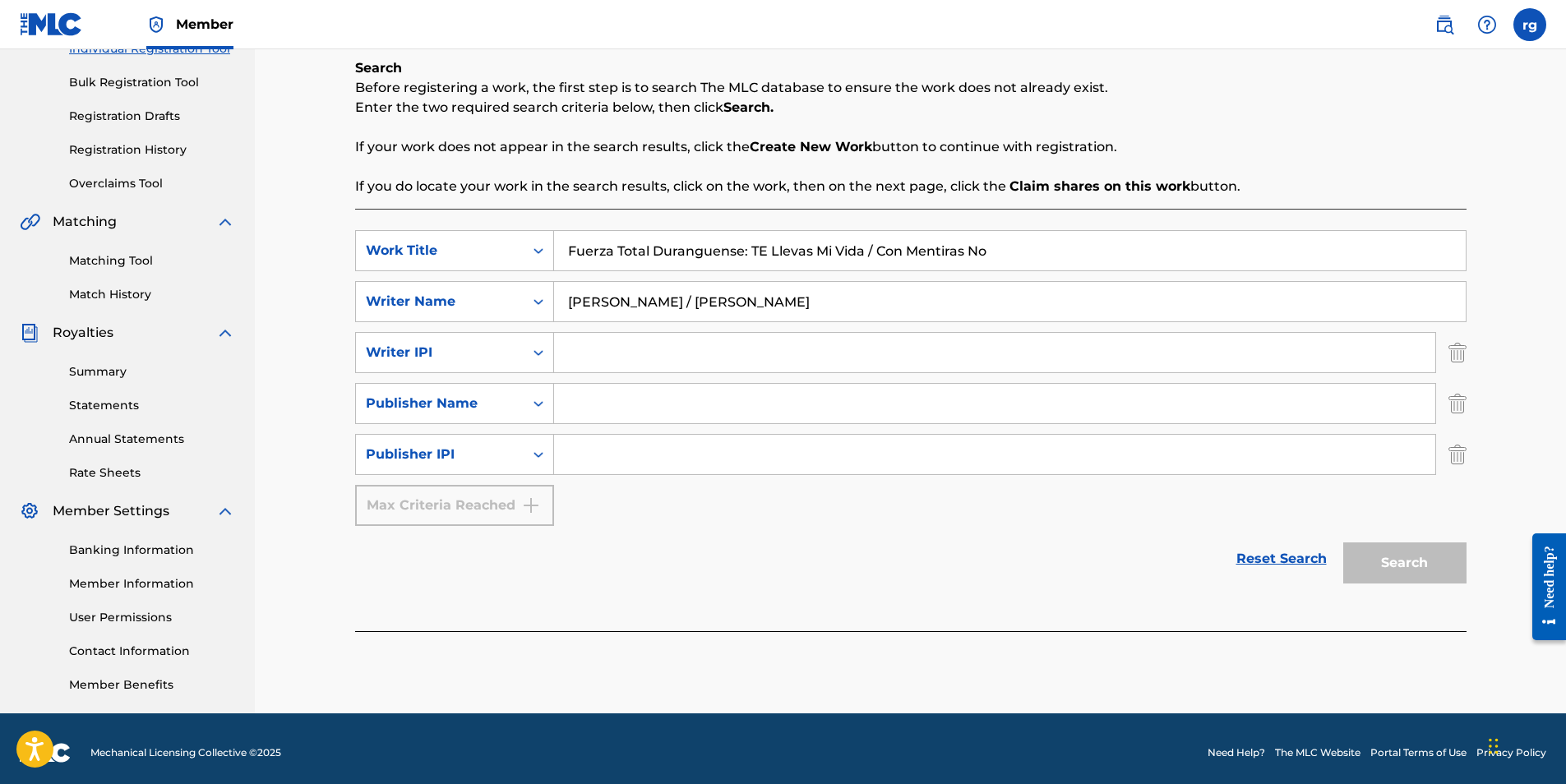
scroll to position [235, 0]
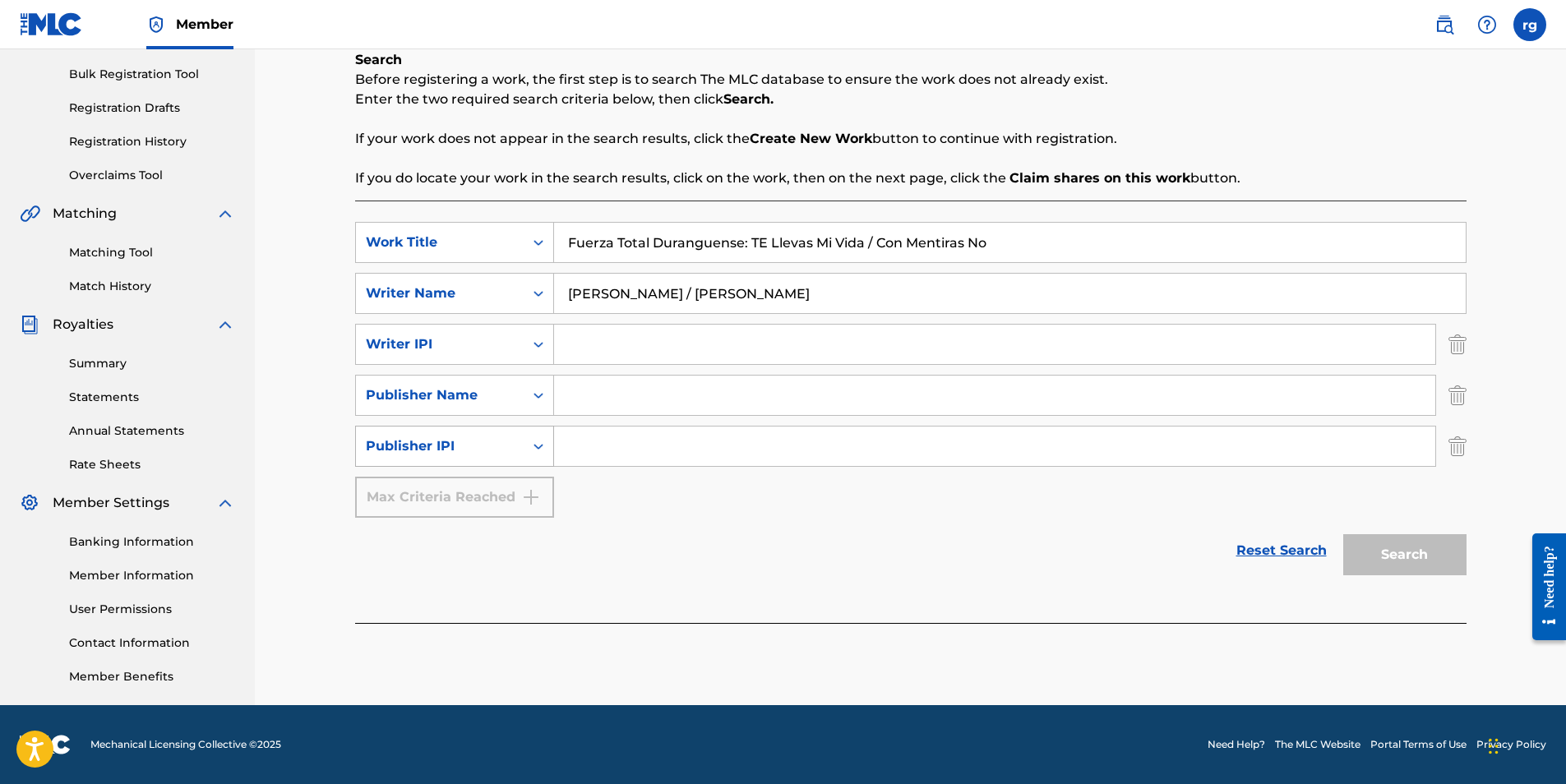
click at [535, 443] on icon "Search Form" at bounding box center [538, 446] width 16 height 16
click at [1457, 443] on img "Search Form" at bounding box center [1457, 445] width 18 height 41
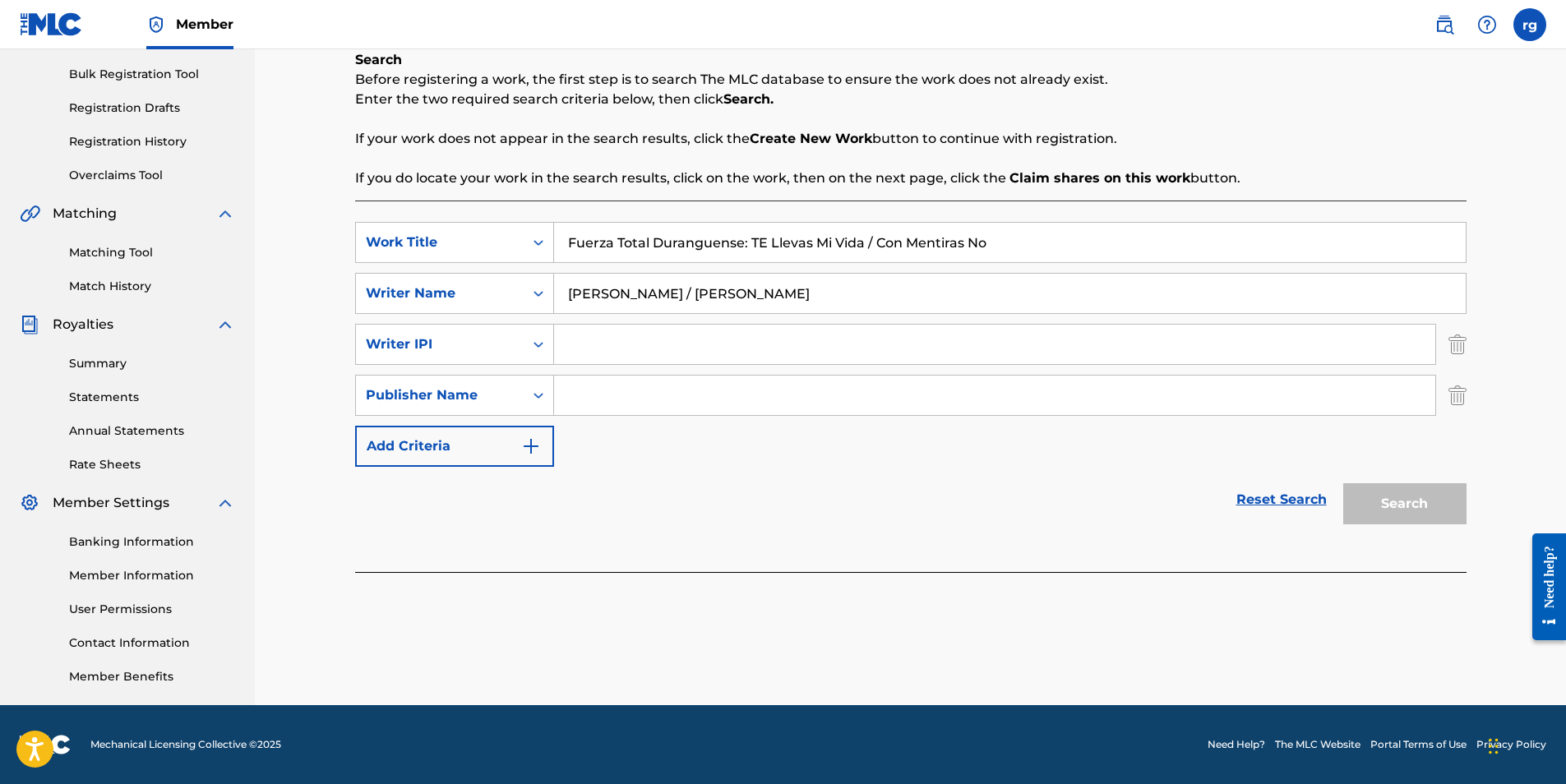
click at [1455, 392] on img "Search Form" at bounding box center [1457, 394] width 18 height 41
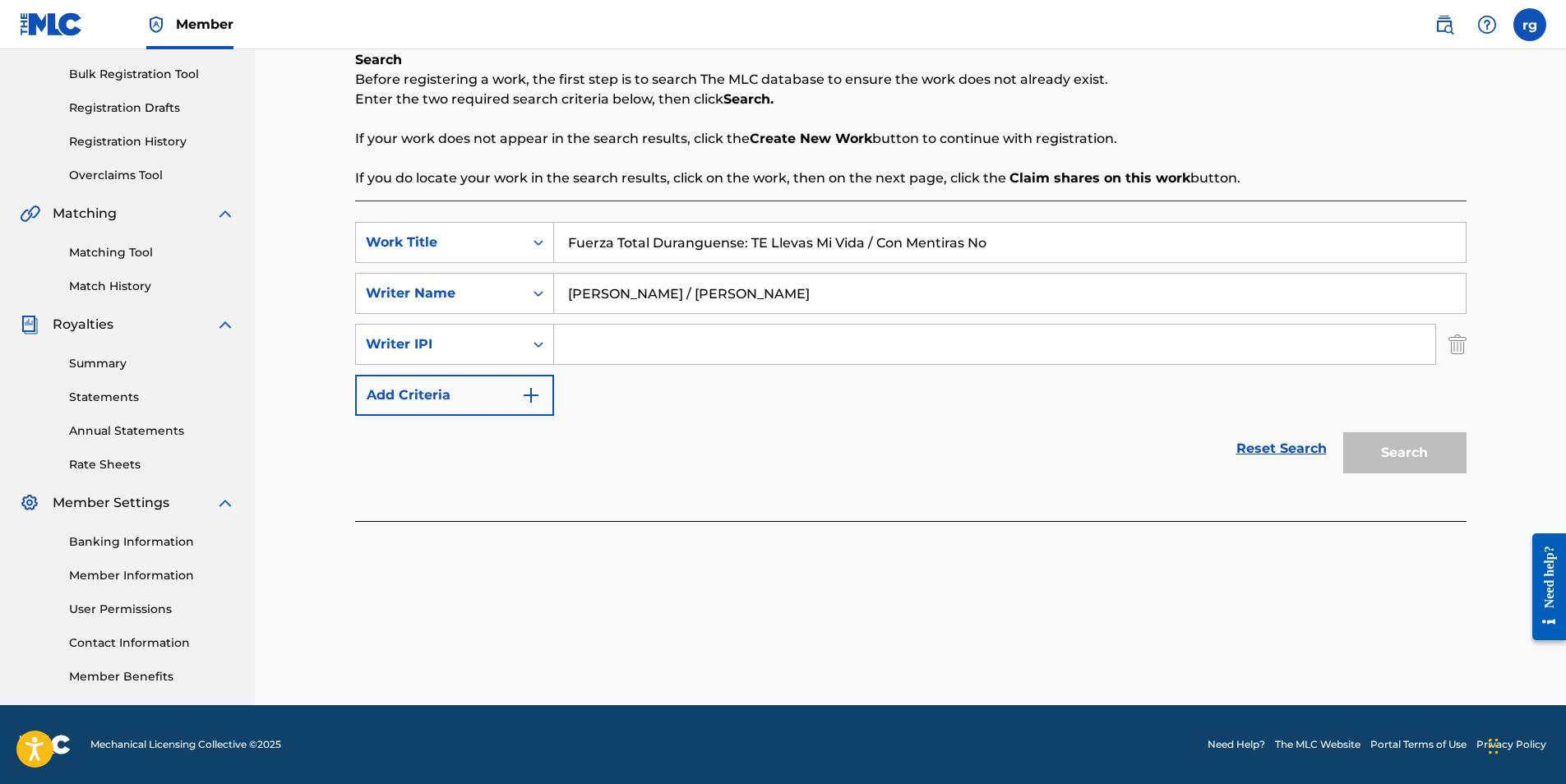
click at [1462, 345] on img "Search Form" at bounding box center [1457, 344] width 18 height 41
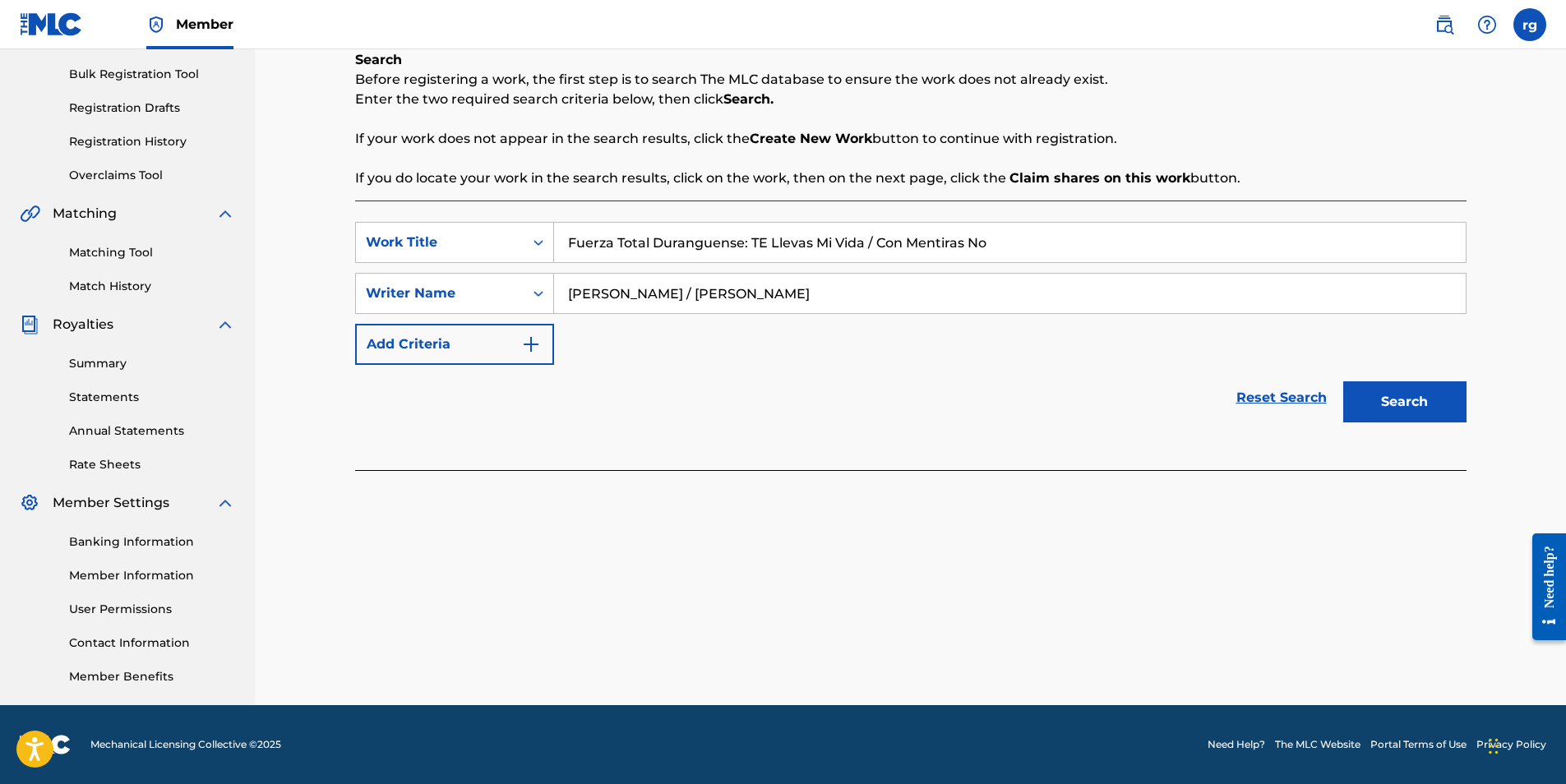
click at [1393, 399] on button "Search" at bounding box center [1406, 401] width 124 height 41
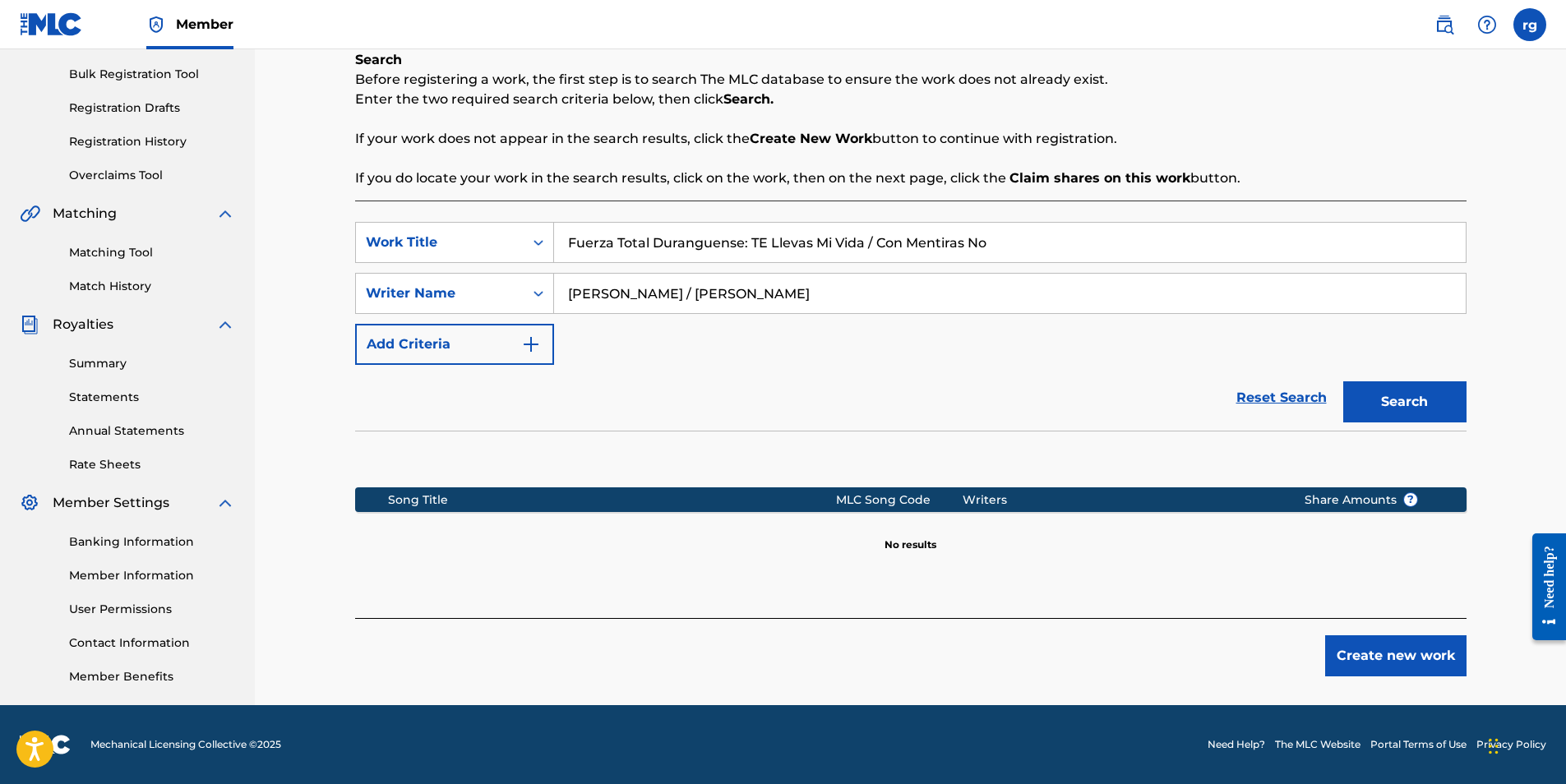
click at [1389, 654] on button "Create new work" at bounding box center [1397, 655] width 142 height 41
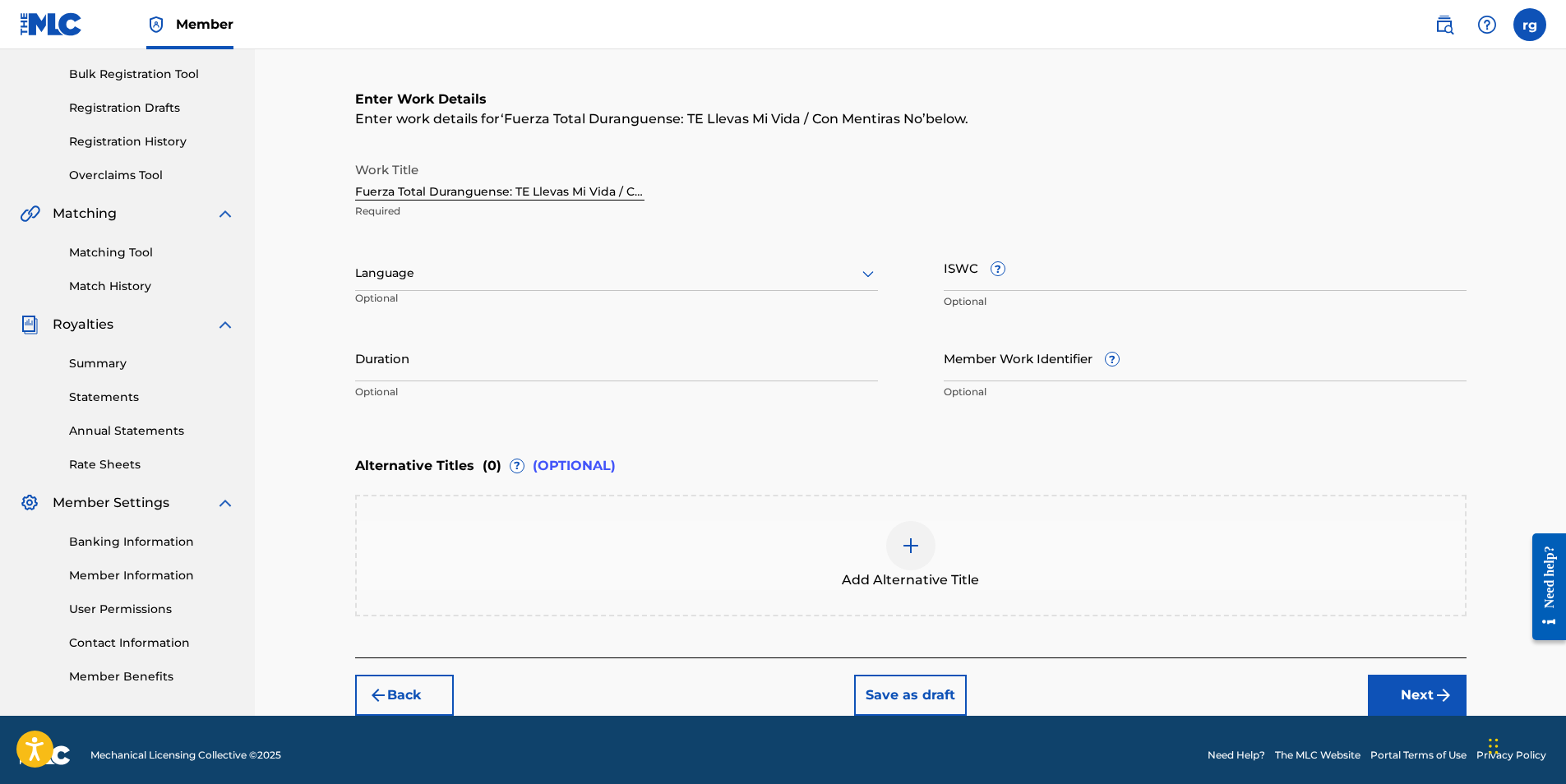
click at [870, 270] on icon at bounding box center [868, 274] width 20 height 20
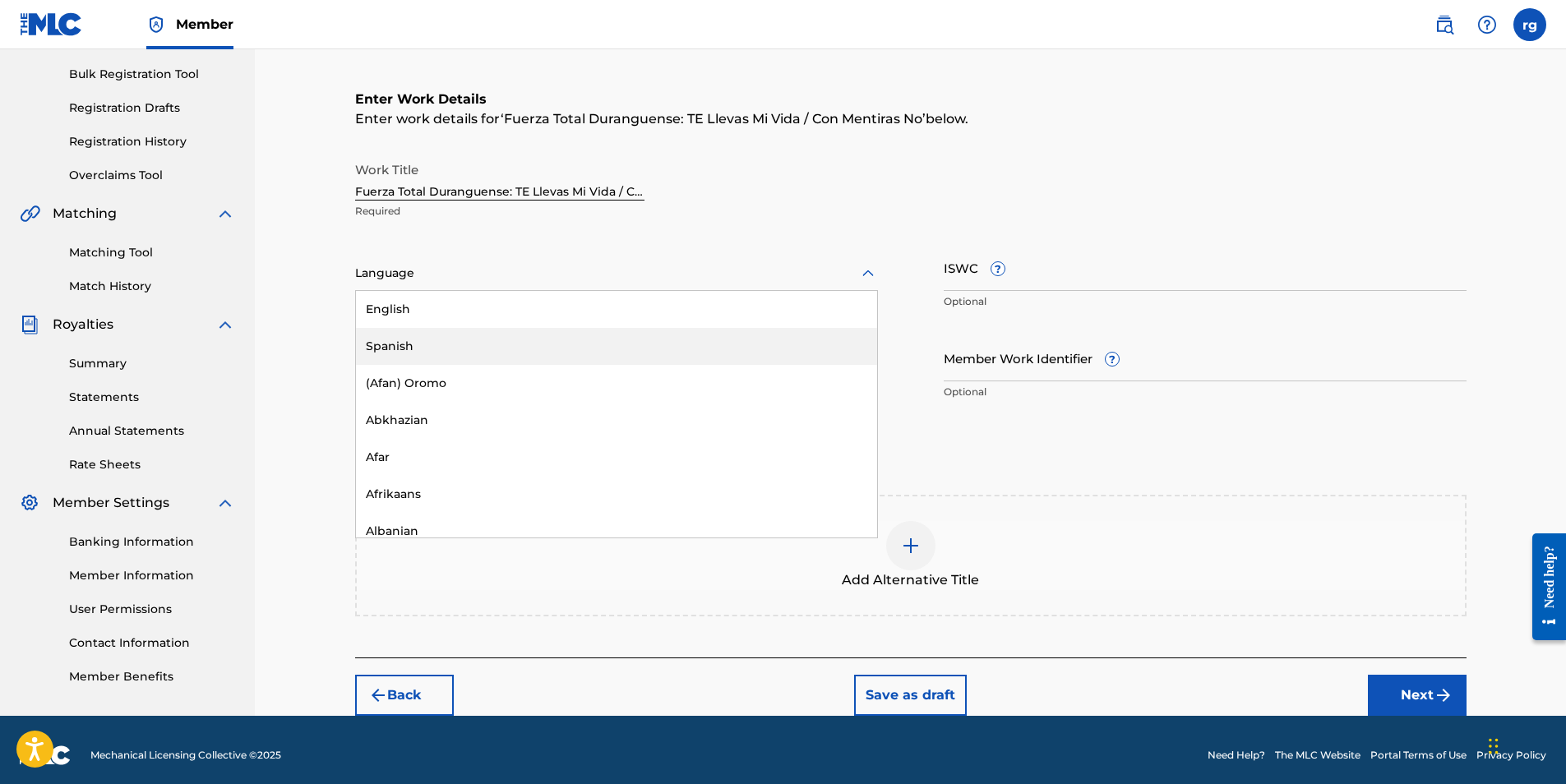
click at [392, 347] on div "Spanish" at bounding box center [616, 346] width 521 height 37
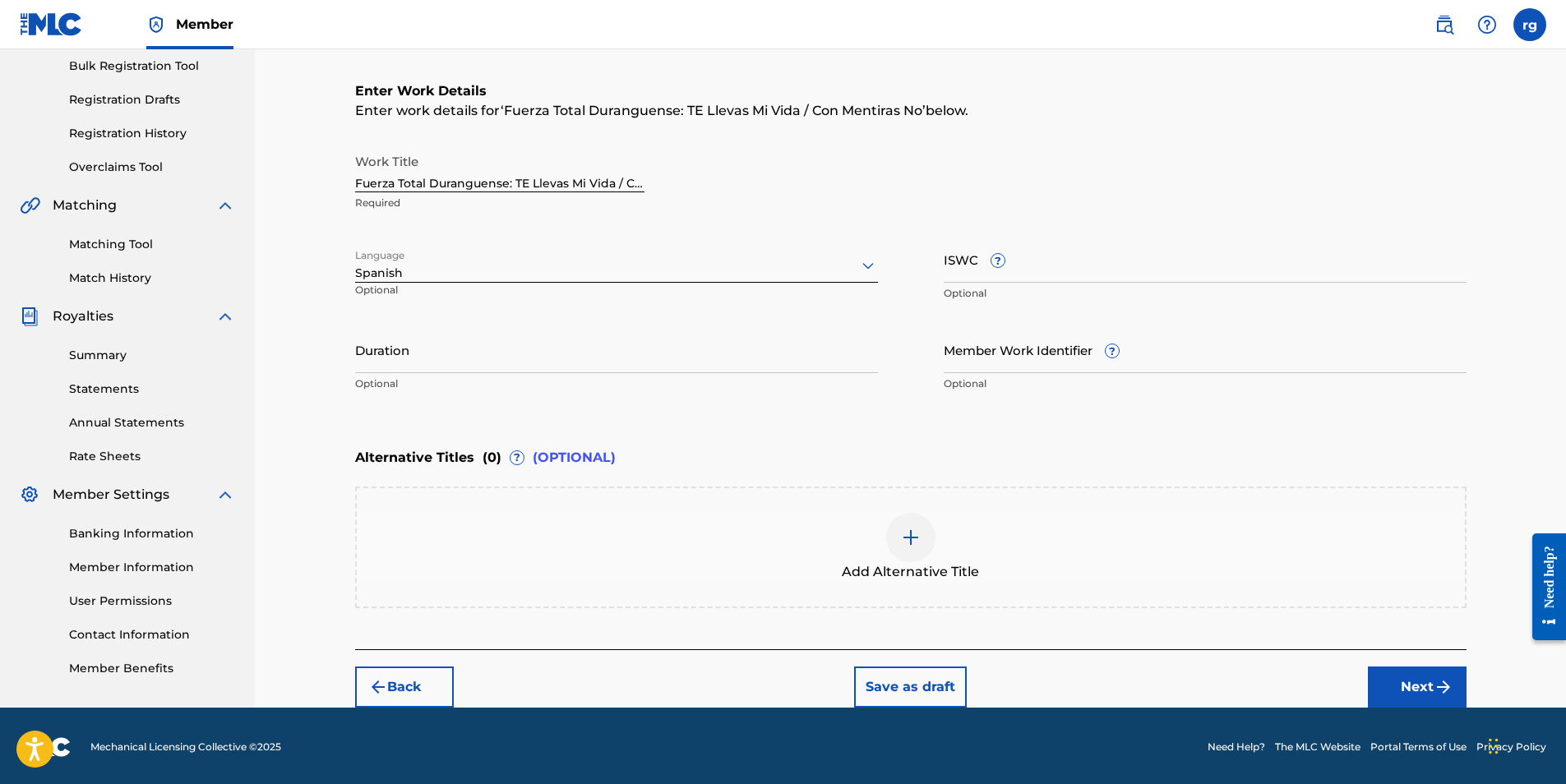
scroll to position [246, 0]
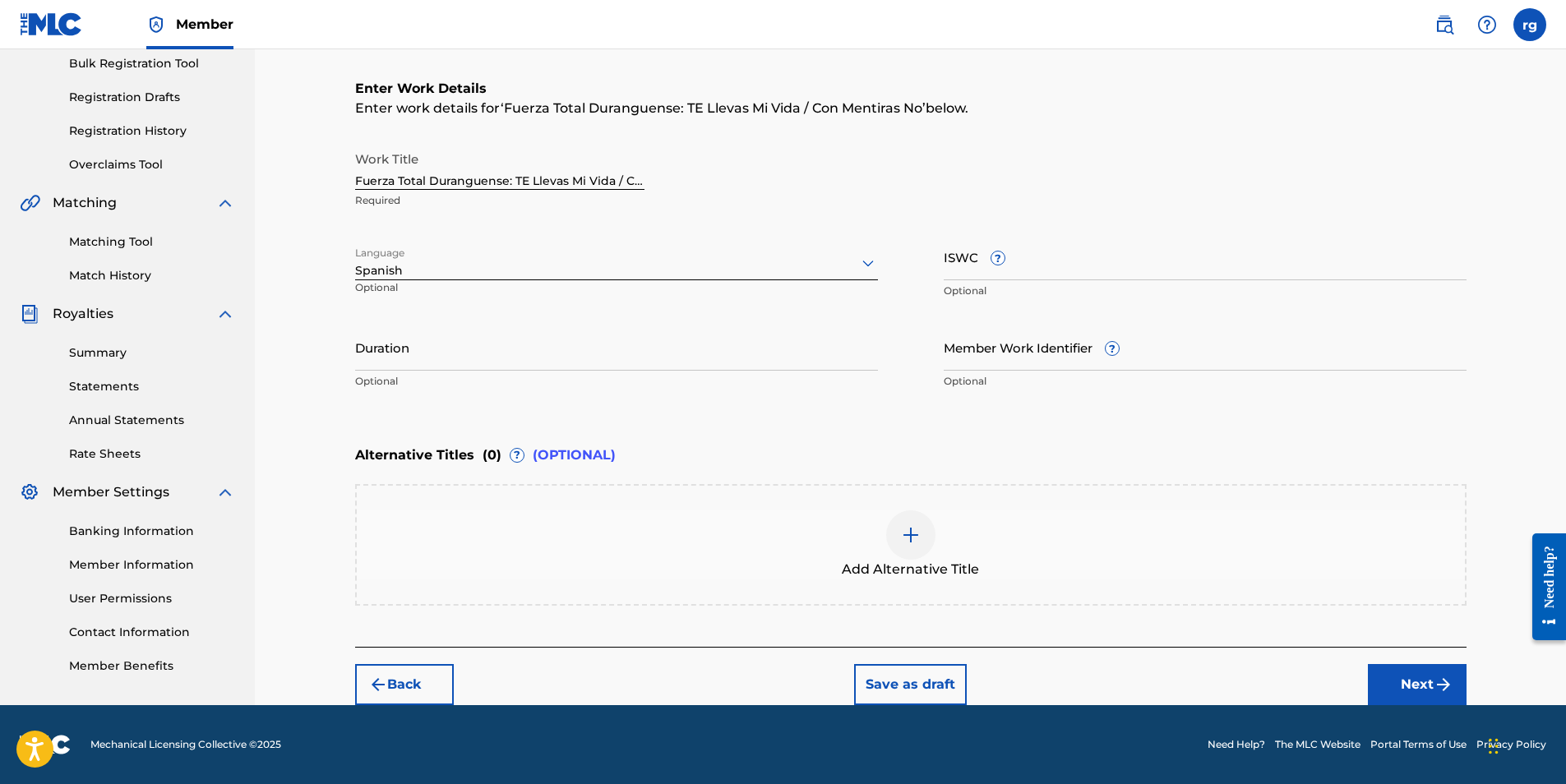
click at [1418, 680] on button "Next" at bounding box center [1417, 683] width 99 height 41
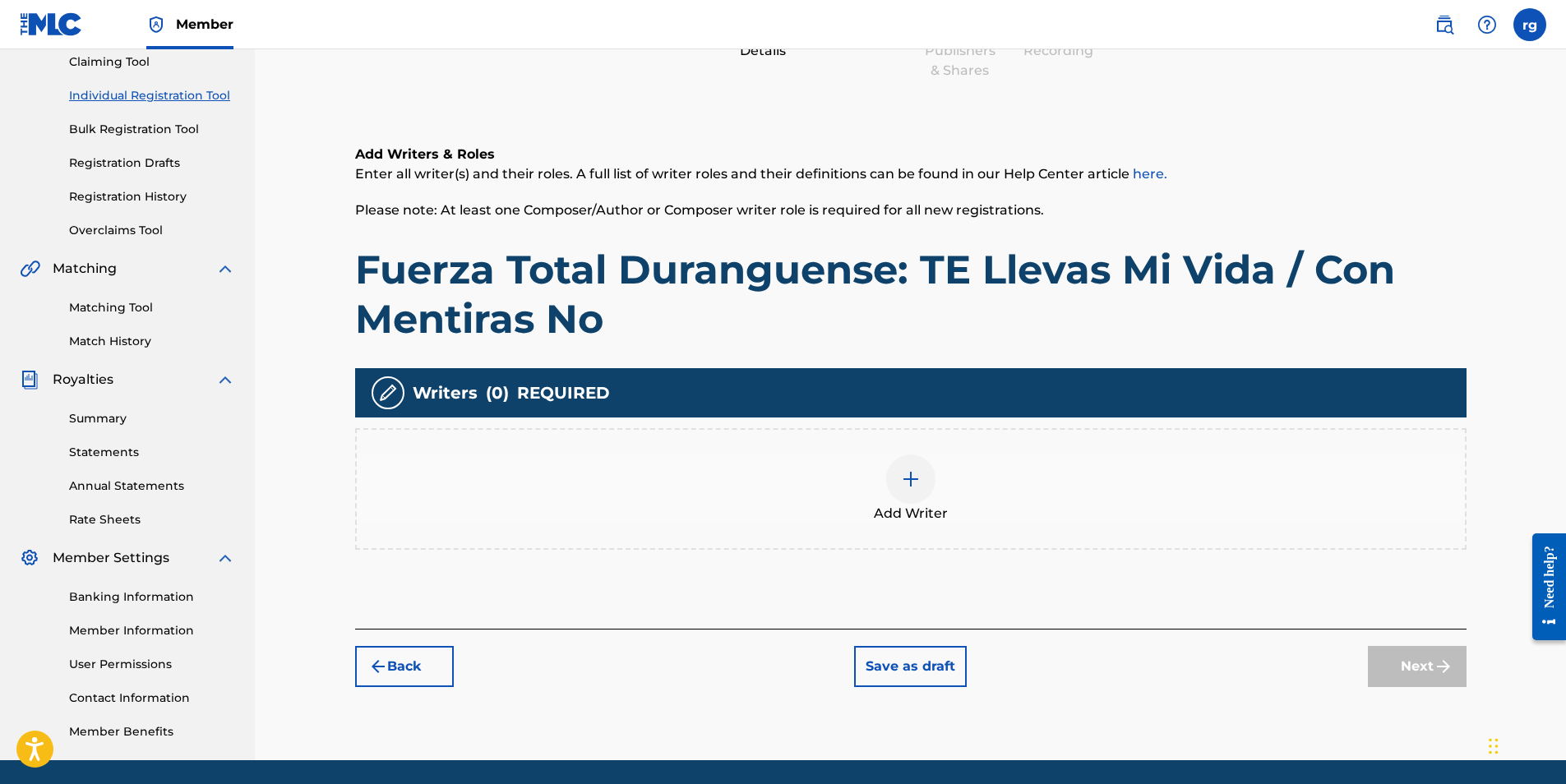
scroll to position [235, 0]
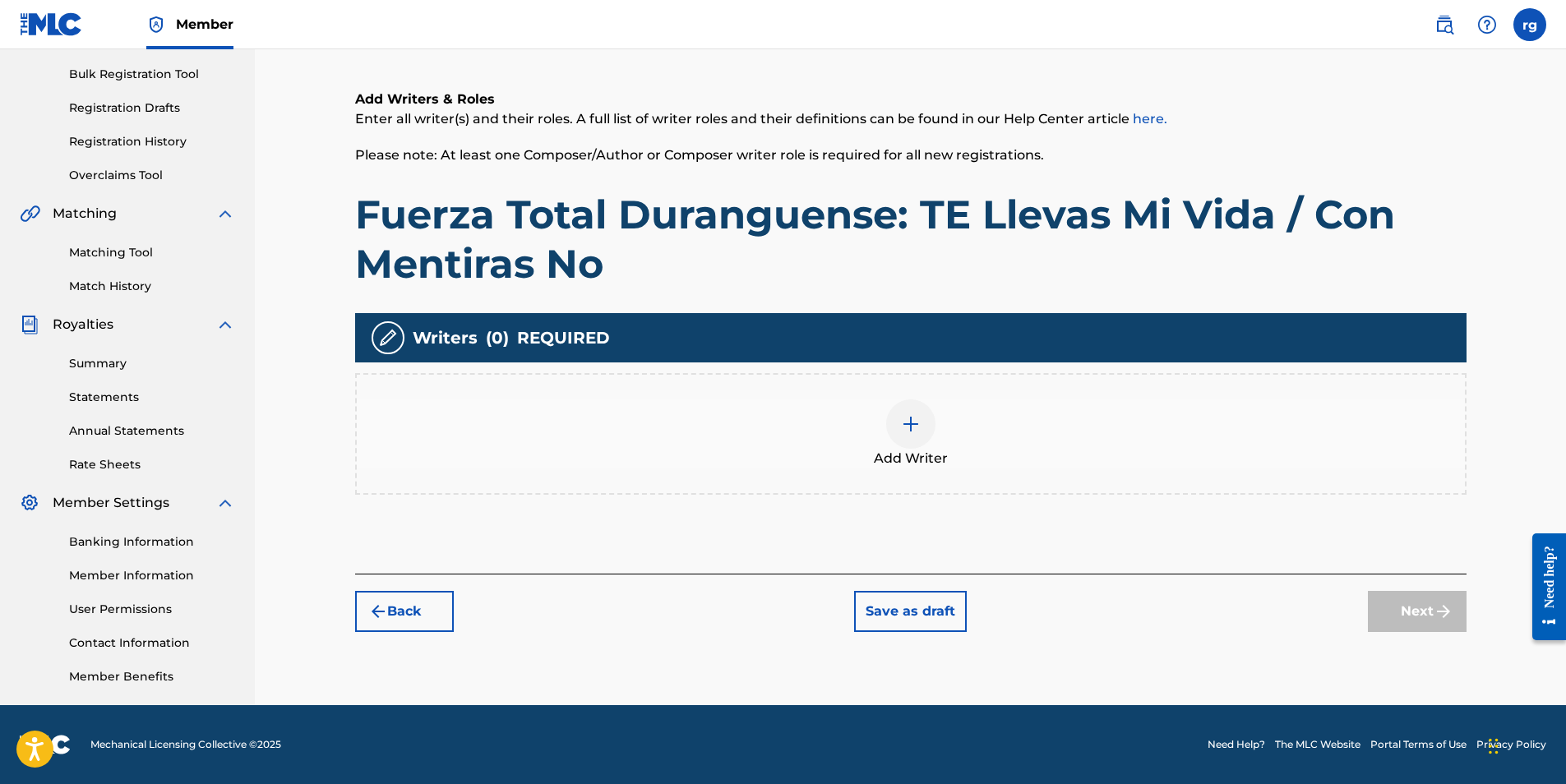
click at [910, 422] on img at bounding box center [911, 424] width 20 height 20
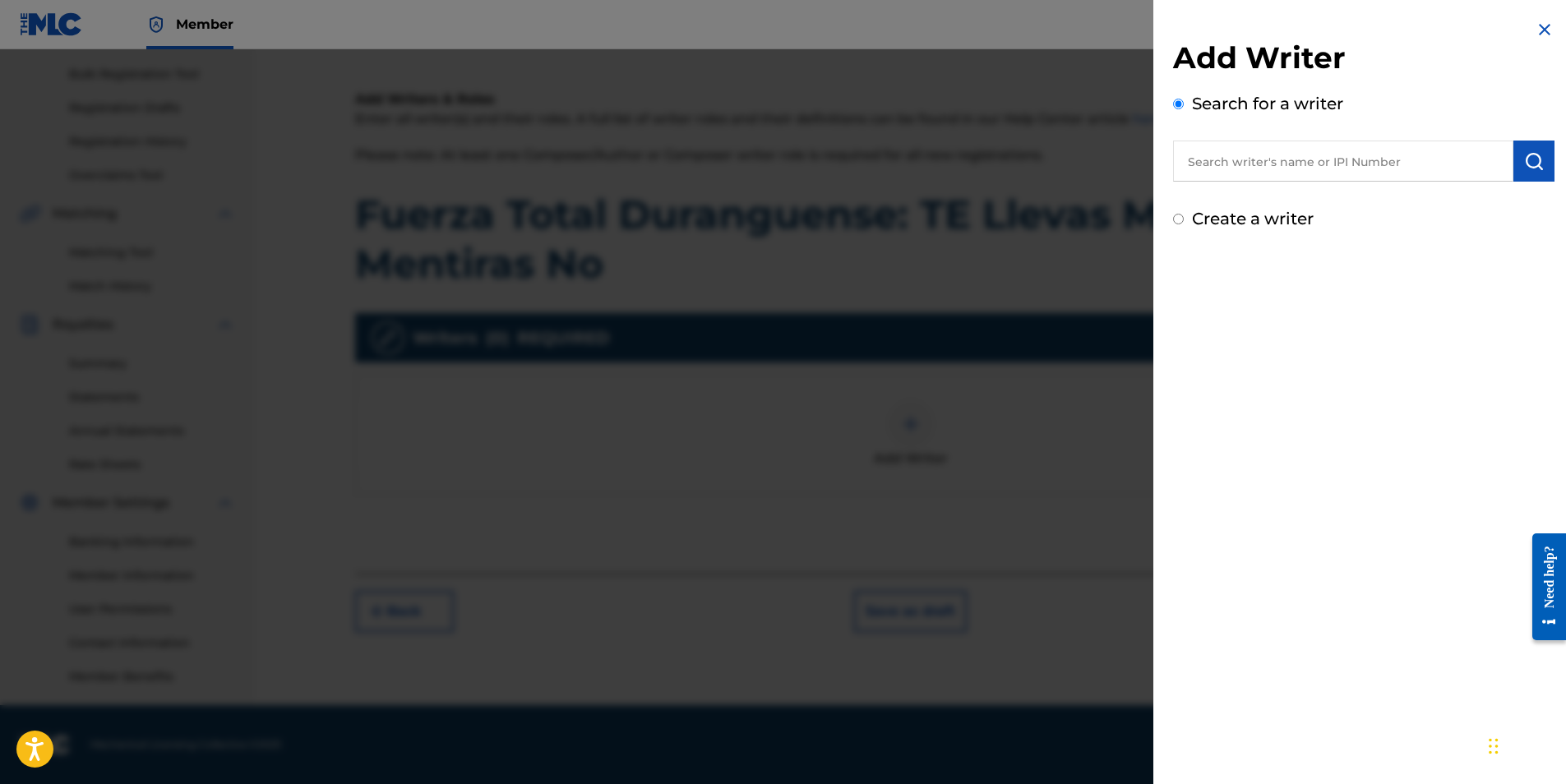
click at [1261, 164] on input "text" at bounding box center [1343, 160] width 340 height 41
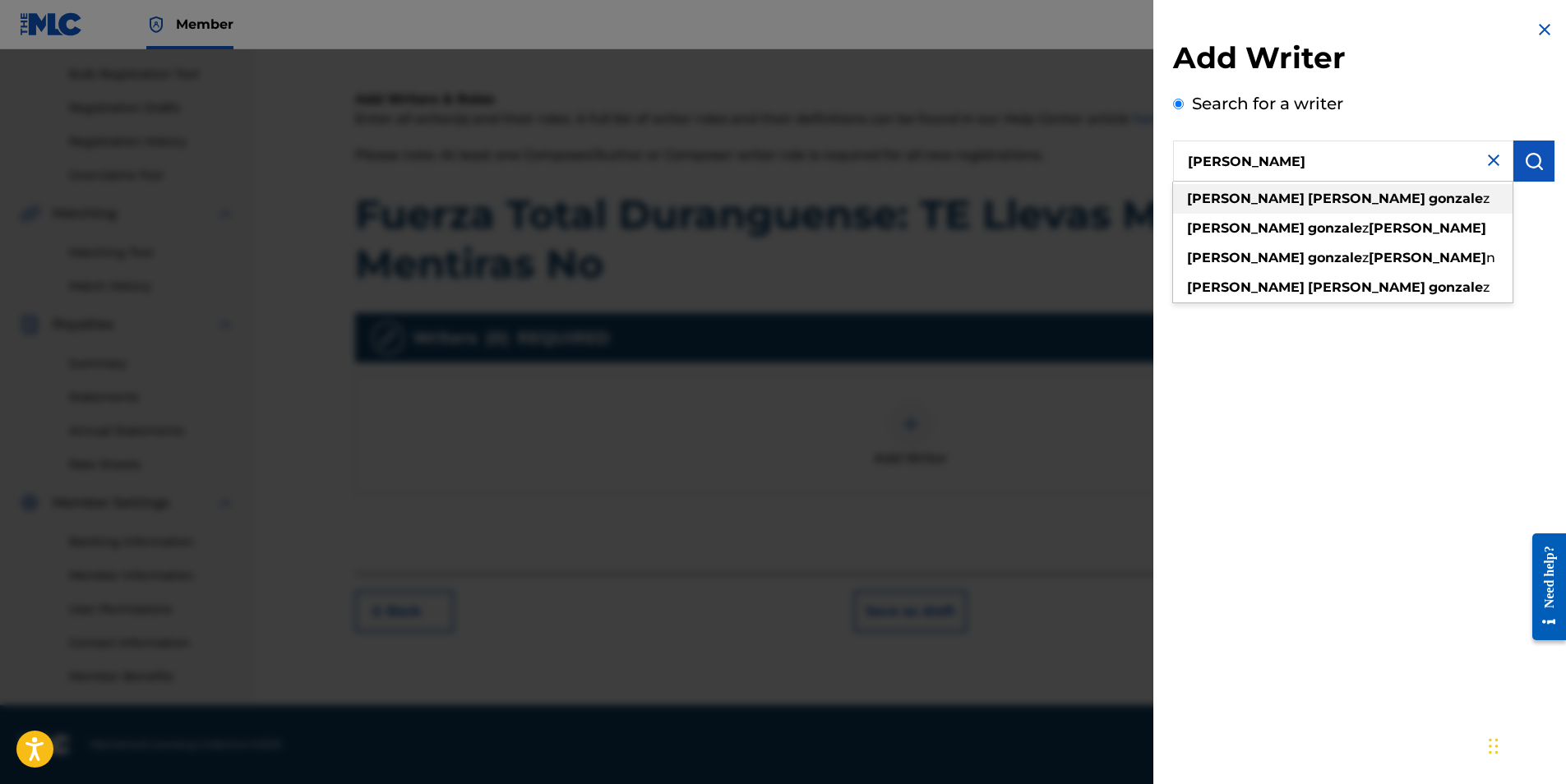
click at [1308, 198] on strong "[PERSON_NAME]" at bounding box center [1367, 198] width 118 height 16
type input "[PERSON_NAME]"
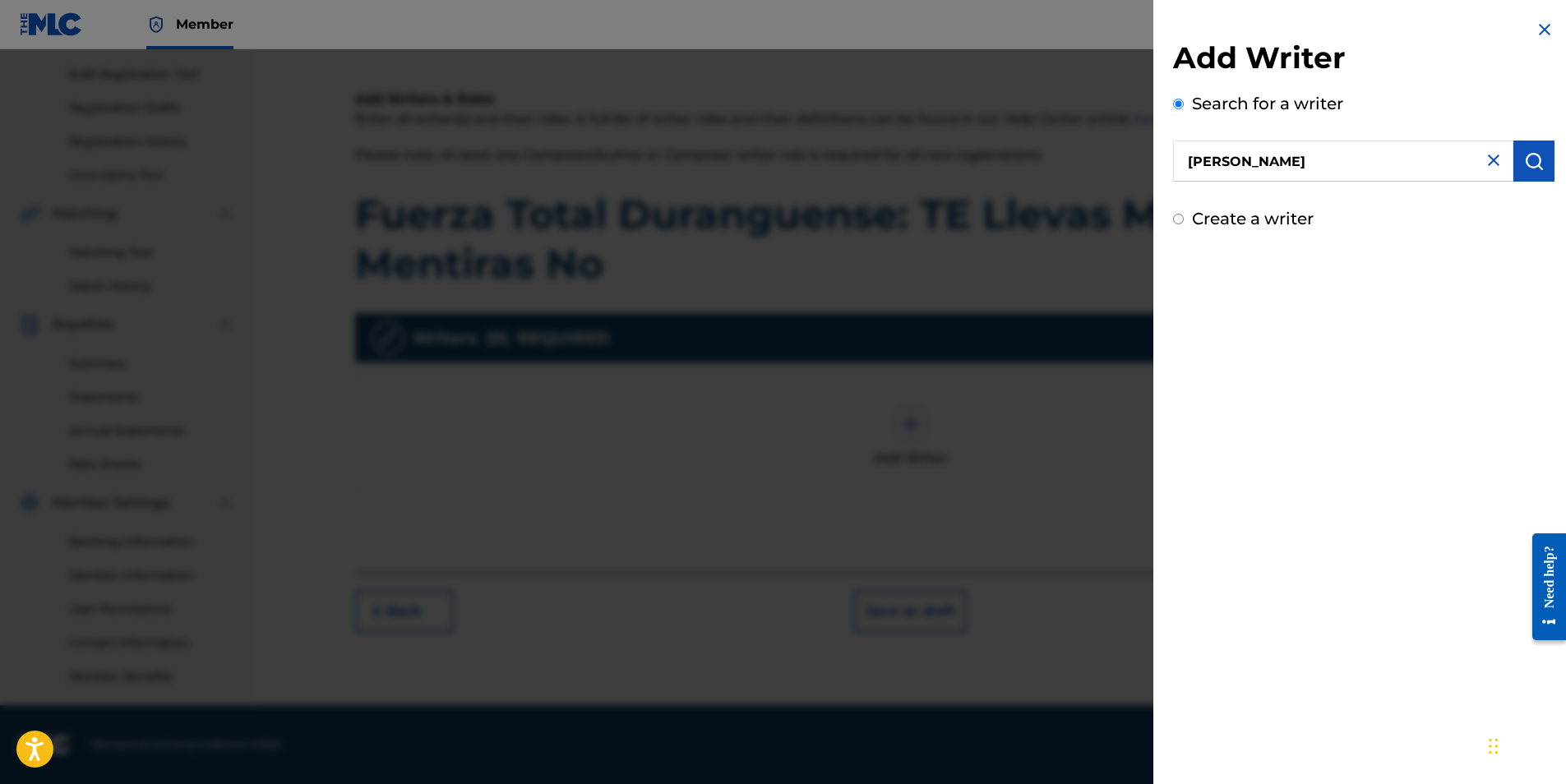
click at [1524, 158] on img "submit" at bounding box center [1534, 161] width 20 height 20
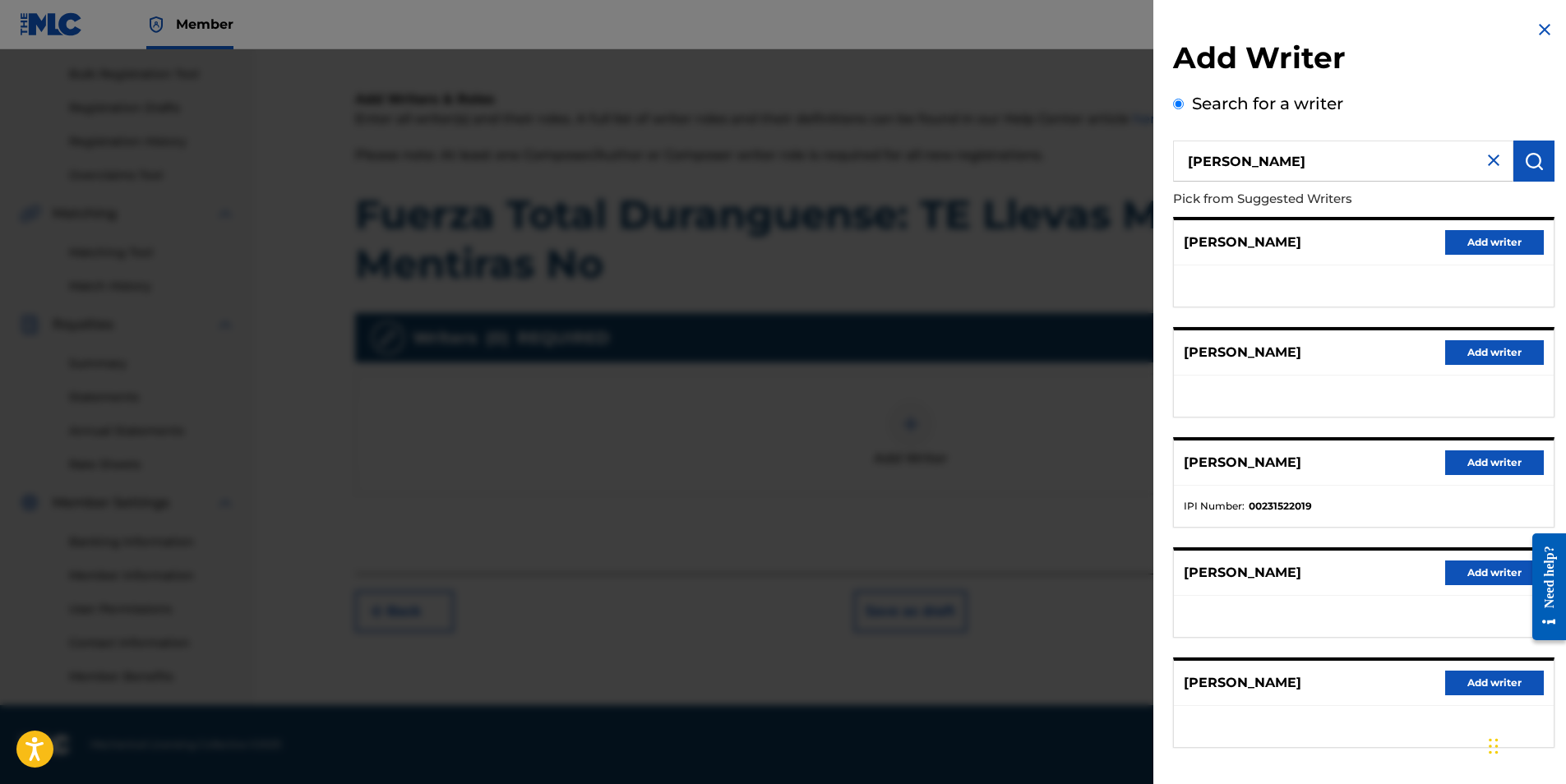
click at [1471, 462] on button "Add writer" at bounding box center [1494, 462] width 99 height 25
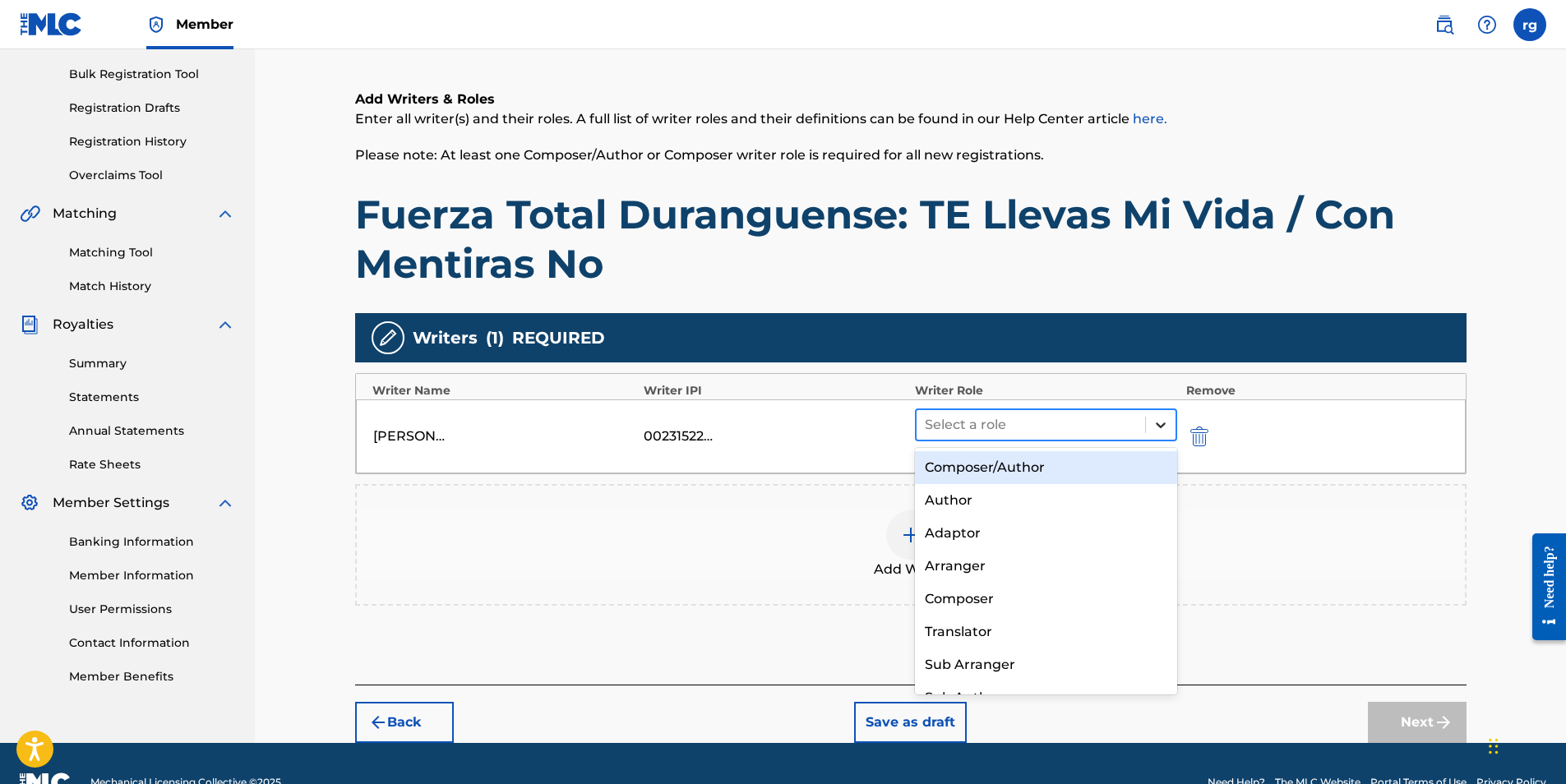
click at [1160, 422] on icon at bounding box center [1160, 424] width 16 height 16
click at [969, 467] on div "Composer/Author" at bounding box center [1047, 467] width 263 height 33
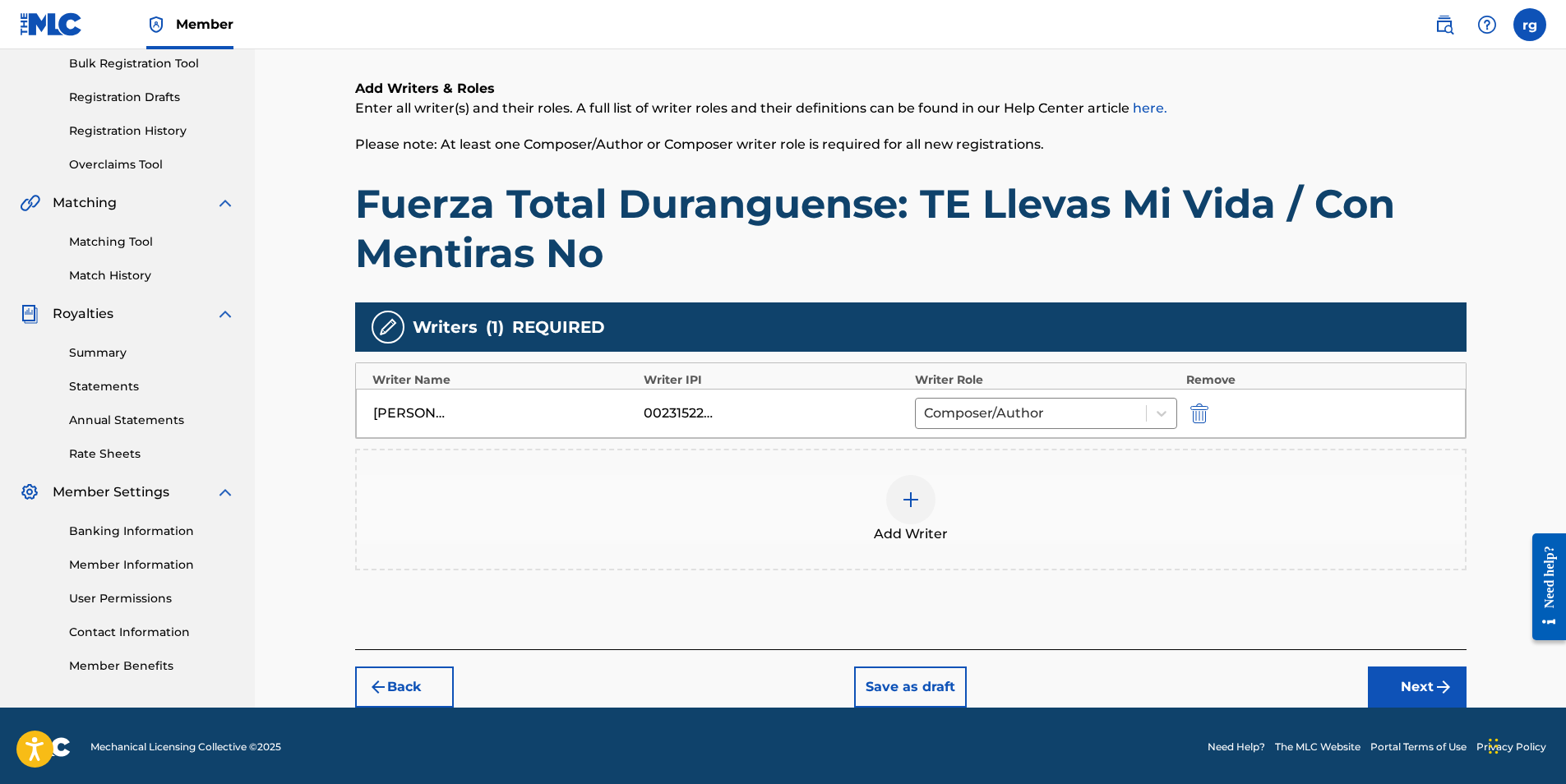
scroll to position [248, 0]
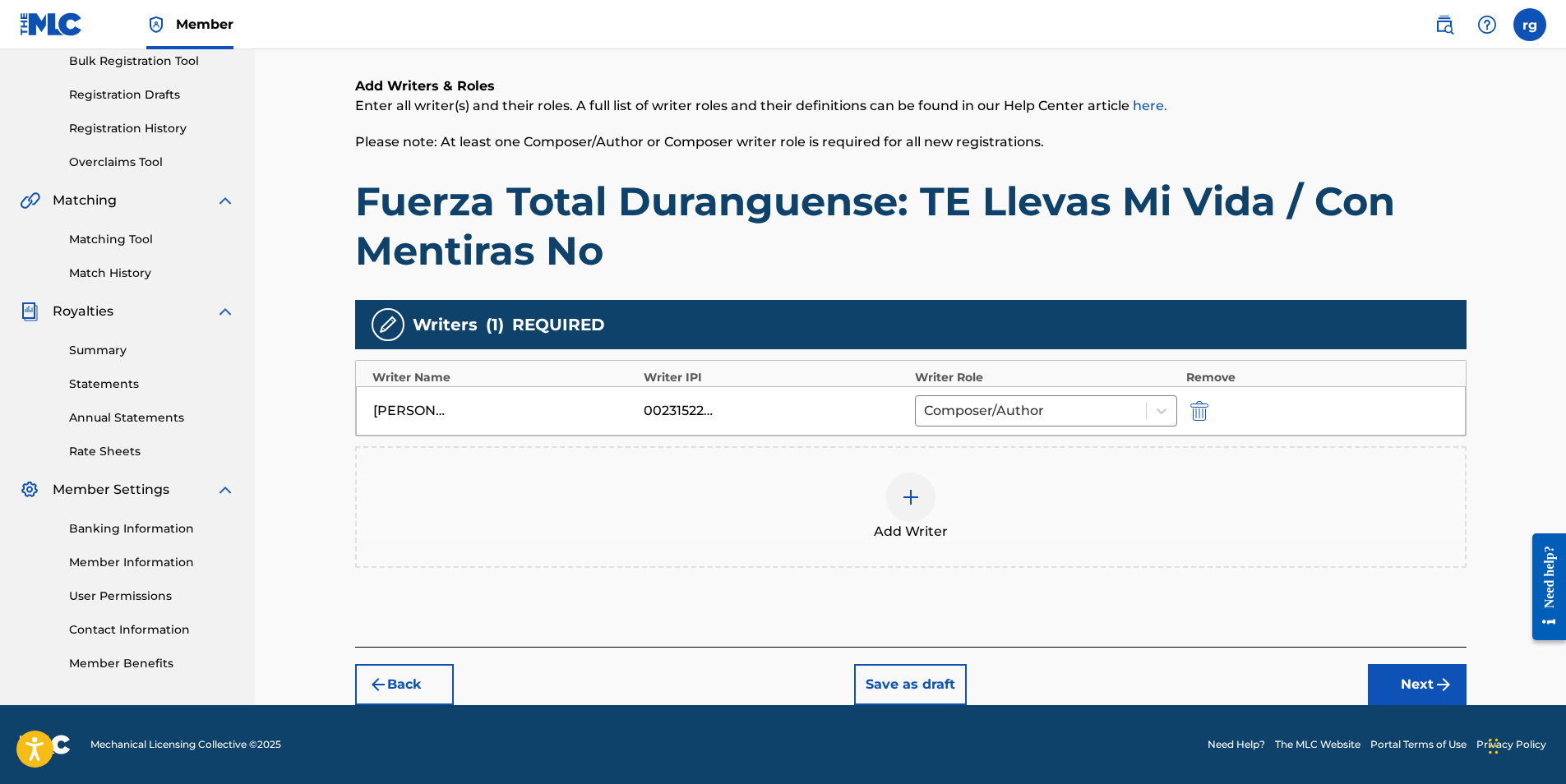
click at [1410, 683] on button "Next" at bounding box center [1417, 683] width 99 height 41
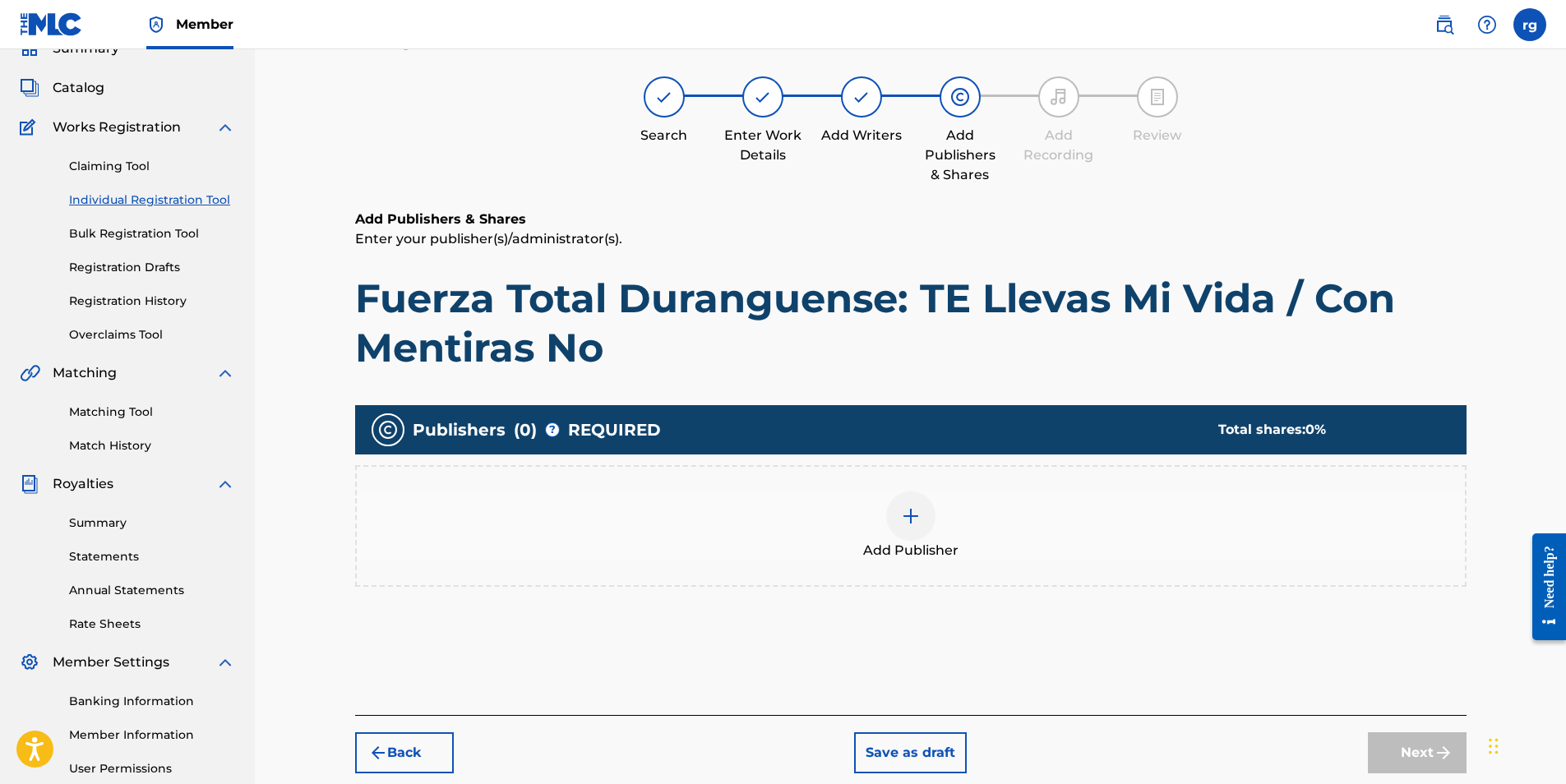
scroll to position [74, 0]
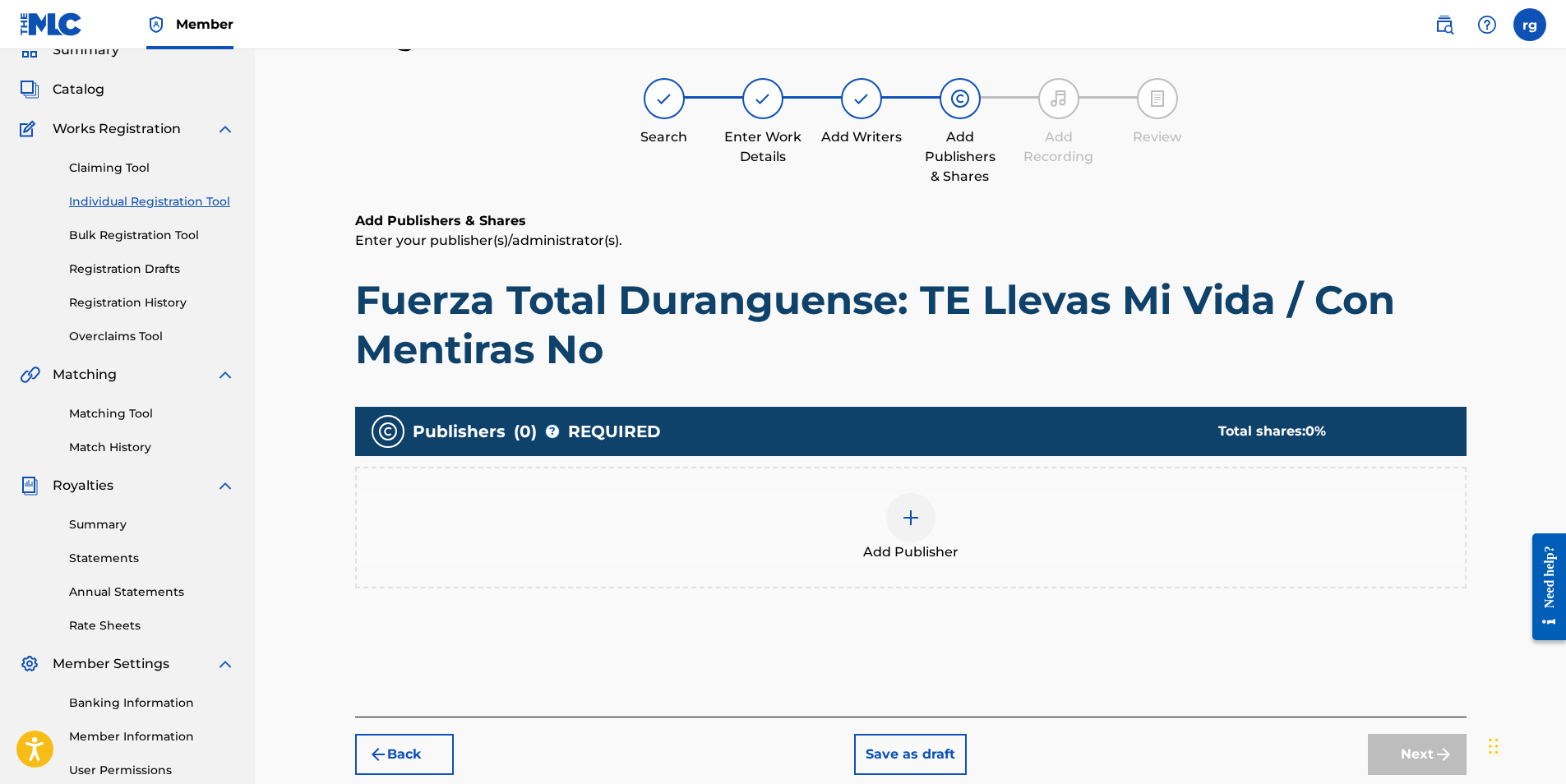
click at [914, 518] on img at bounding box center [911, 518] width 20 height 20
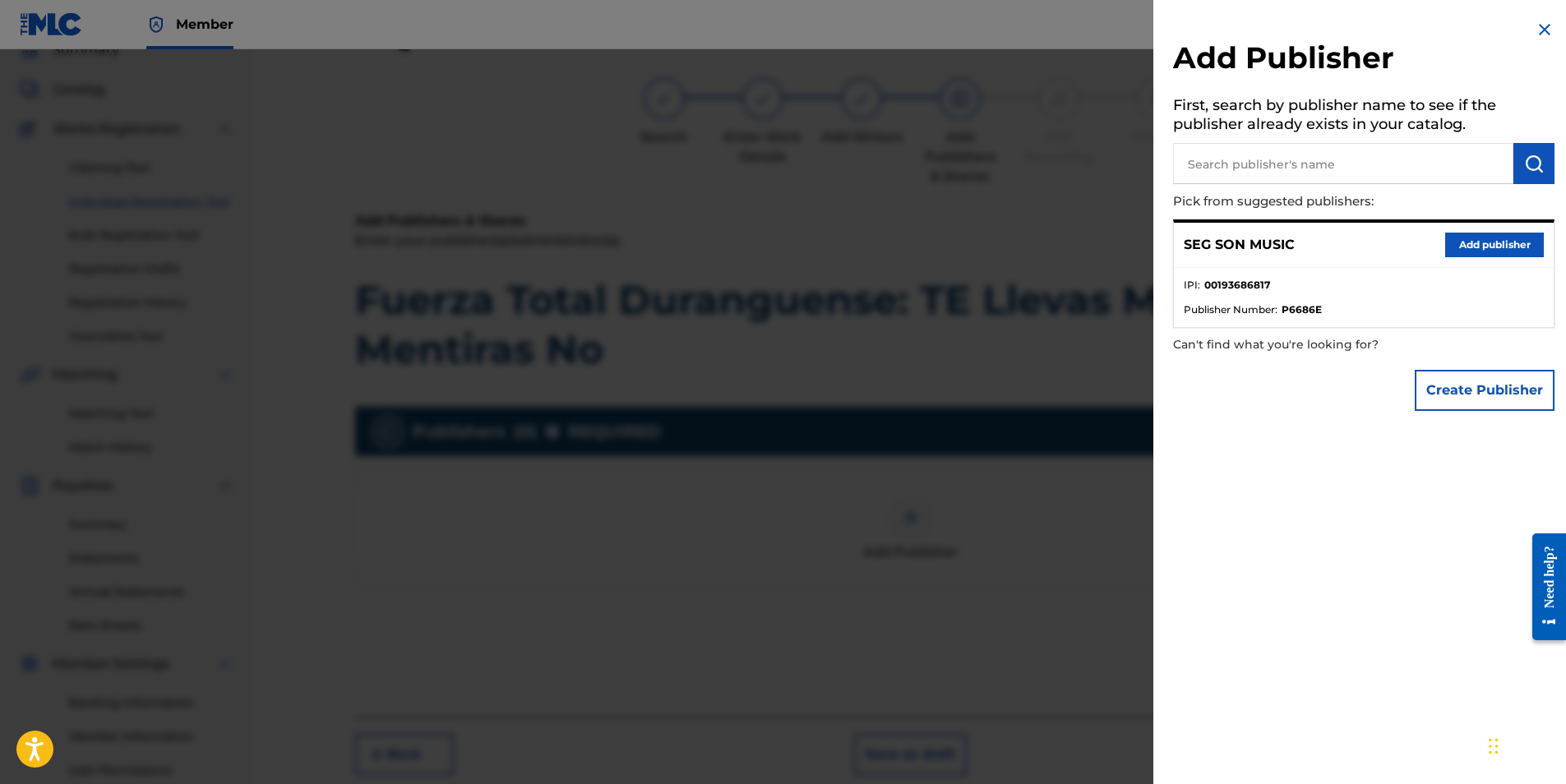
click at [1475, 248] on button "Add publisher" at bounding box center [1494, 244] width 99 height 25
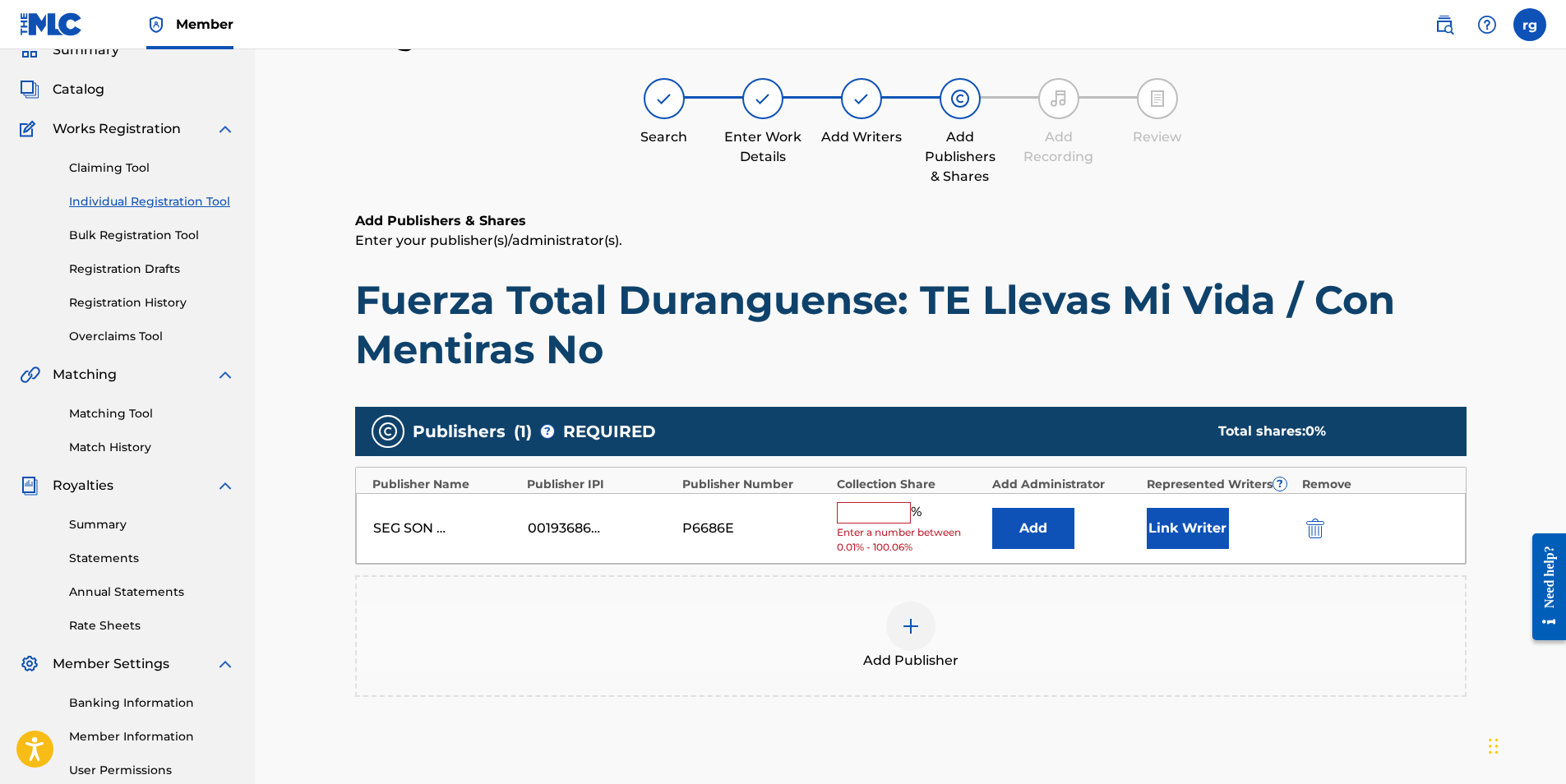
click at [875, 512] on input "text" at bounding box center [874, 512] width 74 height 21
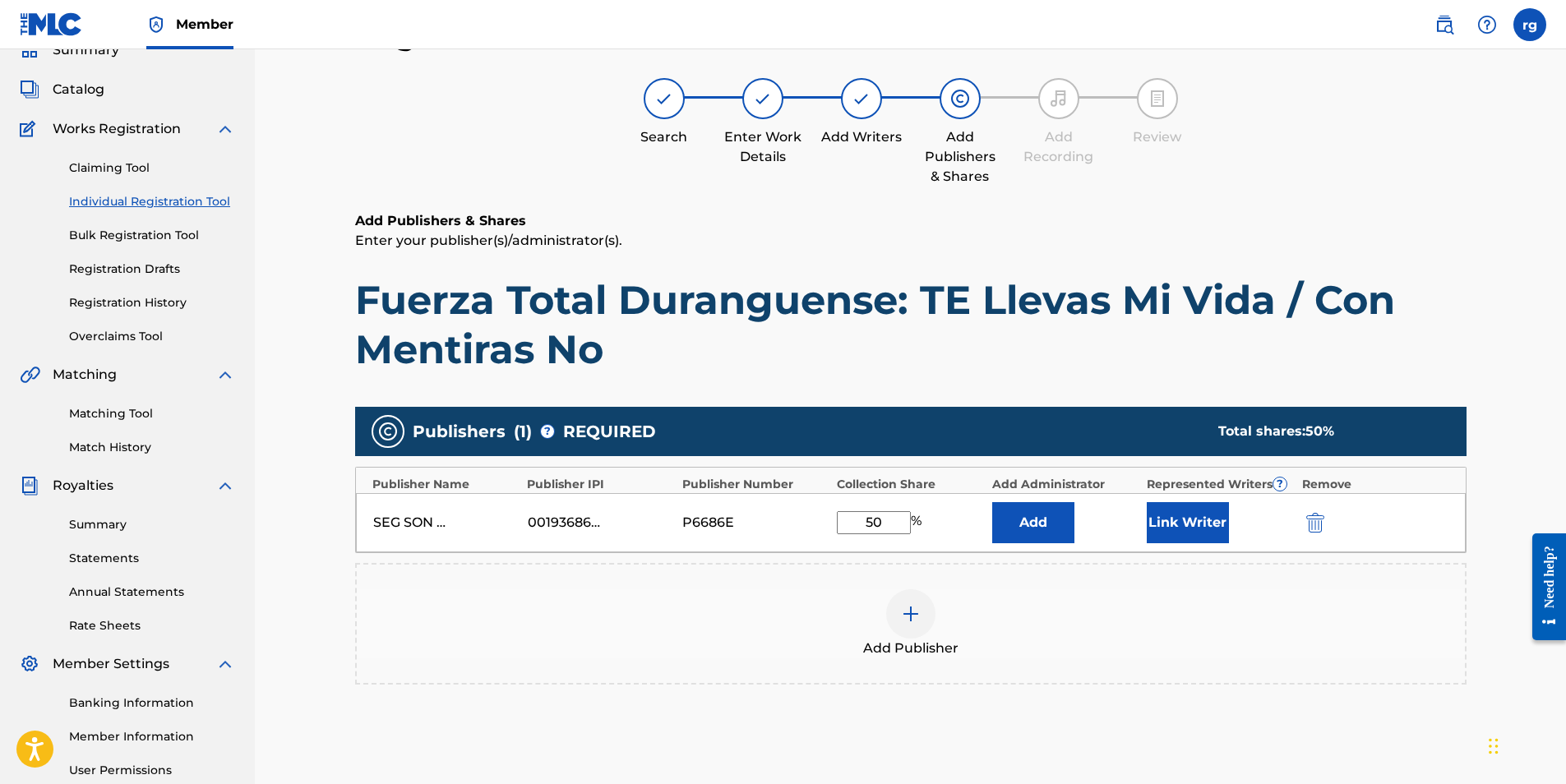
type input "50"
click at [1230, 615] on div "Add Publisher" at bounding box center [911, 623] width 1108 height 69
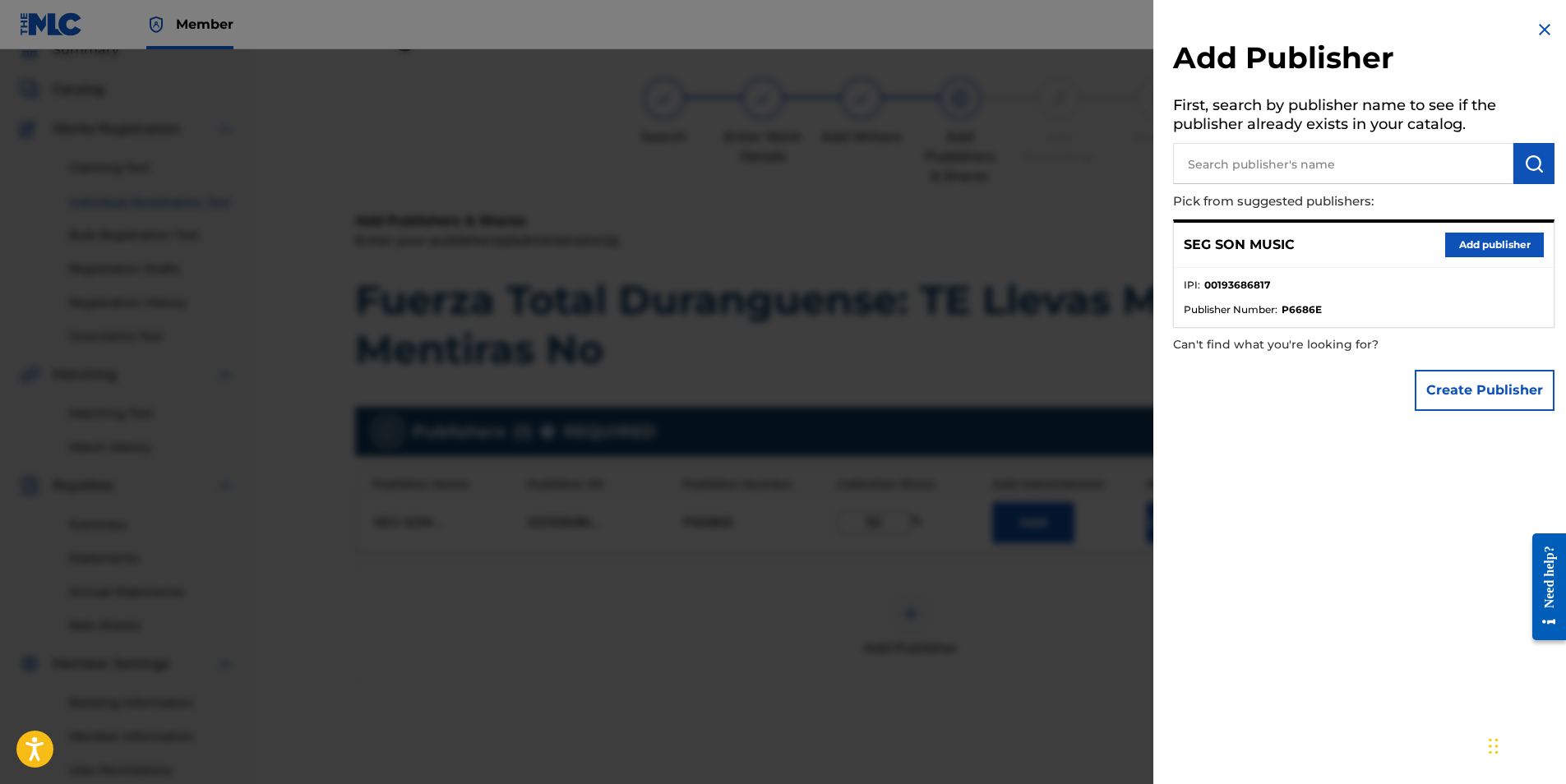
click at [1312, 528] on div "Add Publisher First, search by publisher name to see if the publisher already e…" at bounding box center [1364, 392] width 421 height 784
click at [1476, 246] on button "Add publisher" at bounding box center [1494, 244] width 99 height 25
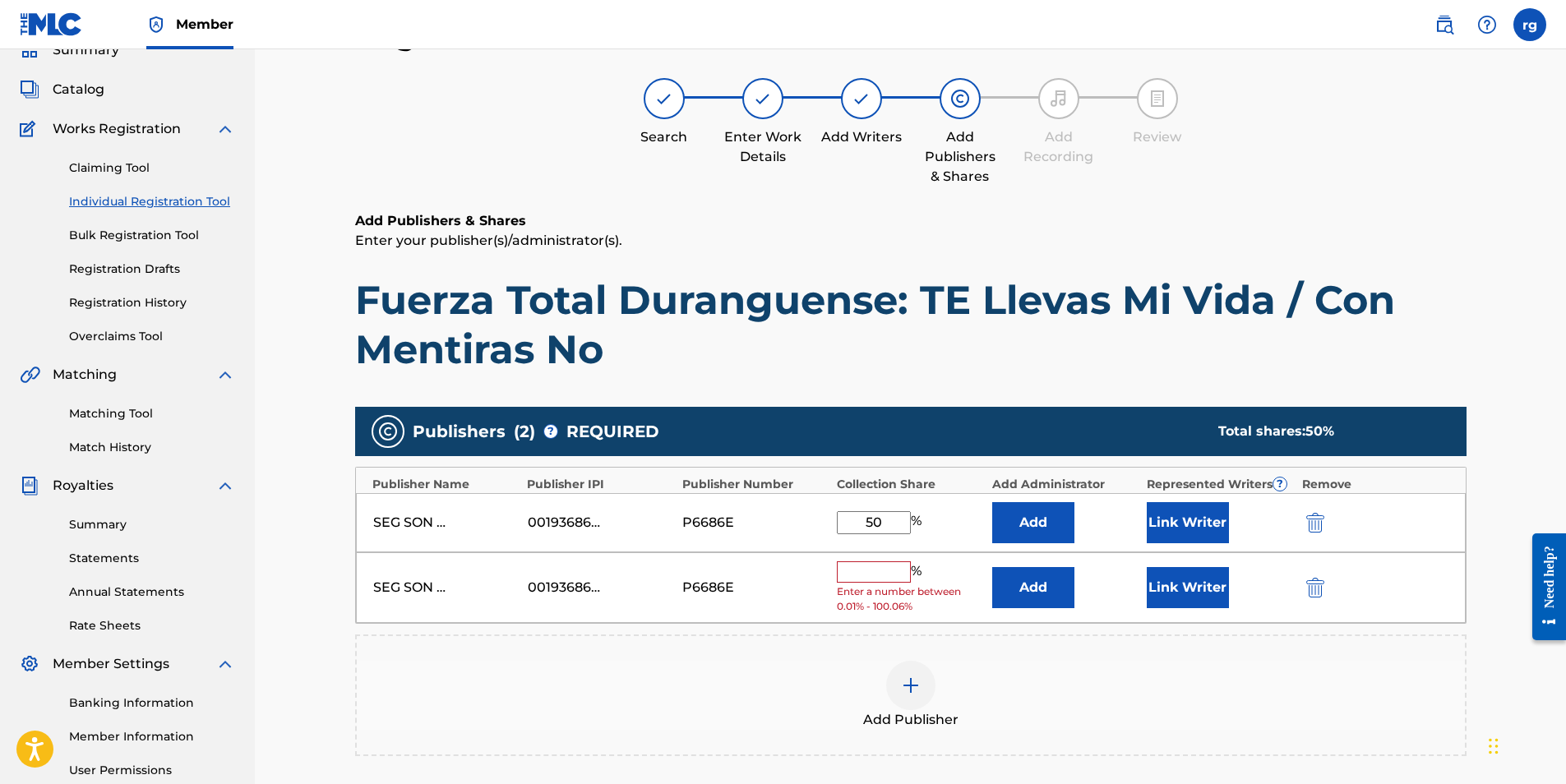
click at [1315, 588] on img "submit" at bounding box center [1316, 588] width 18 height 20
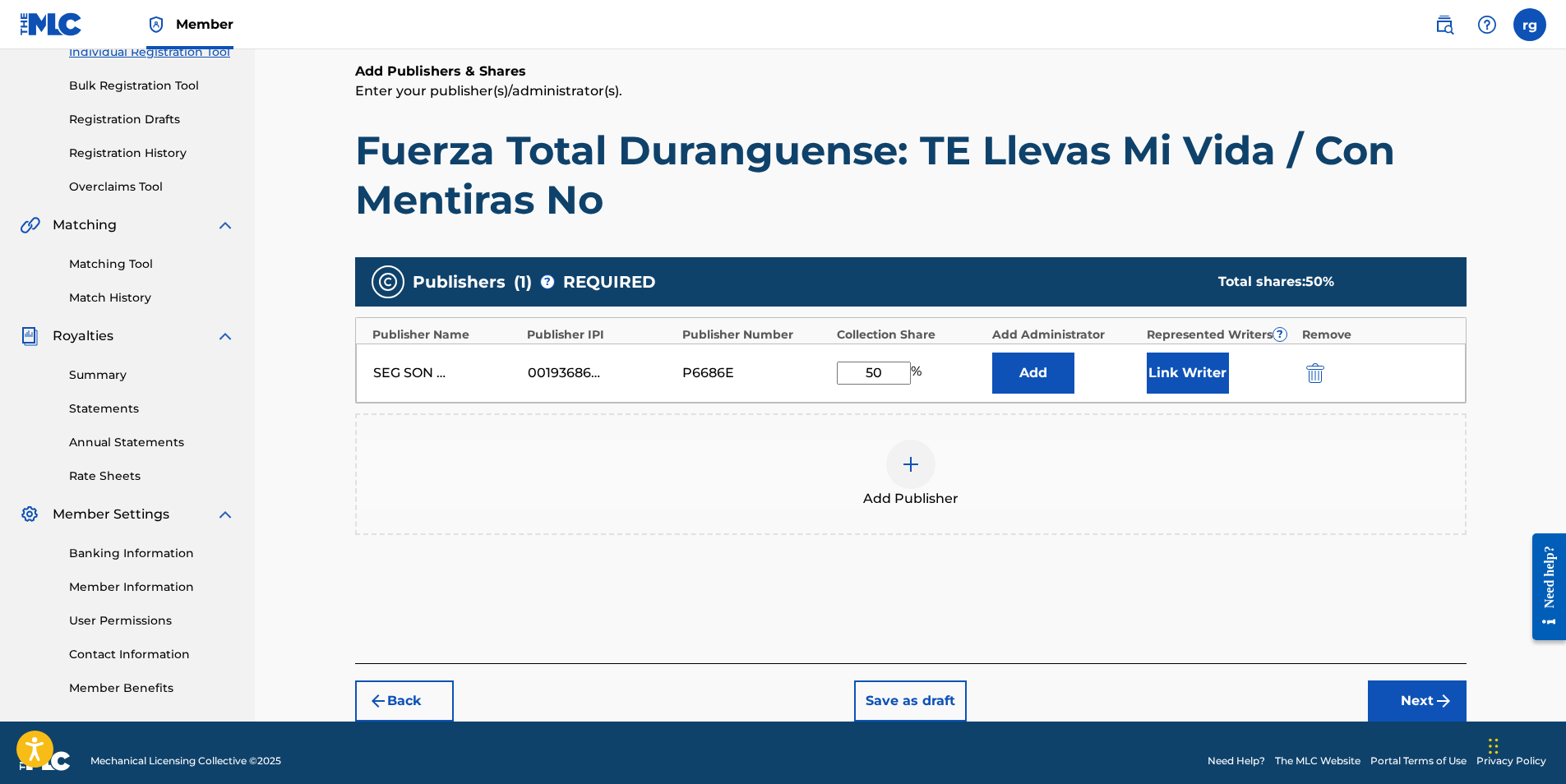
scroll to position [238, 0]
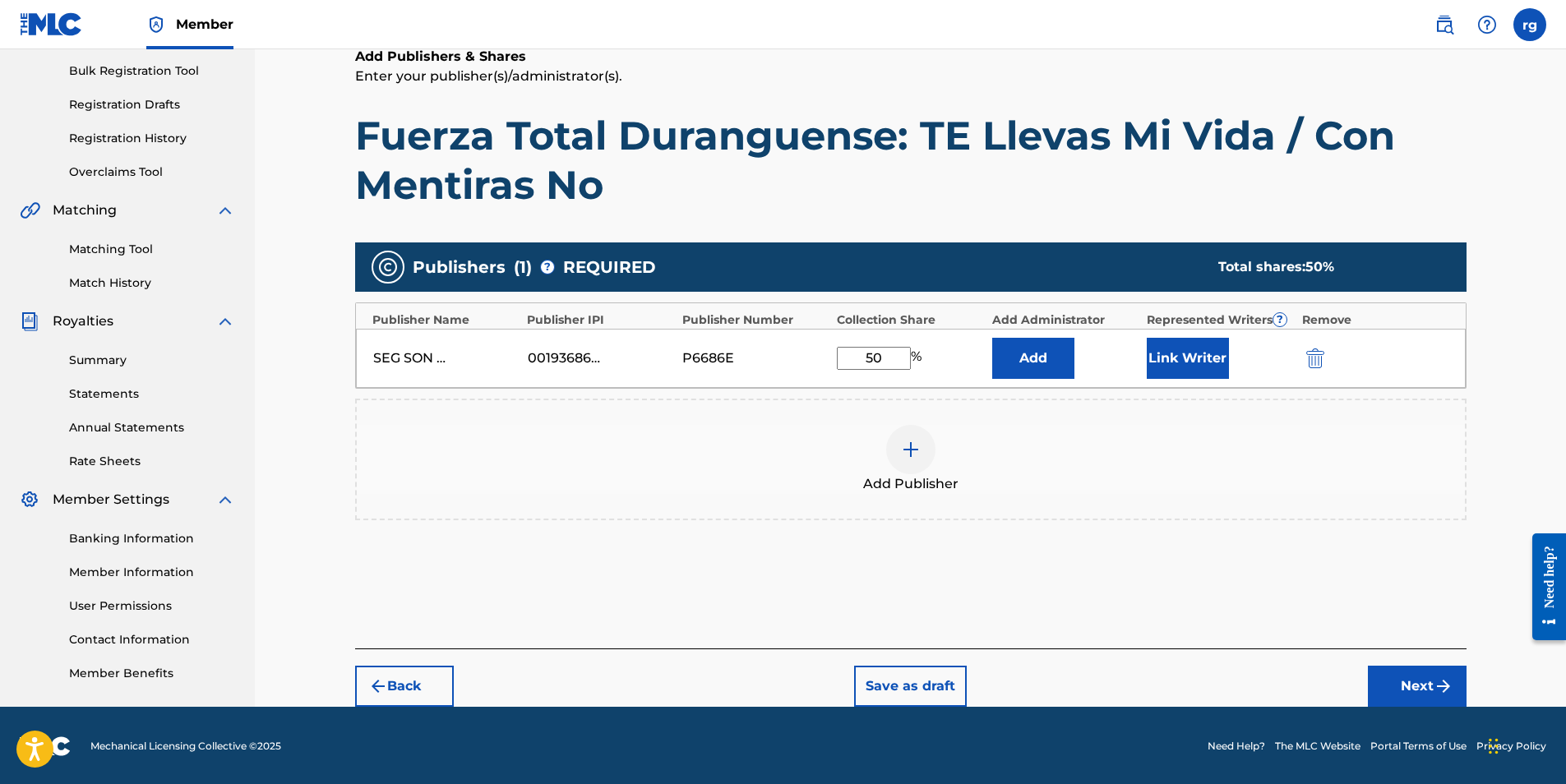
click at [1413, 685] on button "Next" at bounding box center [1417, 685] width 99 height 41
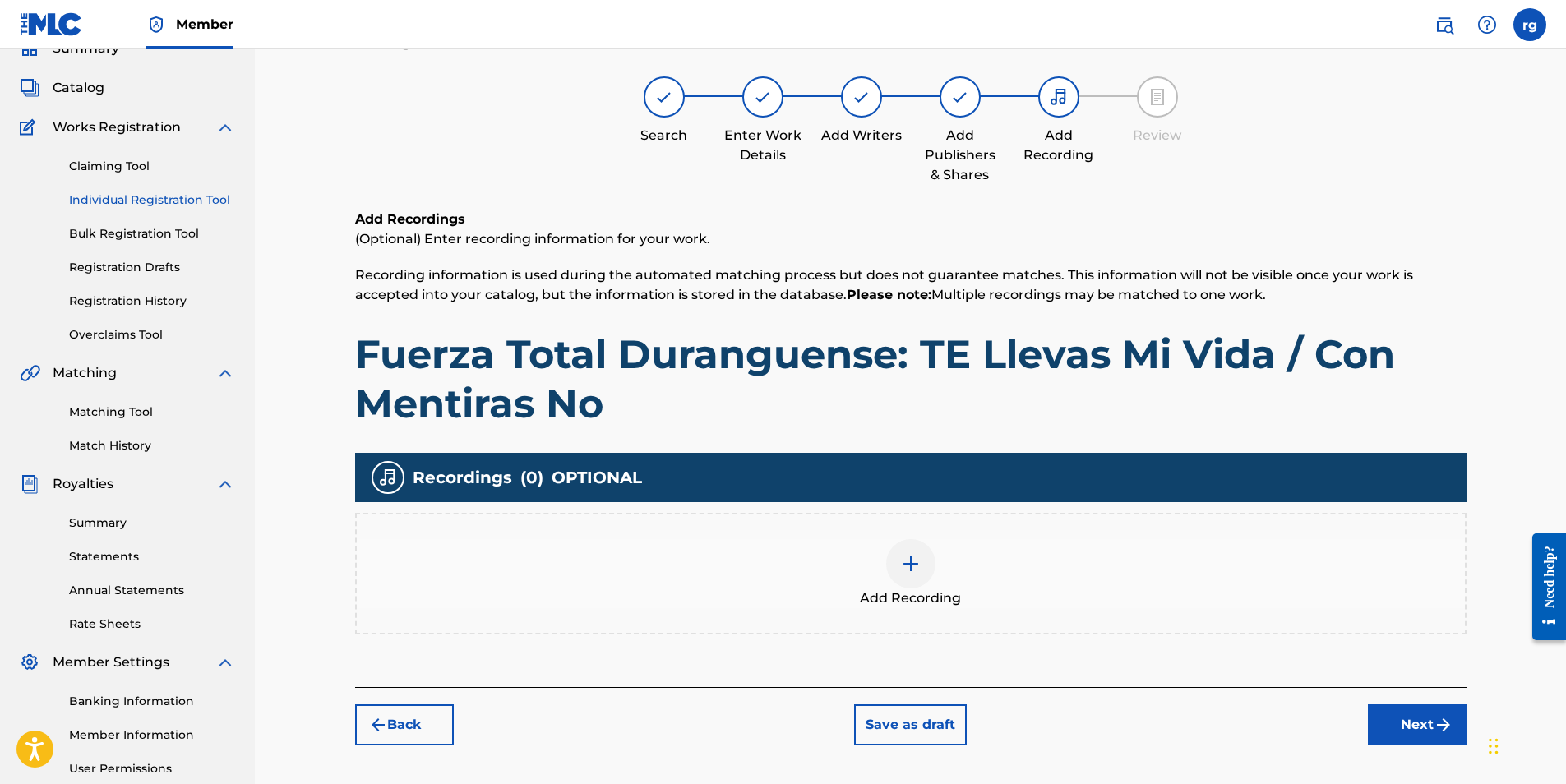
scroll to position [74, 0]
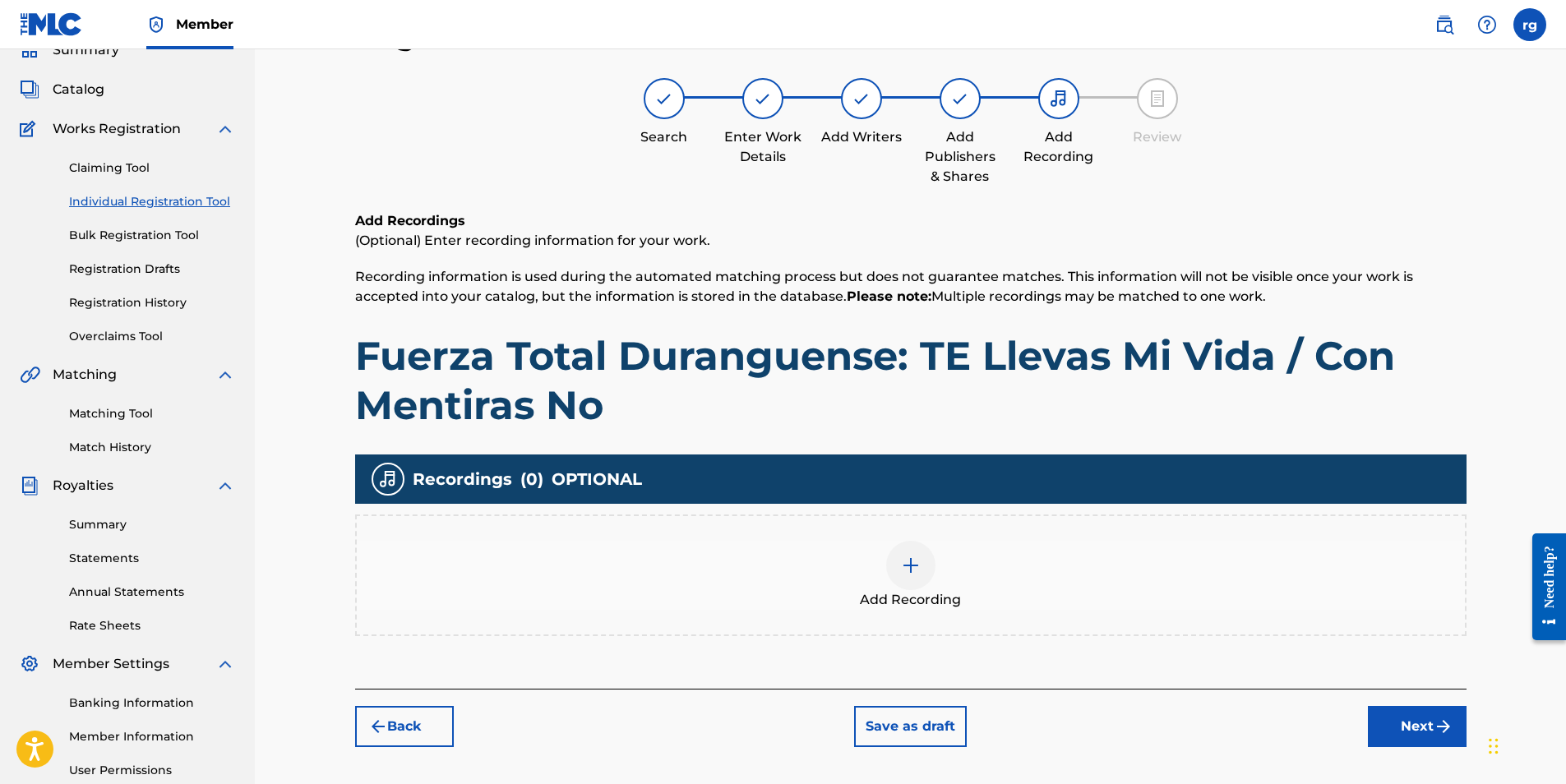
click at [908, 565] on img at bounding box center [911, 566] width 20 height 20
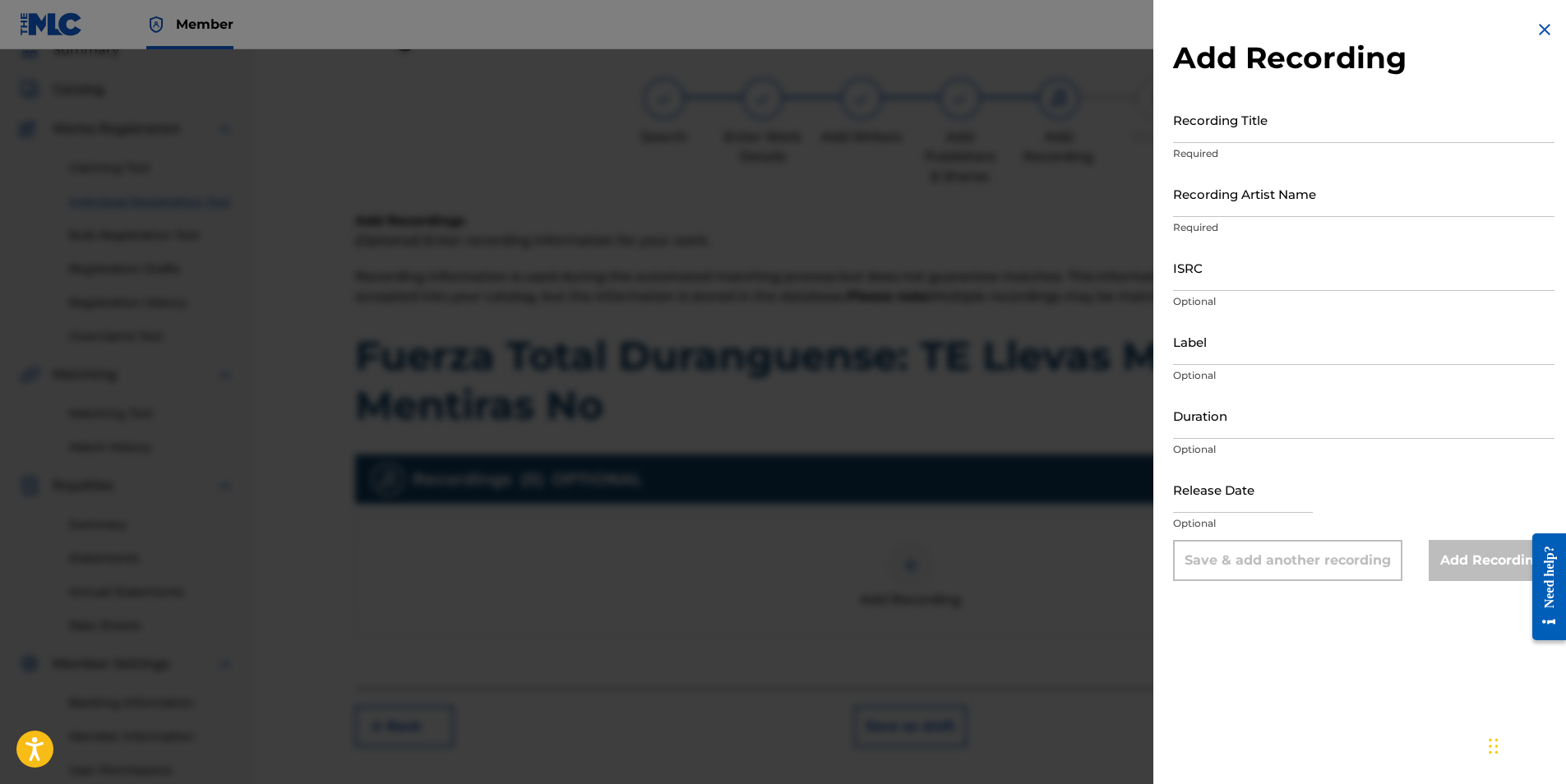
click at [1265, 127] on input "Recording Title" at bounding box center [1364, 120] width 382 height 47
type input "Fuerza total Duranguense"
click at [1231, 205] on input "Recording Artist Name" at bounding box center [1364, 193] width 382 height 47
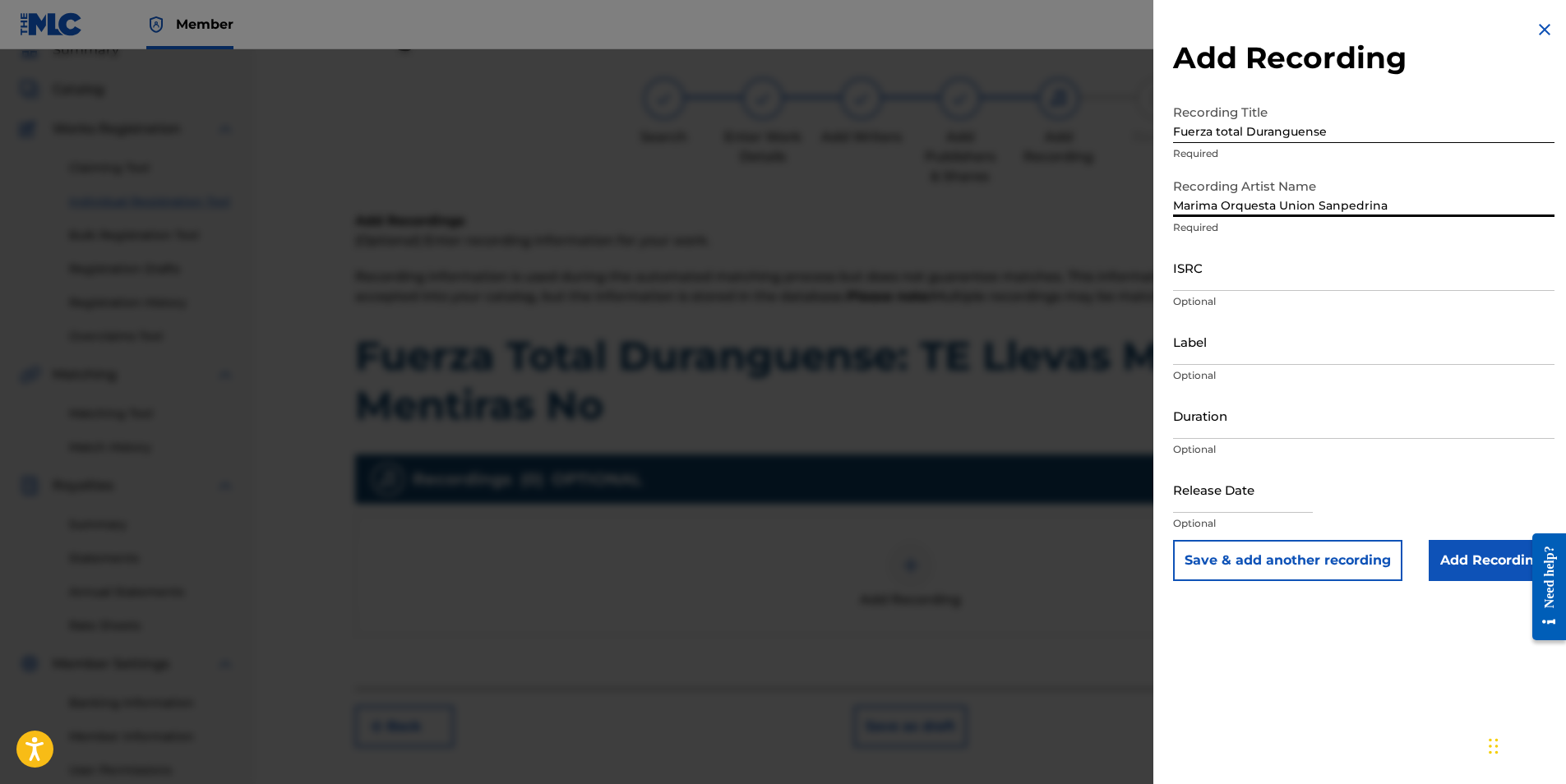
type input "Marima Orquesta Union Sanpedrina"
click at [1204, 274] on input "ISRC" at bounding box center [1364, 267] width 382 height 47
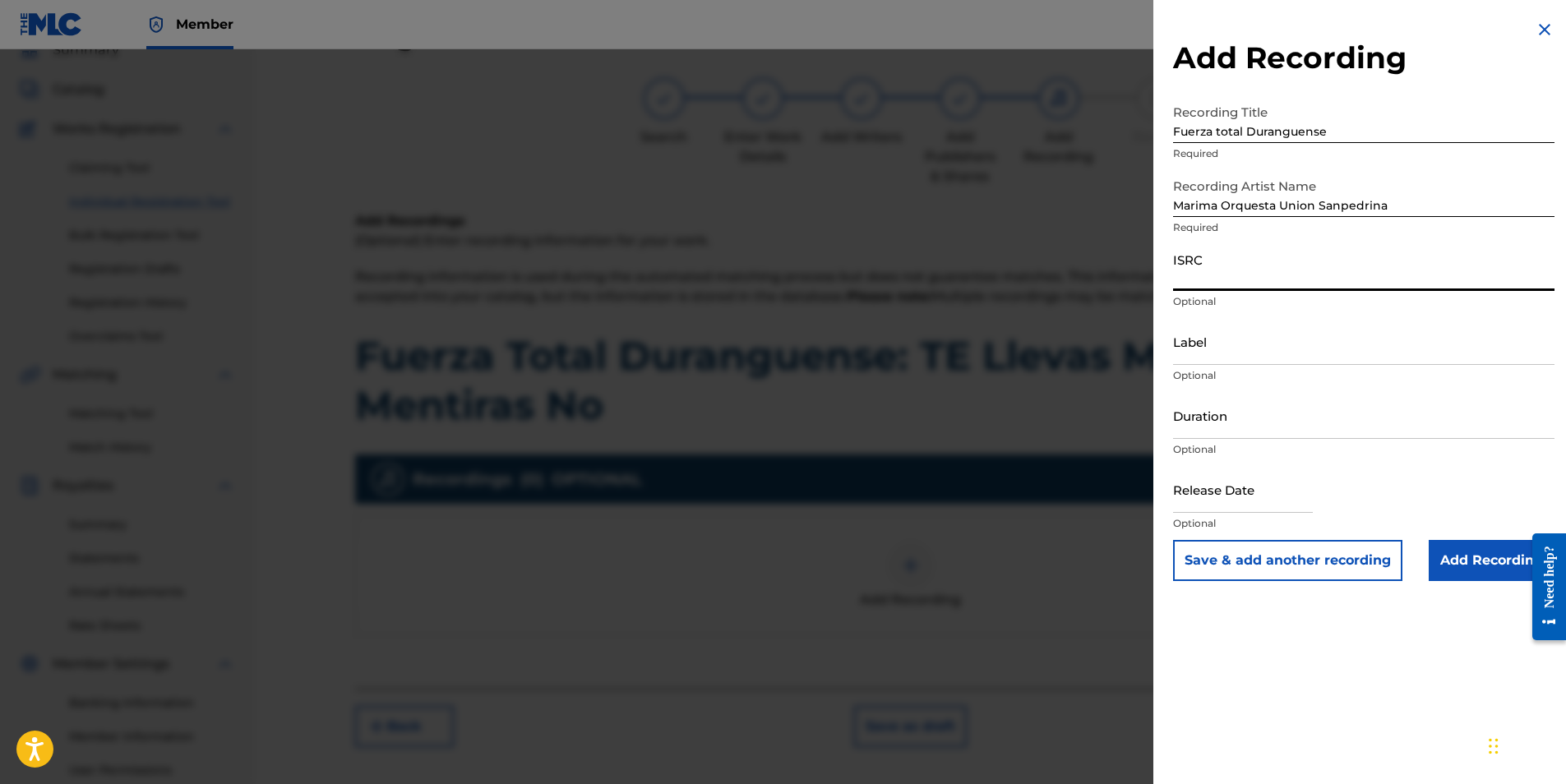
paste input "GTA012102502"
type input "GTA012102502"
click at [1472, 562] on input "Add Recording" at bounding box center [1492, 560] width 126 height 41
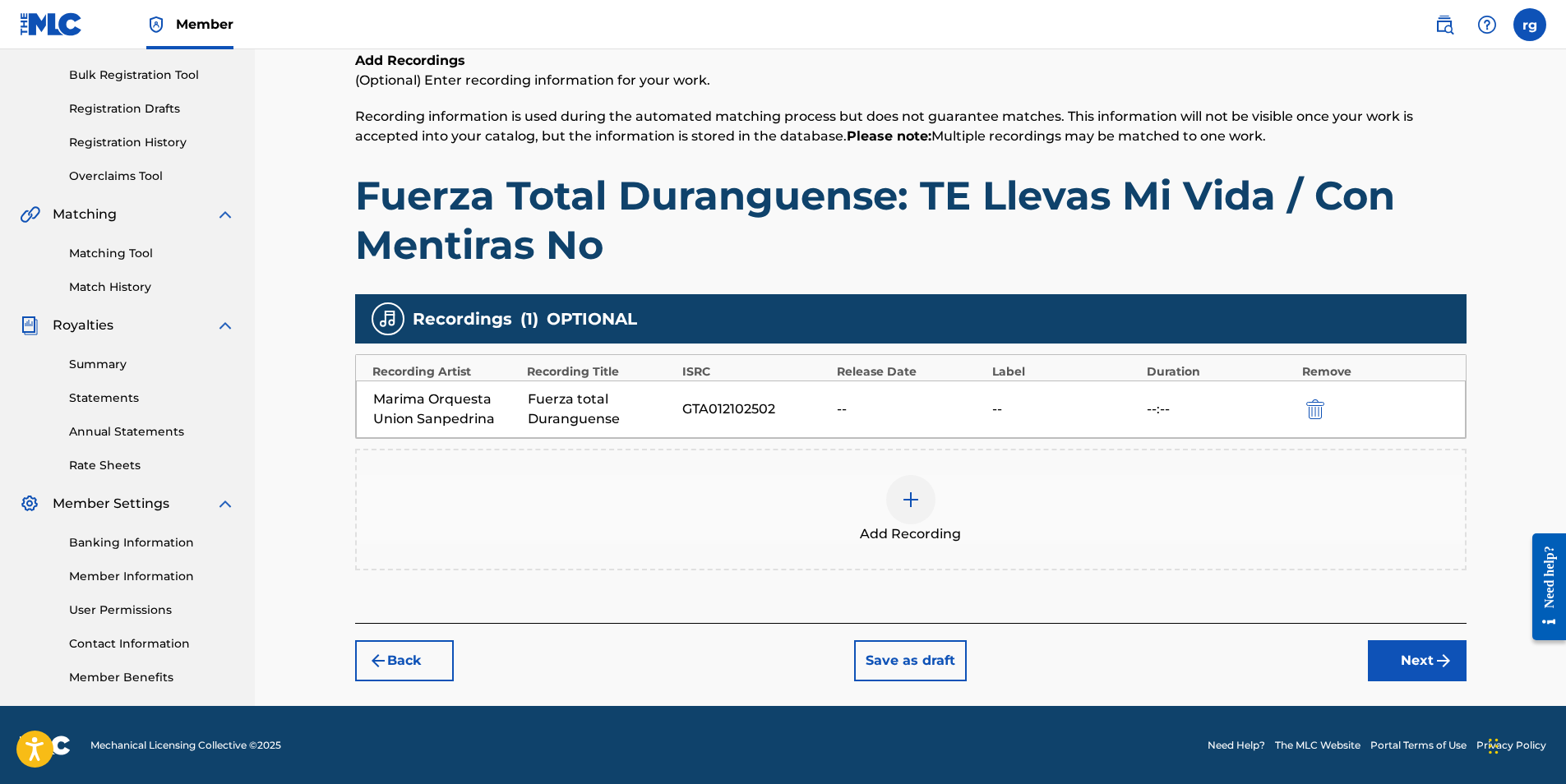
scroll to position [235, 0]
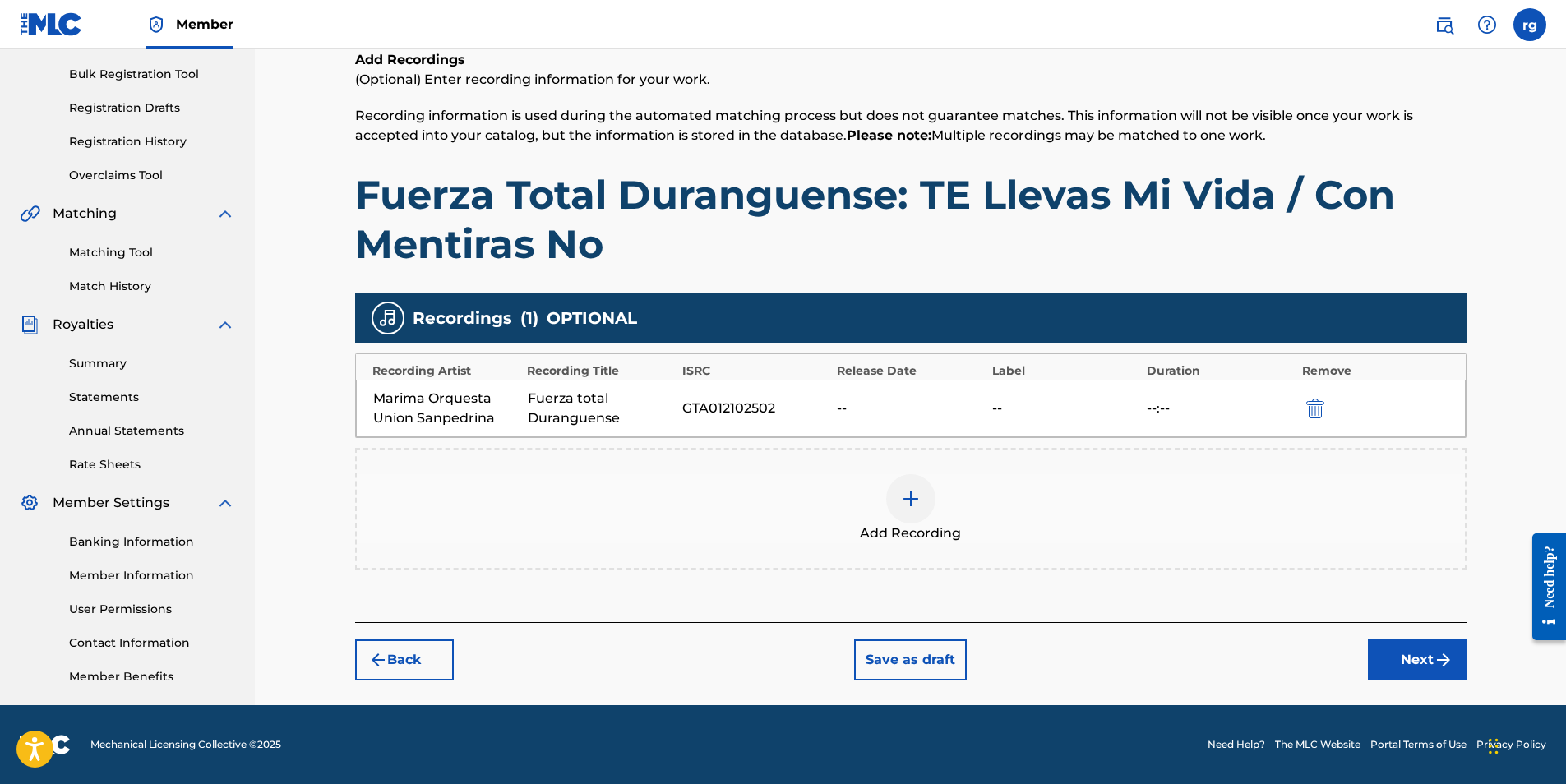
click at [1417, 656] on button "Next" at bounding box center [1417, 659] width 99 height 41
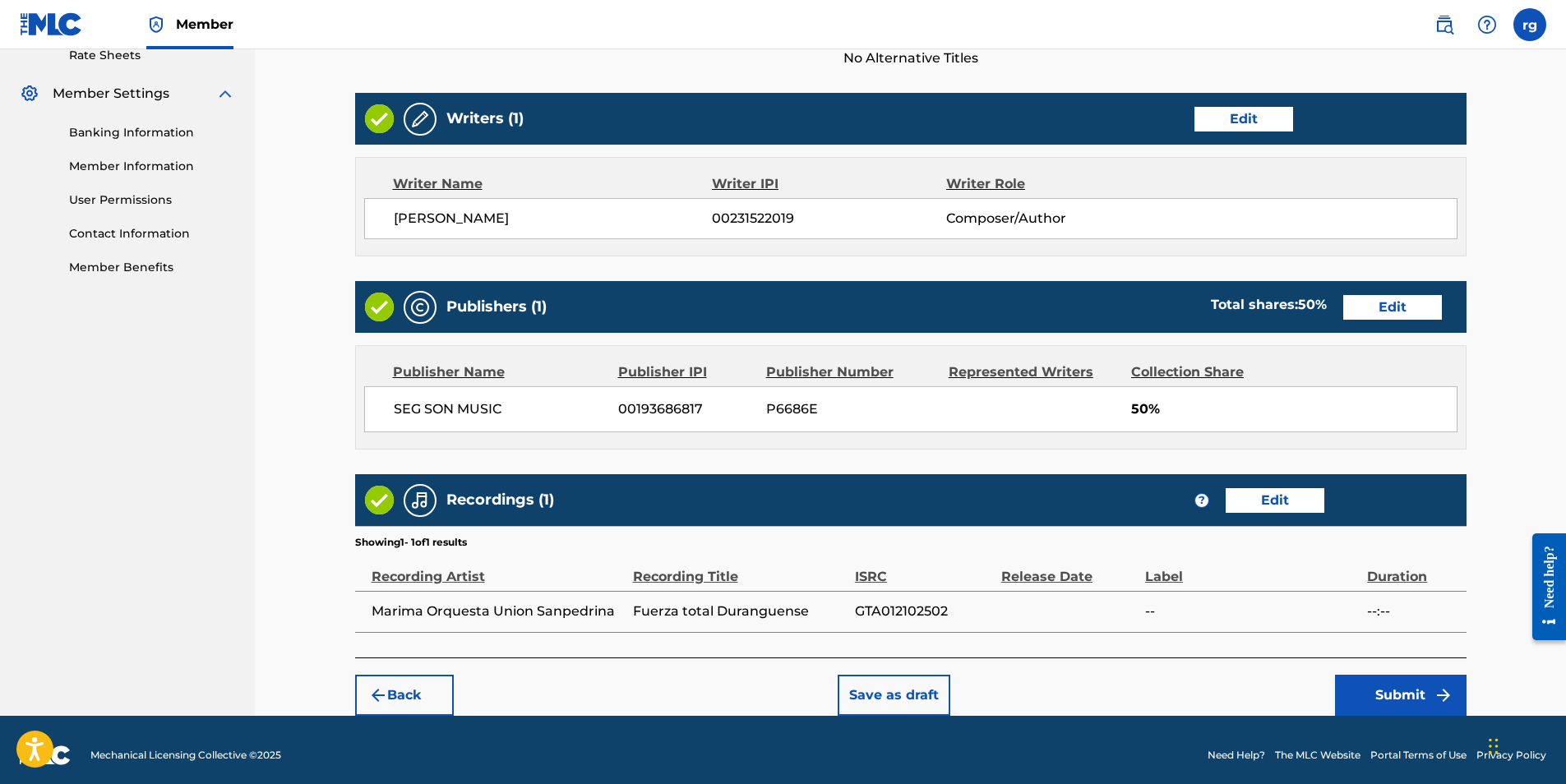
scroll to position [654, 0]
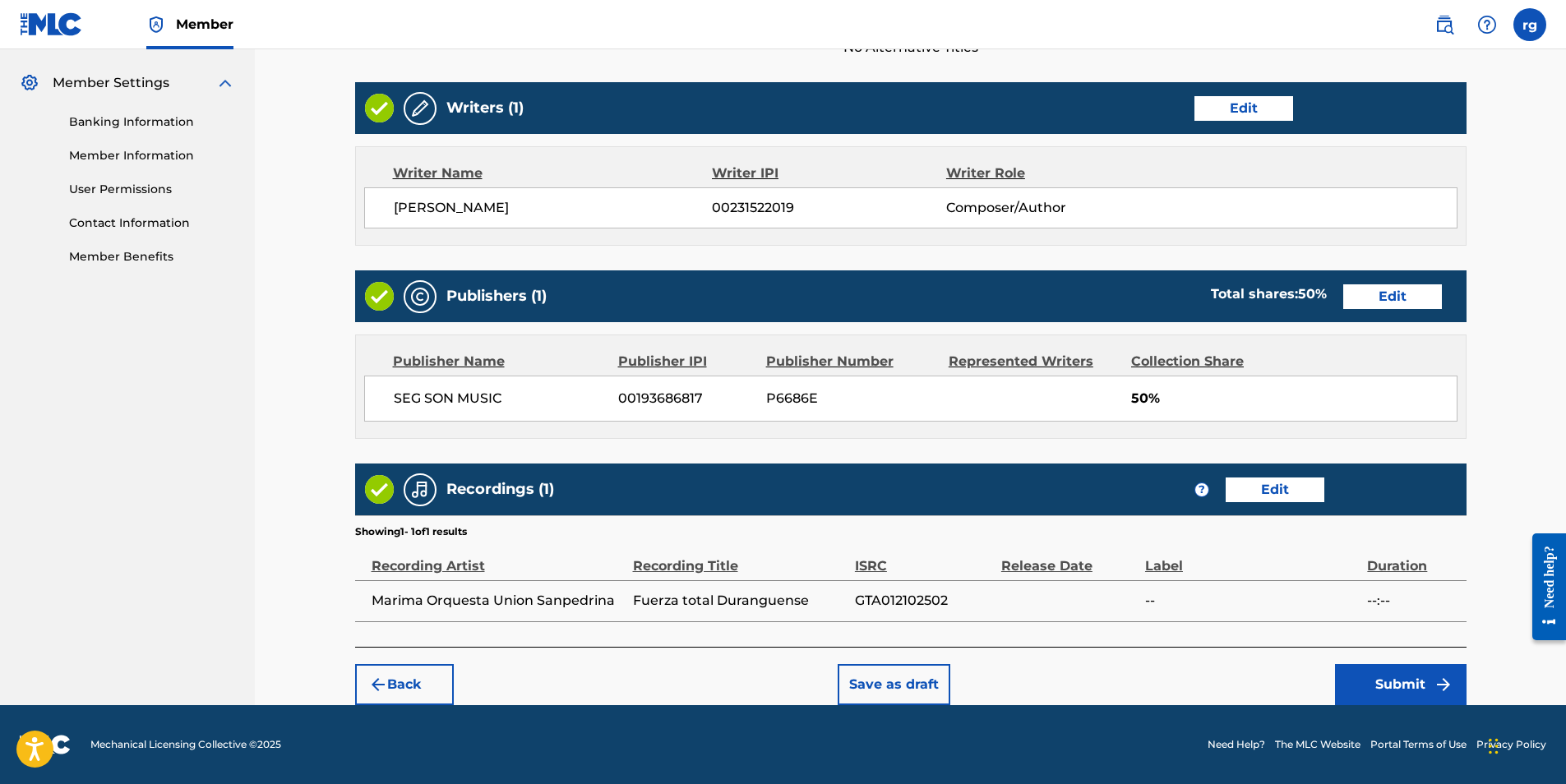
click at [1392, 686] on button "Submit" at bounding box center [1402, 683] width 132 height 41
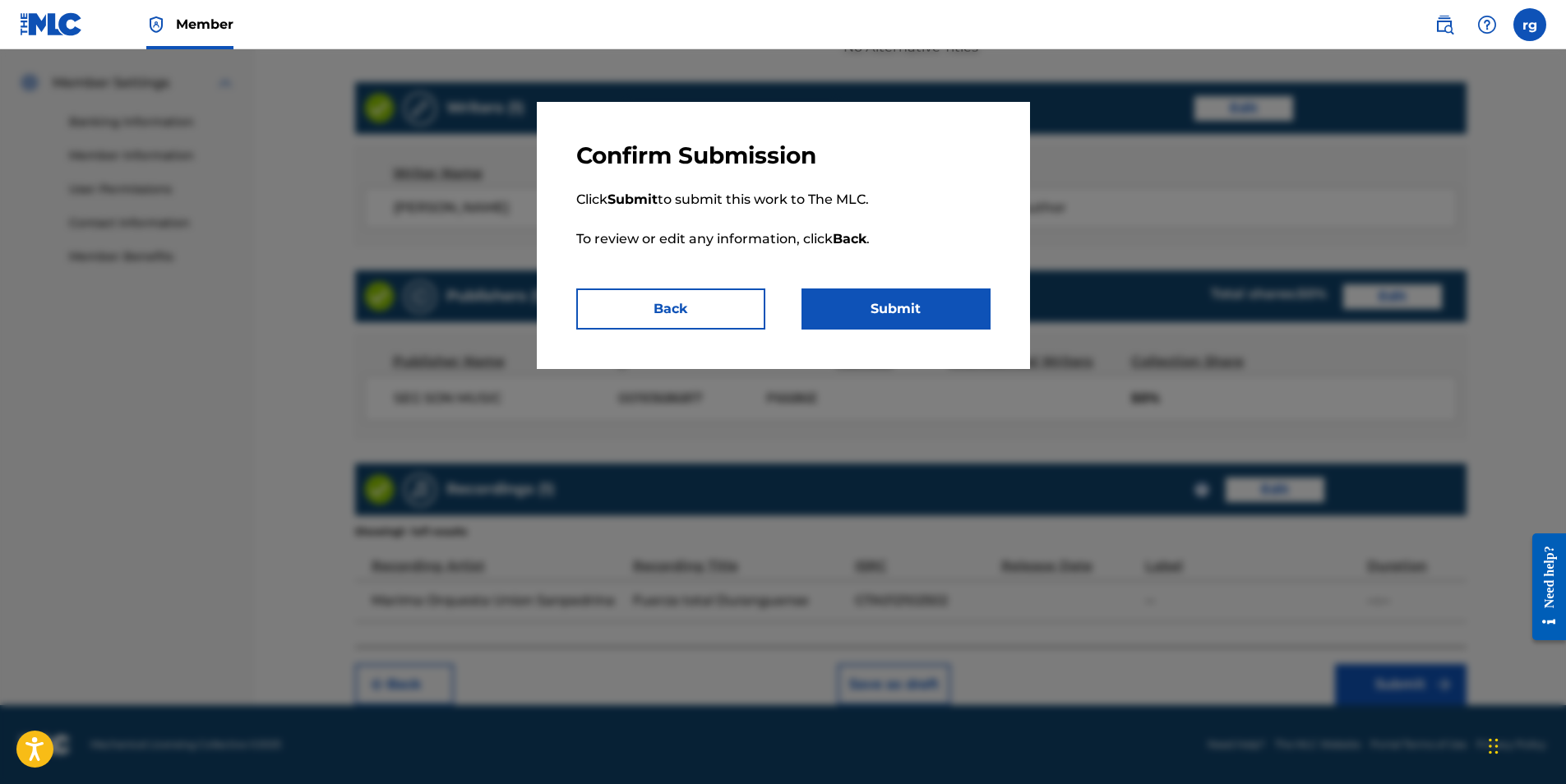
click at [880, 303] on button "Submit" at bounding box center [896, 309] width 189 height 41
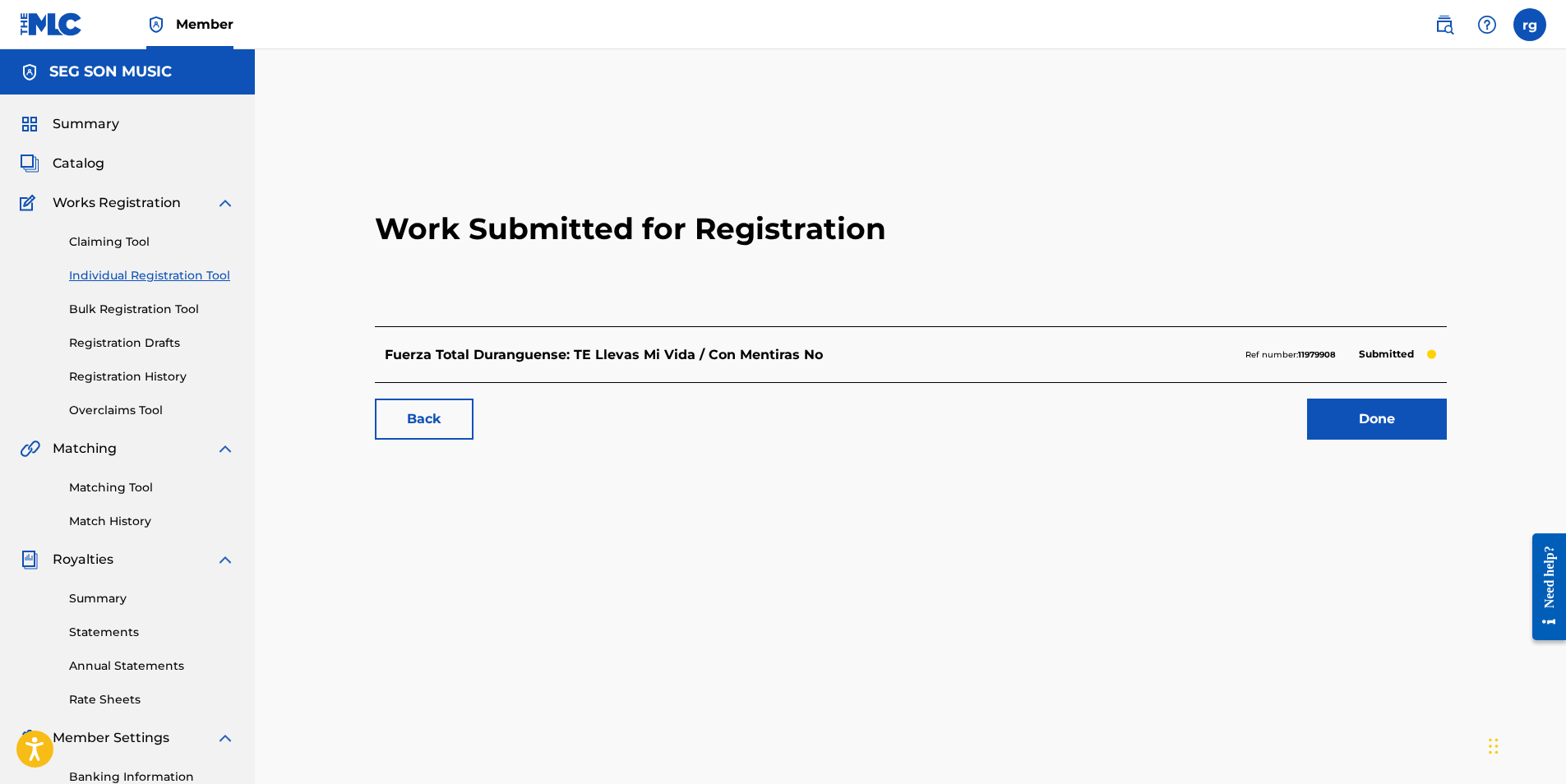
click at [1368, 415] on link "Done" at bounding box center [1378, 418] width 140 height 41
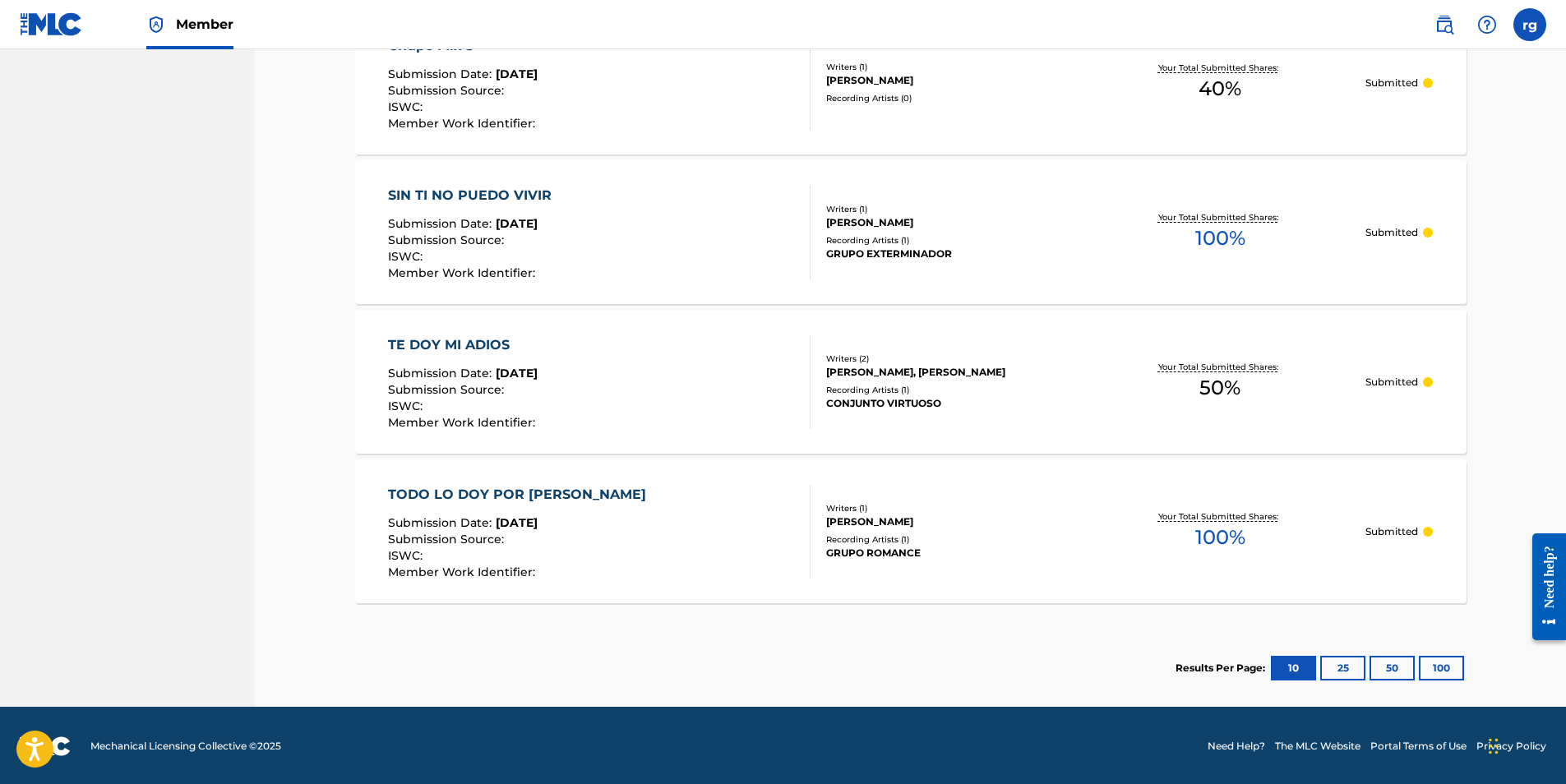
scroll to position [1099, 0]
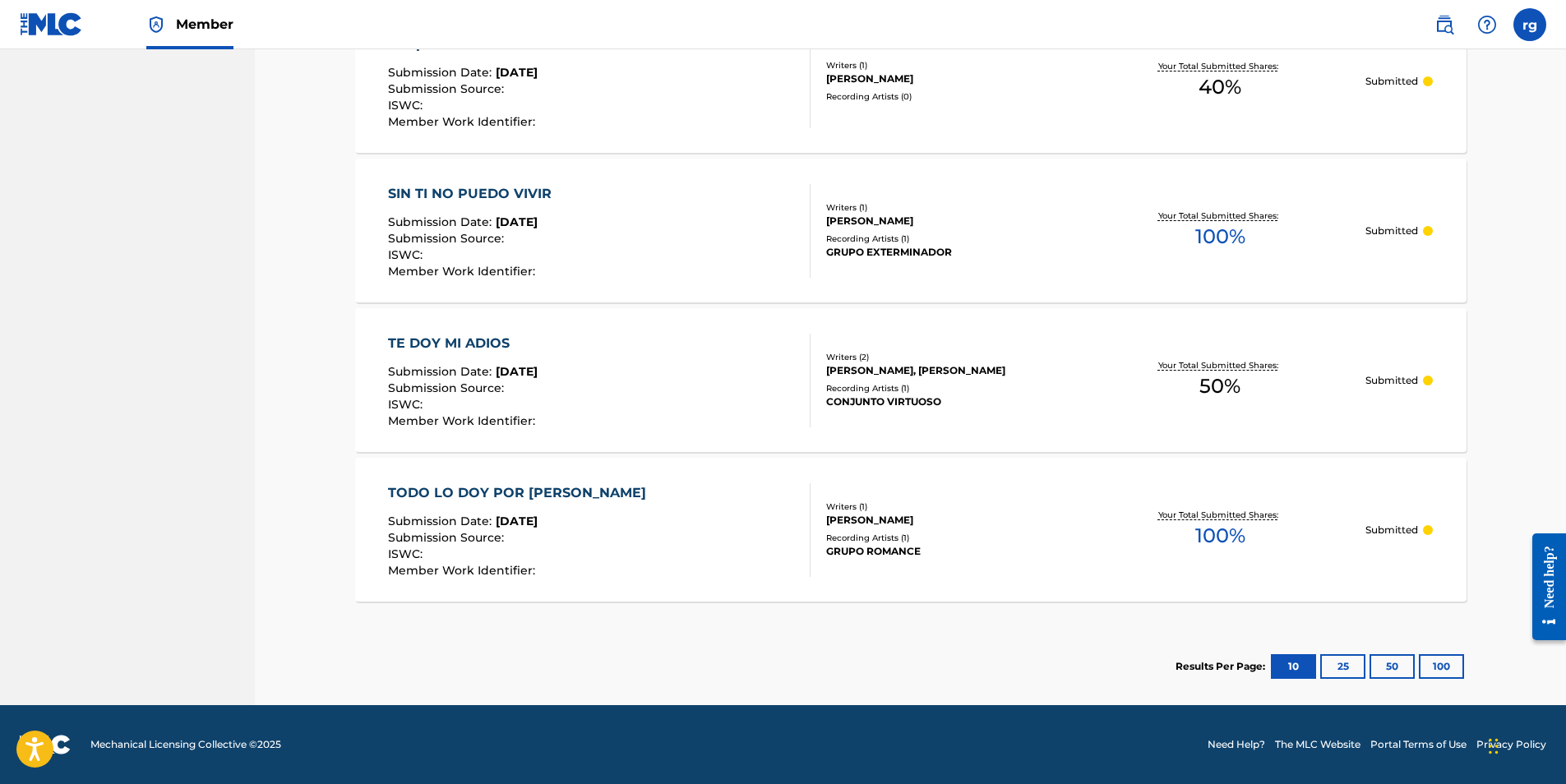
click at [1342, 664] on button "25" at bounding box center [1343, 666] width 45 height 25
click at [1290, 663] on button "10" at bounding box center [1293, 666] width 45 height 25
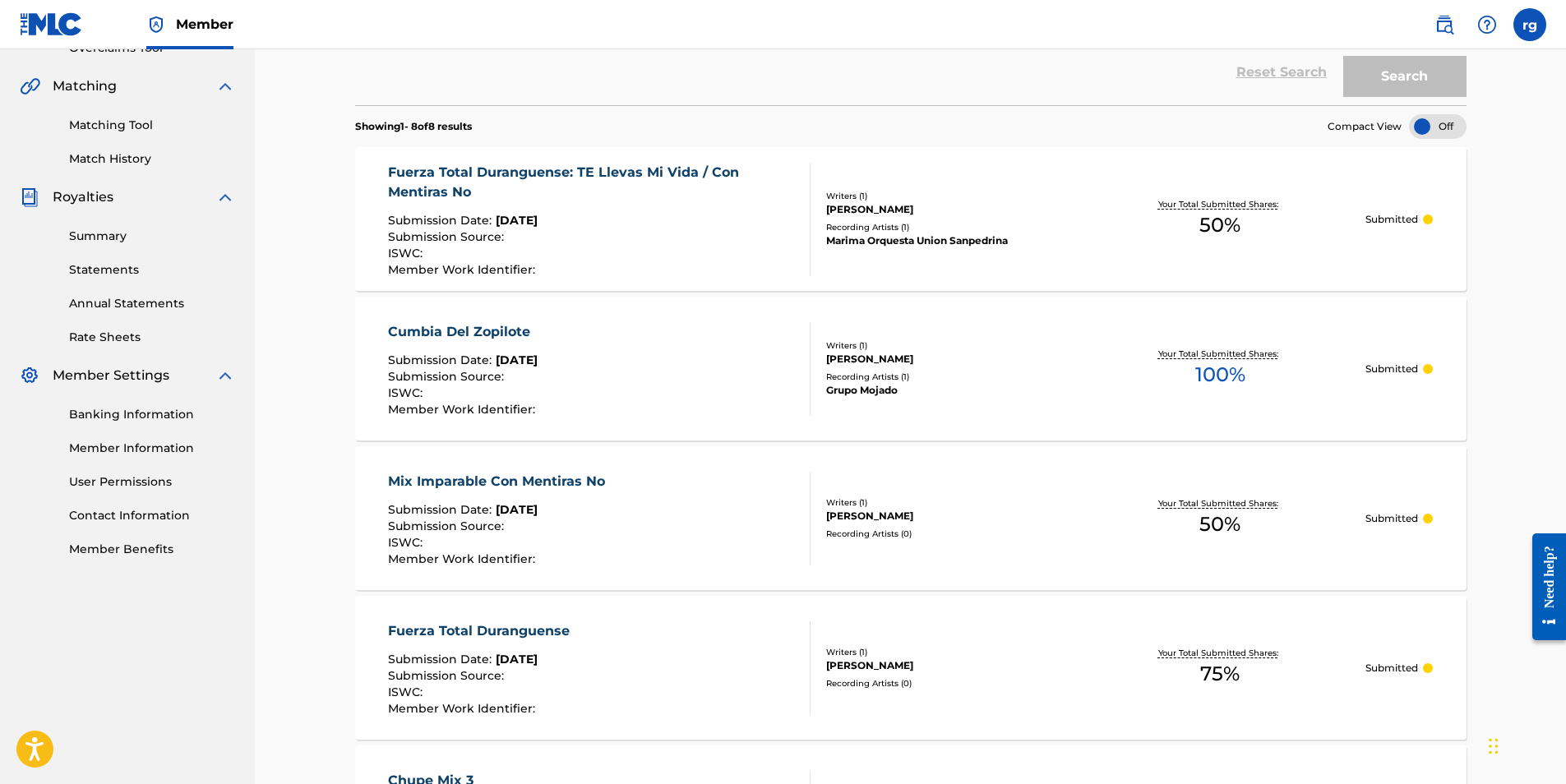
scroll to position [359, 0]
